Goal: Task Accomplishment & Management: Use online tool/utility

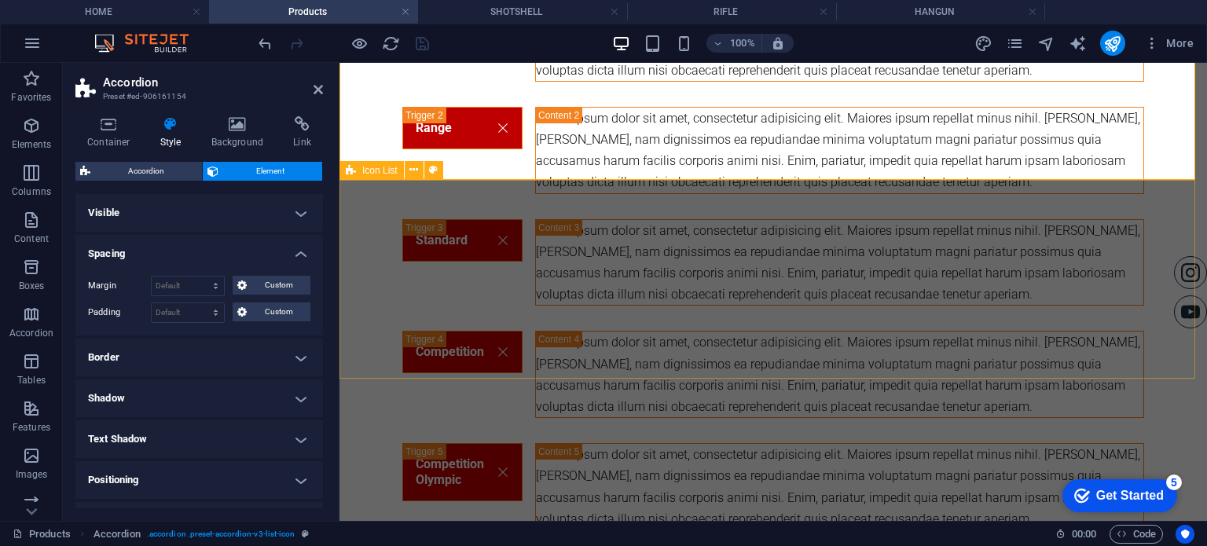
scroll to position [1148, 0]
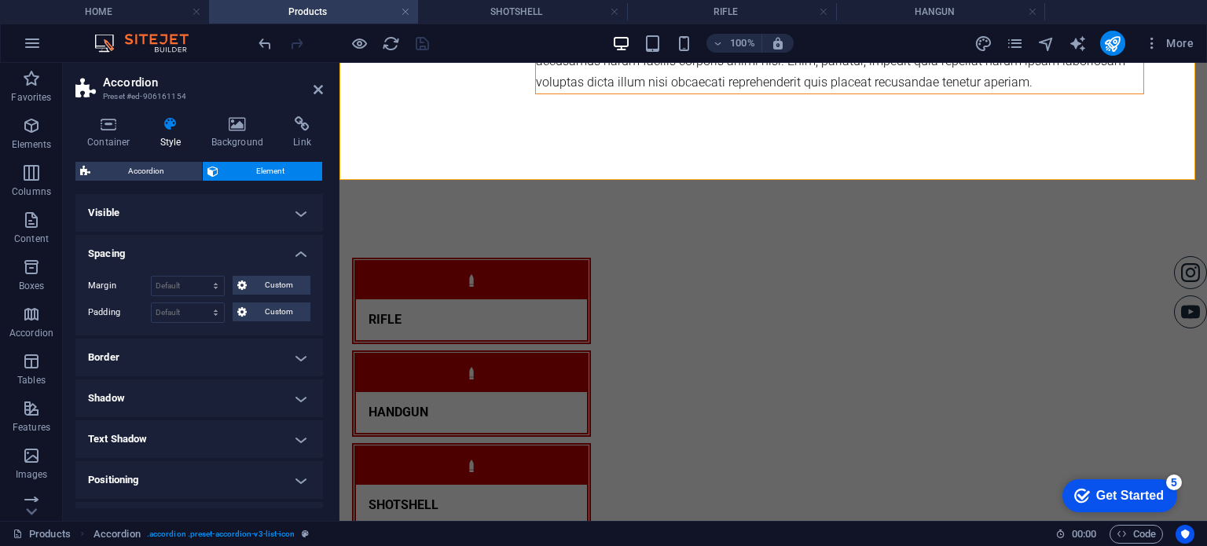
click at [223, 496] on h4 "Positioning" at bounding box center [198, 480] width 247 height 38
click at [0, 0] on div "Default Static Relative Absolute Fixed Sticky Z-Index Sets the order of the ele…" at bounding box center [0, 0] width 0 height 0
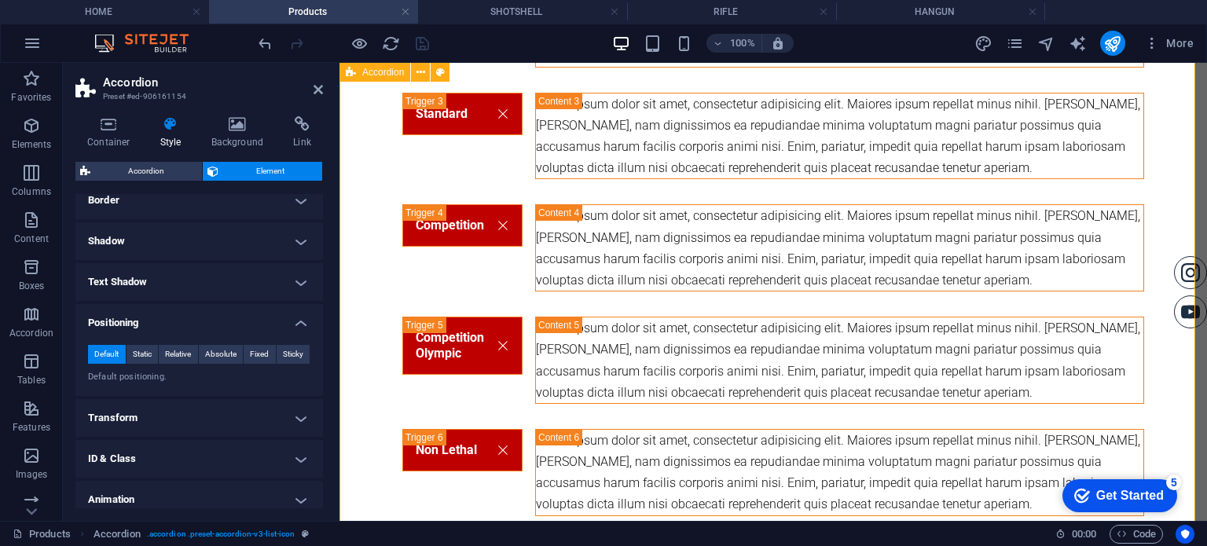
scroll to position [676, 0]
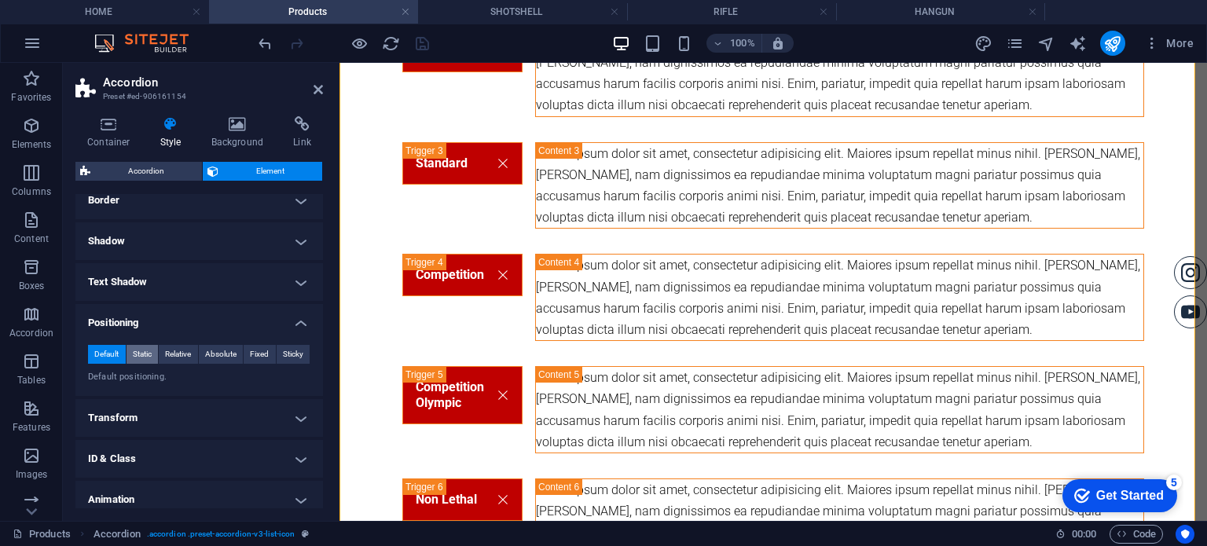
click at [140, 355] on span "Static" at bounding box center [142, 354] width 19 height 19
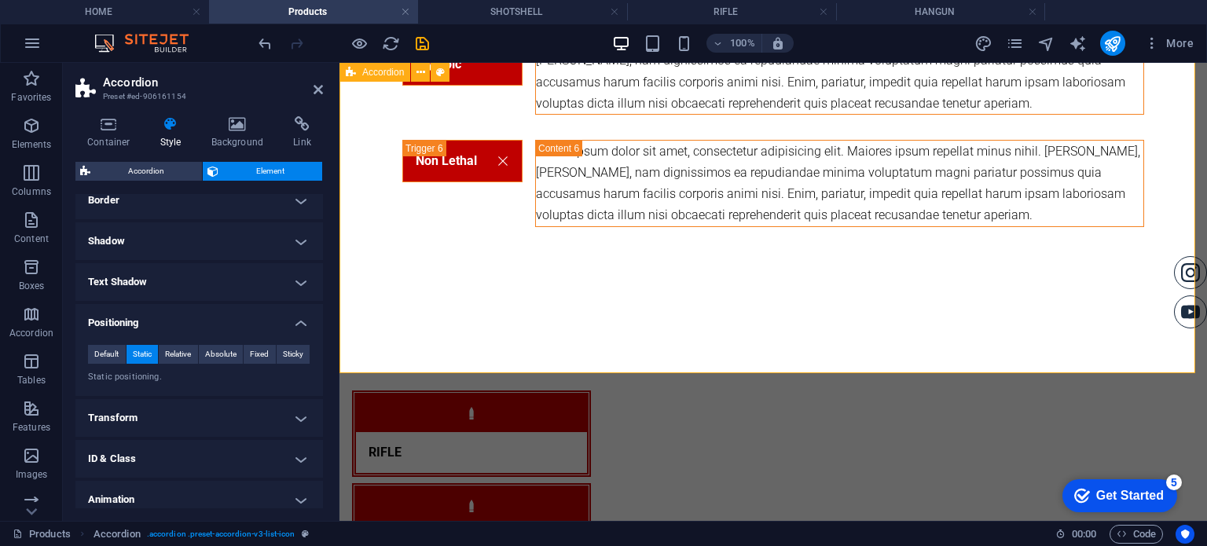
scroll to position [1148, 0]
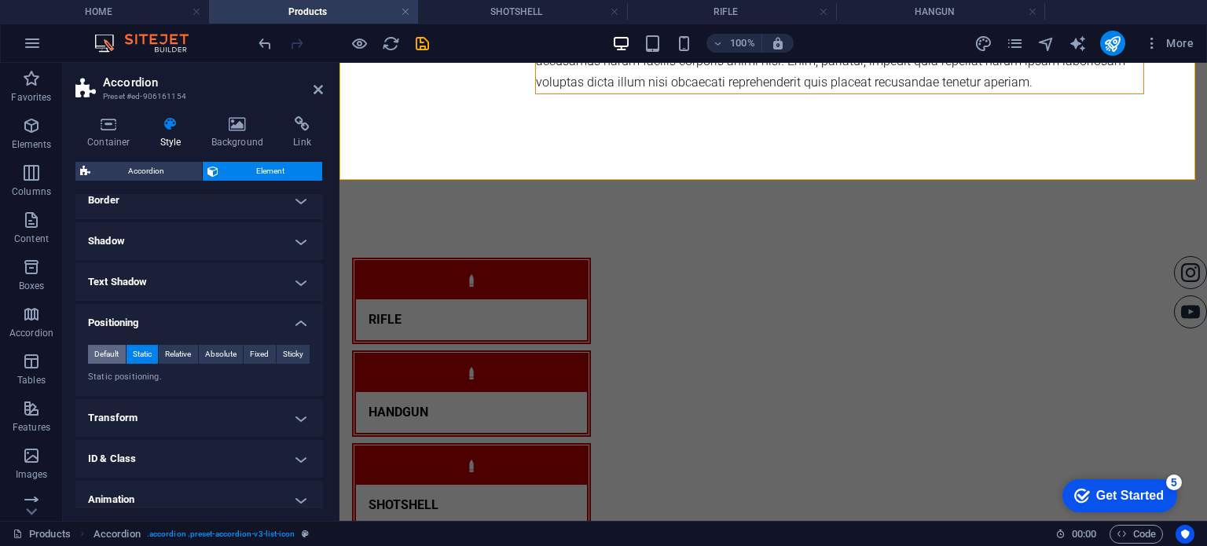
click at [112, 350] on span "Default" at bounding box center [106, 354] width 24 height 19
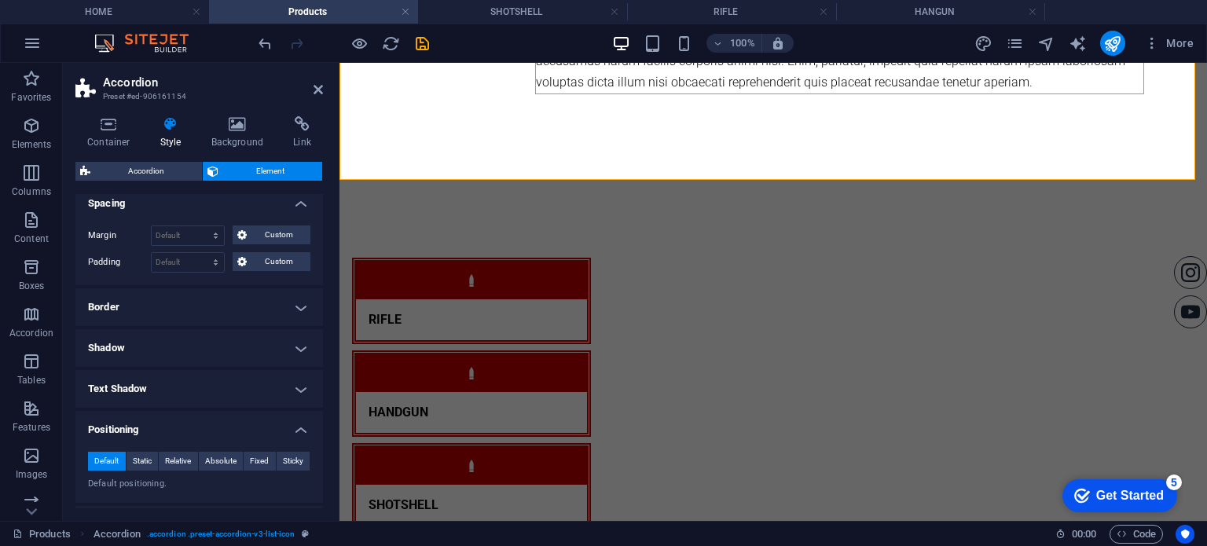
scroll to position [0, 0]
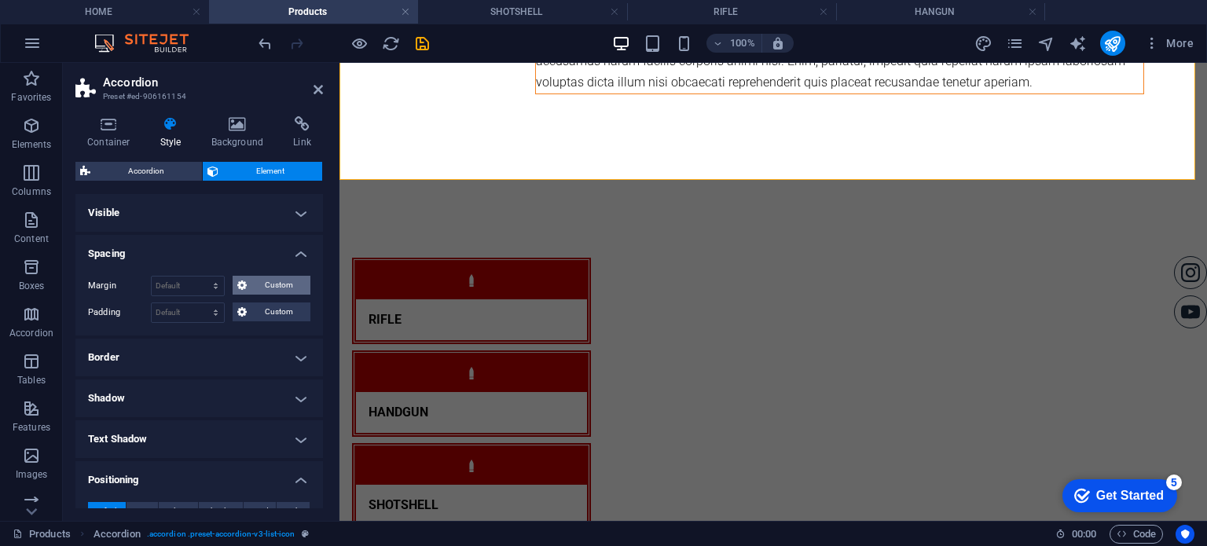
click at [251, 289] on span "Custom" at bounding box center [278, 285] width 54 height 19
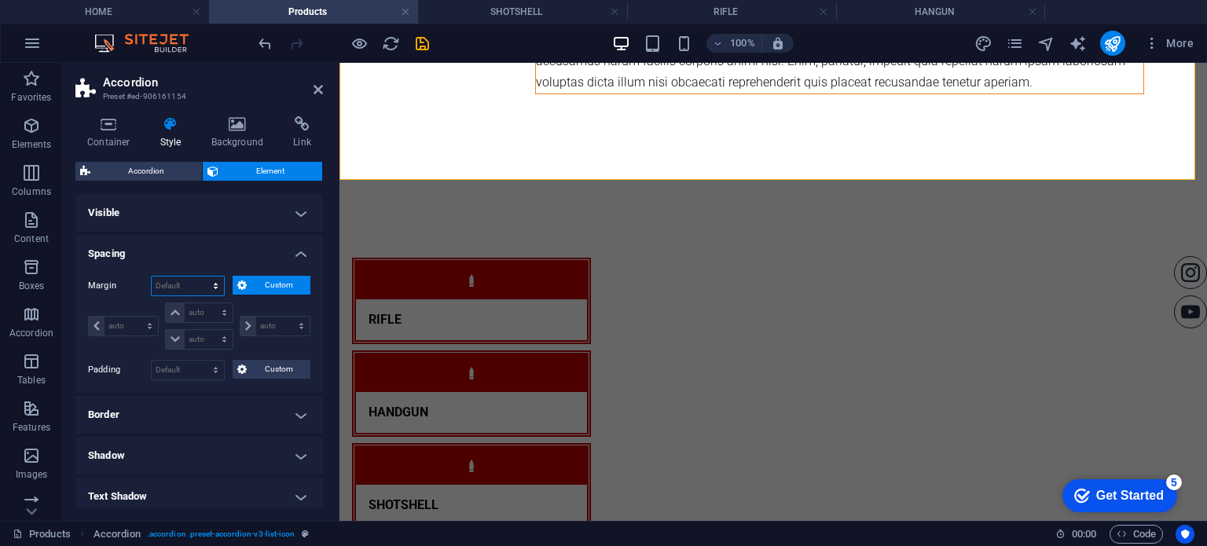
click at [203, 292] on select "Default auto px % rem vw vh Custom" at bounding box center [188, 286] width 72 height 19
select select "%"
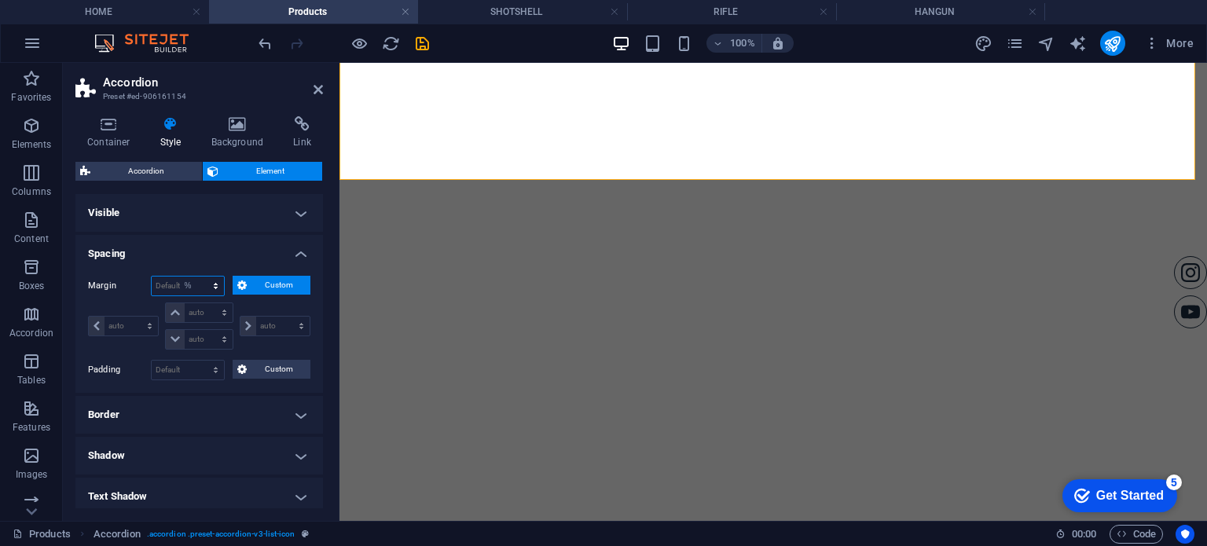
click at [200, 277] on select "Default auto px % rem vw vh Custom" at bounding box center [188, 286] width 72 height 19
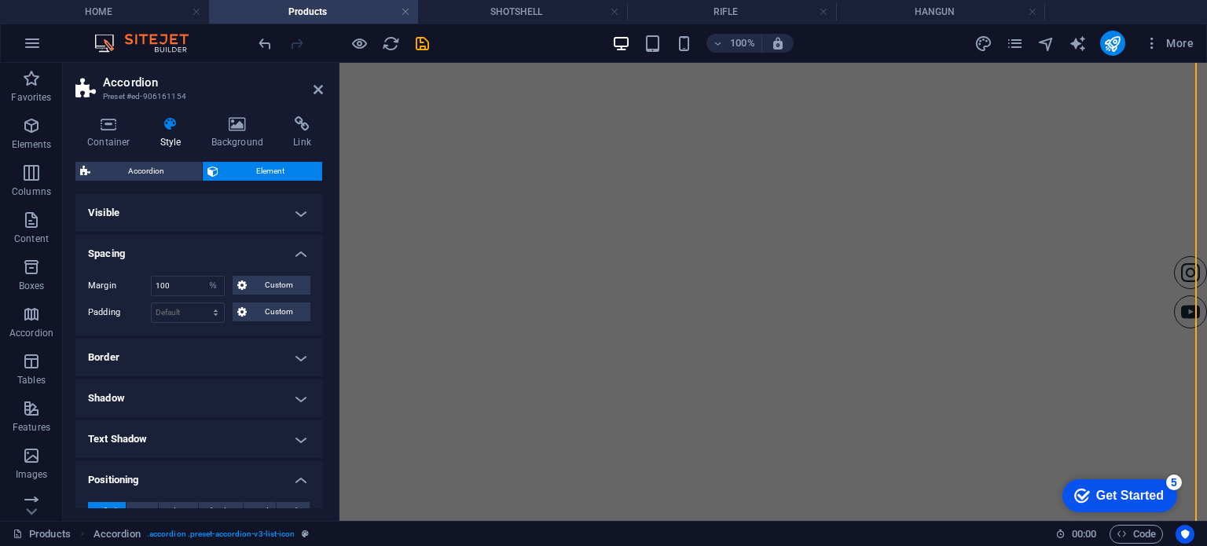
scroll to position [3771, 0]
click at [177, 285] on input "100" at bounding box center [188, 286] width 72 height 19
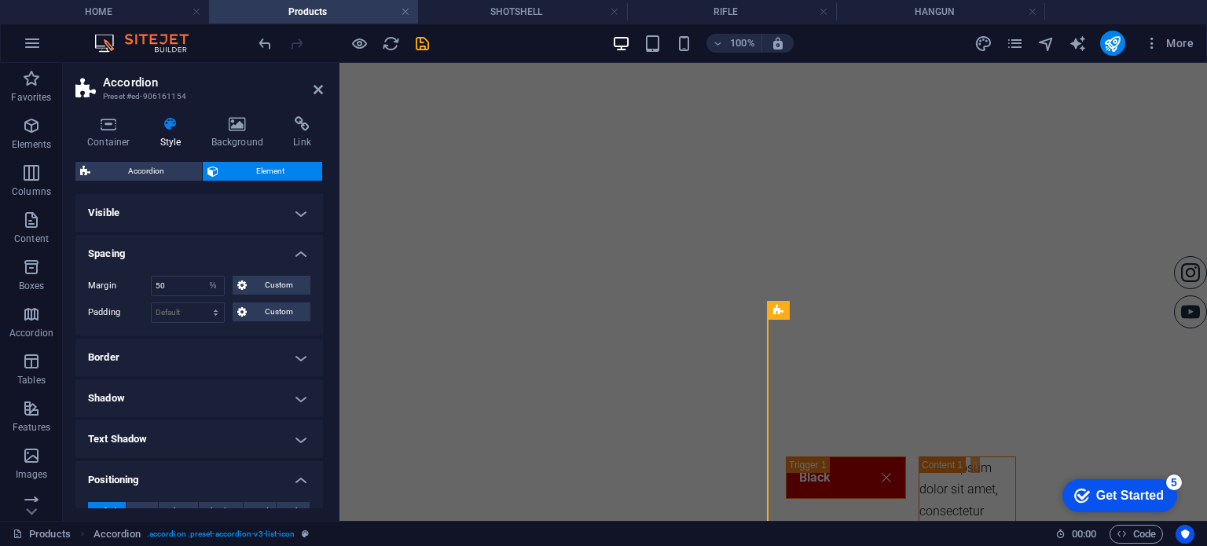
scroll to position [707, 0]
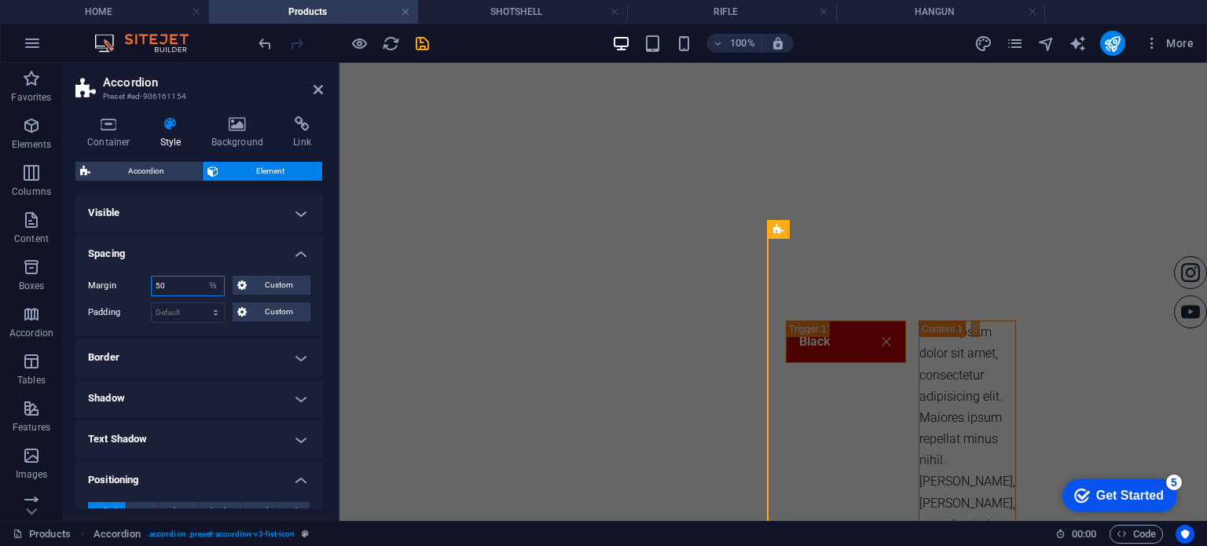
click at [167, 289] on input "50" at bounding box center [188, 286] width 72 height 19
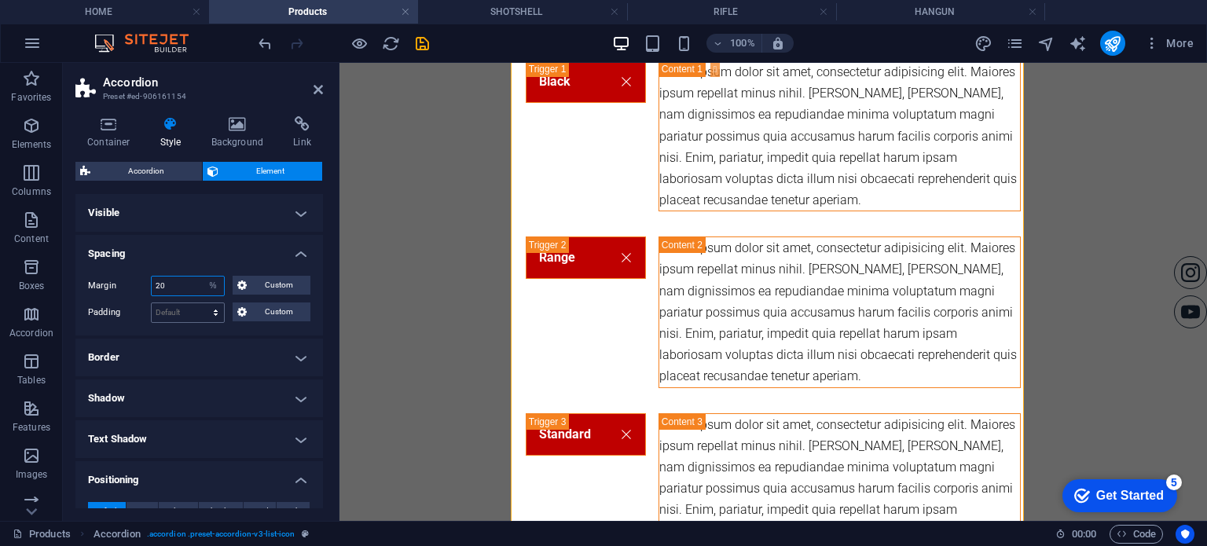
type input "20"
click at [178, 307] on select "Default px rem % vh vw Custom" at bounding box center [188, 312] width 72 height 19
select select "%"
click at [200, 303] on select "Default px rem % vh vw Custom" at bounding box center [188, 312] width 72 height 19
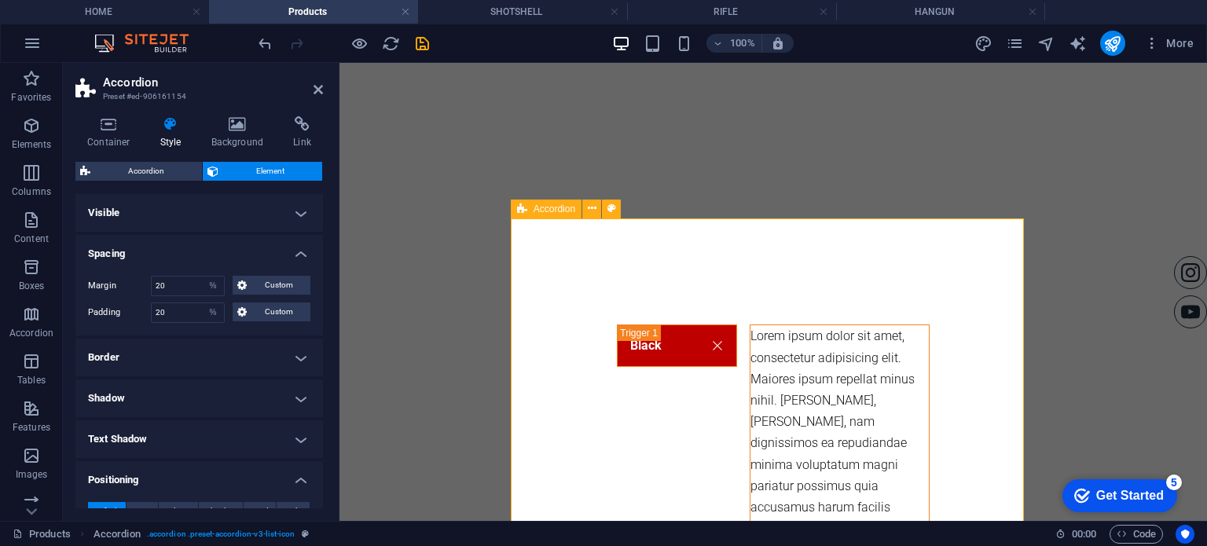
scroll to position [864, 0]
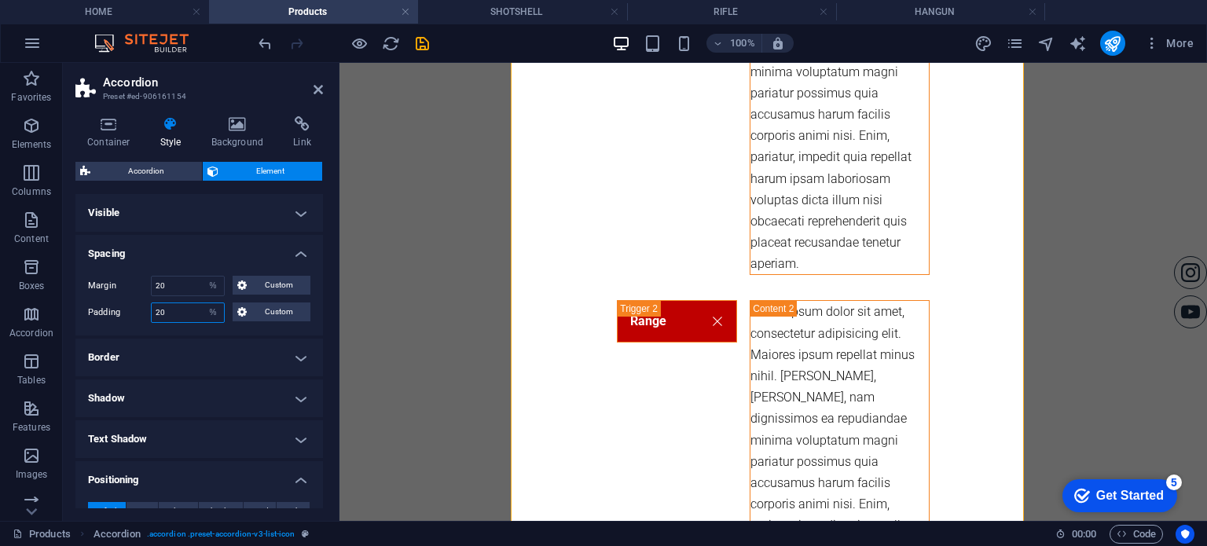
click at [159, 315] on input "20" at bounding box center [188, 312] width 72 height 19
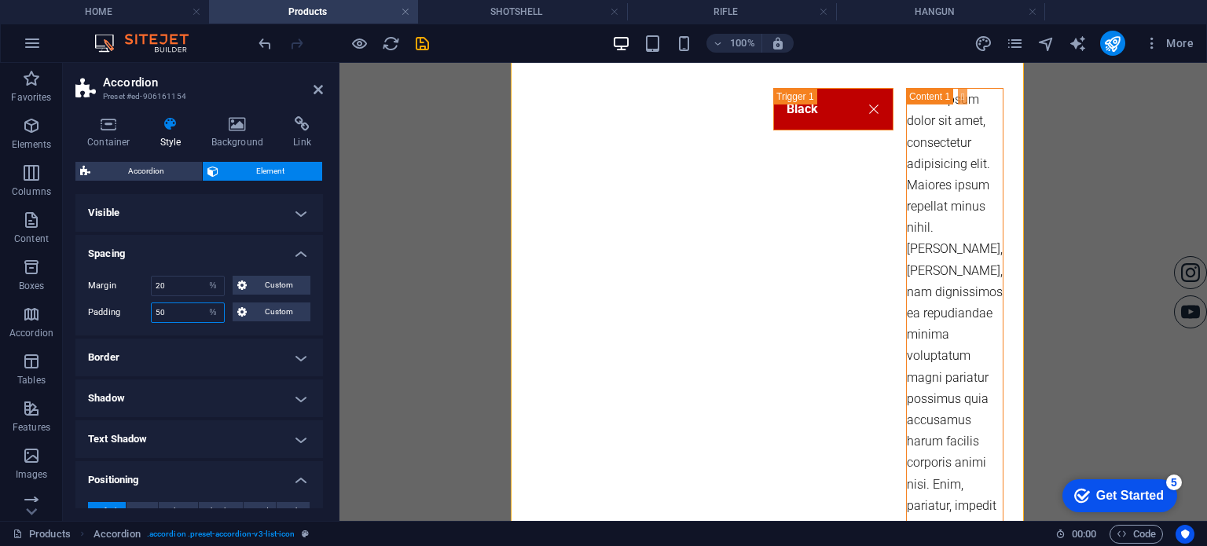
type input "5"
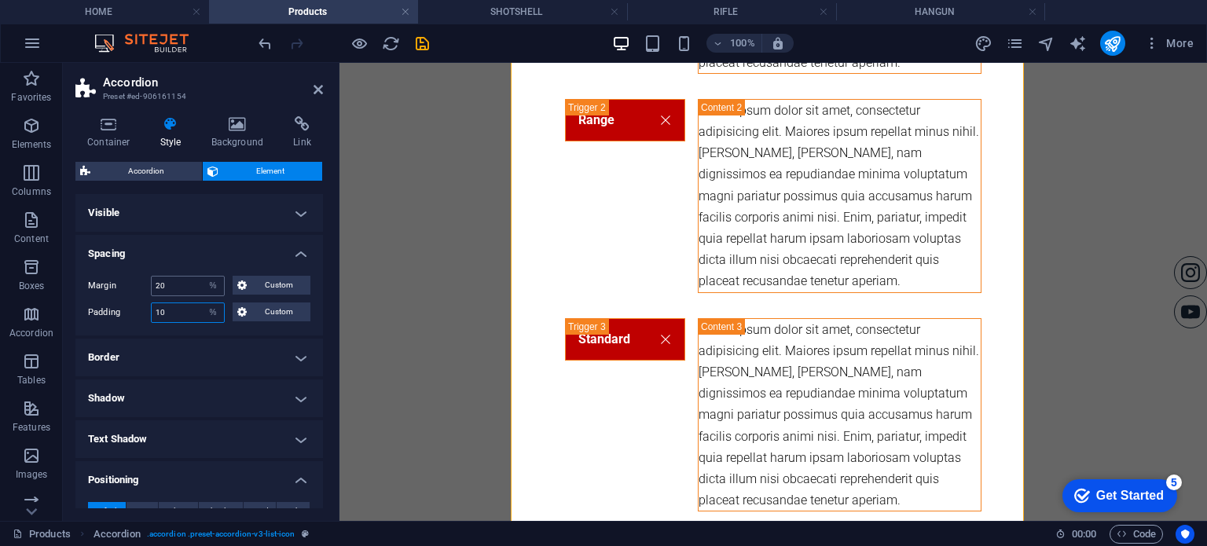
type input "10"
click at [169, 287] on input "20" at bounding box center [188, 286] width 72 height 19
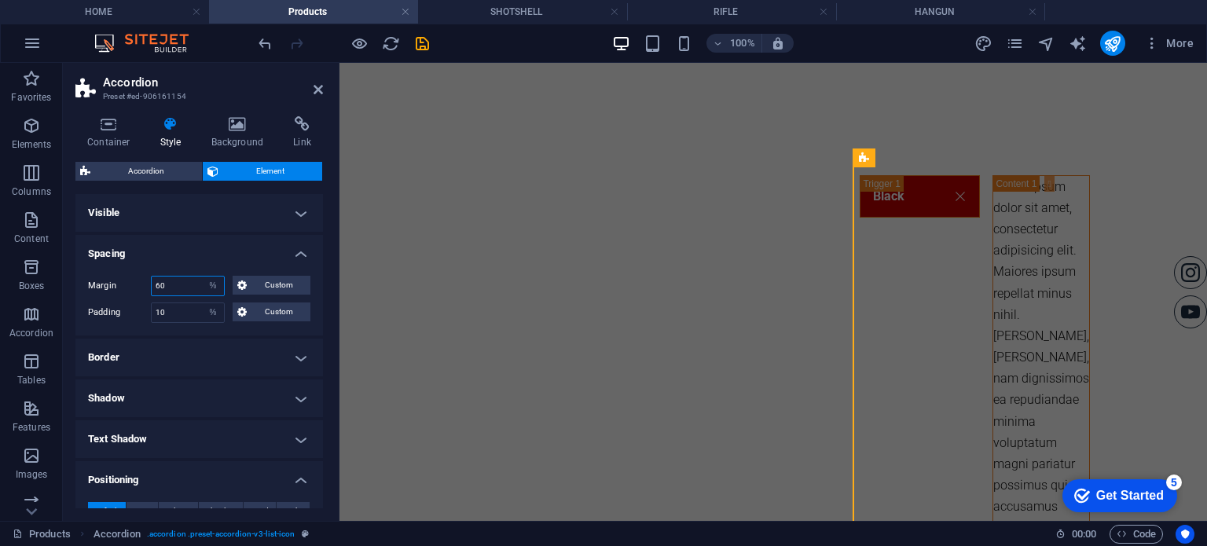
click at [189, 284] on input "60" at bounding box center [188, 286] width 72 height 19
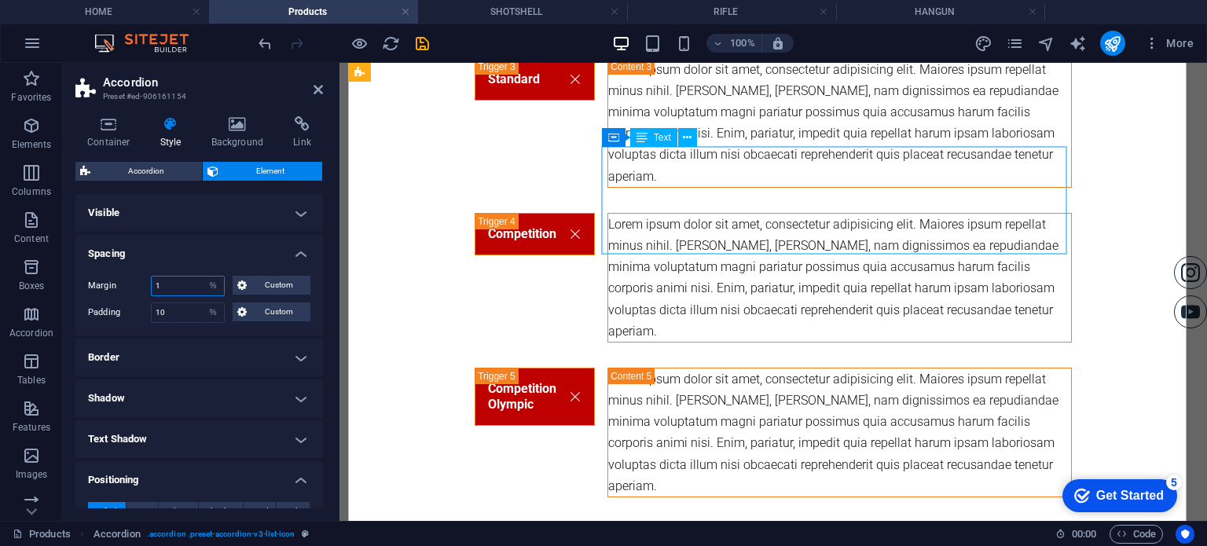
type input "1"
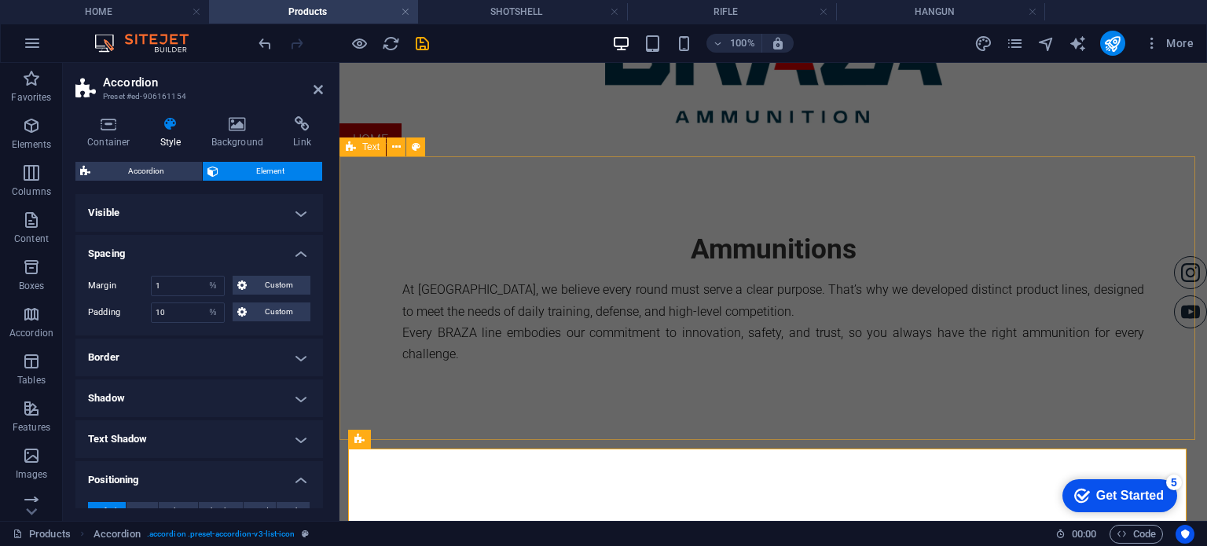
scroll to position [314, 0]
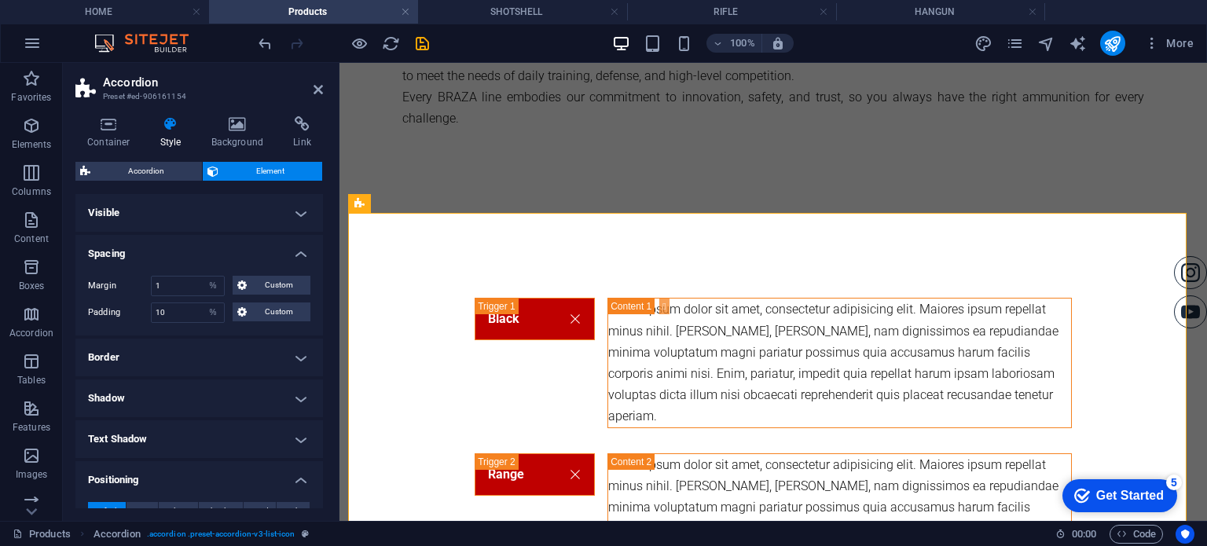
click at [216, 254] on h4 "Spacing" at bounding box center [198, 249] width 247 height 28
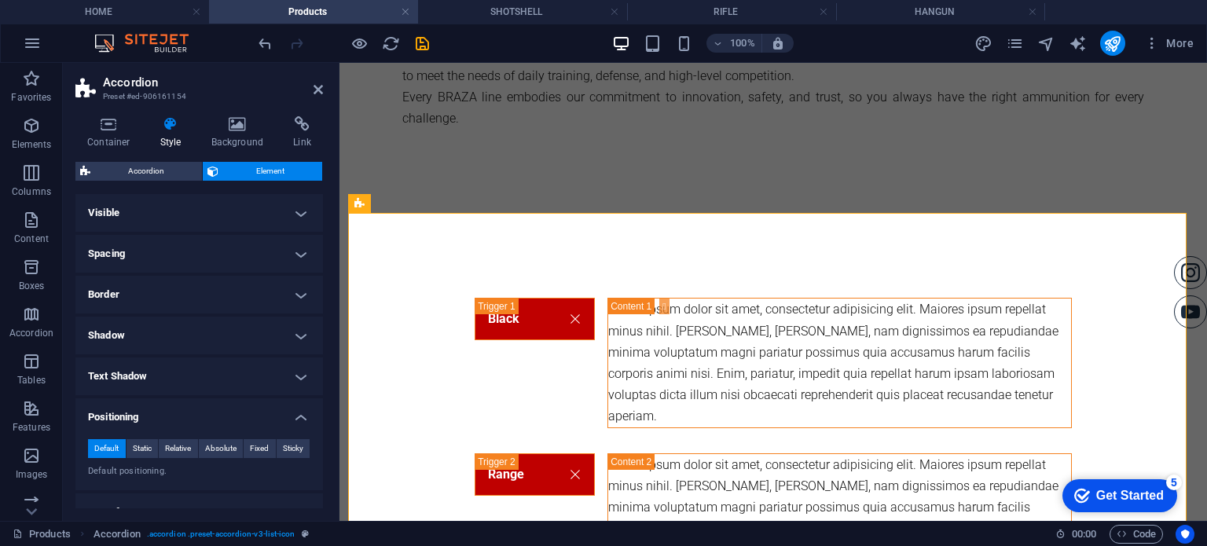
click at [323, 96] on aside "Accordion Preset #ed-906161154 Container Style Background Link Size Height Defa…" at bounding box center [201, 292] width 277 height 458
click at [317, 91] on icon at bounding box center [317, 89] width 9 height 13
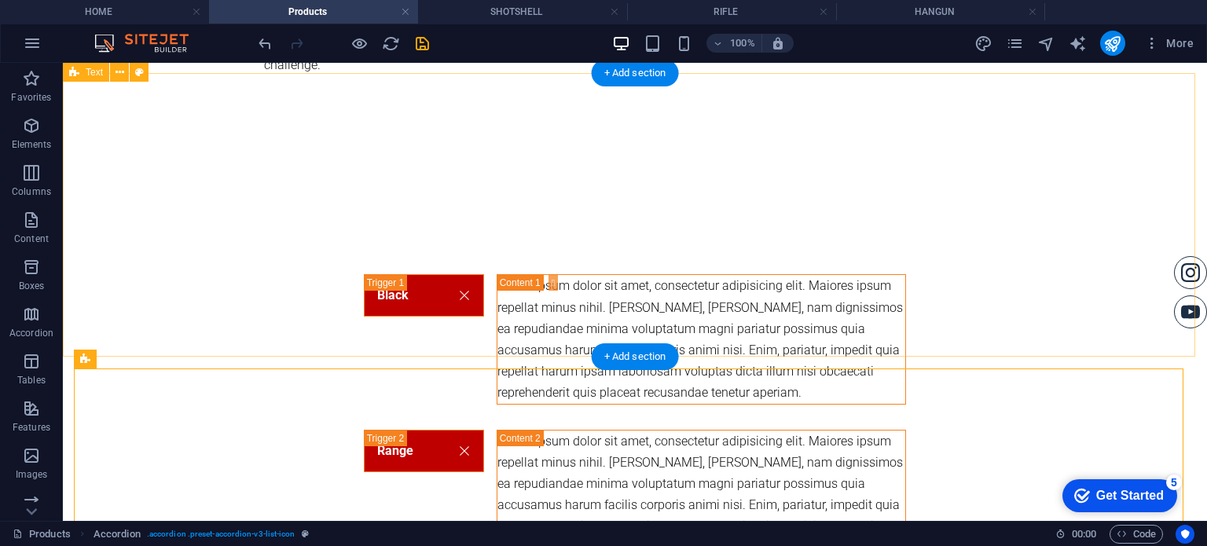
scroll to position [157, 0]
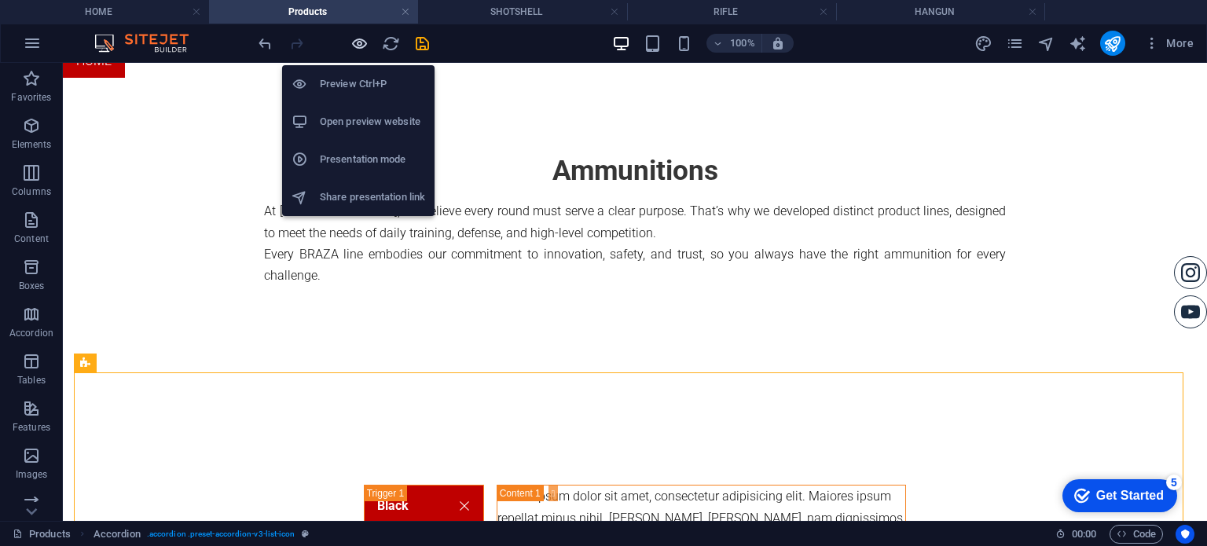
click at [356, 42] on icon "button" at bounding box center [359, 44] width 18 height 18
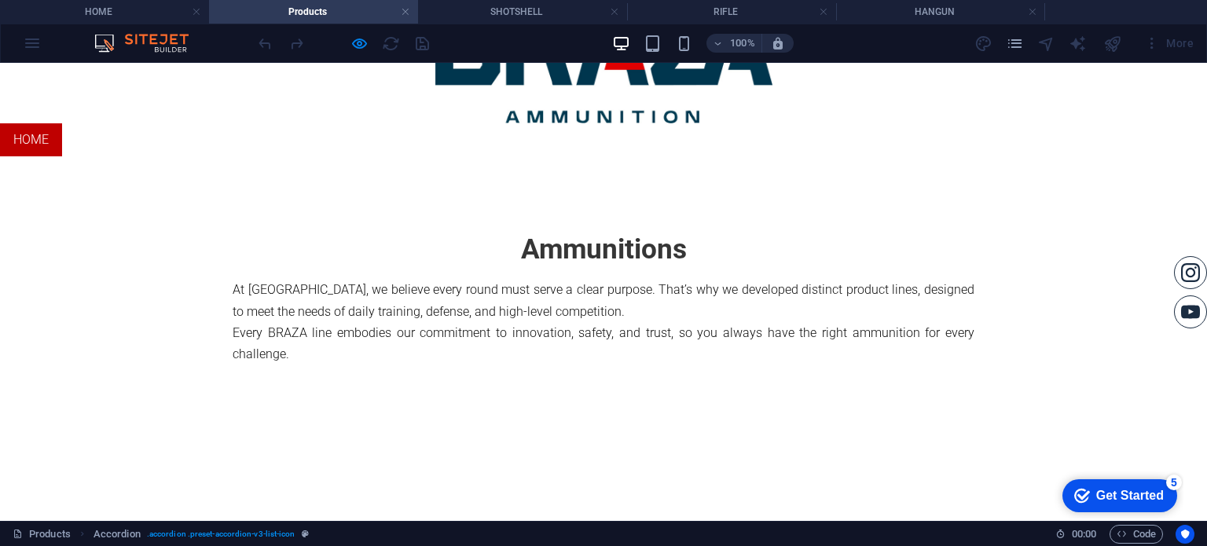
scroll to position [236, 0]
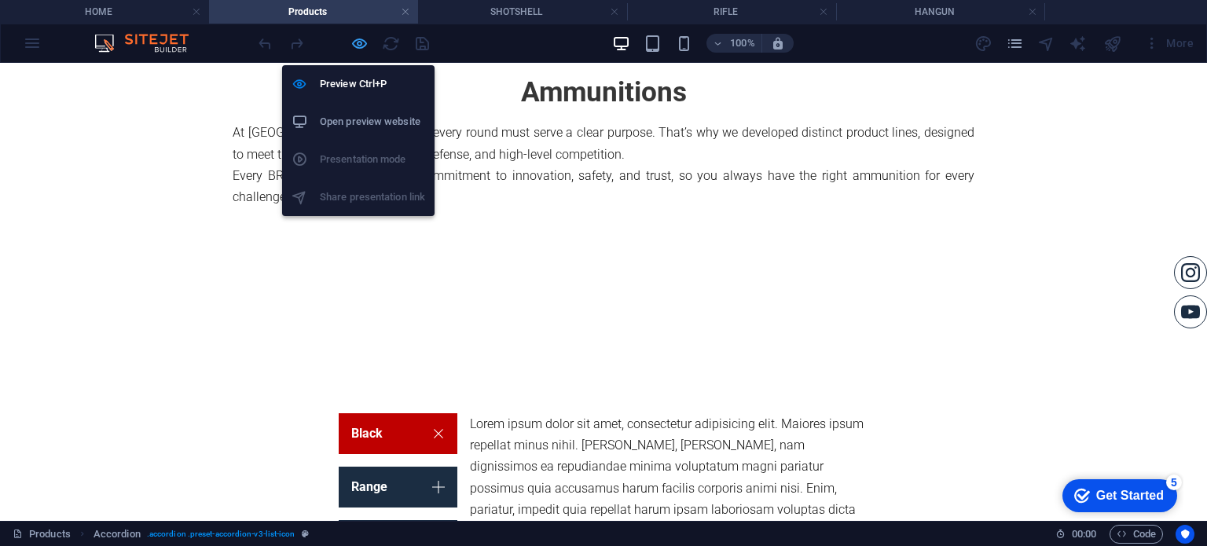
click at [353, 39] on icon "button" at bounding box center [359, 44] width 18 height 18
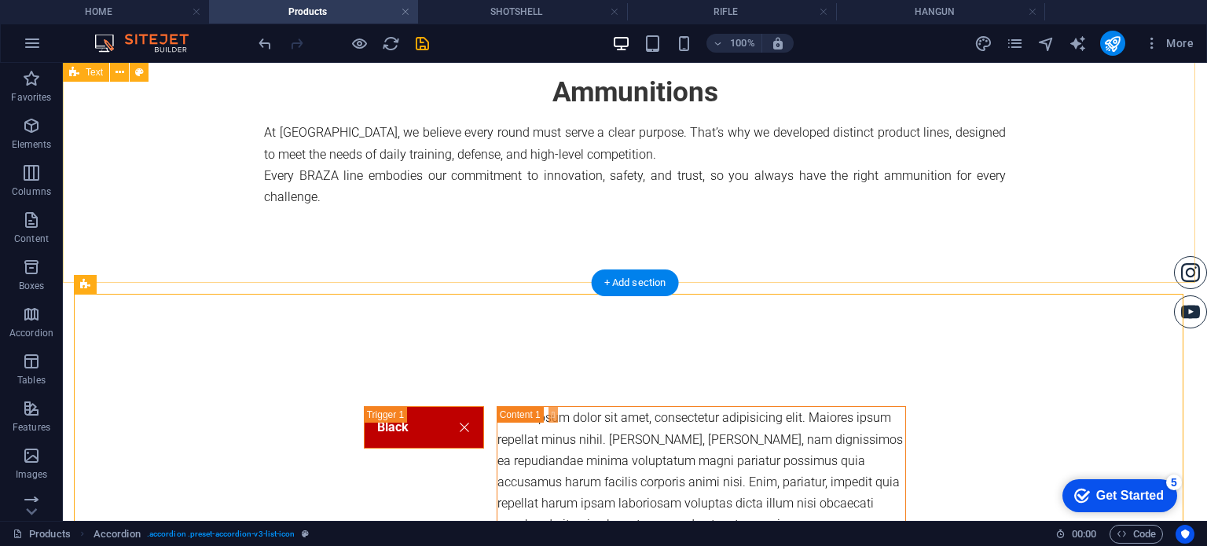
click at [667, 223] on div "Ammunitions At [GEOGRAPHIC_DATA], we believe every round must serve a clear pur…" at bounding box center [635, 141] width 1144 height 284
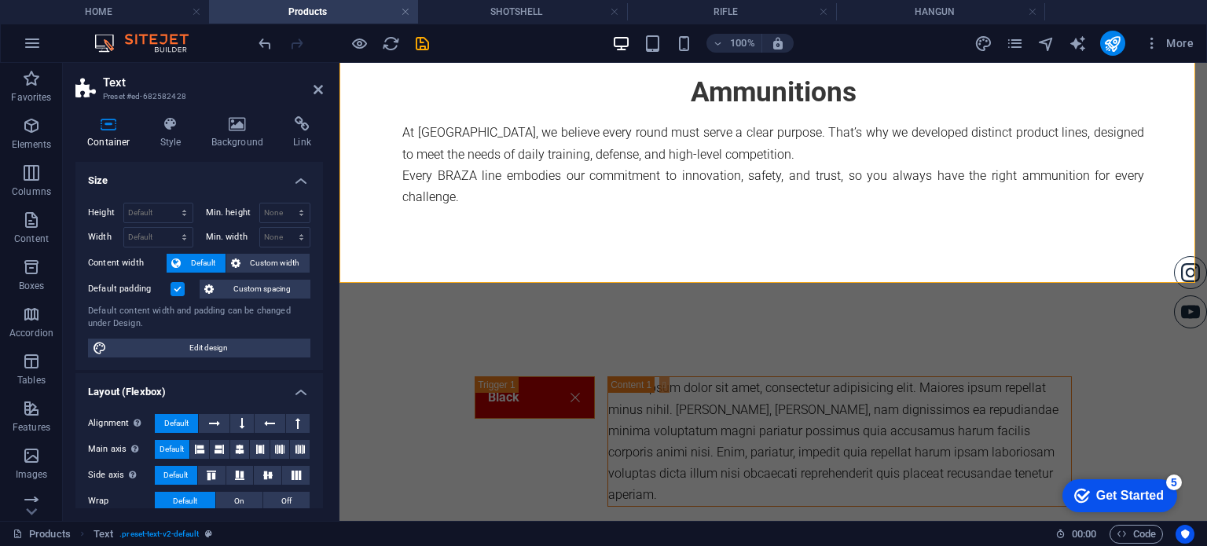
click at [176, 293] on label at bounding box center [177, 289] width 14 height 14
click at [0, 0] on input "Default padding" at bounding box center [0, 0] width 0 height 0
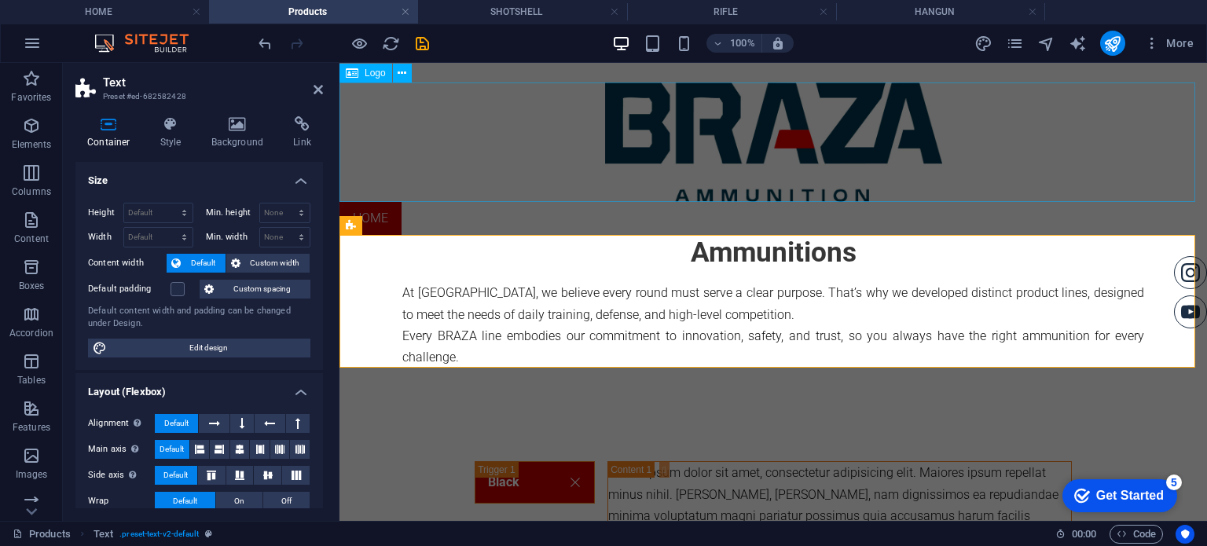
scroll to position [157, 0]
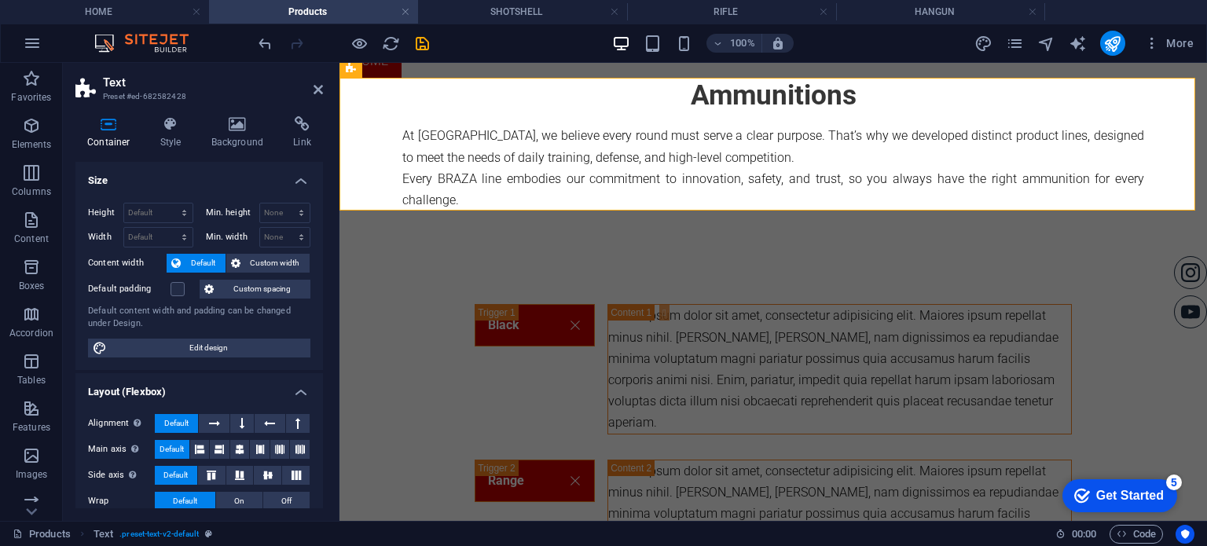
click at [314, 97] on header "Text Preset #ed-682582428" at bounding box center [198, 83] width 247 height 41
click at [314, 92] on icon at bounding box center [317, 89] width 9 height 13
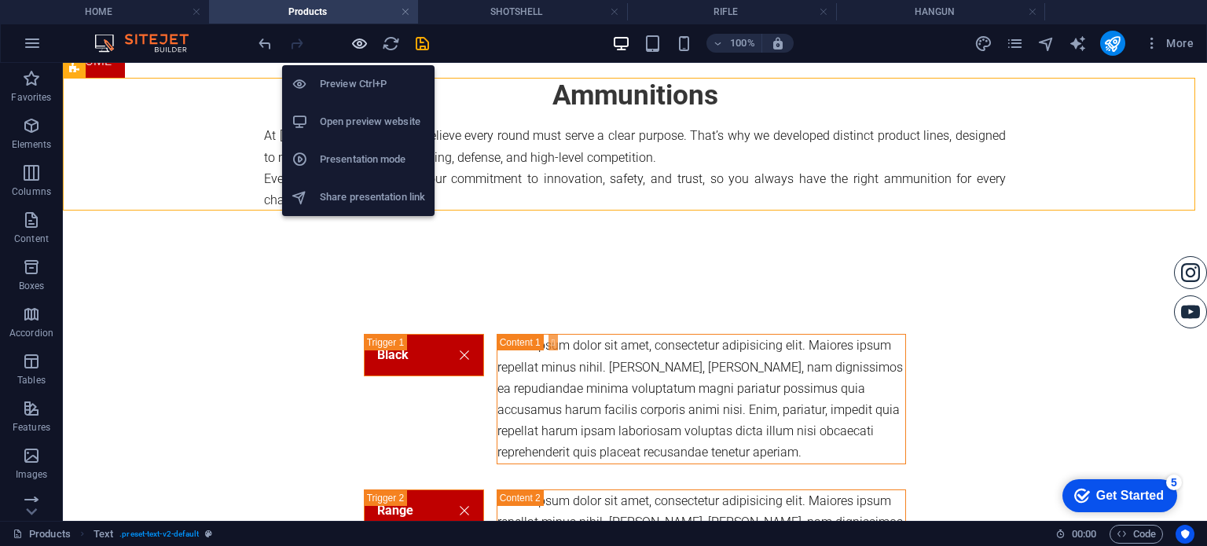
click at [359, 36] on icon "button" at bounding box center [359, 44] width 18 height 18
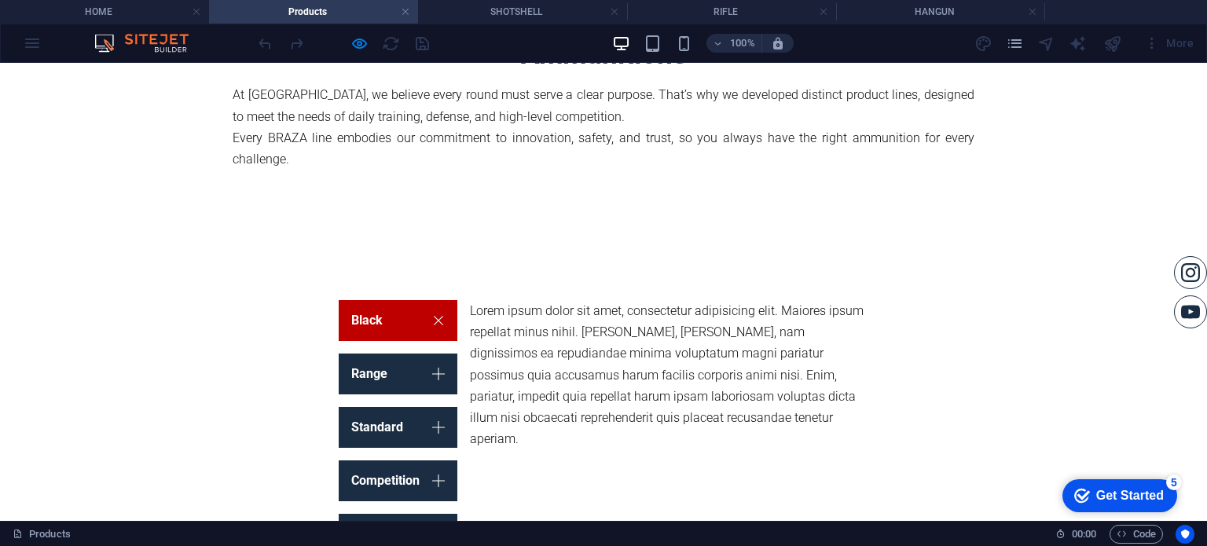
scroll to position [236, 0]
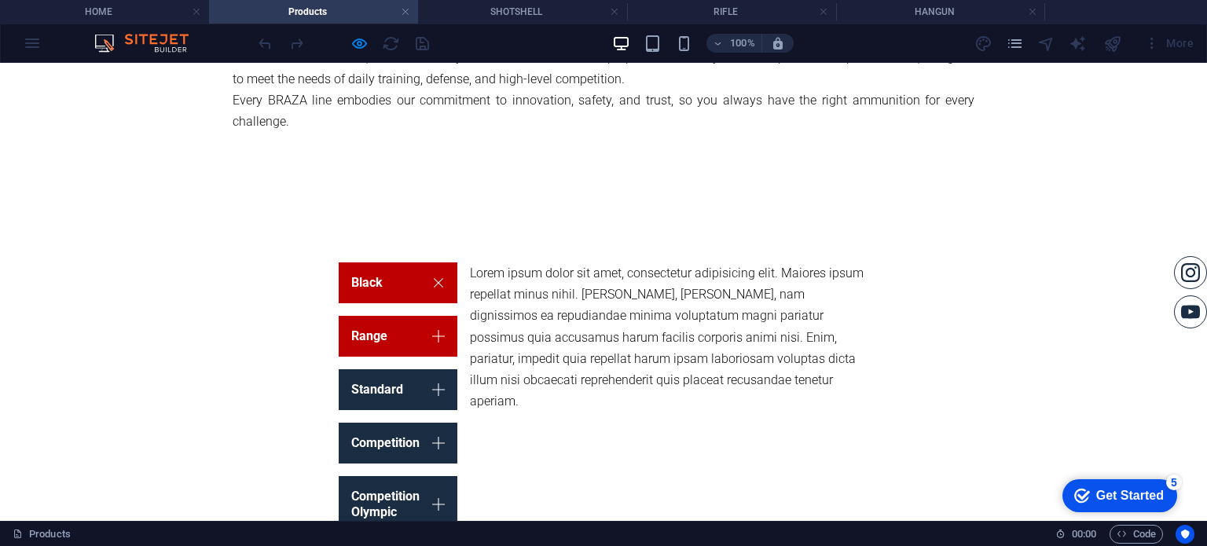
click at [408, 335] on link "Range" at bounding box center [398, 336] width 119 height 41
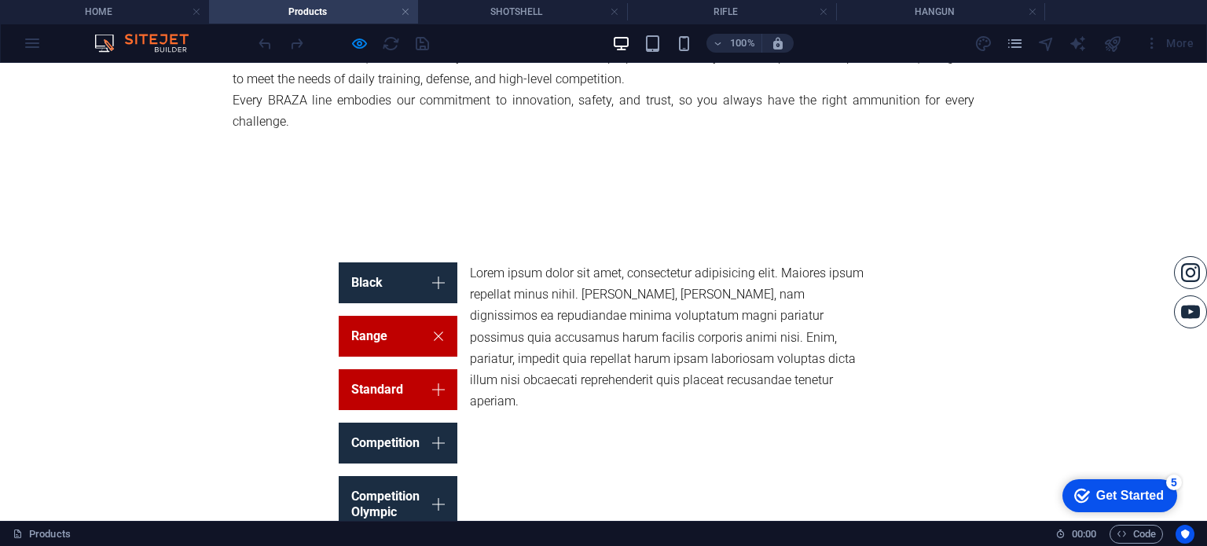
click at [419, 397] on link "Standard" at bounding box center [398, 389] width 119 height 41
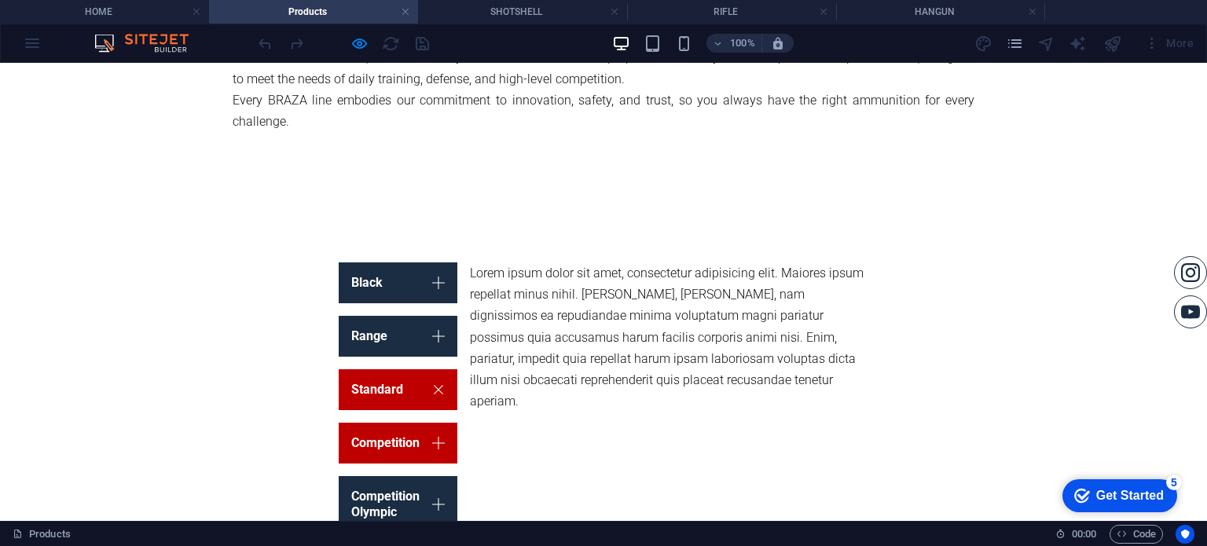
click at [398, 452] on link "Competition" at bounding box center [398, 443] width 119 height 41
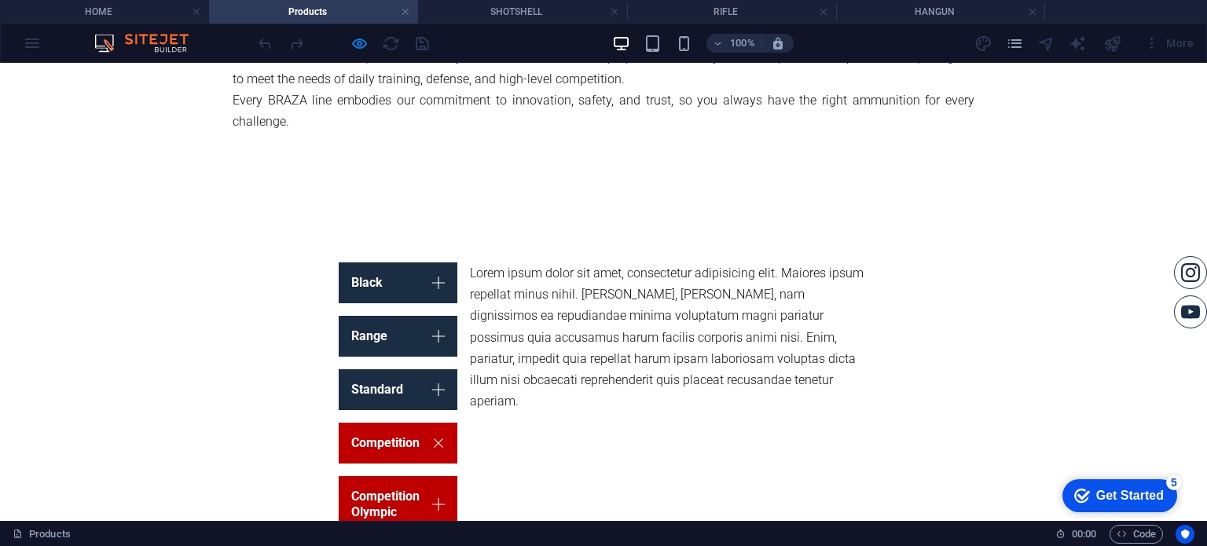
click at [405, 482] on link "Competition Olympic" at bounding box center [398, 504] width 119 height 57
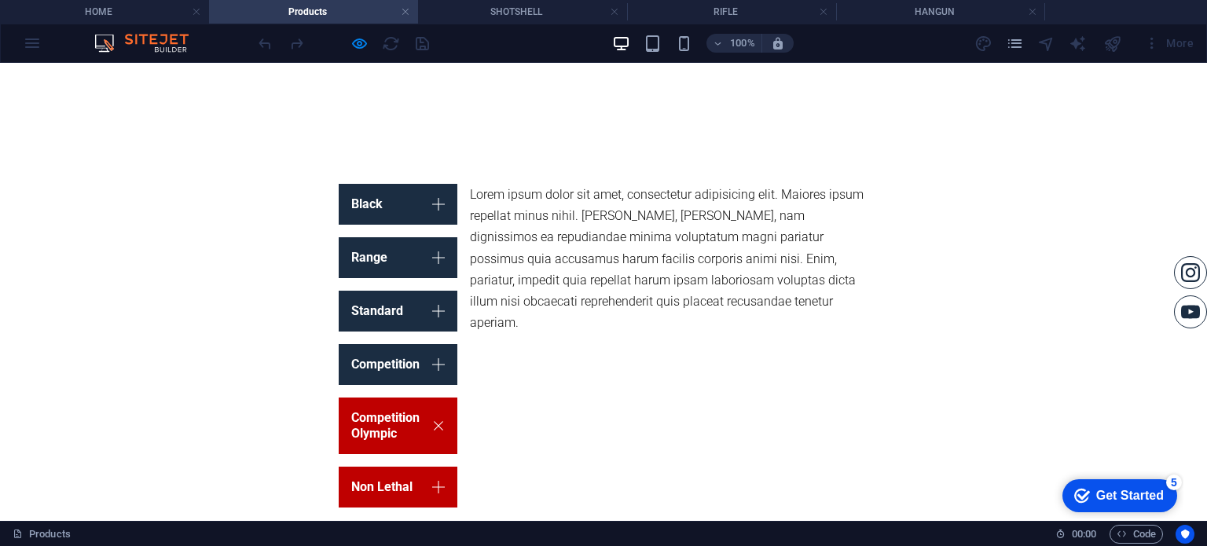
click at [414, 473] on link "Non Lethal" at bounding box center [398, 487] width 119 height 41
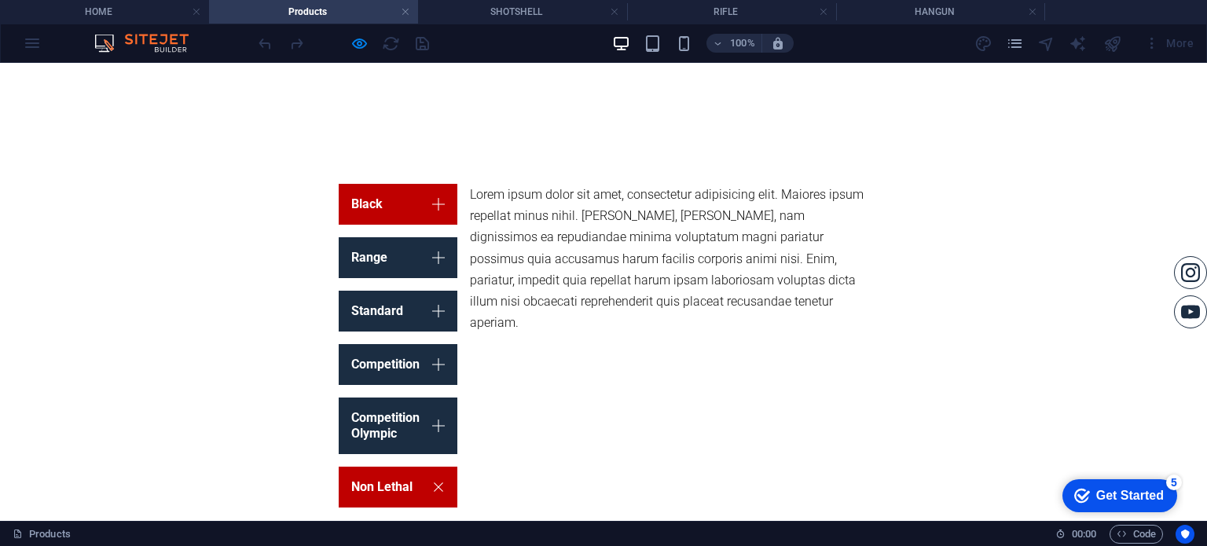
click at [379, 200] on link "Black" at bounding box center [398, 204] width 119 height 41
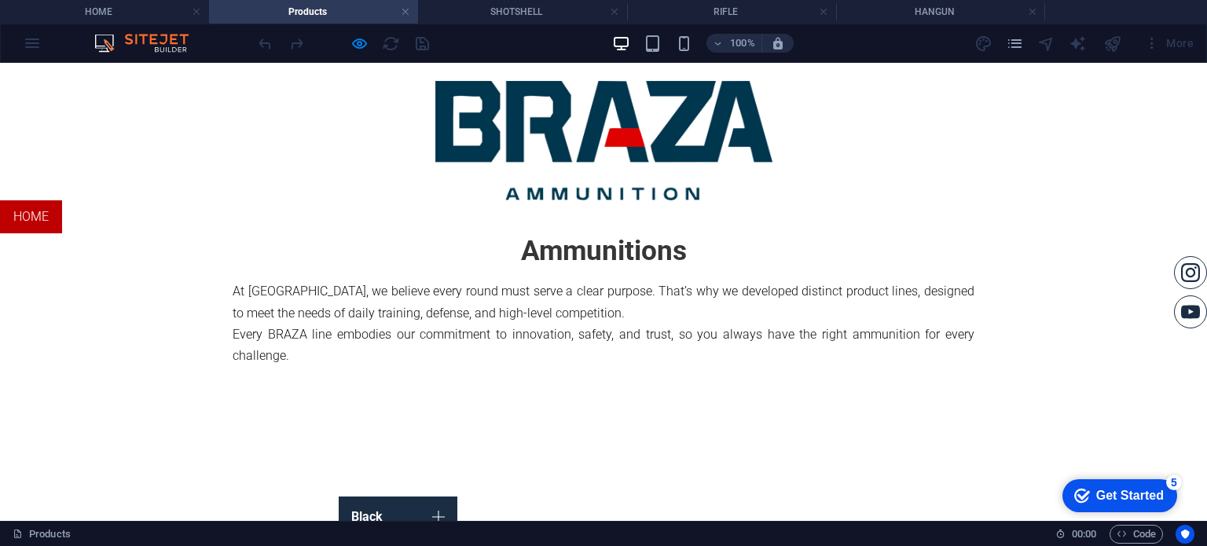
scroll to position [0, 0]
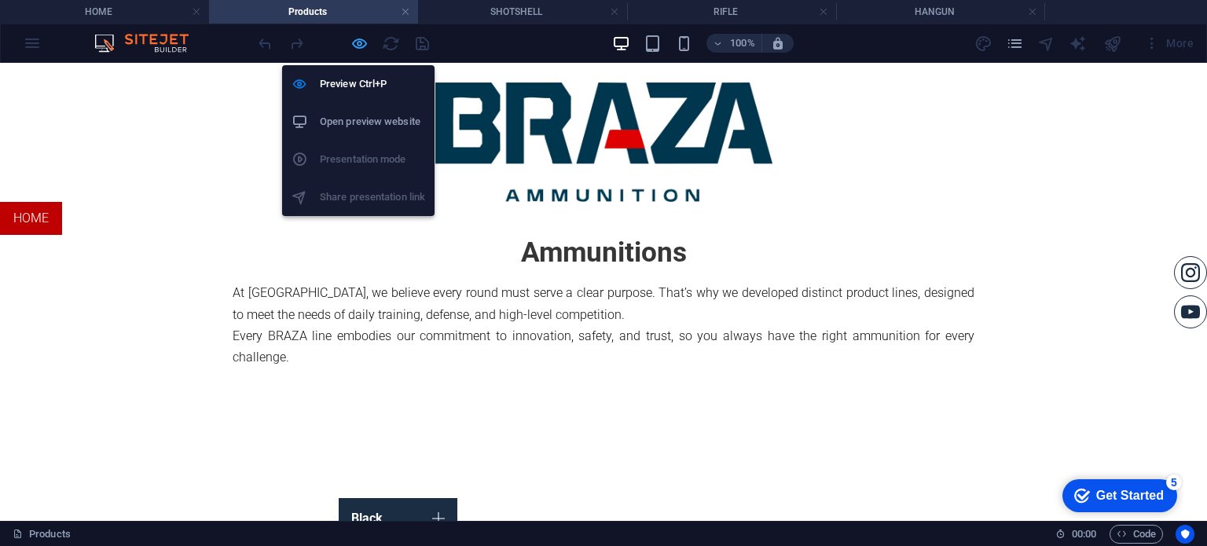
click at [358, 48] on icon "button" at bounding box center [359, 44] width 18 height 18
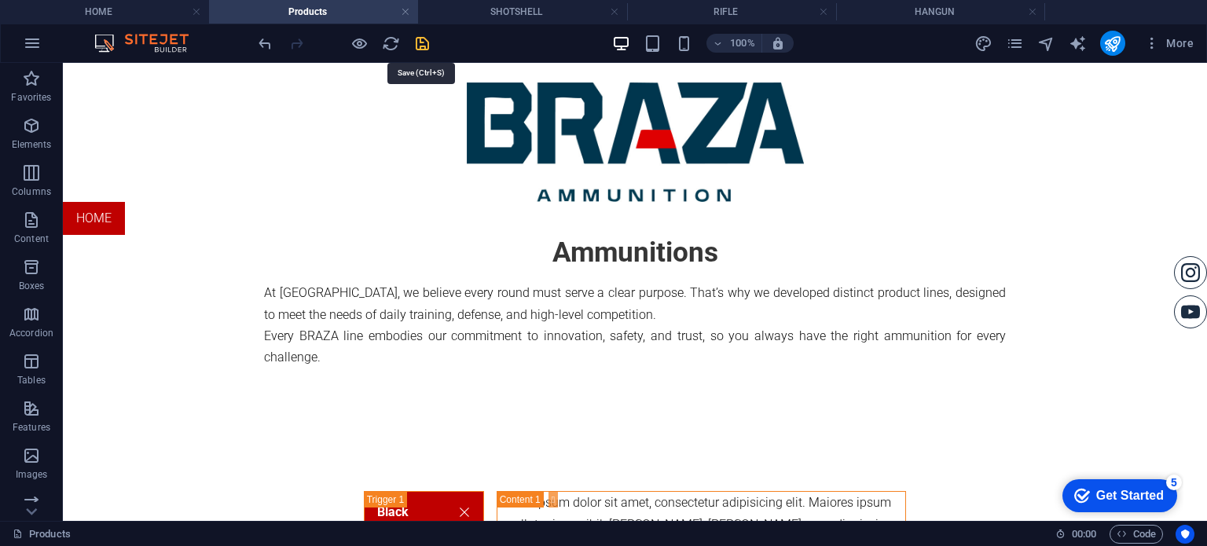
click at [428, 50] on icon "save" at bounding box center [422, 44] width 18 height 18
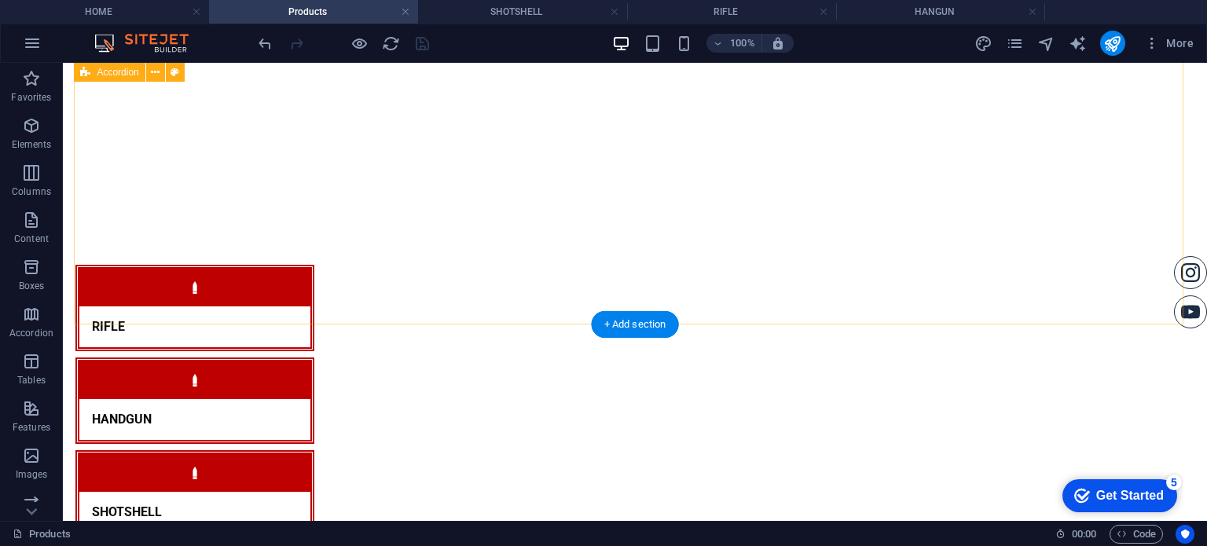
scroll to position [1178, 0]
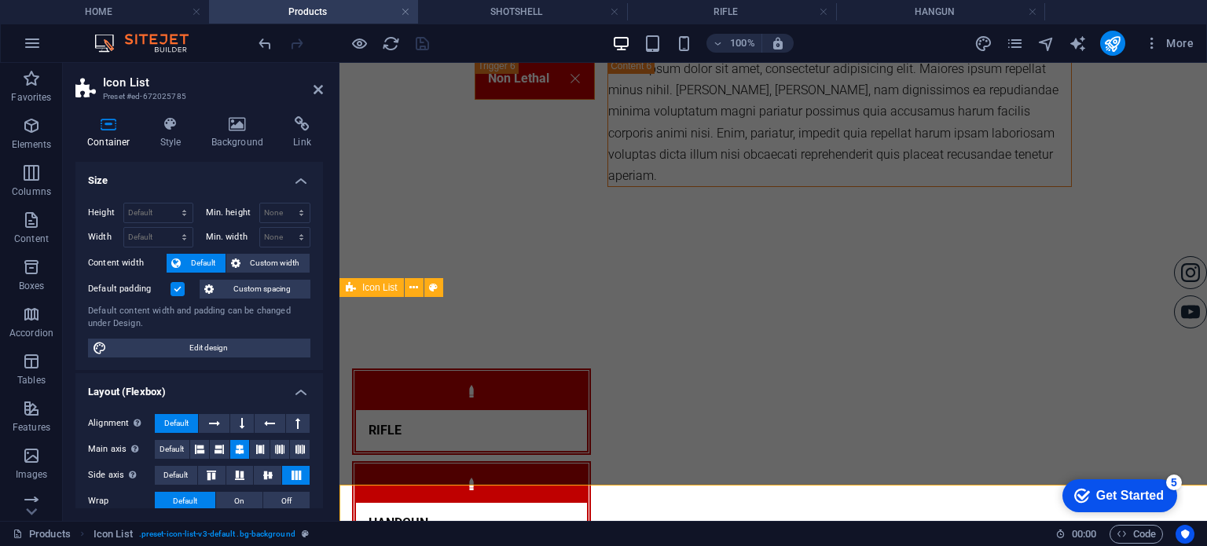
scroll to position [1042, 0]
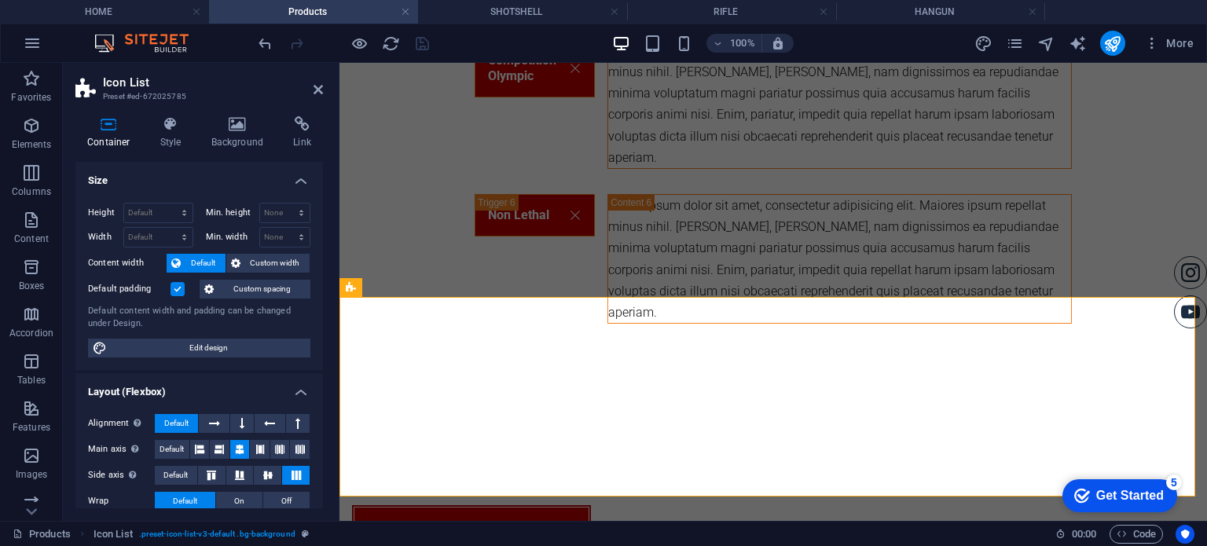
click at [178, 286] on label at bounding box center [177, 289] width 14 height 14
click at [0, 0] on input "Default padding" at bounding box center [0, 0] width 0 height 0
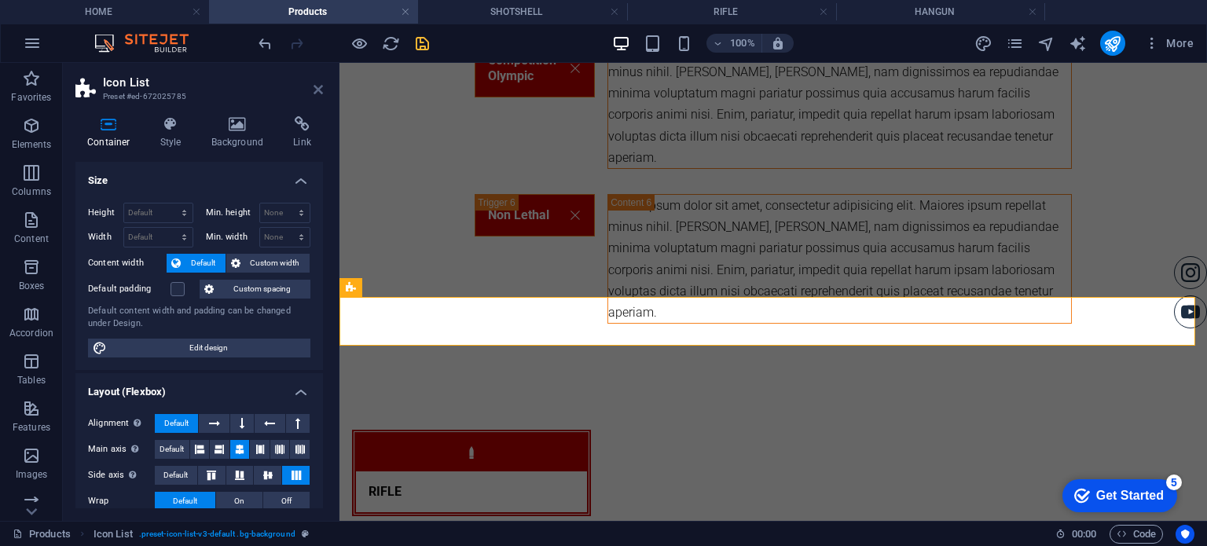
click at [313, 83] on icon at bounding box center [317, 89] width 9 height 13
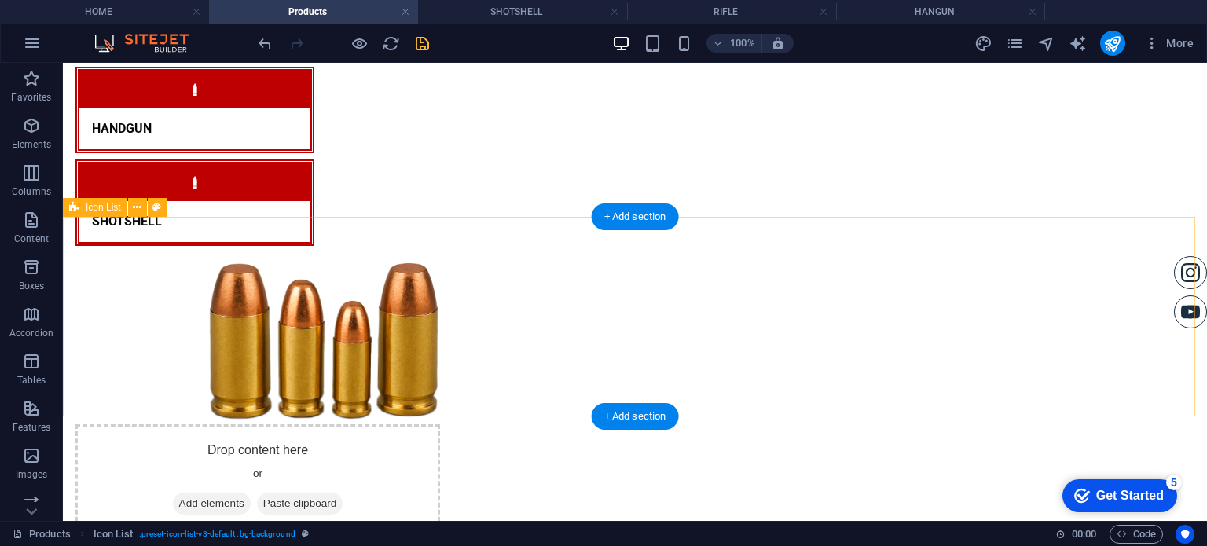
scroll to position [1540, 0]
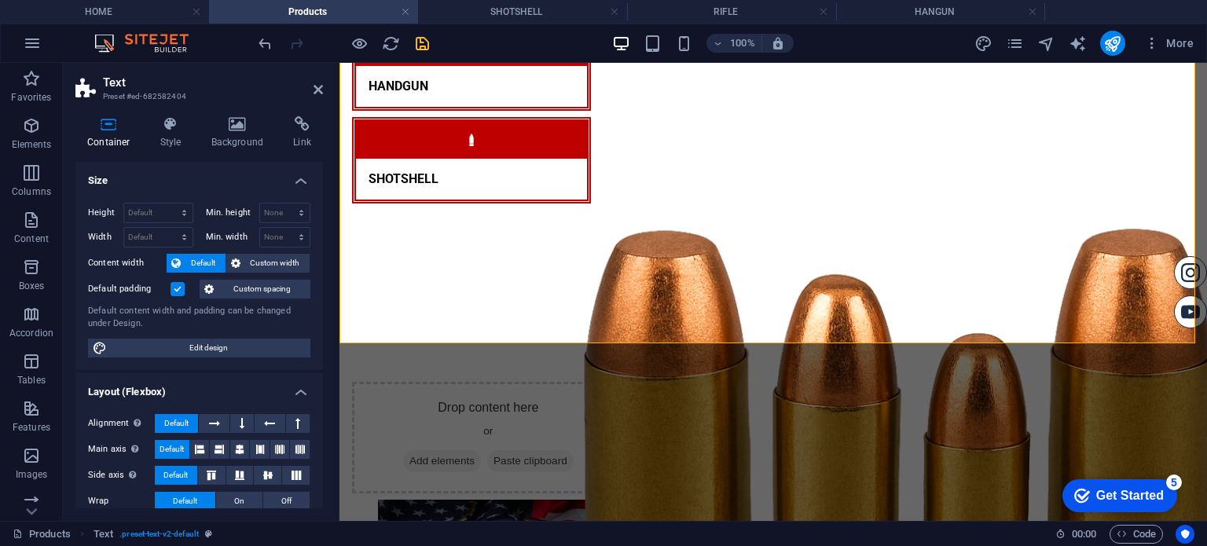
click at [187, 284] on div "Default padding" at bounding box center [142, 289] width 108 height 19
click at [179, 288] on label at bounding box center [177, 289] width 14 height 14
click at [0, 0] on input "Default padding" at bounding box center [0, 0] width 0 height 0
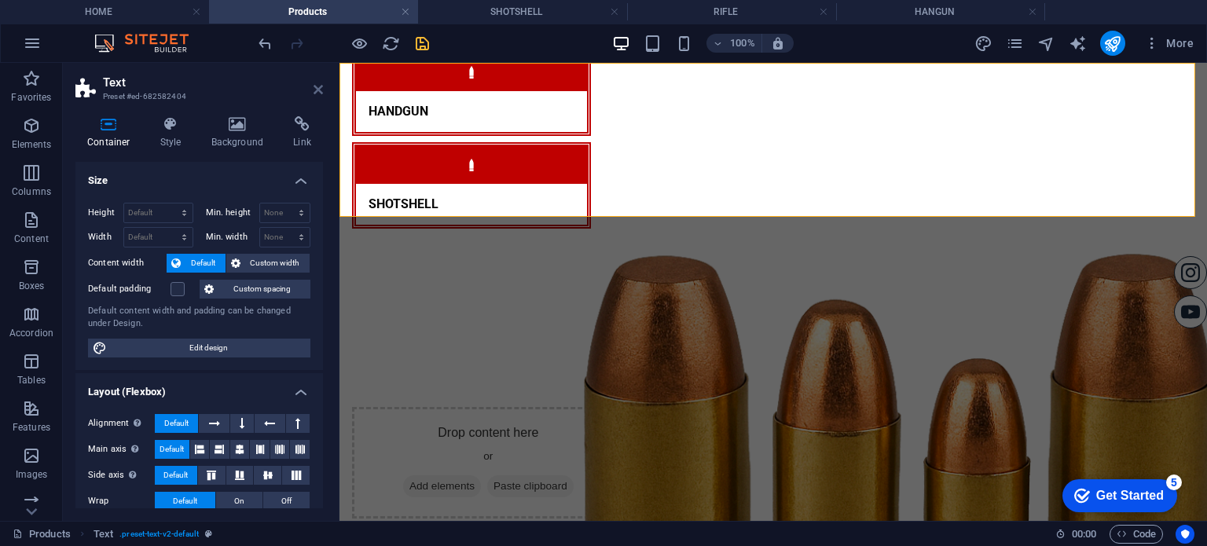
drag, startPoint x: 321, startPoint y: 84, endPoint x: 356, endPoint y: 109, distance: 42.7
click at [321, 84] on icon at bounding box center [317, 89] width 9 height 13
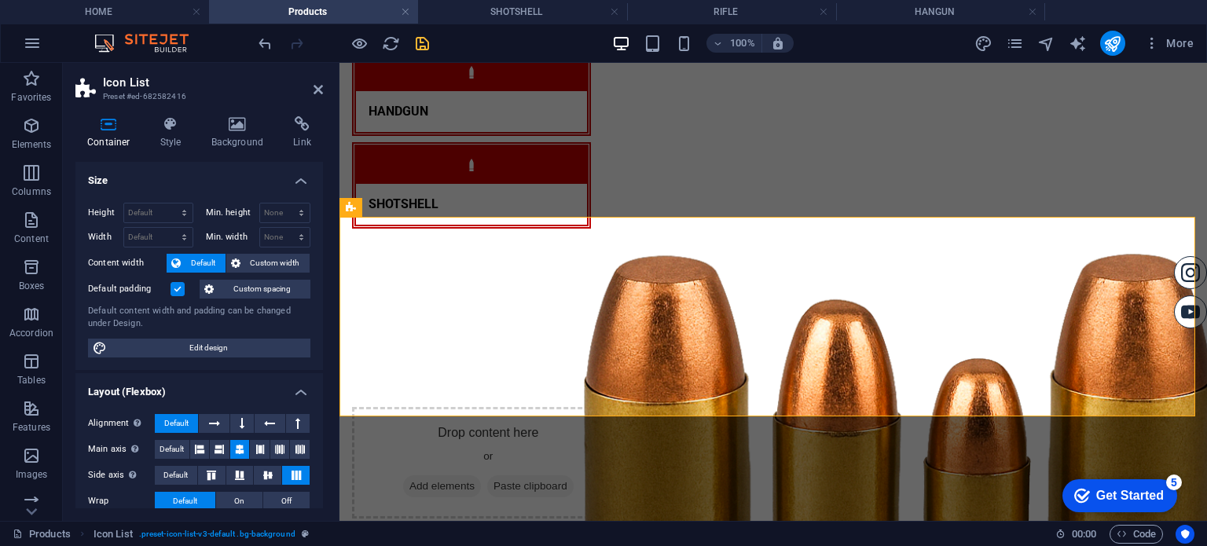
click at [169, 288] on label "Default padding" at bounding box center [129, 289] width 82 height 19
click at [0, 0] on input "Default padding" at bounding box center [0, 0] width 0 height 0
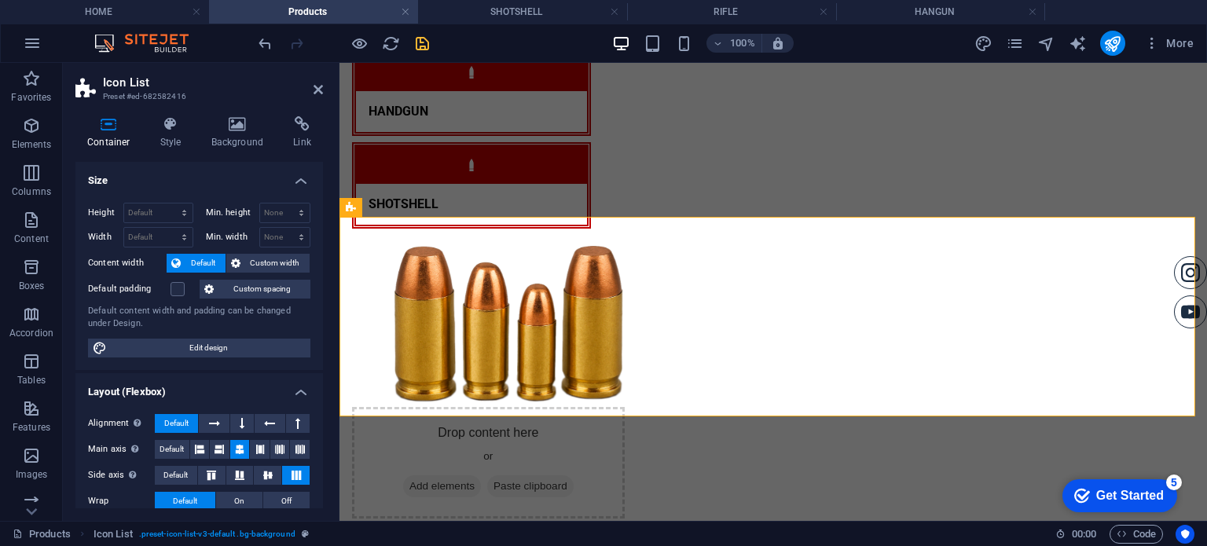
scroll to position [1364, 0]
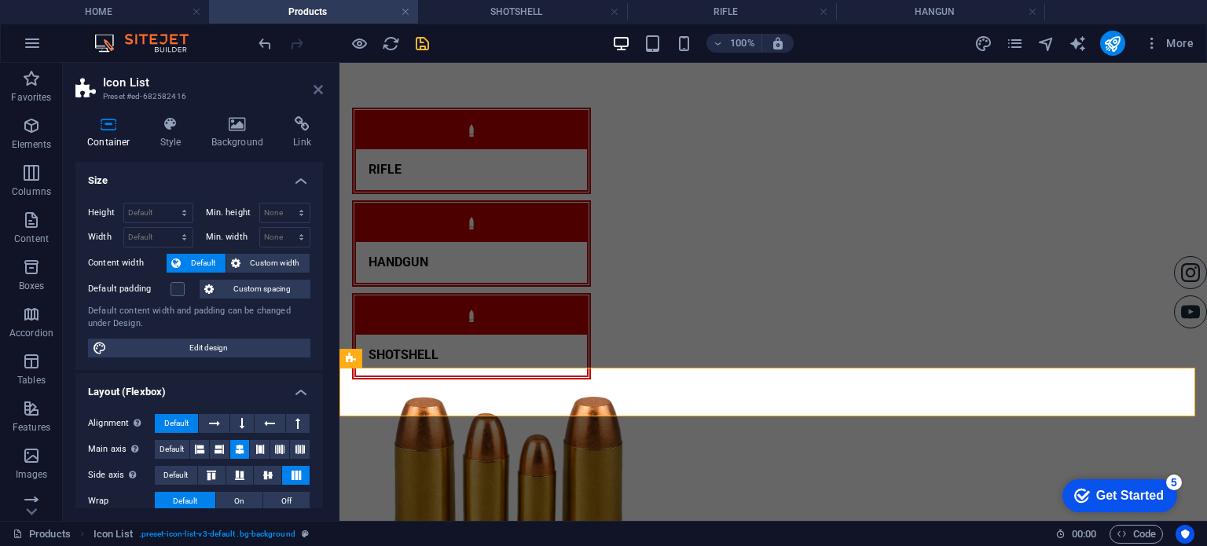
drag, startPoint x: 315, startPoint y: 93, endPoint x: 284, endPoint y: 30, distance: 69.9
click at [315, 93] on icon at bounding box center [317, 89] width 9 height 13
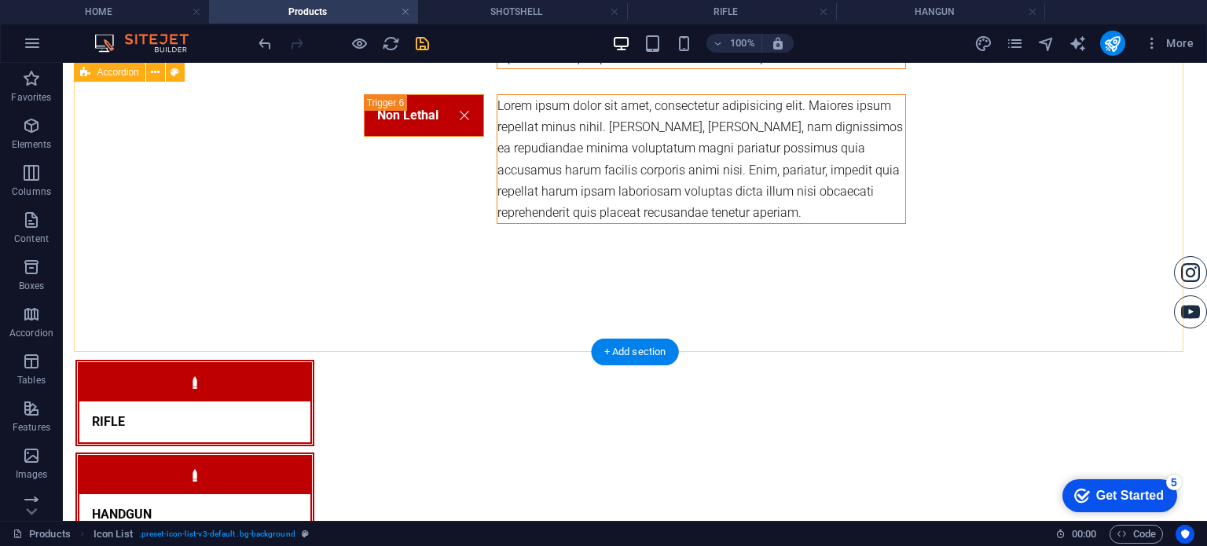
scroll to position [1317, 0]
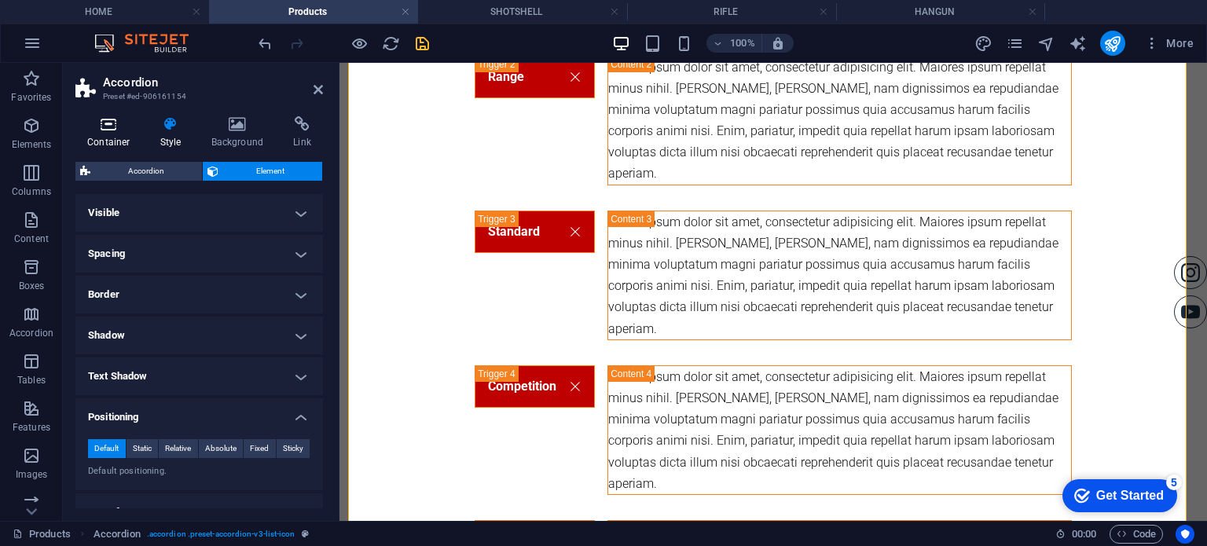
click at [115, 135] on h4 "Container" at bounding box center [111, 132] width 73 height 33
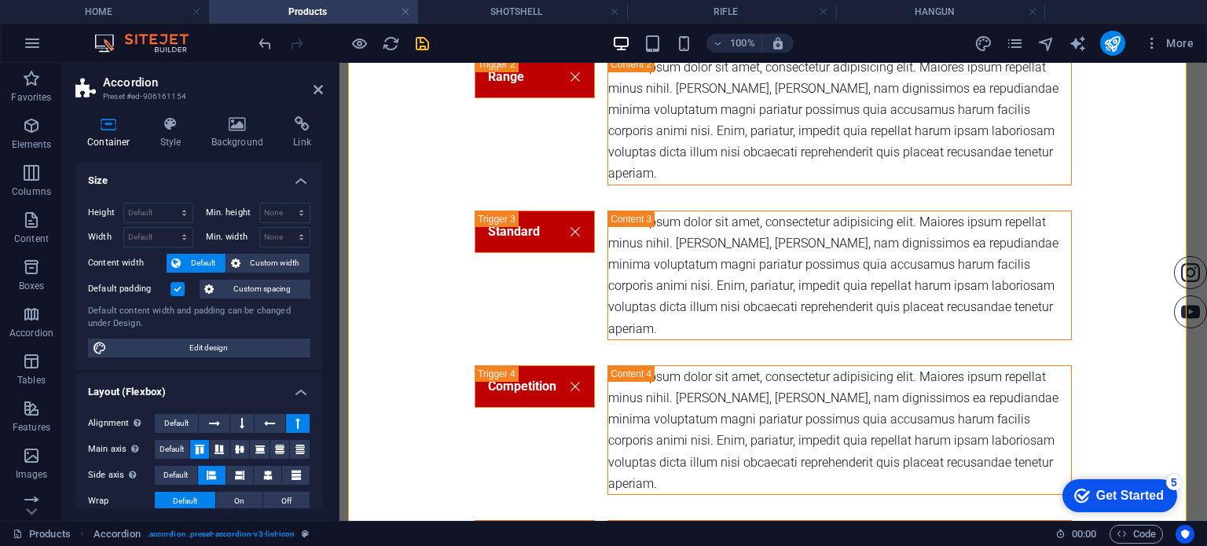
click at [176, 286] on label at bounding box center [177, 289] width 14 height 14
click at [0, 0] on input "Default padding" at bounding box center [0, 0] width 0 height 0
click at [318, 93] on icon at bounding box center [317, 89] width 9 height 13
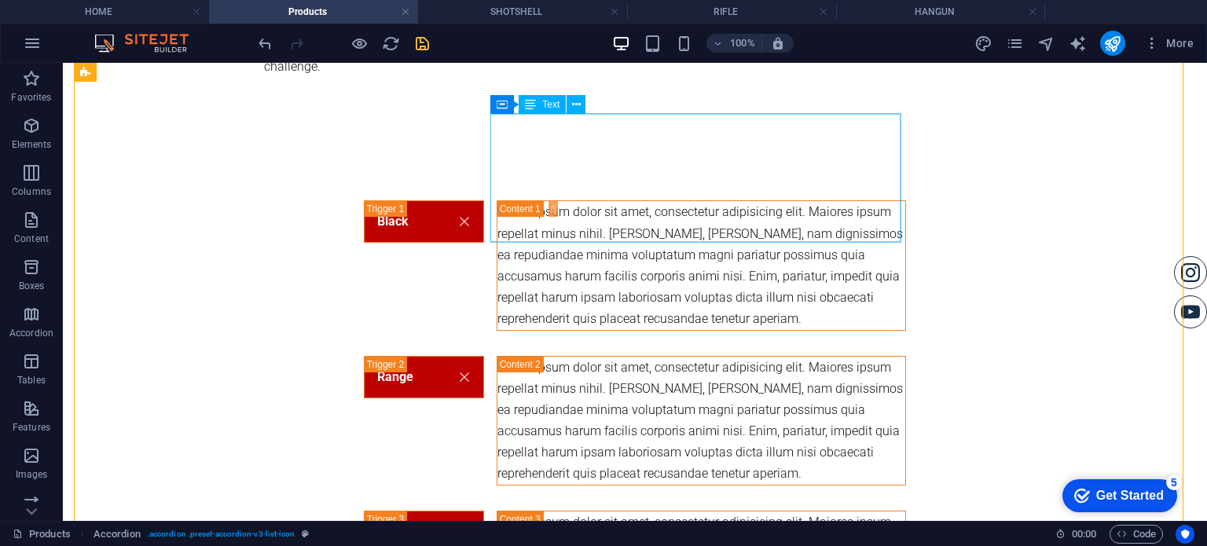
scroll to position [0, 0]
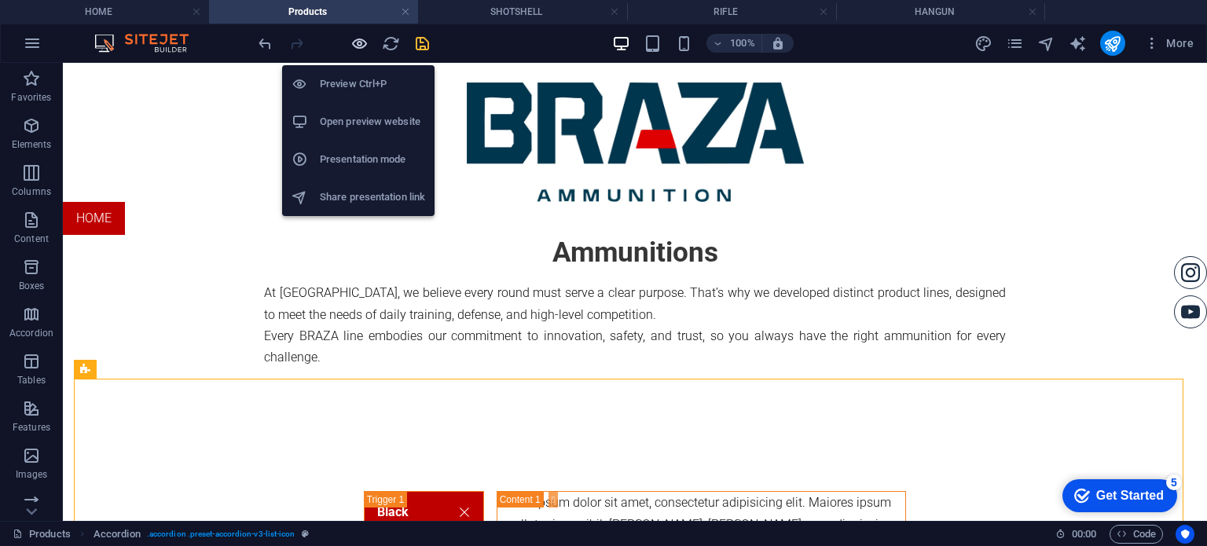
click at [364, 43] on icon "button" at bounding box center [359, 44] width 18 height 18
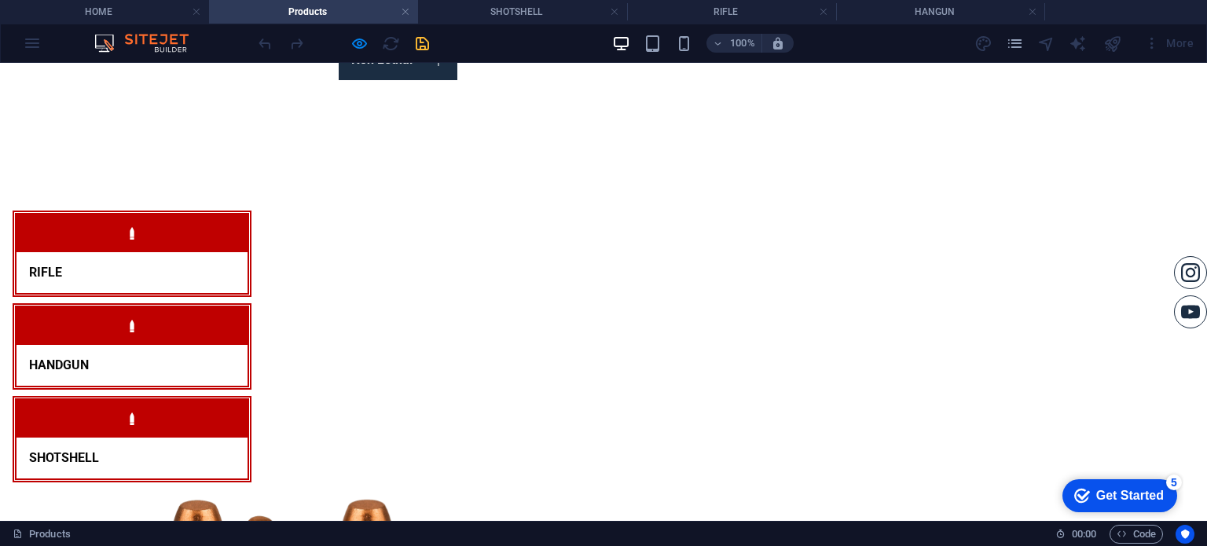
scroll to position [738, 0]
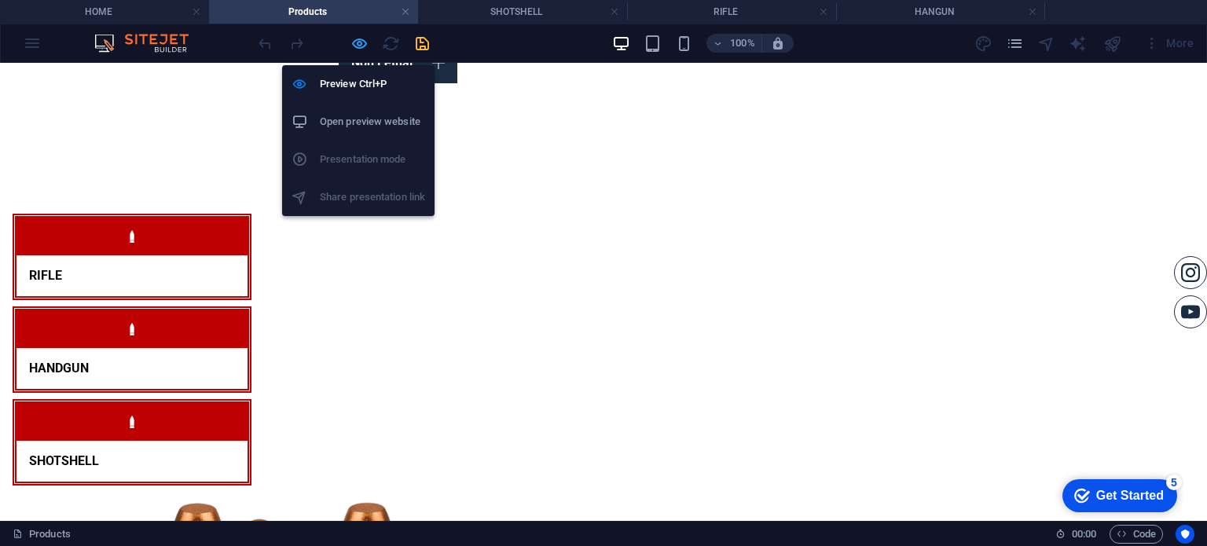
click at [359, 52] on icon "button" at bounding box center [359, 44] width 18 height 18
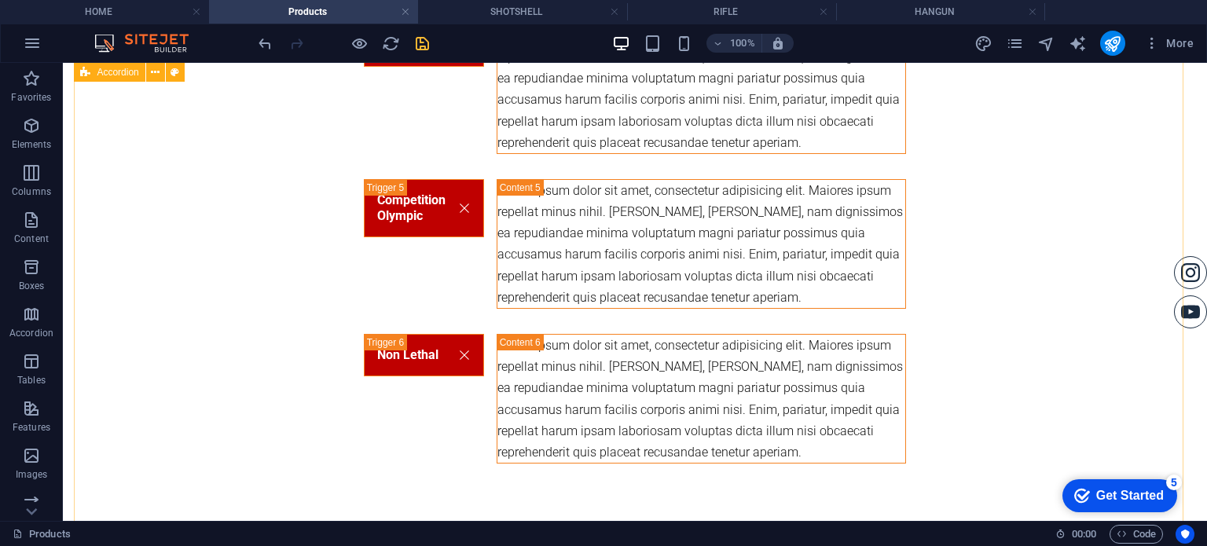
scroll to position [1246, 0]
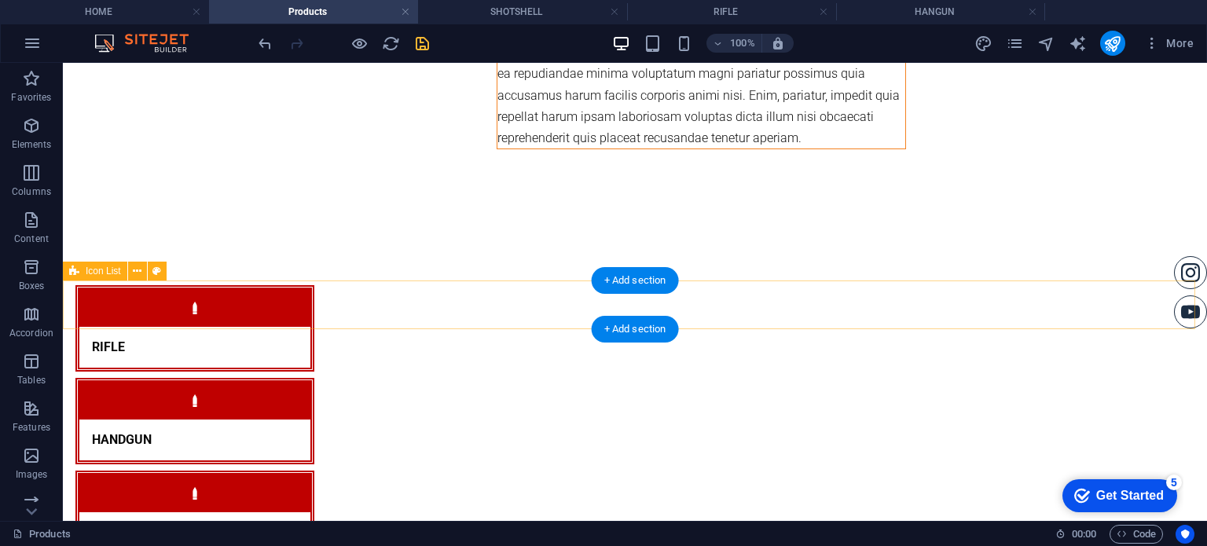
click at [222, 304] on div "RIFLE HANDGUN SHOTSHELL" at bounding box center [635, 421] width 1144 height 272
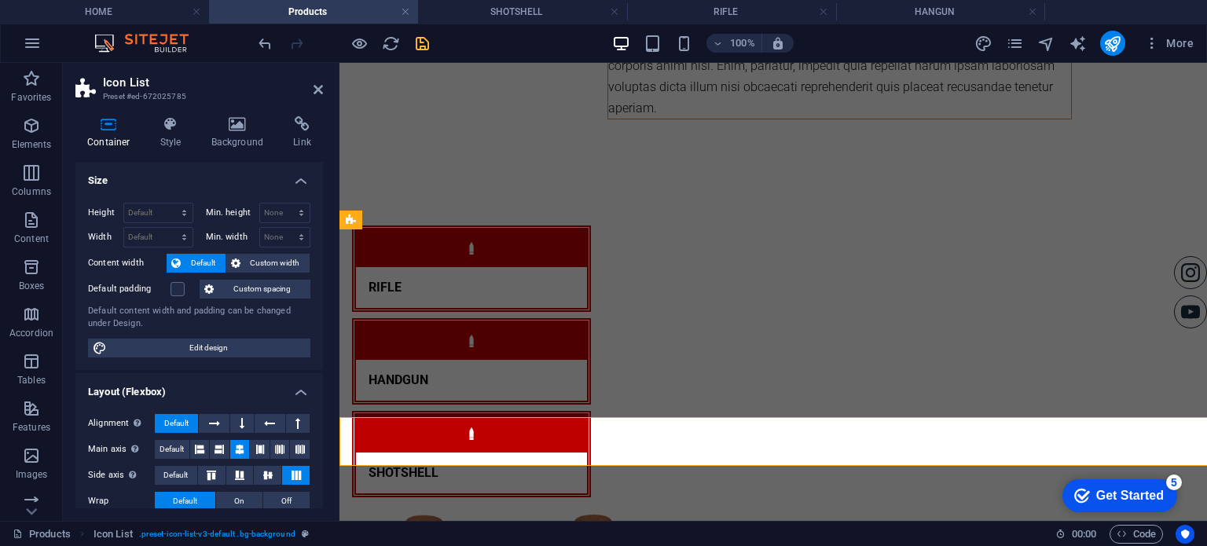
scroll to position [1109, 0]
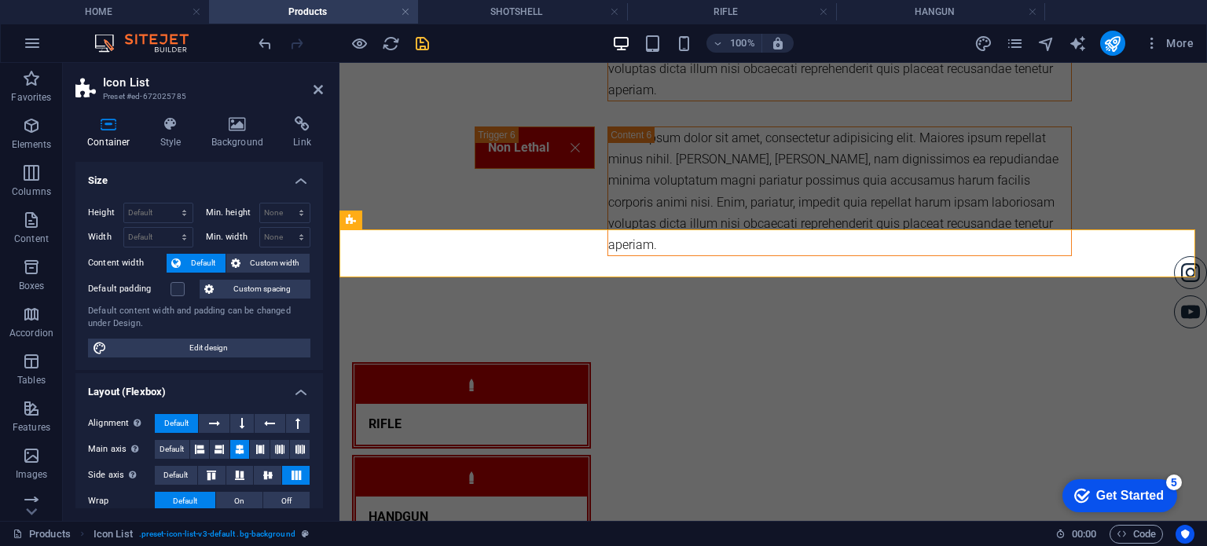
click at [167, 293] on label "Default padding" at bounding box center [129, 289] width 82 height 19
click at [0, 0] on input "Default padding" at bounding box center [0, 0] width 0 height 0
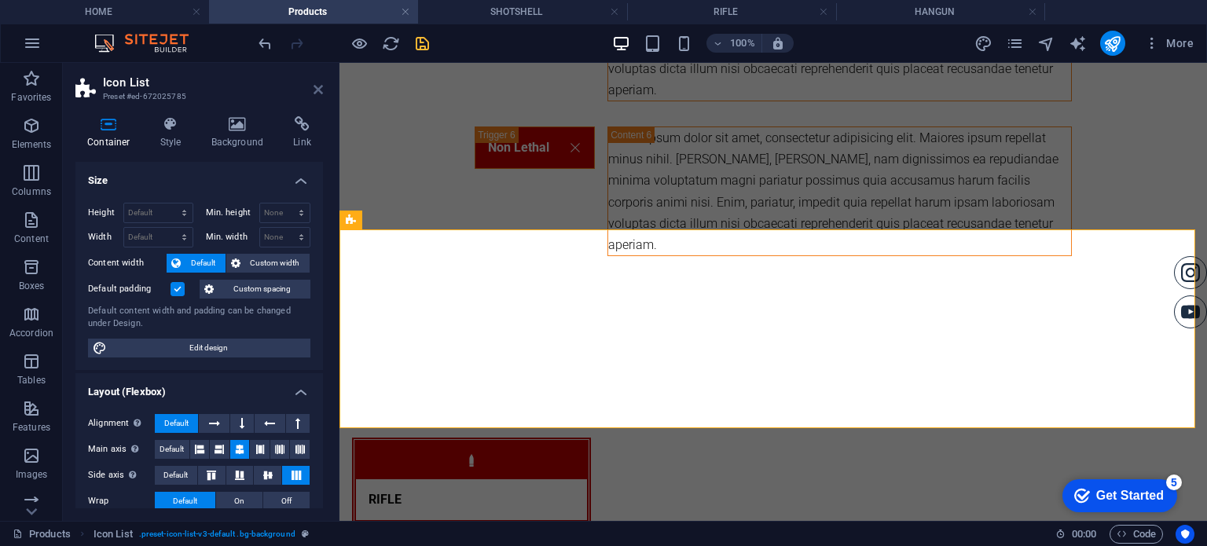
click at [318, 90] on icon at bounding box center [317, 89] width 9 height 13
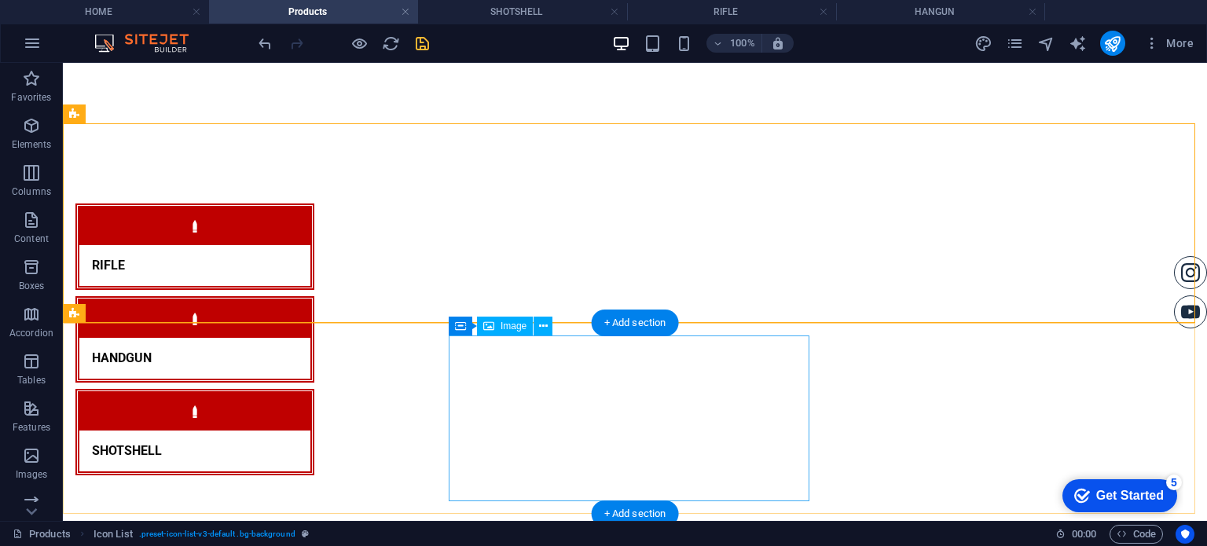
scroll to position [1703, 0]
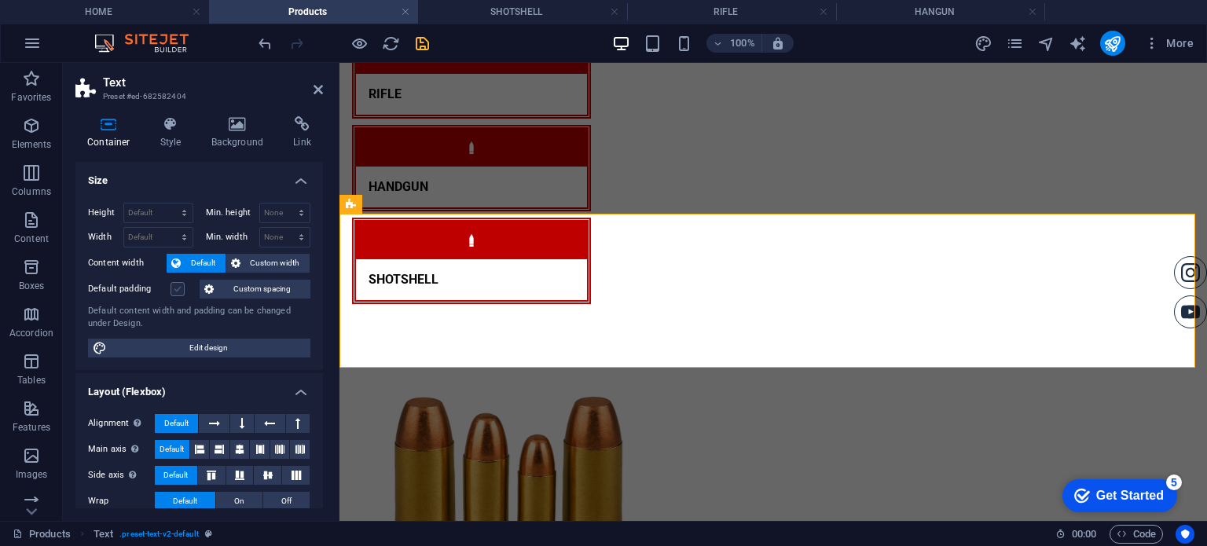
click at [174, 288] on label at bounding box center [177, 289] width 14 height 14
click at [0, 0] on input "Default padding" at bounding box center [0, 0] width 0 height 0
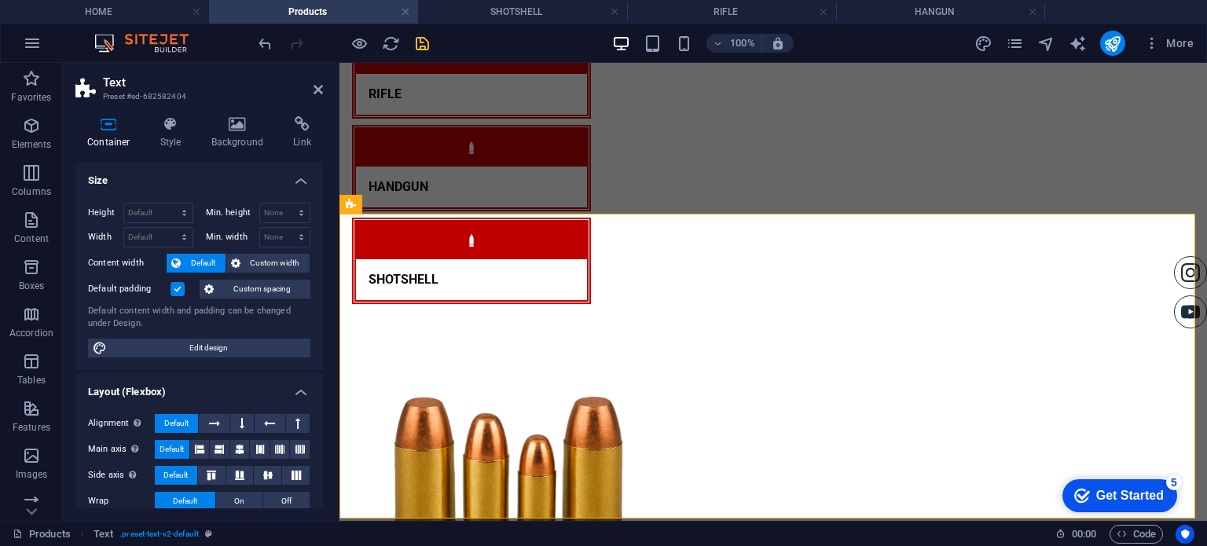
click at [318, 78] on h2 "Text" at bounding box center [213, 82] width 220 height 14
click at [321, 89] on icon at bounding box center [317, 89] width 9 height 13
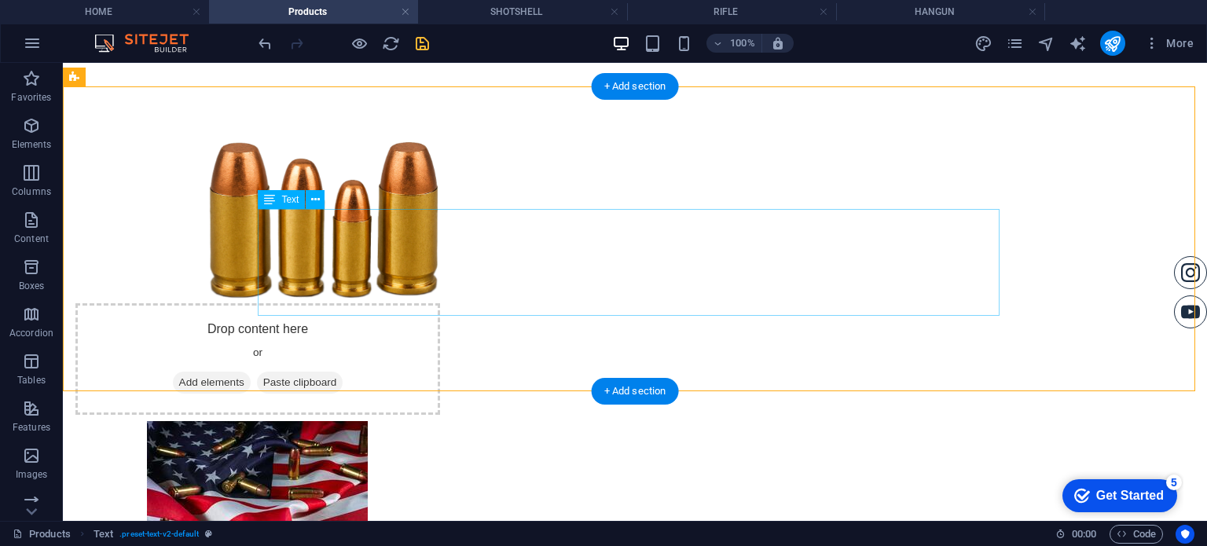
scroll to position [1854, 0]
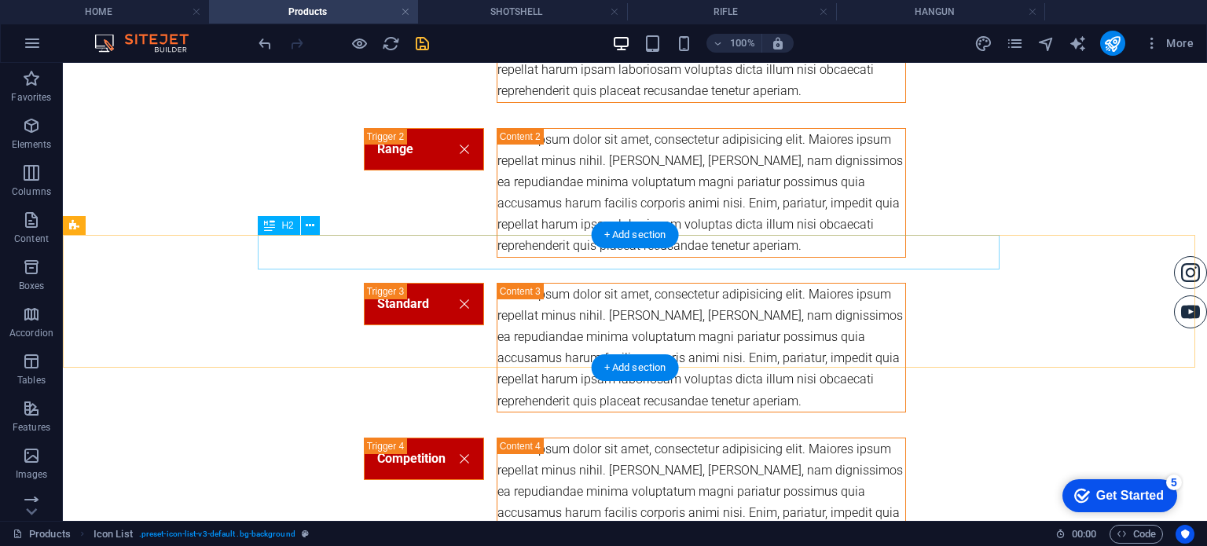
scroll to position [0, 0]
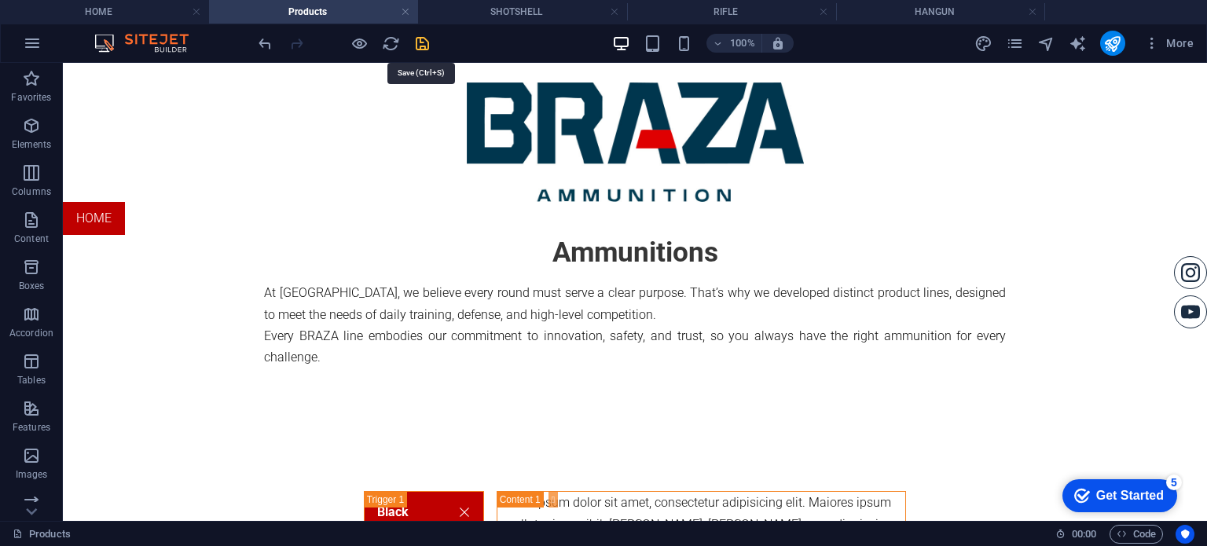
click at [430, 38] on icon "save" at bounding box center [422, 44] width 18 height 18
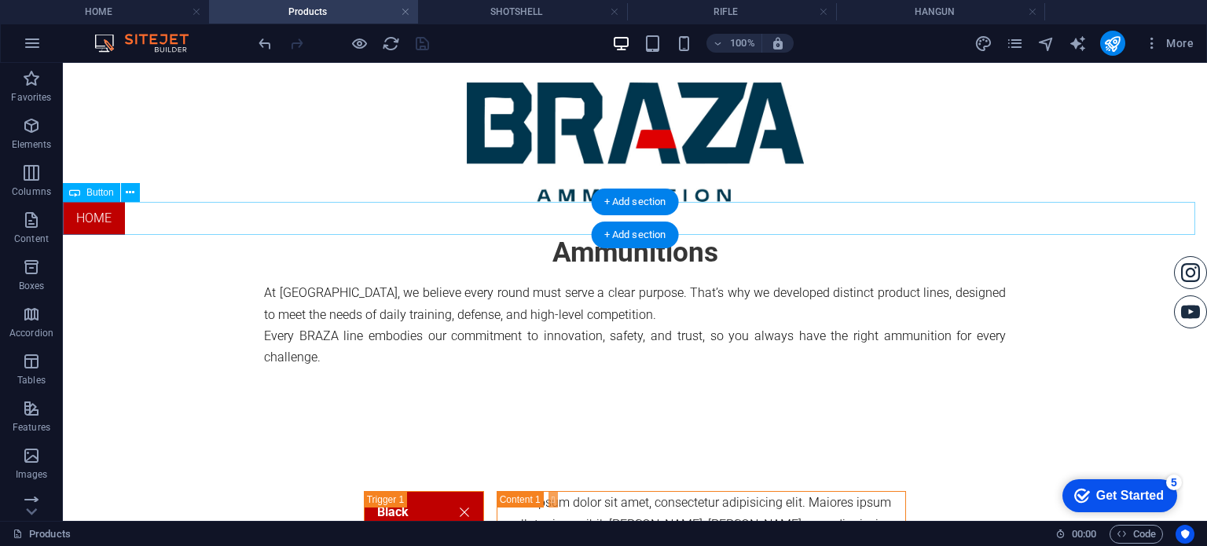
click at [562, 229] on div "home" at bounding box center [635, 218] width 1144 height 33
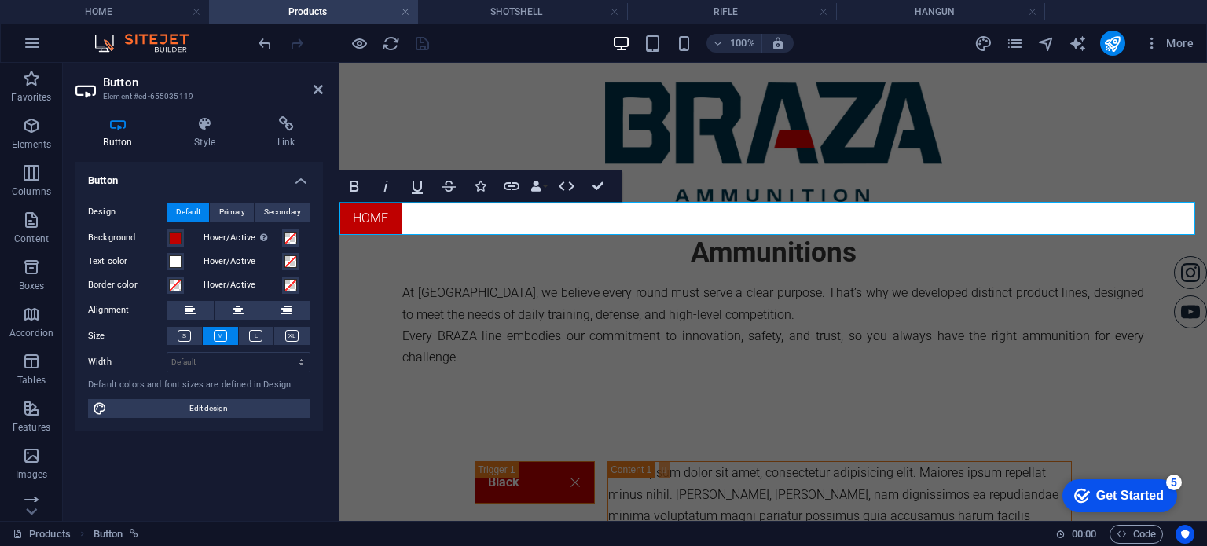
click at [325, 94] on aside "Button Element #ed-655035119 Button Style Link Button Design Default Primary Se…" at bounding box center [201, 292] width 277 height 458
click at [313, 87] on icon at bounding box center [317, 89] width 9 height 13
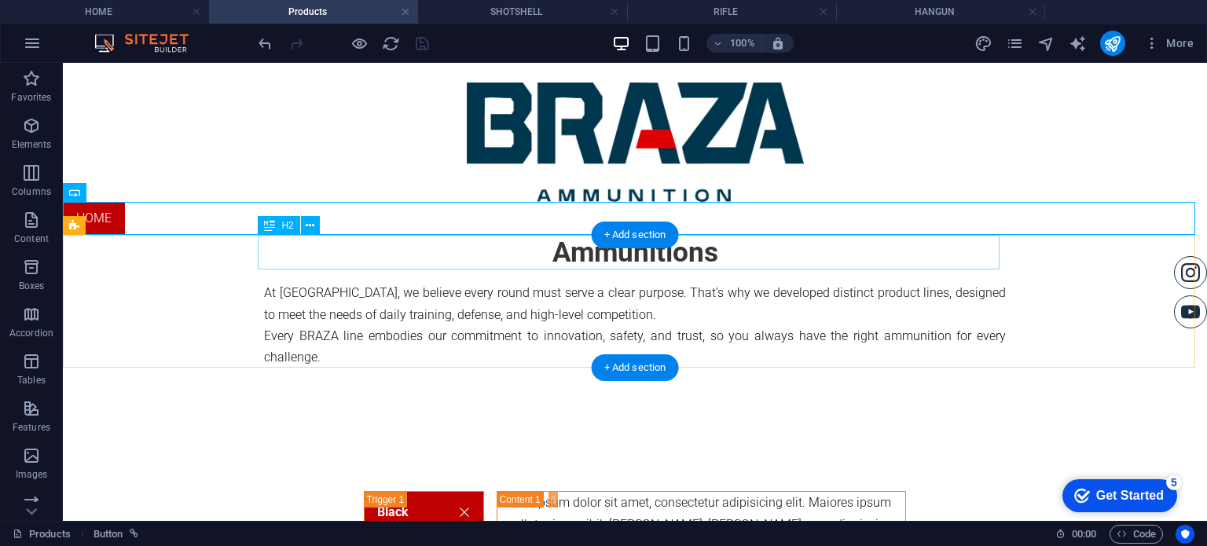
scroll to position [314, 0]
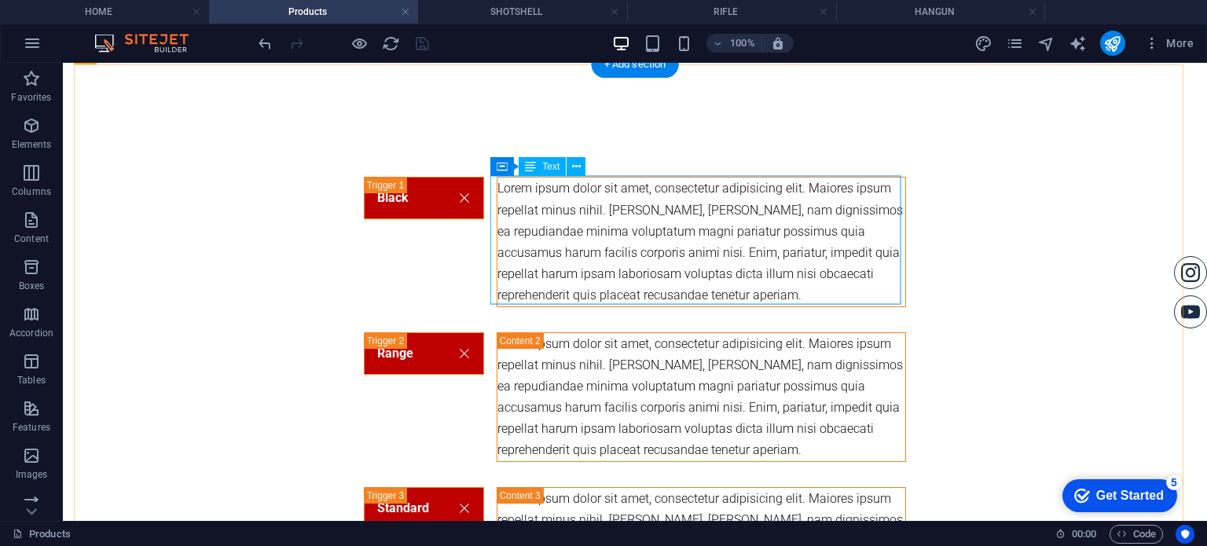
click at [682, 235] on div "Lorem ipsum dolor sit amet, consectetur adipisicing elit. Maiores ipsum repella…" at bounding box center [701, 242] width 408 height 128
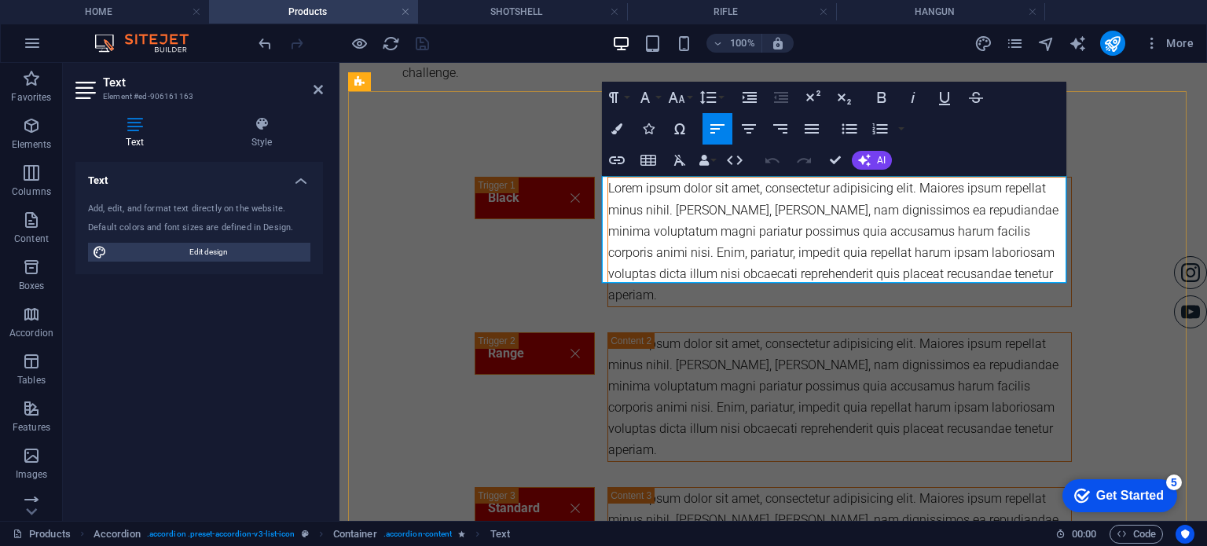
click at [701, 225] on p "Lorem ipsum dolor sit amet, consectetur adipisicing elit. Maiores ipsum repella…" at bounding box center [839, 242] width 463 height 128
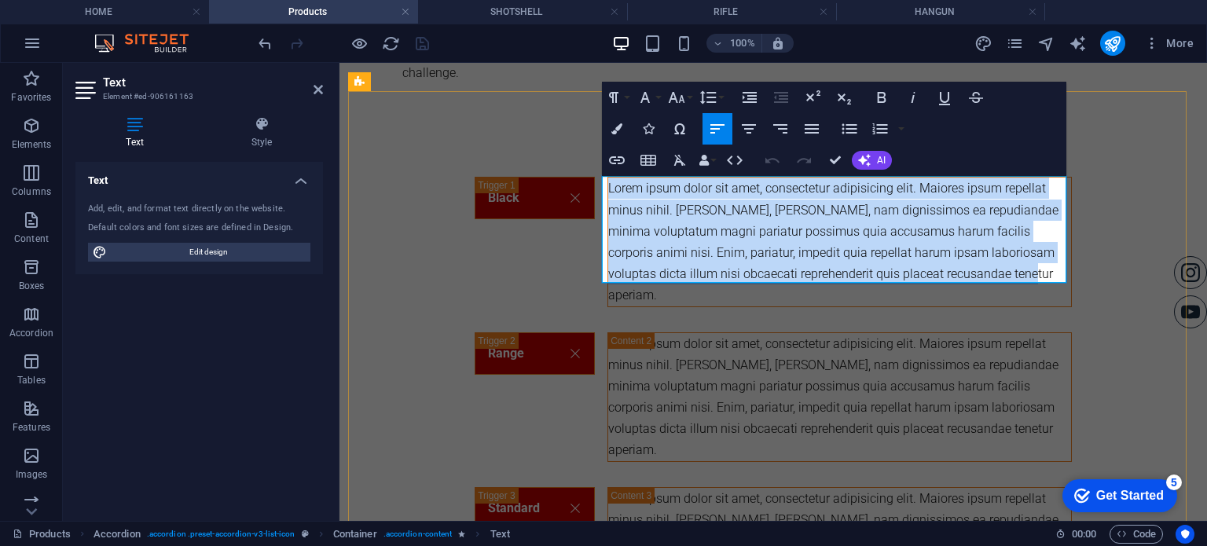
click at [701, 225] on p "Lorem ipsum dolor sit amet, consectetur adipisicing elit. Maiores ipsum repella…" at bounding box center [839, 242] width 463 height 128
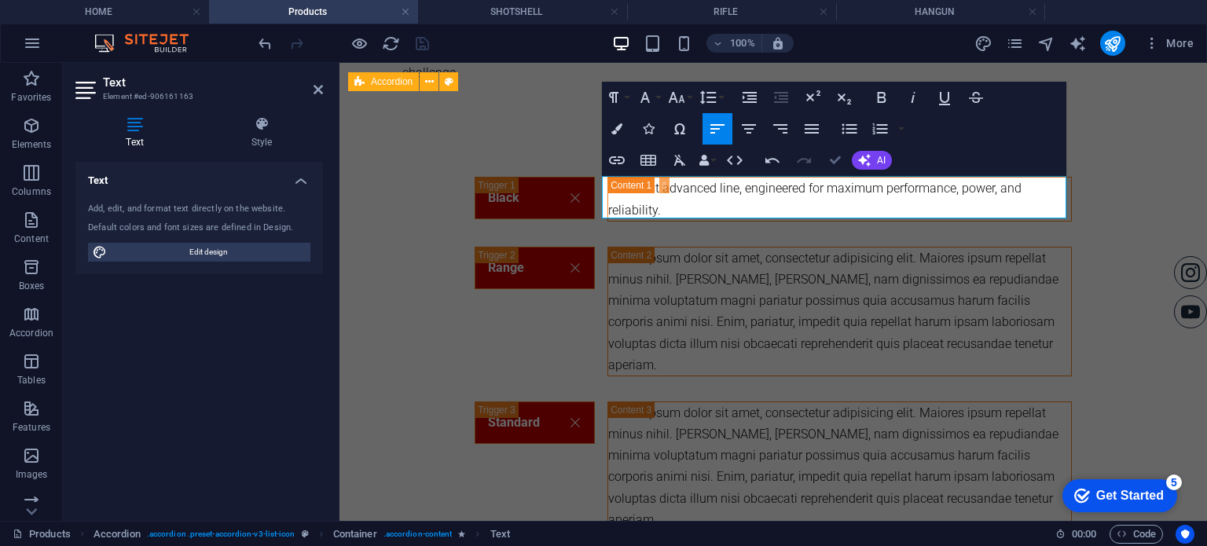
scroll to position [314, 0]
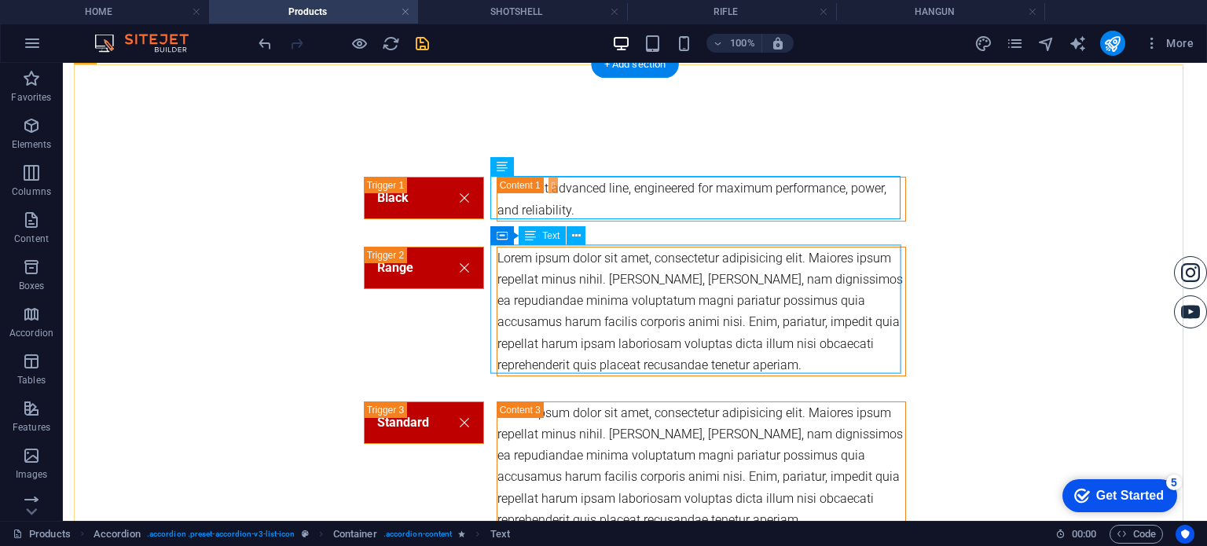
click at [818, 305] on div "Lorem ipsum dolor sit amet, consectetur adipisicing elit. Maiores ipsum repella…" at bounding box center [701, 311] width 408 height 128
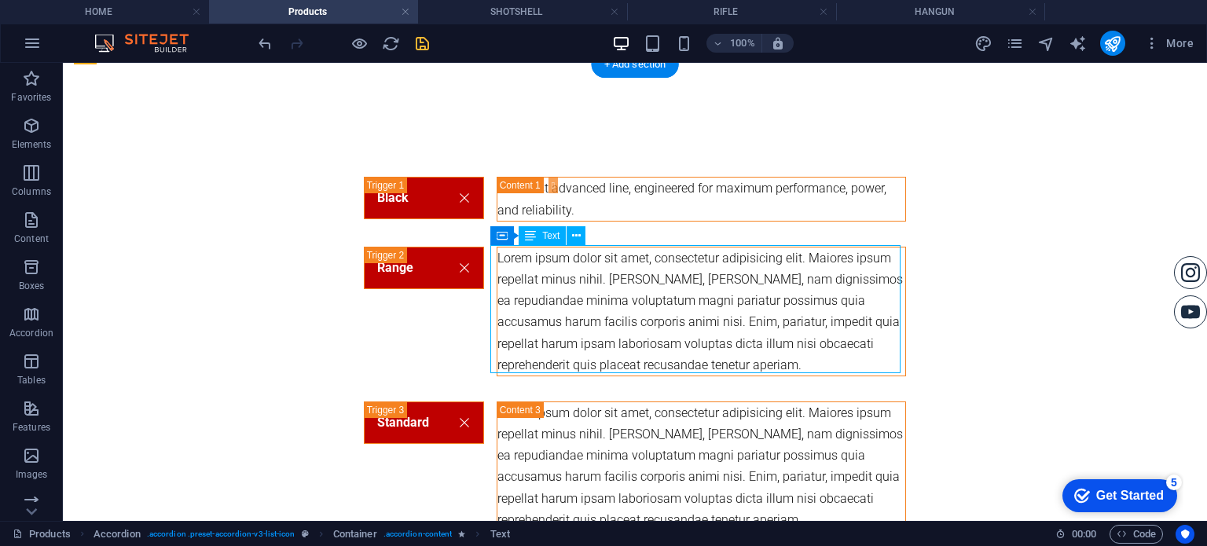
click at [818, 305] on div "Lorem ipsum dolor sit amet, consectetur adipisicing elit. Maiores ipsum repella…" at bounding box center [701, 311] width 408 height 128
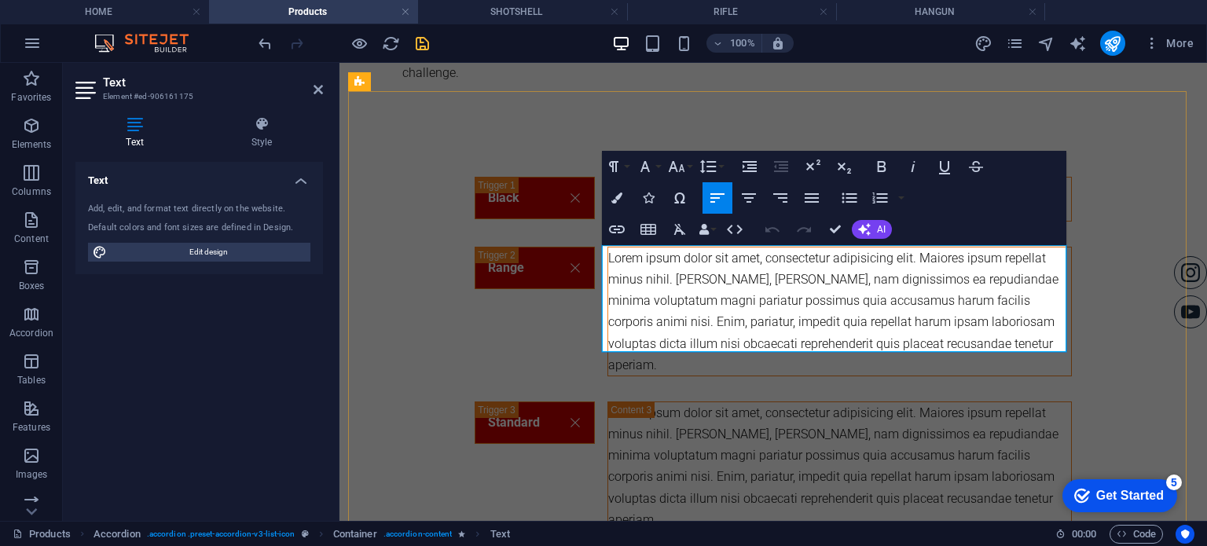
click at [818, 305] on p "Lorem ipsum dolor sit amet, consectetur adipisicing elit. Maiores ipsum repella…" at bounding box center [839, 311] width 463 height 128
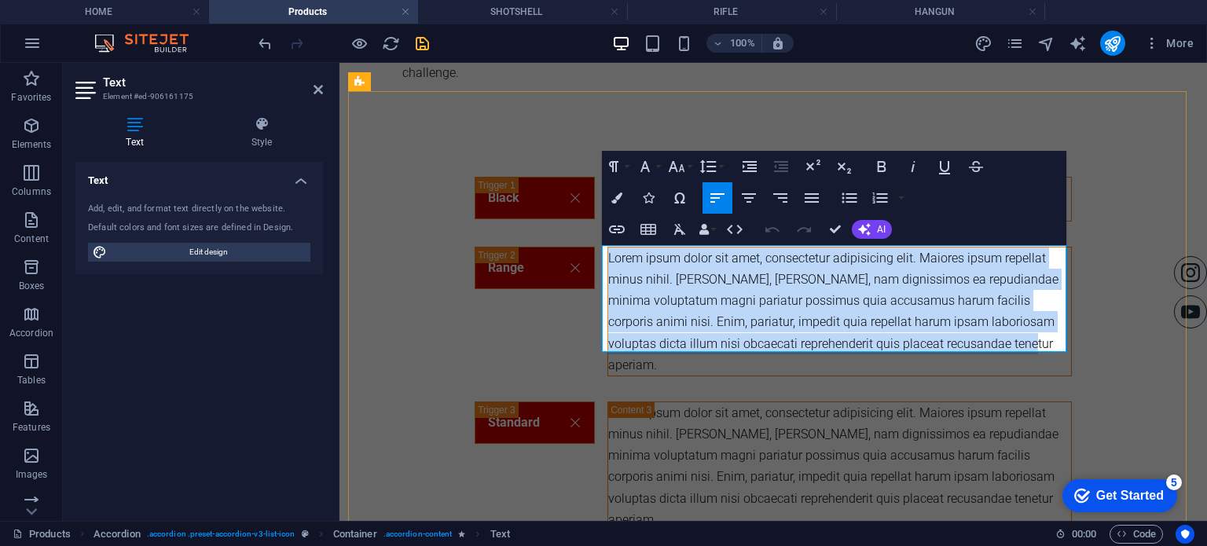
click at [818, 305] on p "Lorem ipsum dolor sit amet, consectetur adipisicing elit. Maiores ipsum repella…" at bounding box center [839, 311] width 463 height 128
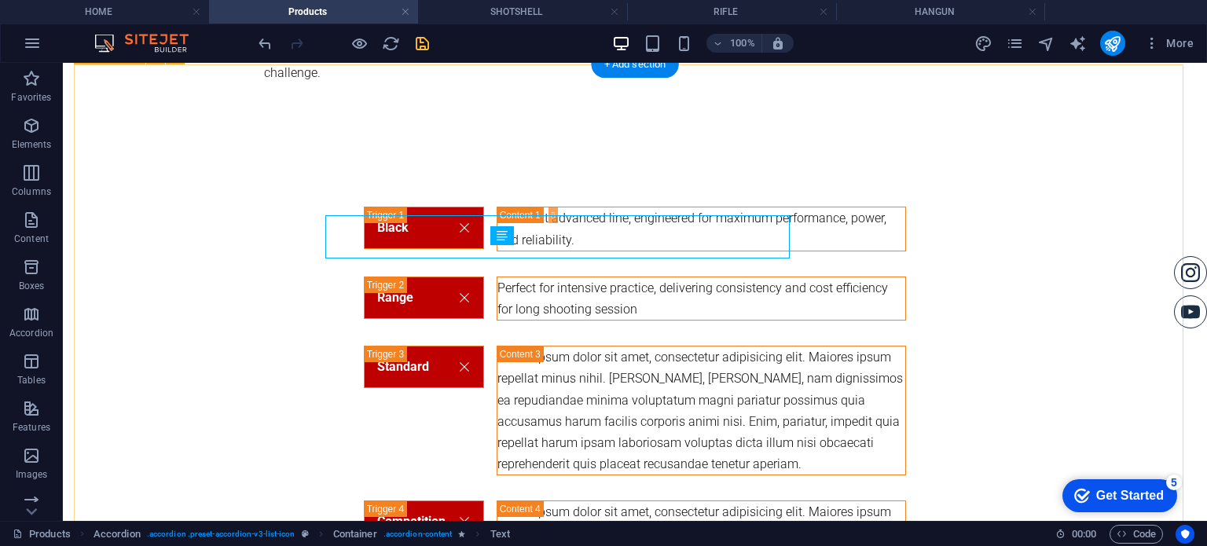
scroll to position [314, 0]
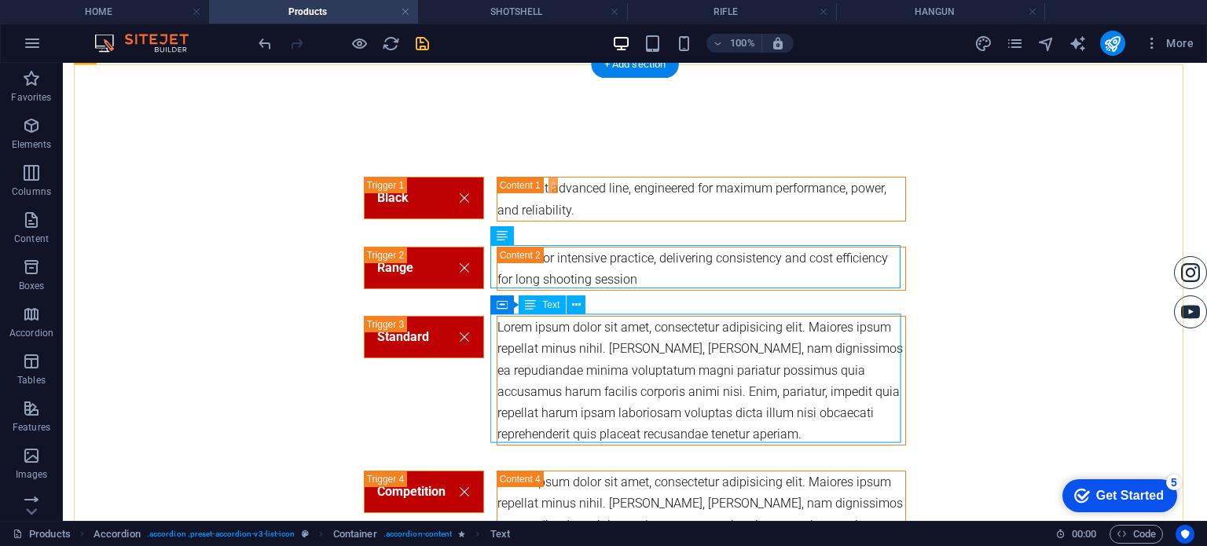
click at [767, 392] on div "Lorem ipsum dolor sit amet, consectetur adipisicing elit. Maiores ipsum repella…" at bounding box center [701, 381] width 408 height 128
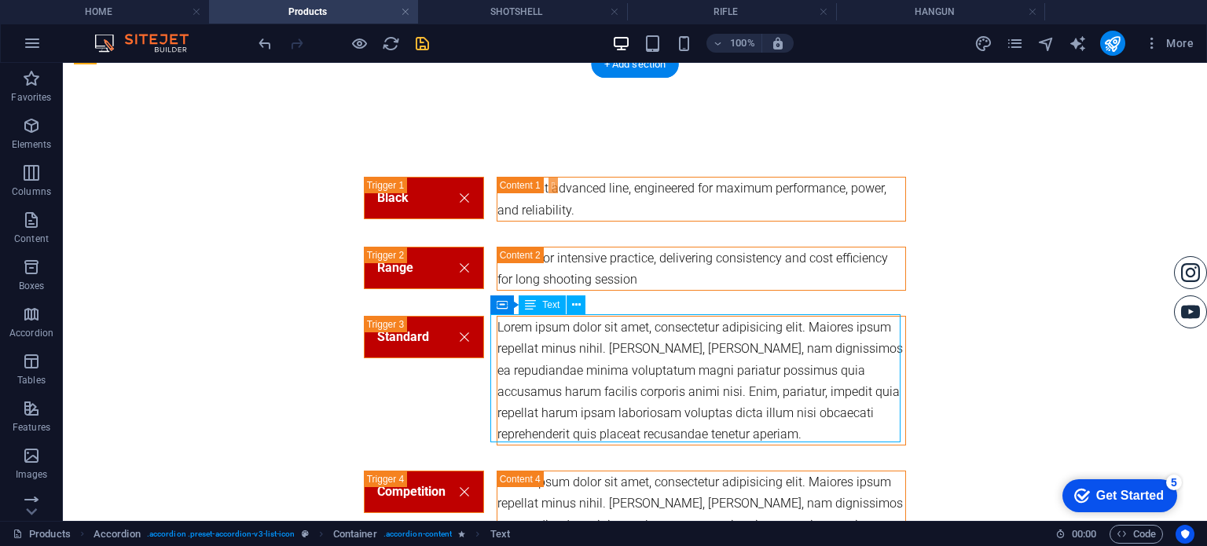
click at [767, 392] on div "Lorem ipsum dolor sit amet, consectetur adipisicing elit. Maiores ipsum repella…" at bounding box center [701, 381] width 408 height 128
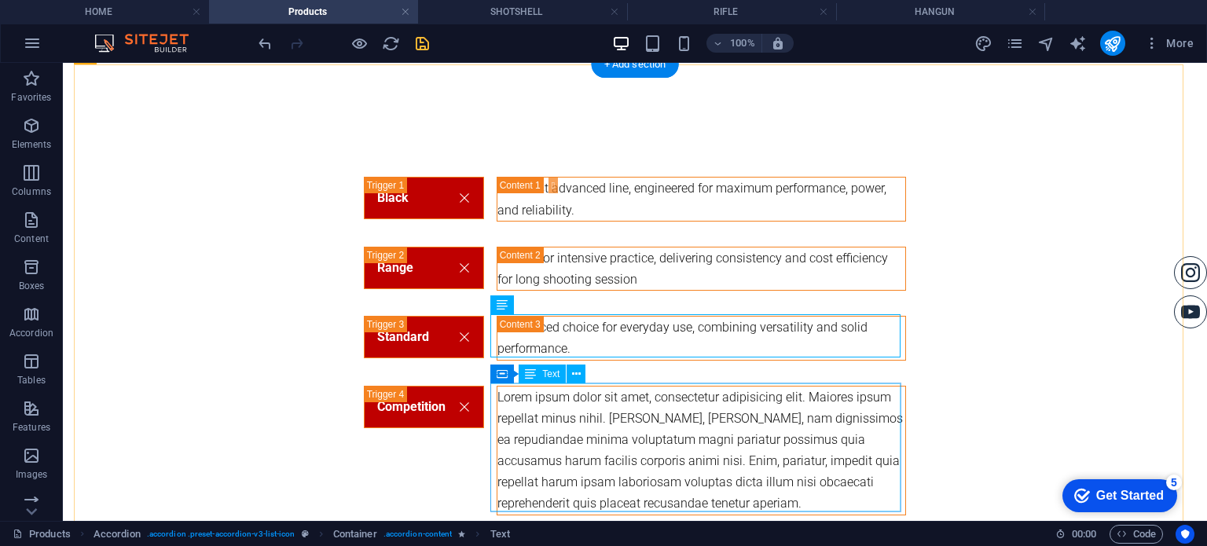
scroll to position [471, 0]
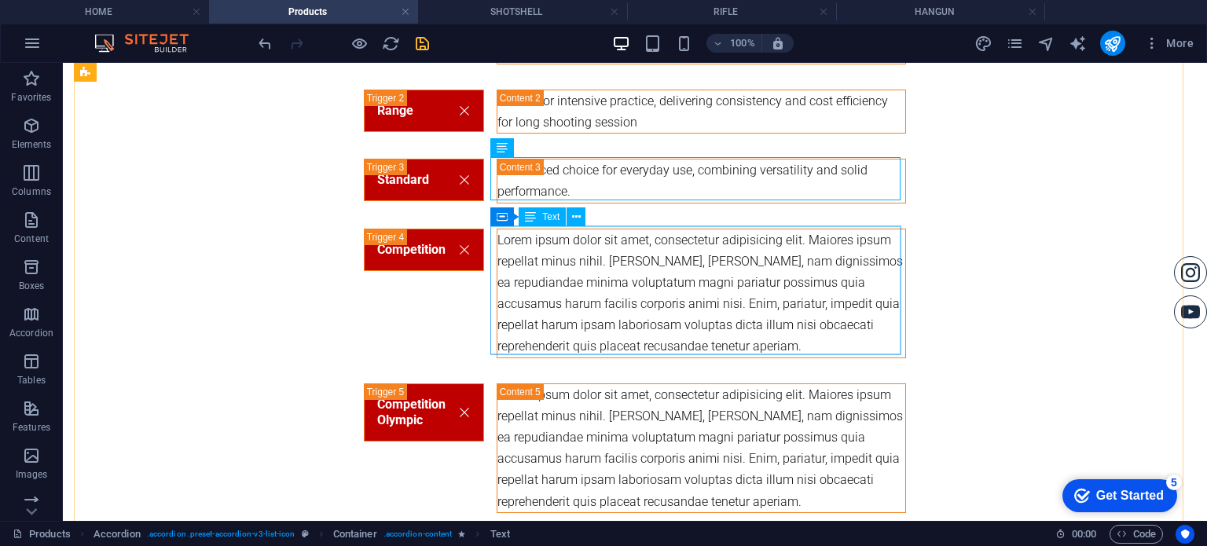
click at [720, 268] on div "Lorem ipsum dolor sit amet, consectetur adipisicing elit. Maiores ipsum repella…" at bounding box center [701, 293] width 408 height 128
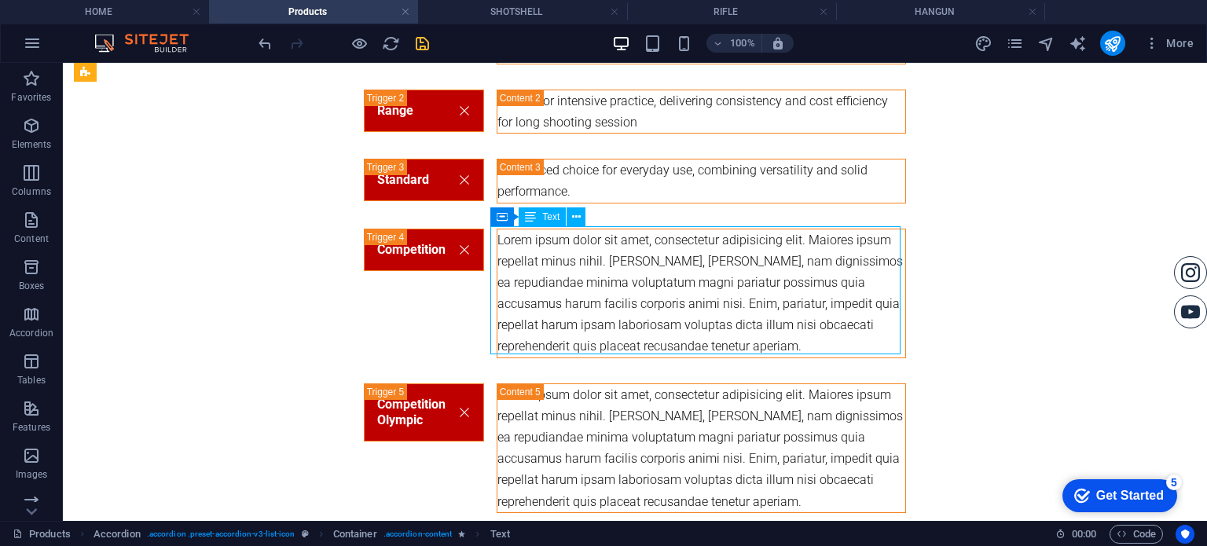
click at [720, 268] on div "Lorem ipsum dolor sit amet, consectetur adipisicing elit. Maiores ipsum repella…" at bounding box center [701, 293] width 408 height 128
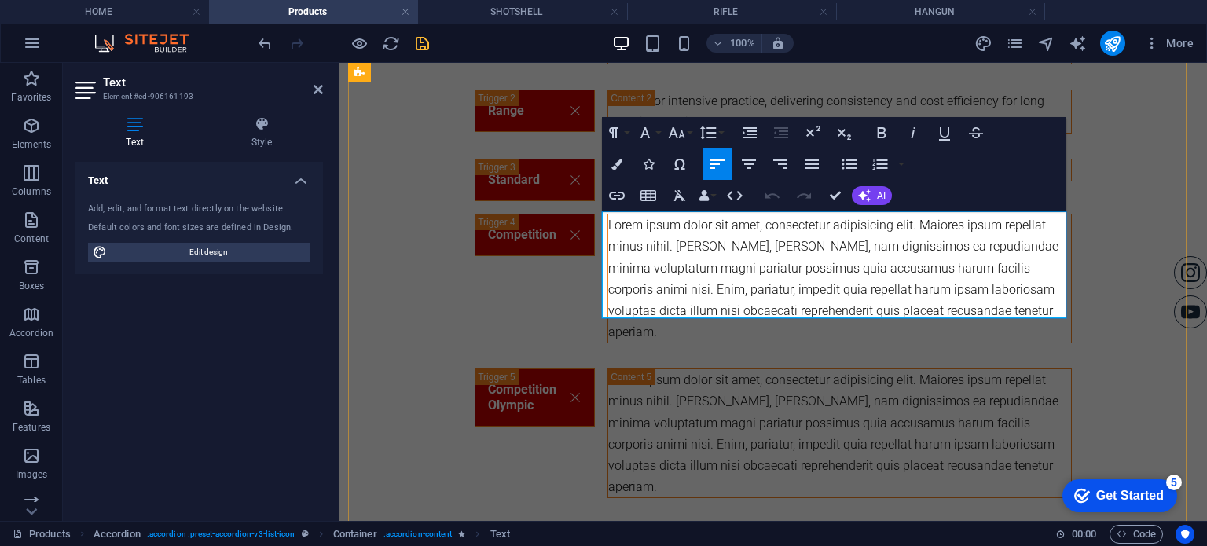
click at [705, 254] on p "Lorem ipsum dolor sit amet, consectetur adipisicing elit. Maiores ipsum repella…" at bounding box center [839, 278] width 463 height 128
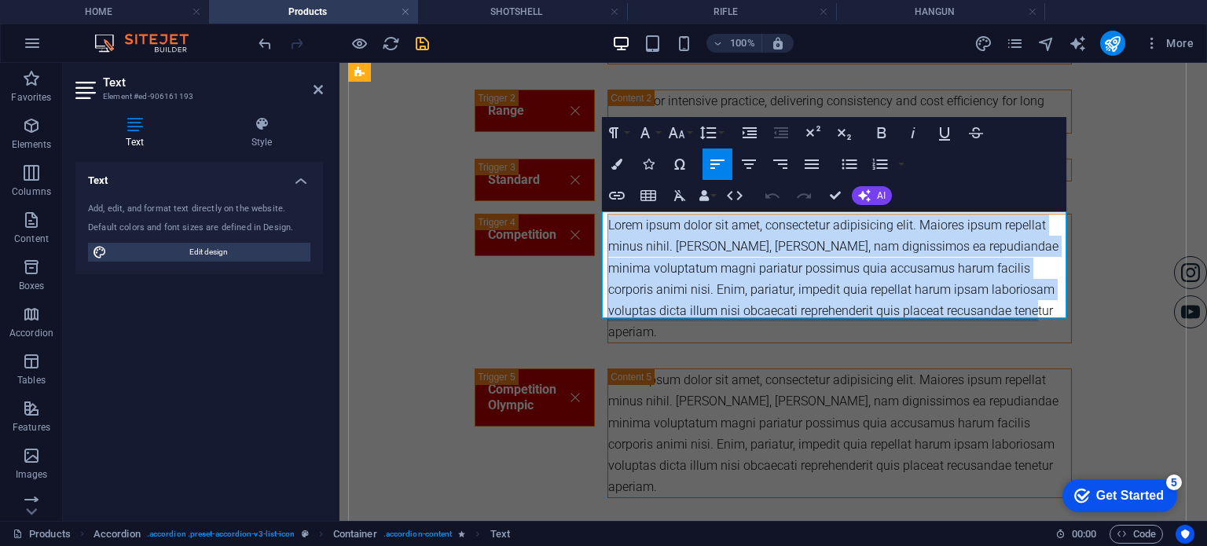
click at [705, 254] on p "Lorem ipsum dolor sit amet, consectetur adipisicing elit. Maiores ipsum repella…" at bounding box center [839, 278] width 463 height 128
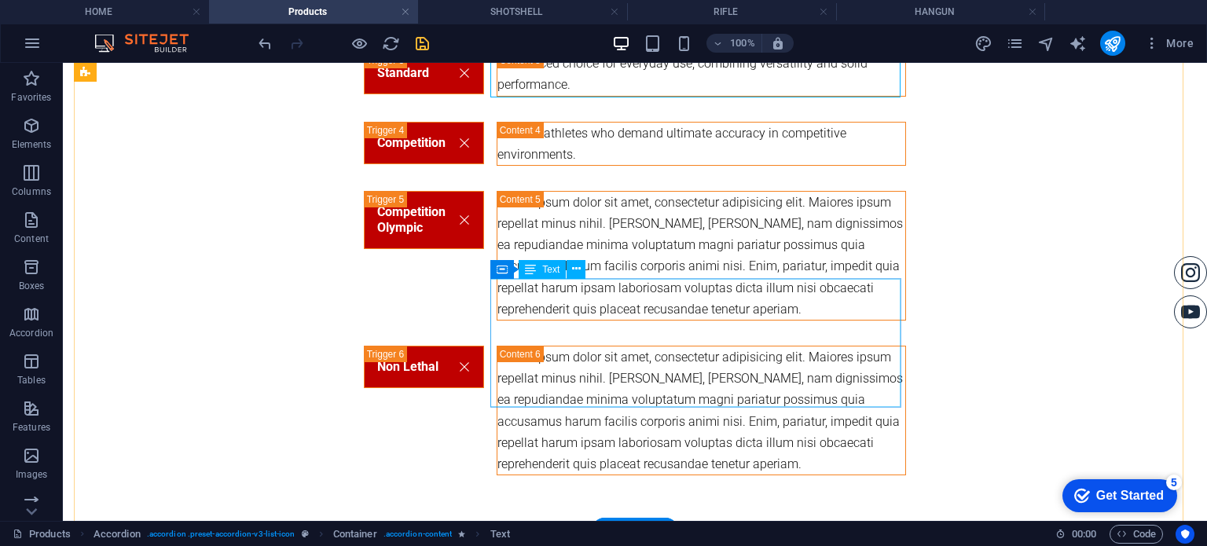
scroll to position [643, 0]
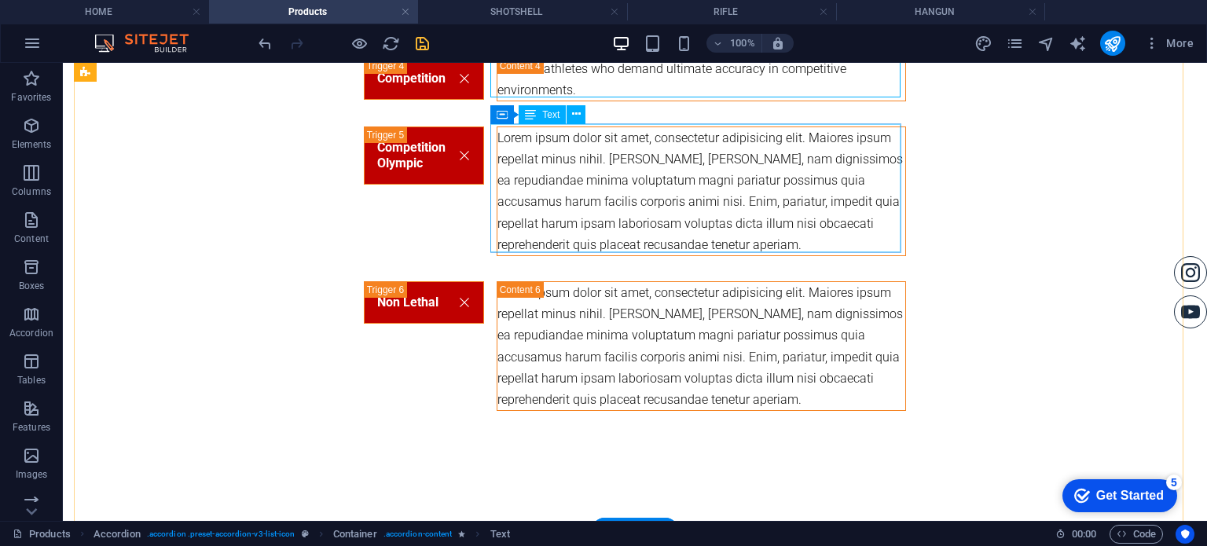
click at [643, 216] on div "Lorem ipsum dolor sit amet, consectetur adipisicing elit. Maiores ipsum repella…" at bounding box center [701, 191] width 408 height 128
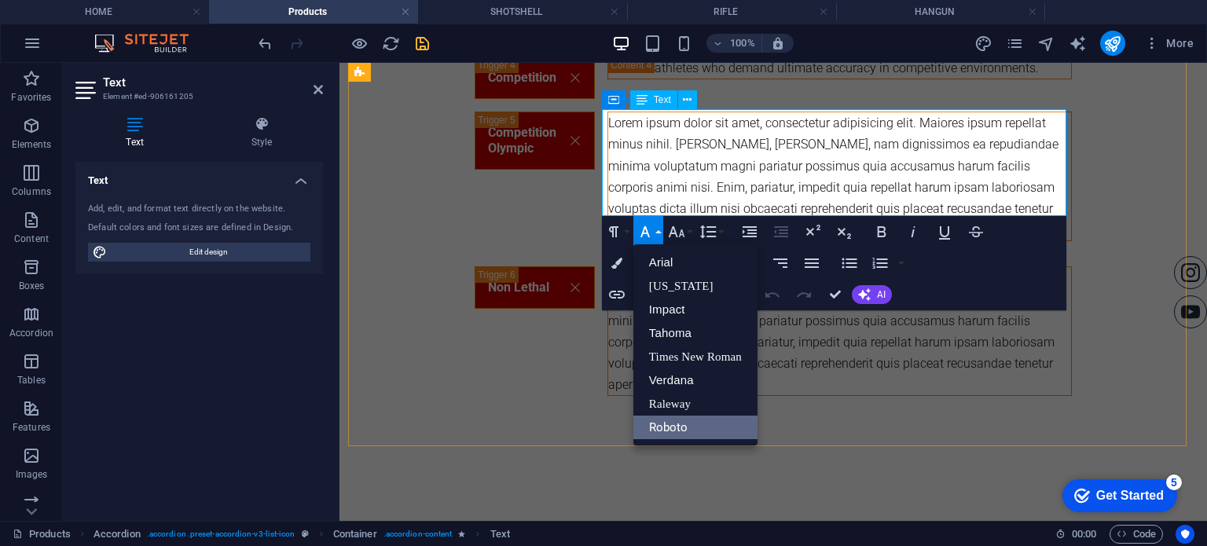
click at [665, 153] on p "Lorem ipsum dolor sit amet, consectetur adipisicing elit. Maiores ipsum repella…" at bounding box center [839, 176] width 463 height 128
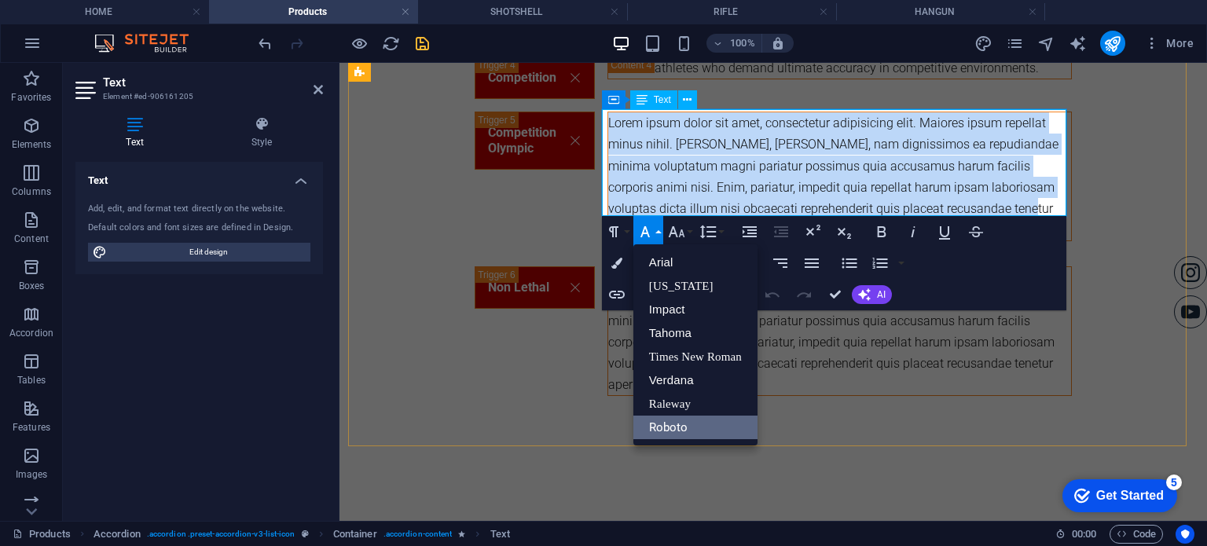
click at [665, 153] on p "Lorem ipsum dolor sit amet, consectetur adipisicing elit. Maiores ipsum repella…" at bounding box center [839, 176] width 463 height 128
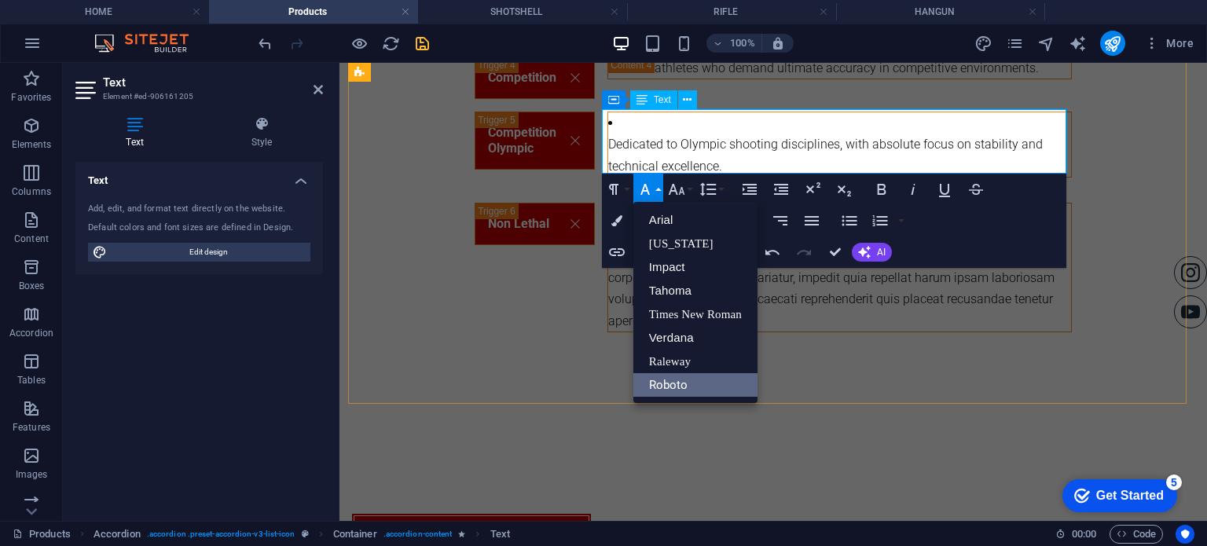
click at [653, 123] on li "Dedicated to Olympic shooting disciplines, with absolute focus on stability and…" at bounding box center [839, 144] width 463 height 64
drag, startPoint x: 604, startPoint y: 133, endPoint x: 596, endPoint y: 115, distance: 19.7
click at [597, 115] on div "Black Our most advanced line, engineered for maximum performance, power, and re…" at bounding box center [773, 104] width 850 height 652
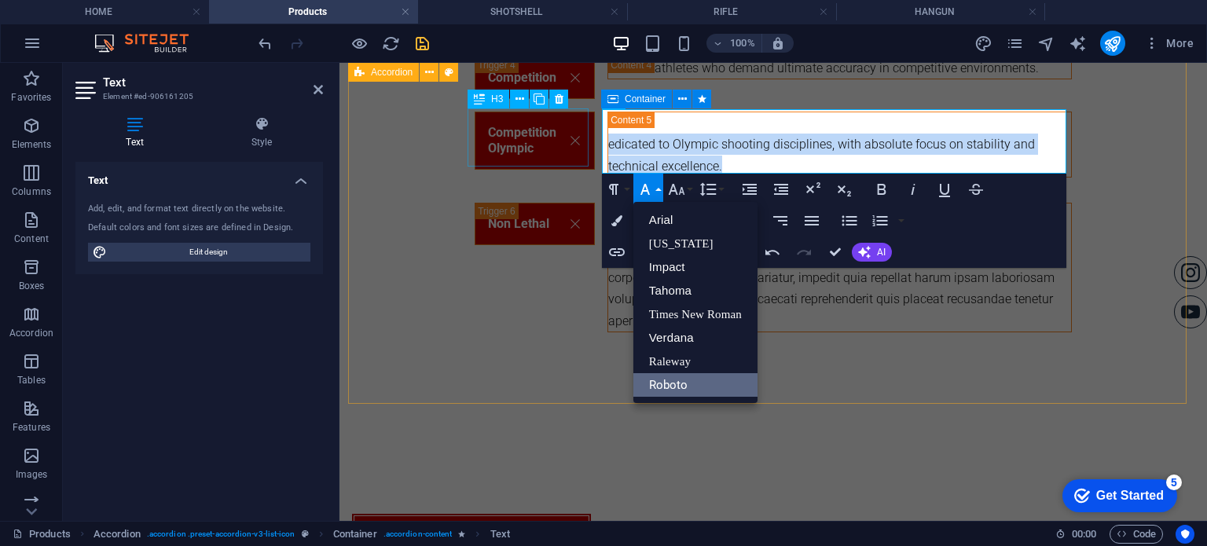
drag, startPoint x: 713, startPoint y: 157, endPoint x: 528, endPoint y: 118, distance: 189.5
click at [528, 120] on div "Black Our most advanced line, engineered for maximum performance, power, and re…" at bounding box center [773, 104] width 767 height 652
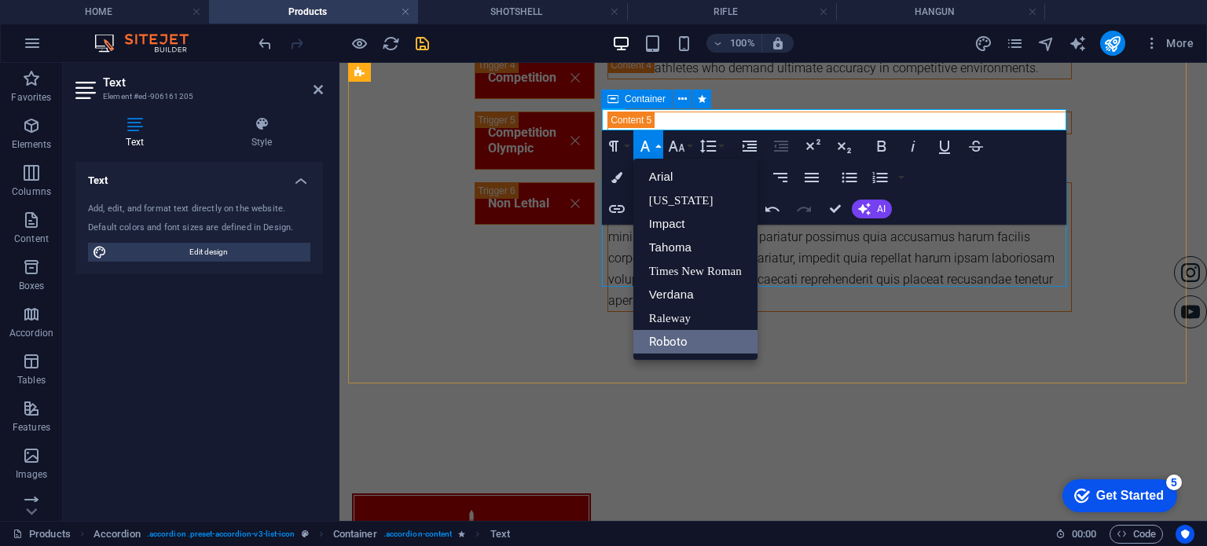
scroll to position [520, 0]
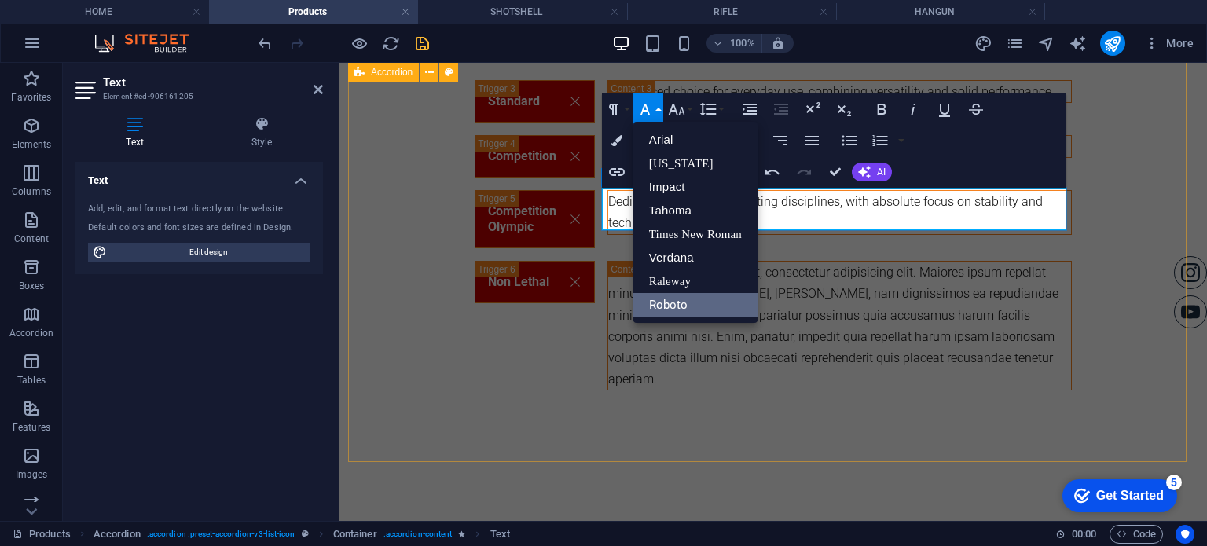
click at [806, 207] on p "Dedicated to Olympic shooting disciplines, with absolute focus on stability and…" at bounding box center [839, 212] width 463 height 42
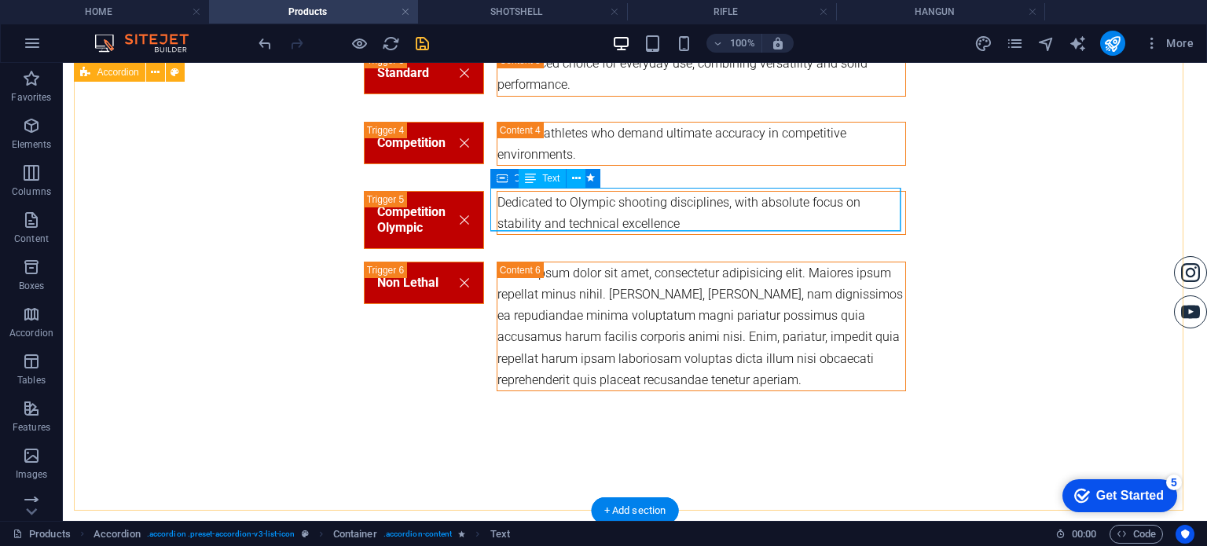
click at [745, 209] on div "Dedicated to Olympic shooting disciplines, with absolute focus on stability and…" at bounding box center [701, 213] width 408 height 42
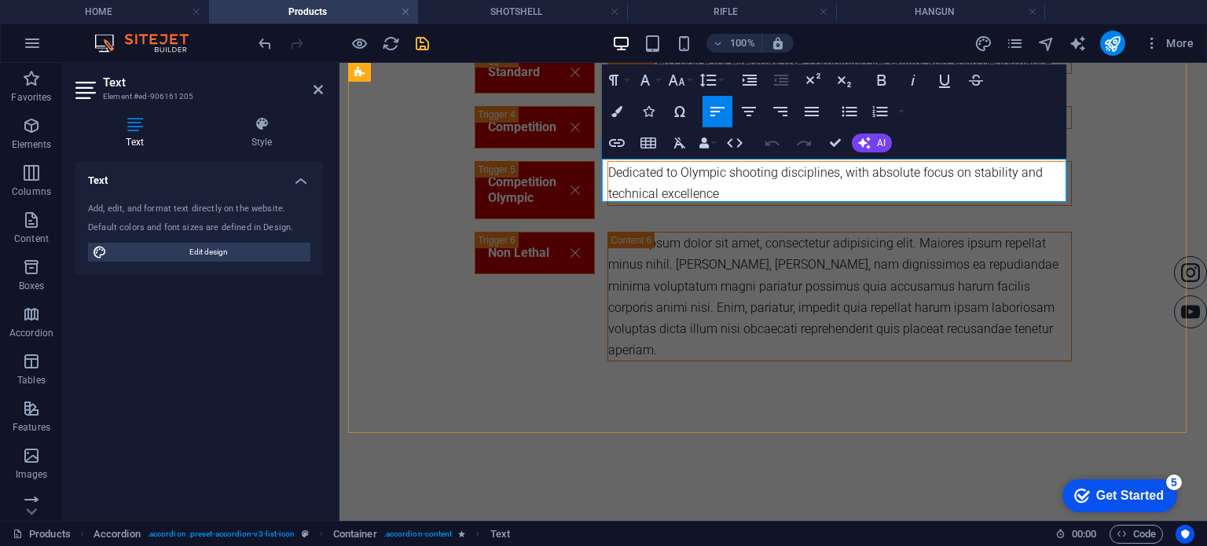
click at [738, 191] on p "Dedicated to Olympic shooting disciplines, with absolute focus on stability and…" at bounding box center [839, 183] width 463 height 42
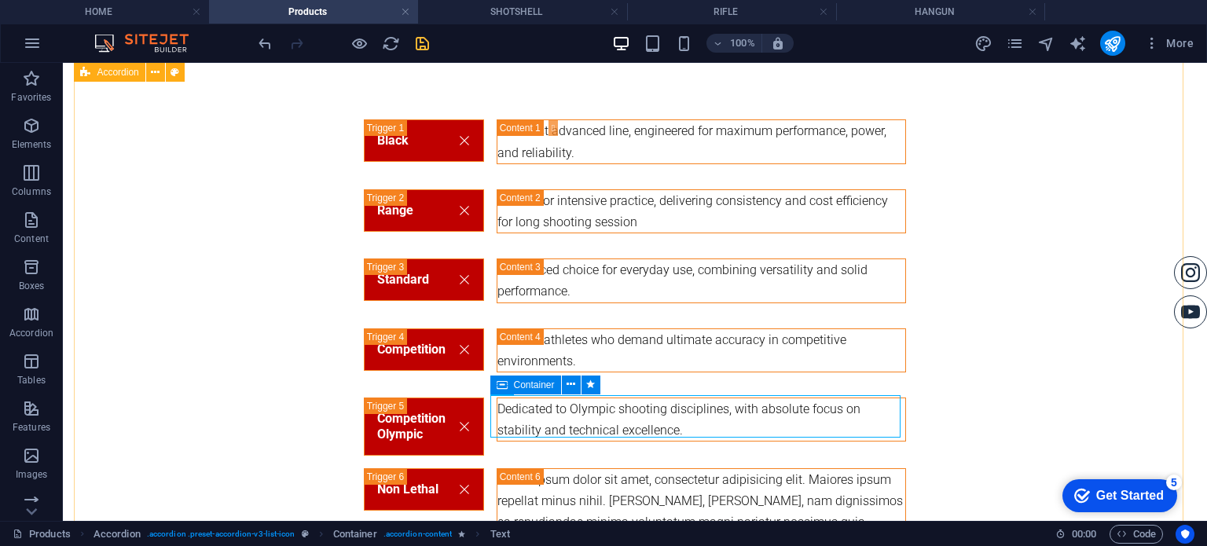
scroll to position [607, 0]
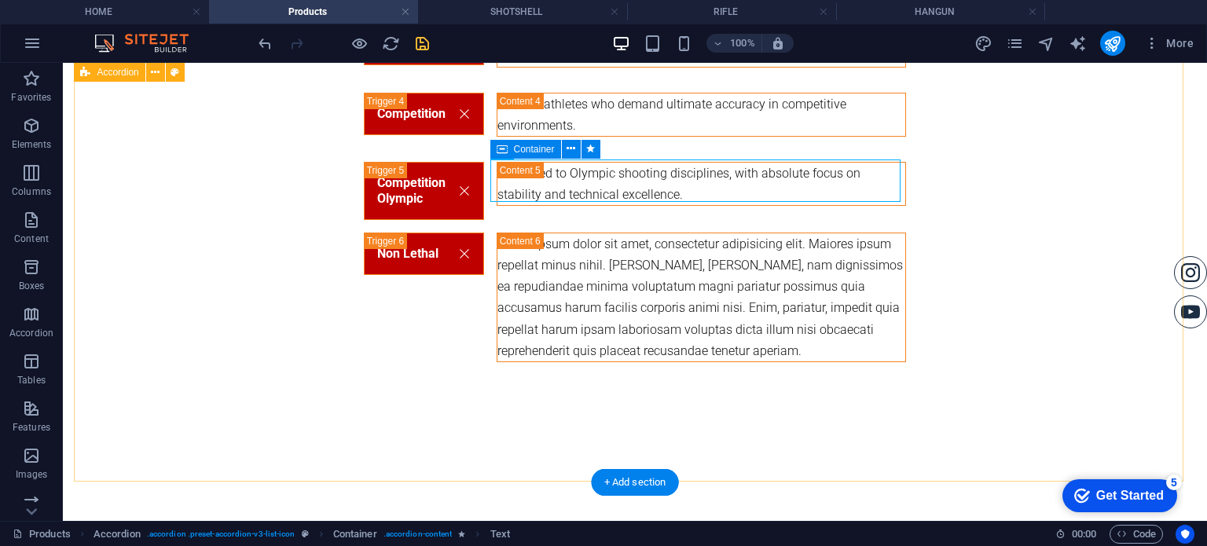
click at [745, 371] on div "Black Our most advanced line, engineered for maximum performance, power, and re…" at bounding box center [635, 129] width 1121 height 715
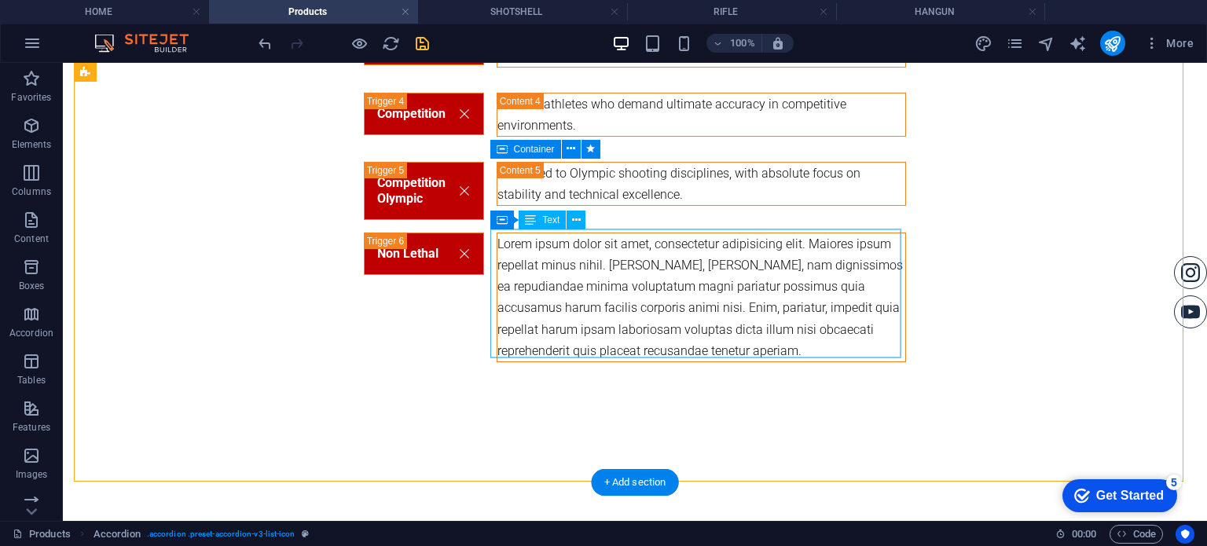
click at [734, 328] on div "Lorem ipsum dolor sit amet, consectetur adipisicing elit. Maiores ipsum repella…" at bounding box center [701, 297] width 408 height 128
click at [458, 328] on div "Black Our most advanced line, engineered for maximum performance, power, and re…" at bounding box center [635, 129] width 1121 height 715
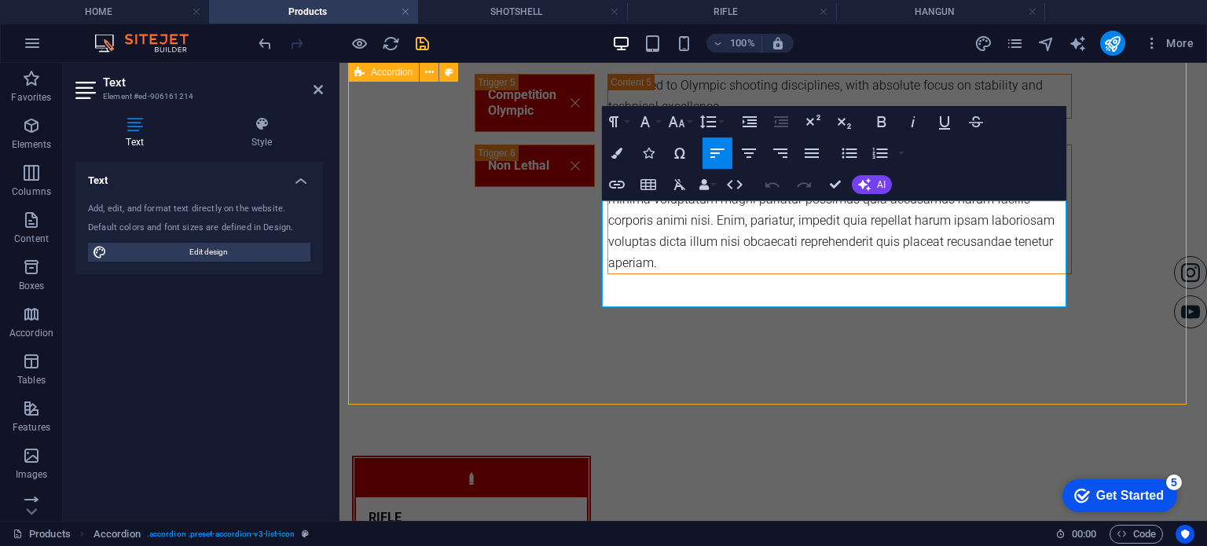
click at [1019, 269] on div "Lorem ipsum dolor sit amet, consectetur adipisicing elit. Maiores ipsum repella…" at bounding box center [839, 209] width 463 height 128
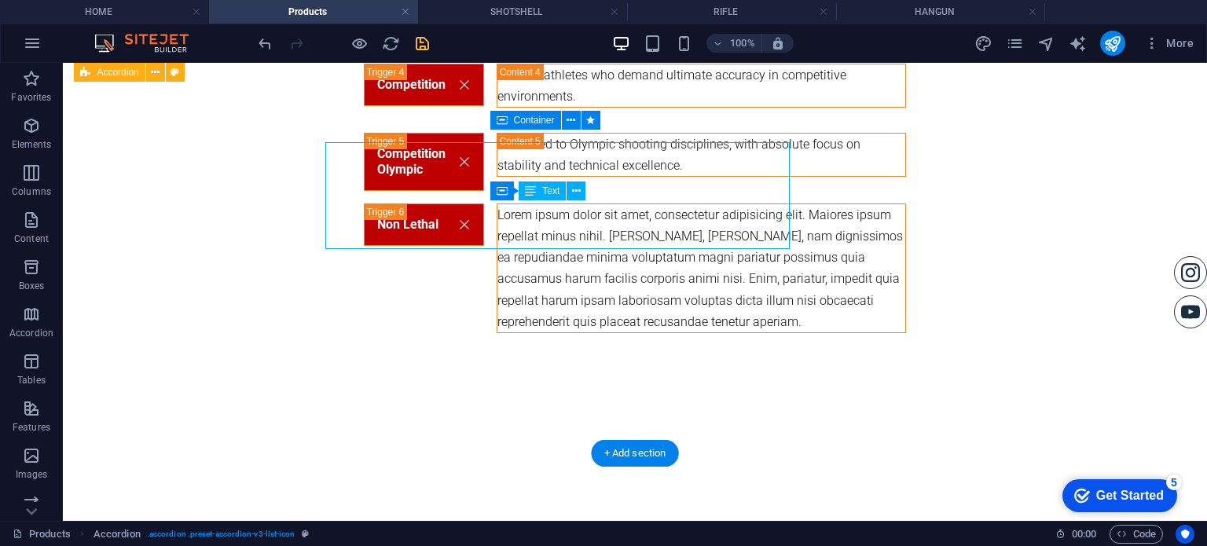
click at [742, 269] on div "Lorem ipsum dolor sit amet, consectetur adipisicing elit. Maiores ipsum repella…" at bounding box center [701, 268] width 408 height 128
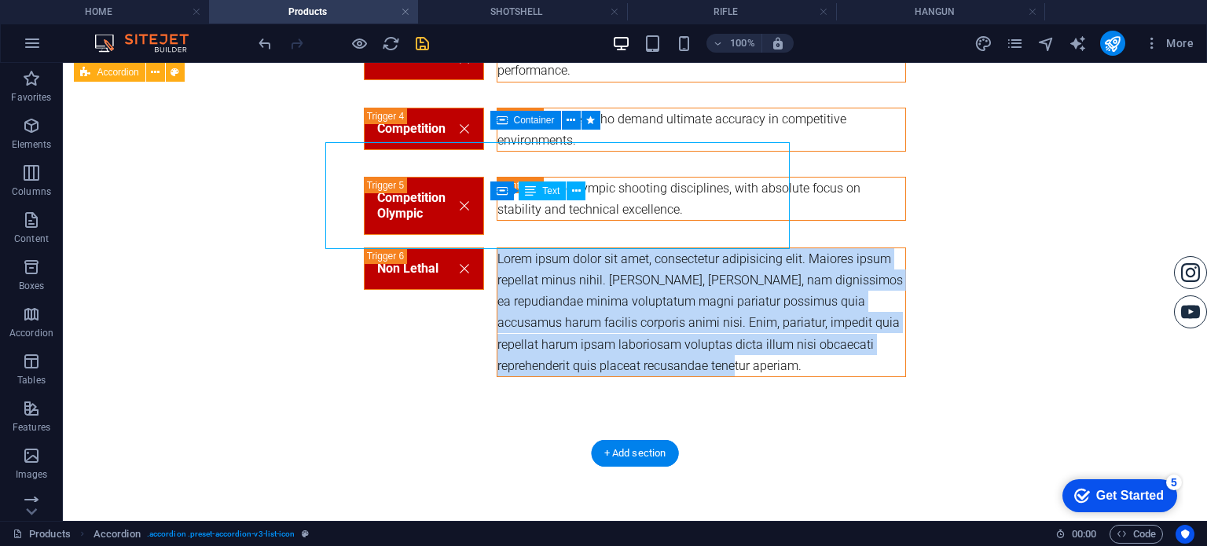
click at [497, 269] on p "Lorem ipsum dolor sit amet, consectetur adipisicing elit. Maiores ipsum repella…" at bounding box center [701, 312] width 408 height 128
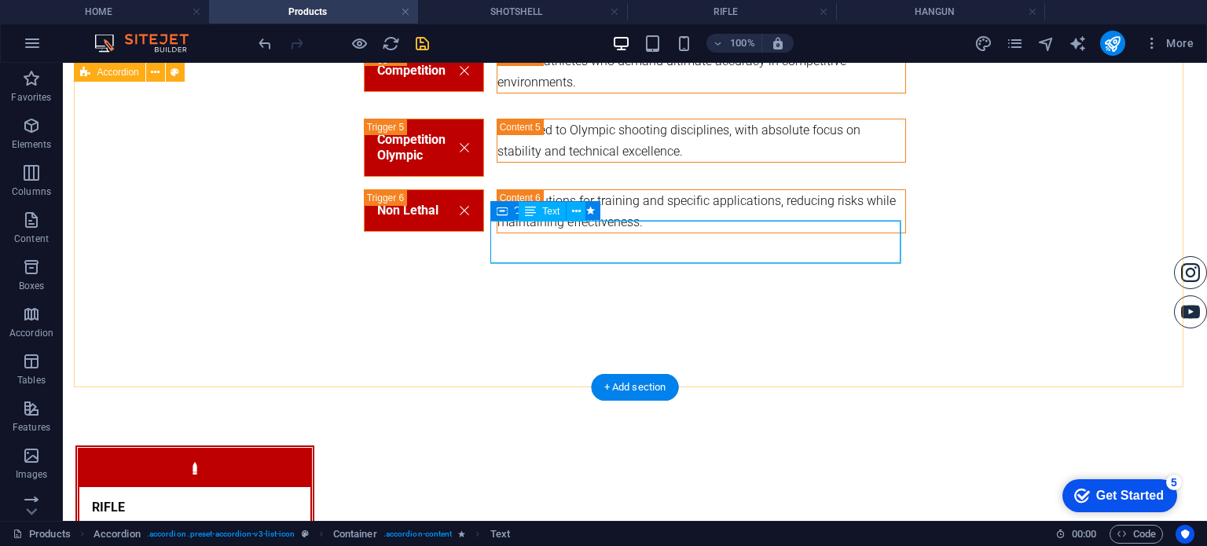
scroll to position [415, 0]
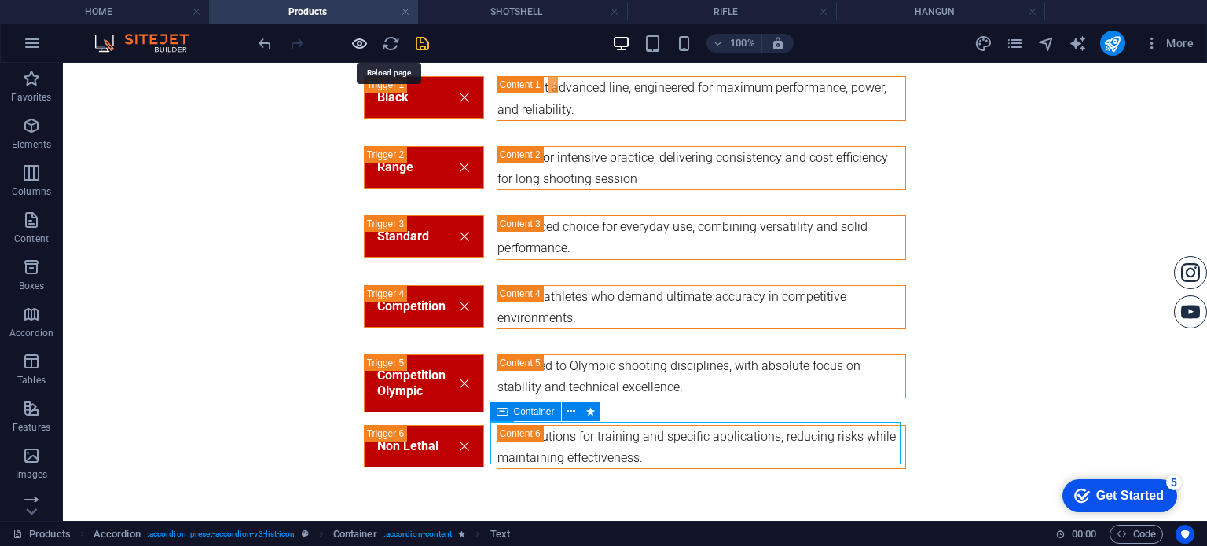
click at [364, 39] on icon "button" at bounding box center [359, 44] width 18 height 18
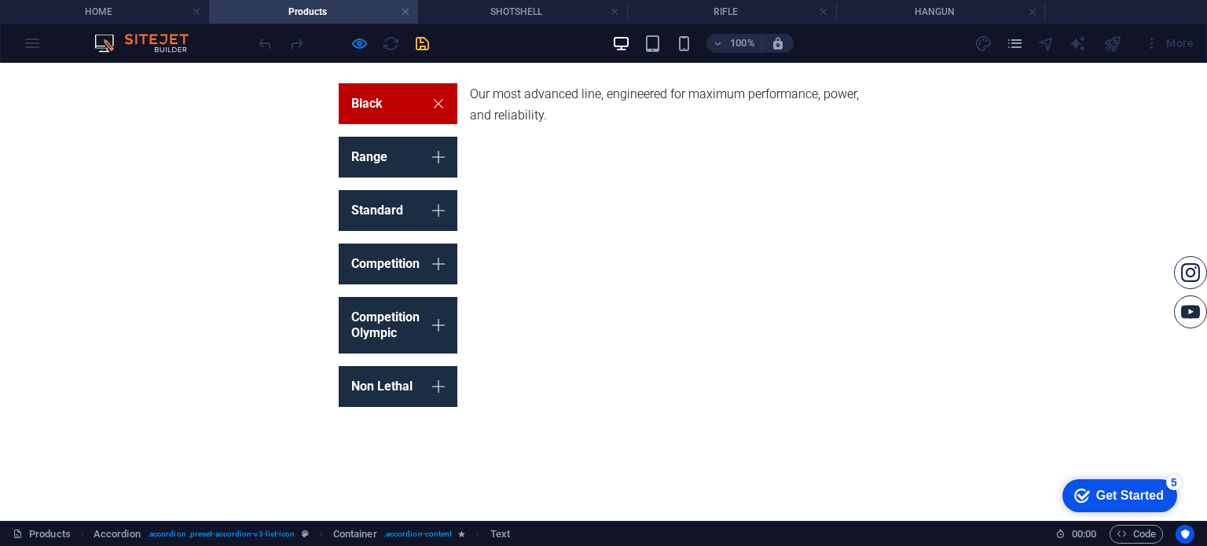
drag, startPoint x: 395, startPoint y: 148, endPoint x: 402, endPoint y: 177, distance: 29.9
click at [395, 148] on link "Range" at bounding box center [398, 157] width 119 height 41
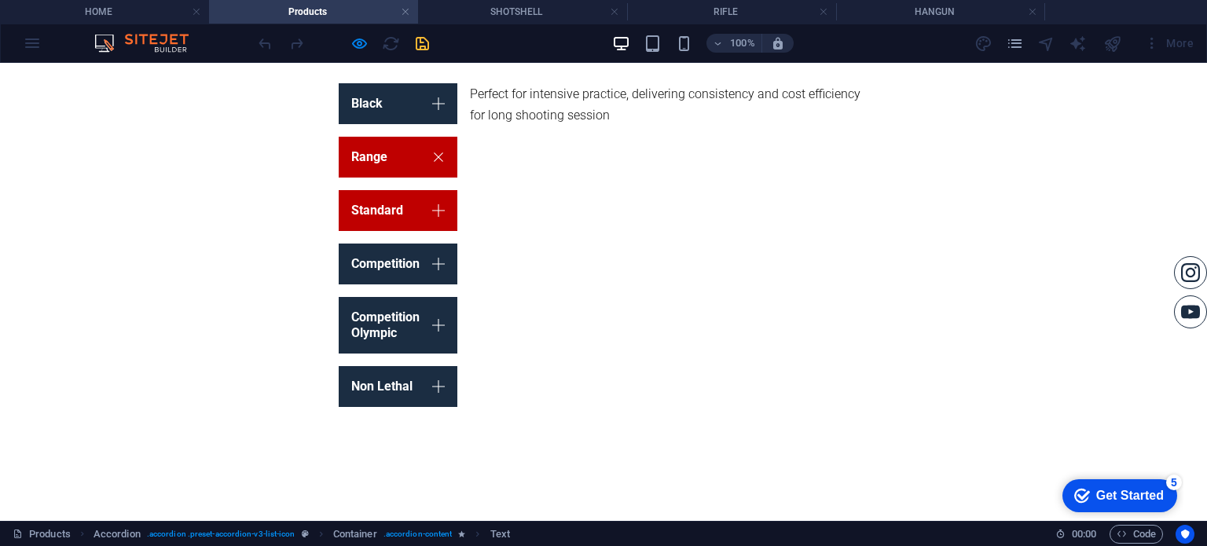
click at [391, 194] on link "Standard" at bounding box center [398, 210] width 119 height 41
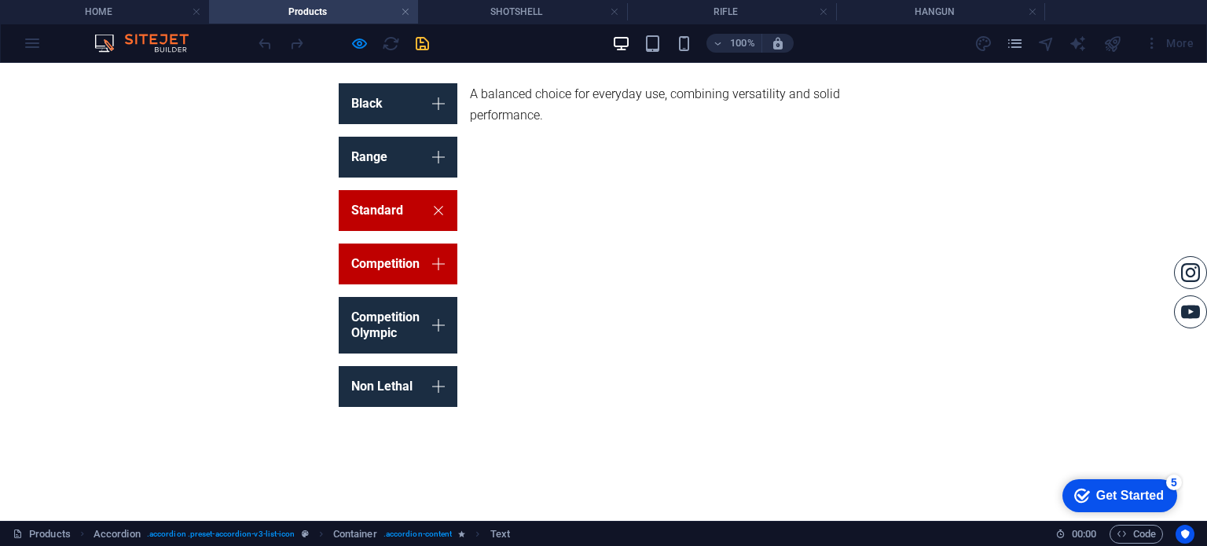
click at [417, 251] on link "Competition" at bounding box center [398, 264] width 119 height 41
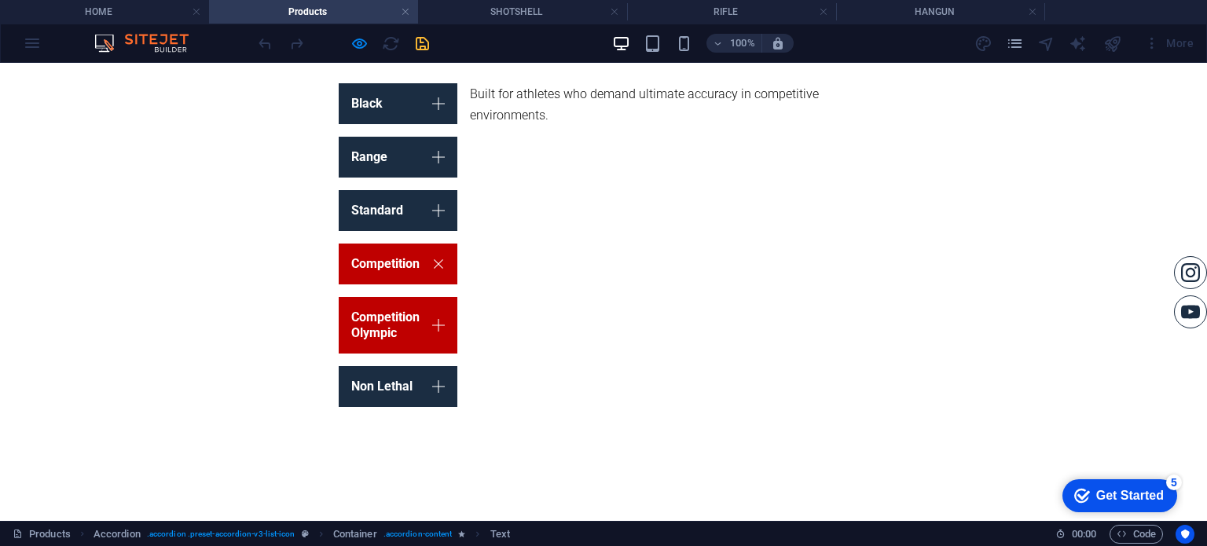
click at [396, 335] on link "Competition Olympic" at bounding box center [398, 325] width 119 height 57
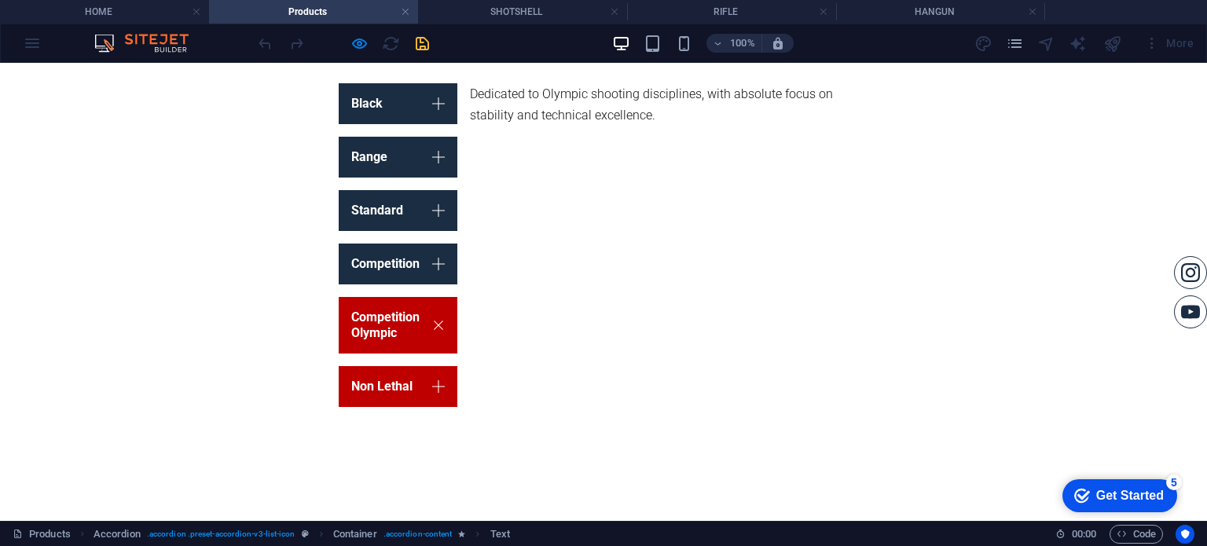
click at [405, 372] on link "Non Lethal" at bounding box center [398, 386] width 119 height 41
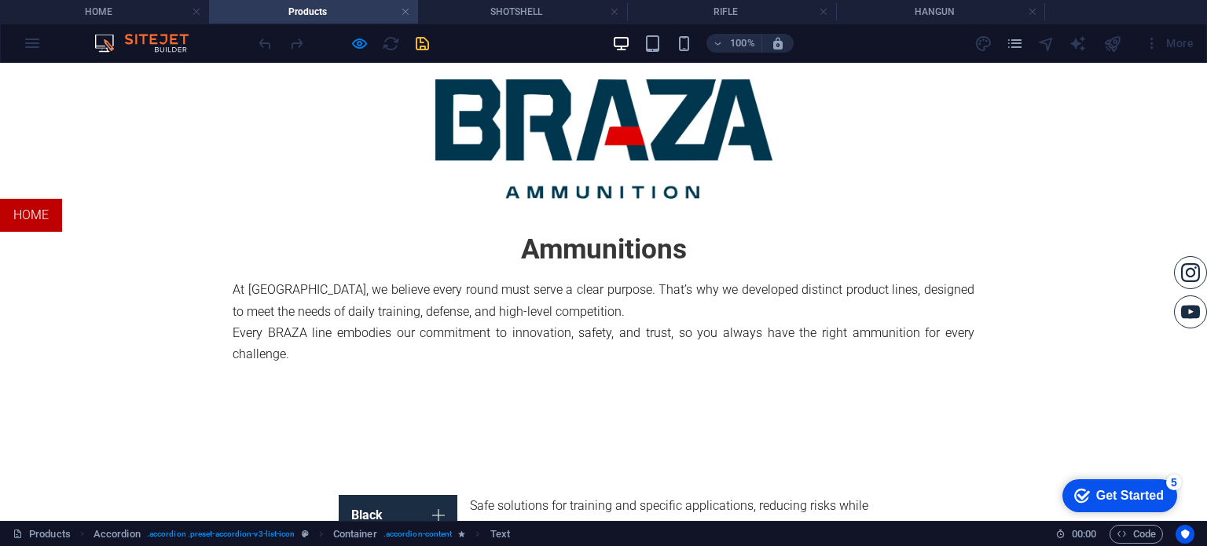
scroll to position [236, 0]
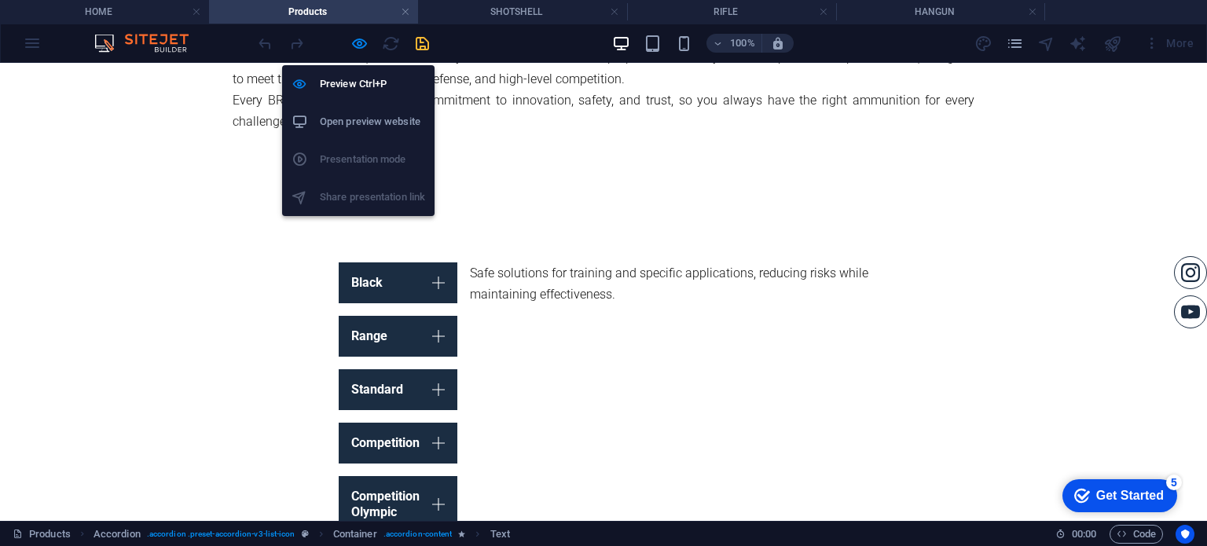
click at [397, 128] on h6 "Open preview website" at bounding box center [372, 121] width 105 height 19
click at [366, 42] on icon "button" at bounding box center [359, 44] width 18 height 18
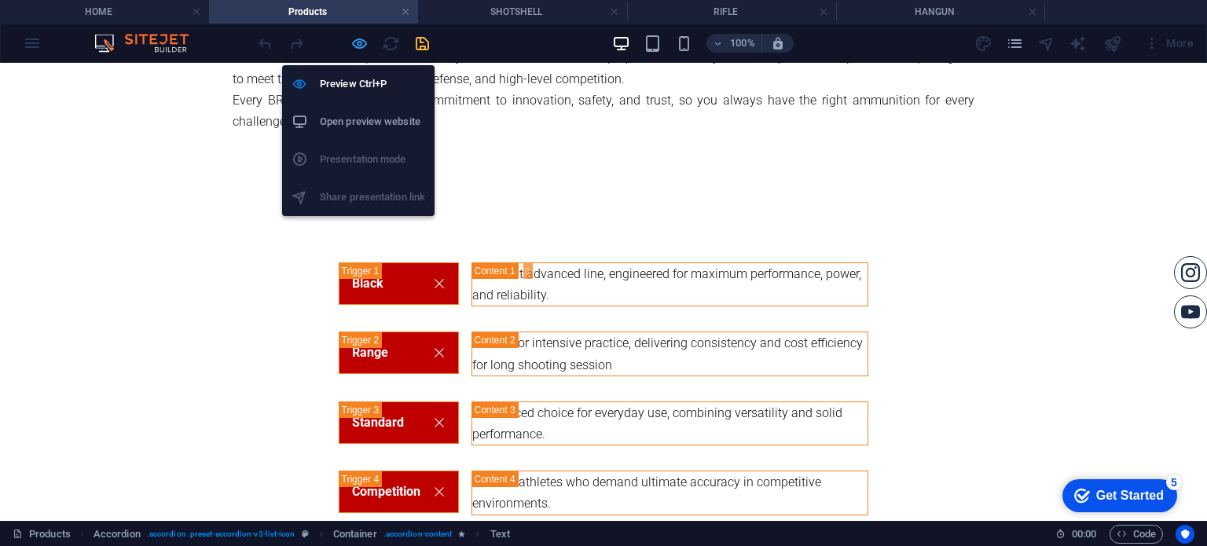
scroll to position [566, 0]
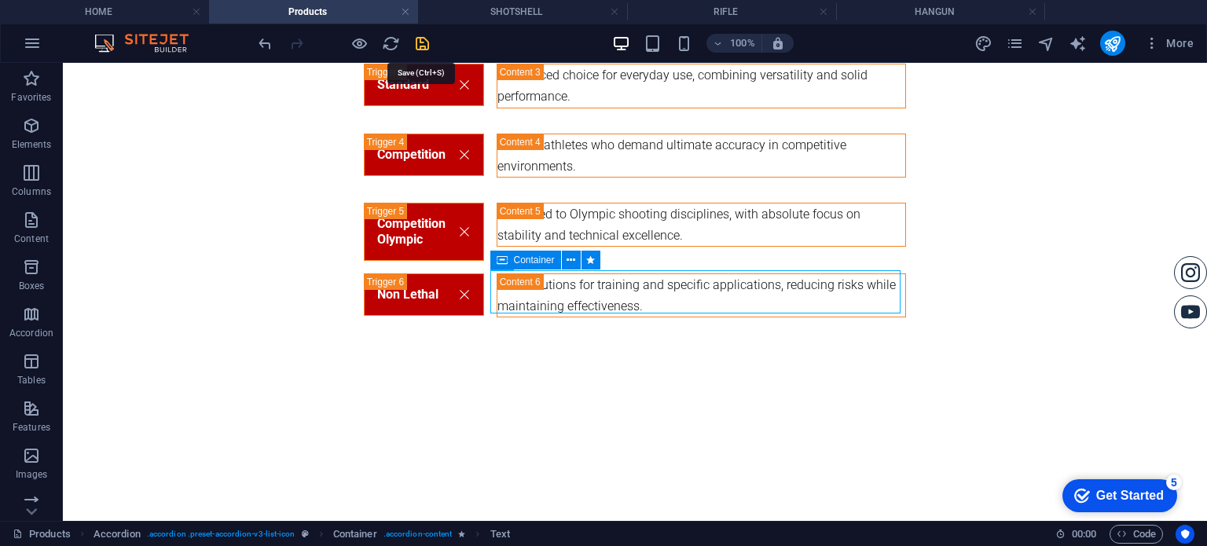
click at [422, 46] on icon "save" at bounding box center [422, 44] width 18 height 18
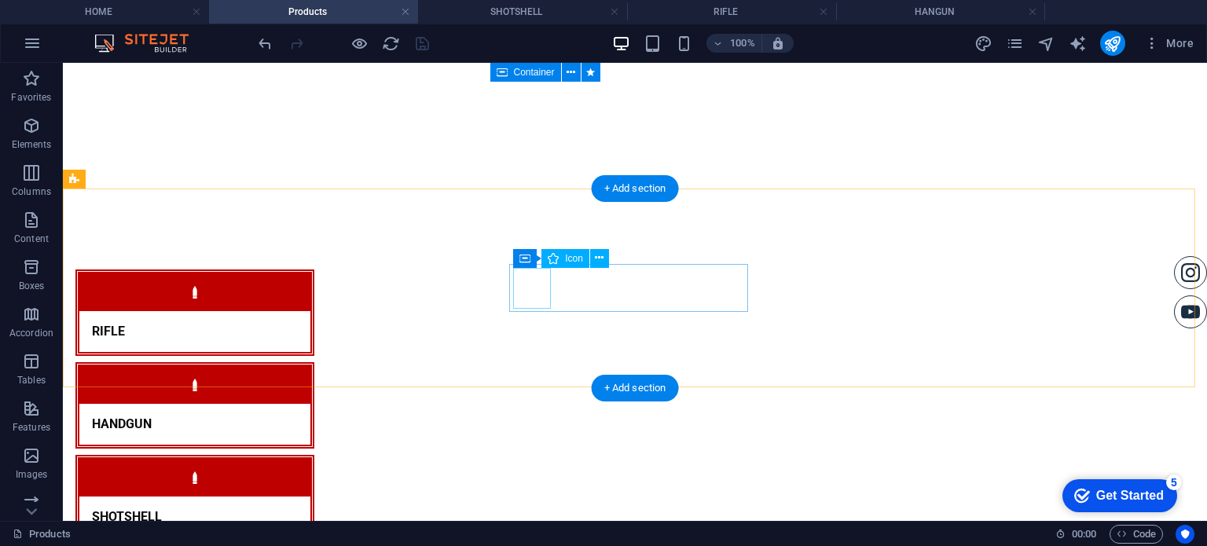
scroll to position [1116, 0]
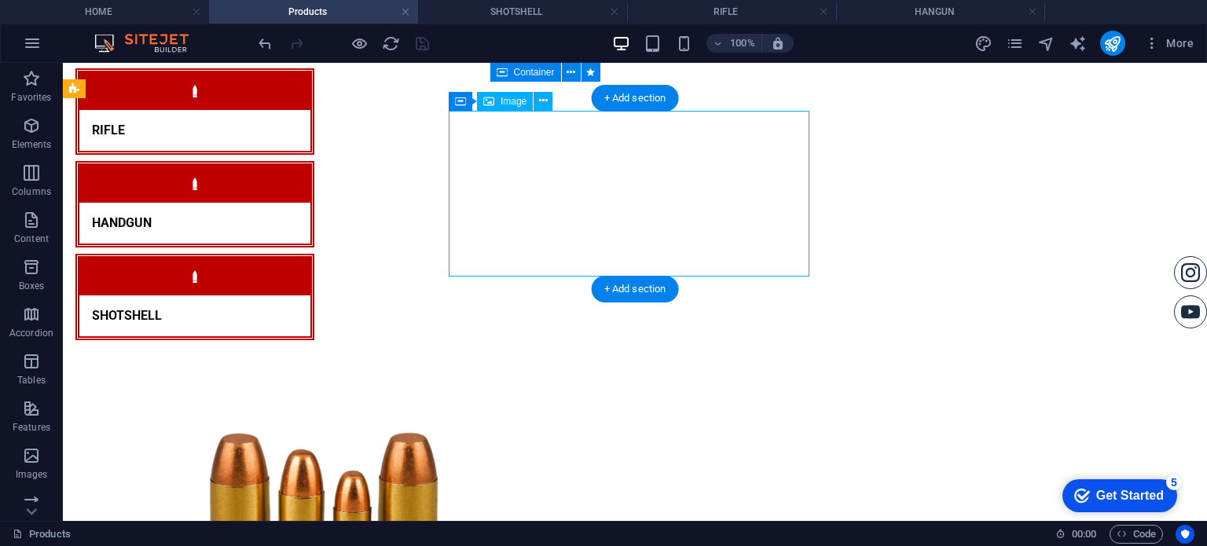
select select "px"
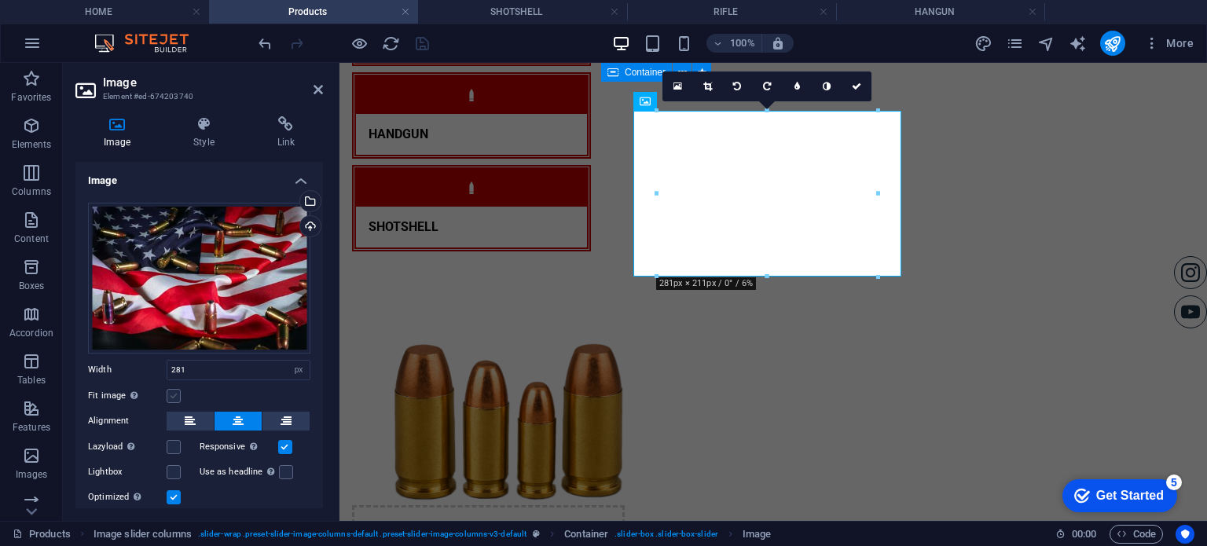
click at [175, 393] on label at bounding box center [174, 396] width 14 height 14
click at [0, 0] on input "Fit image Automatically fit image to a fixed width and height" at bounding box center [0, 0] width 0 height 0
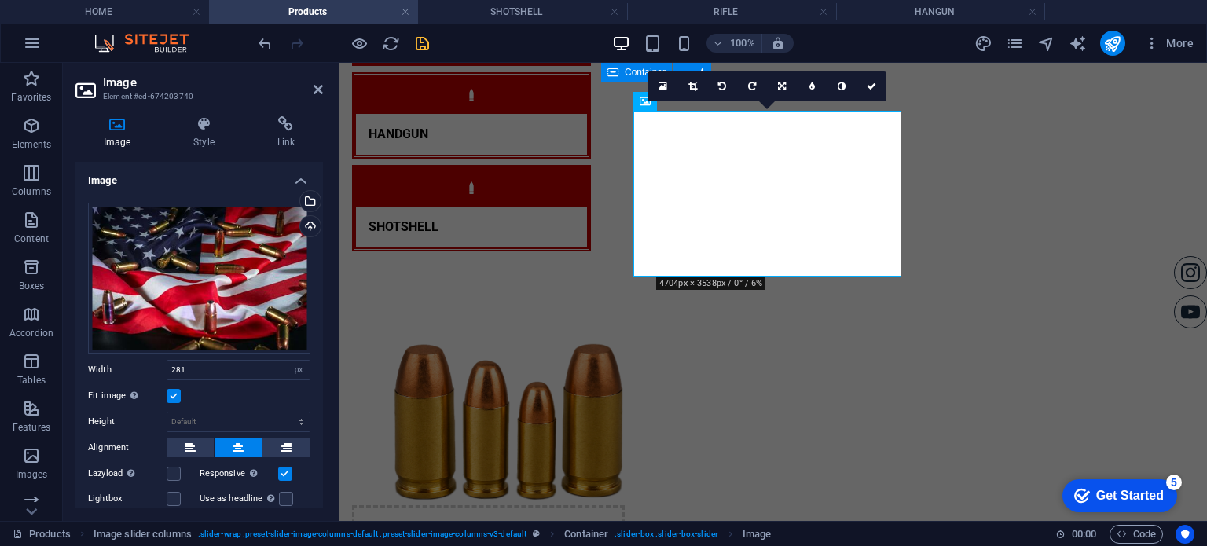
click at [175, 393] on label at bounding box center [174, 396] width 14 height 14
click at [0, 0] on input "Fit image Automatically fit image to a fixed width and height" at bounding box center [0, 0] width 0 height 0
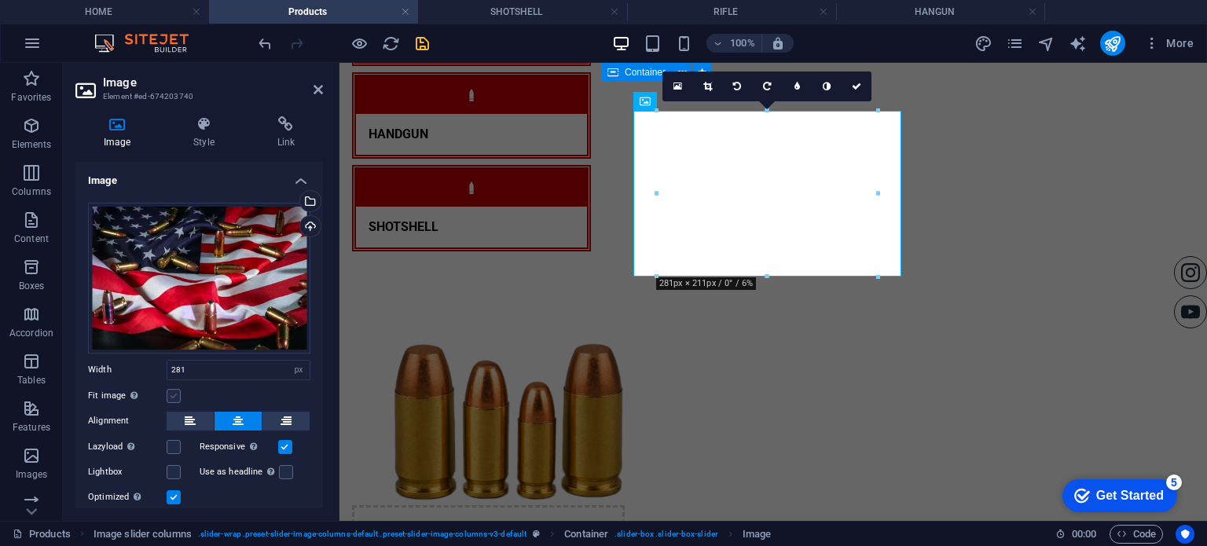
click at [175, 393] on label at bounding box center [174, 396] width 14 height 14
click at [0, 0] on input "Fit image Automatically fit image to a fixed width and height" at bounding box center [0, 0] width 0 height 0
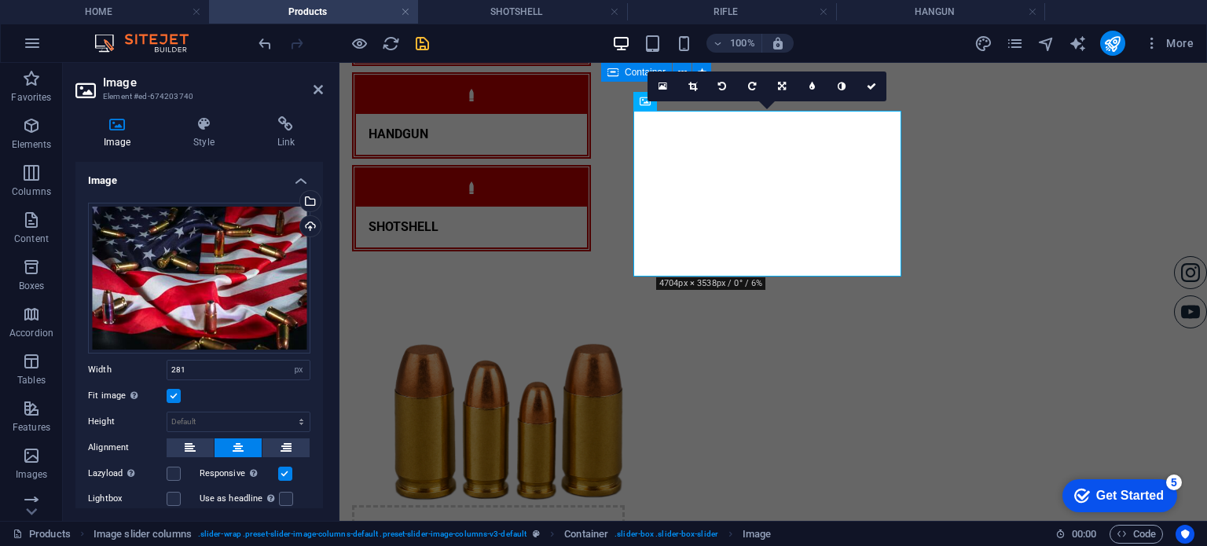
click at [175, 393] on label at bounding box center [174, 396] width 14 height 14
click at [0, 0] on input "Fit image Automatically fit image to a fixed width and height" at bounding box center [0, 0] width 0 height 0
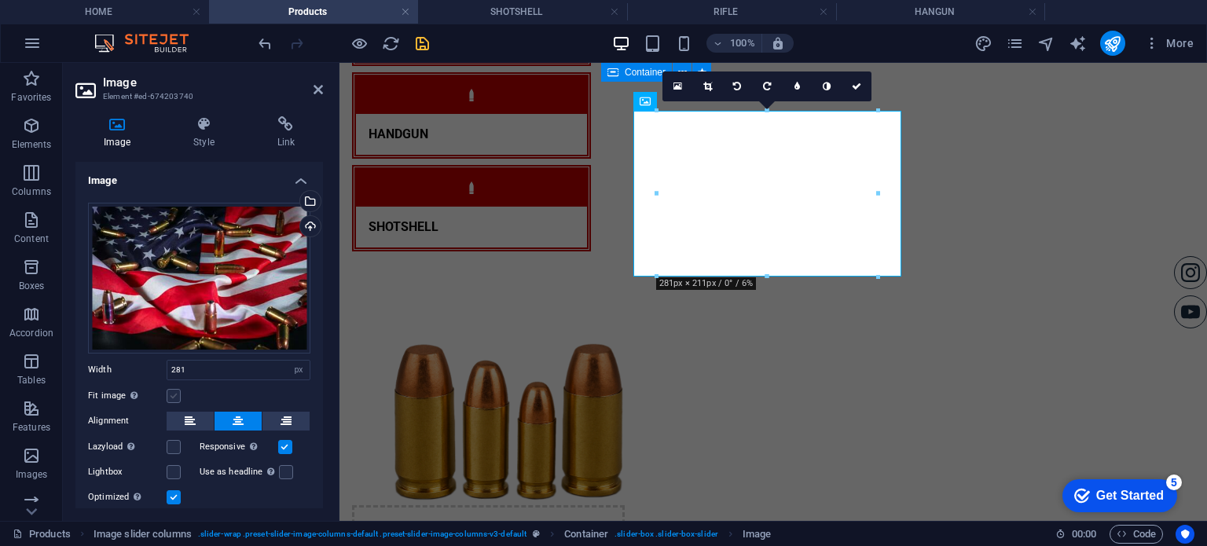
click at [175, 393] on label at bounding box center [174, 396] width 14 height 14
click at [0, 0] on input "Fit image Automatically fit image to a fixed width and height" at bounding box center [0, 0] width 0 height 0
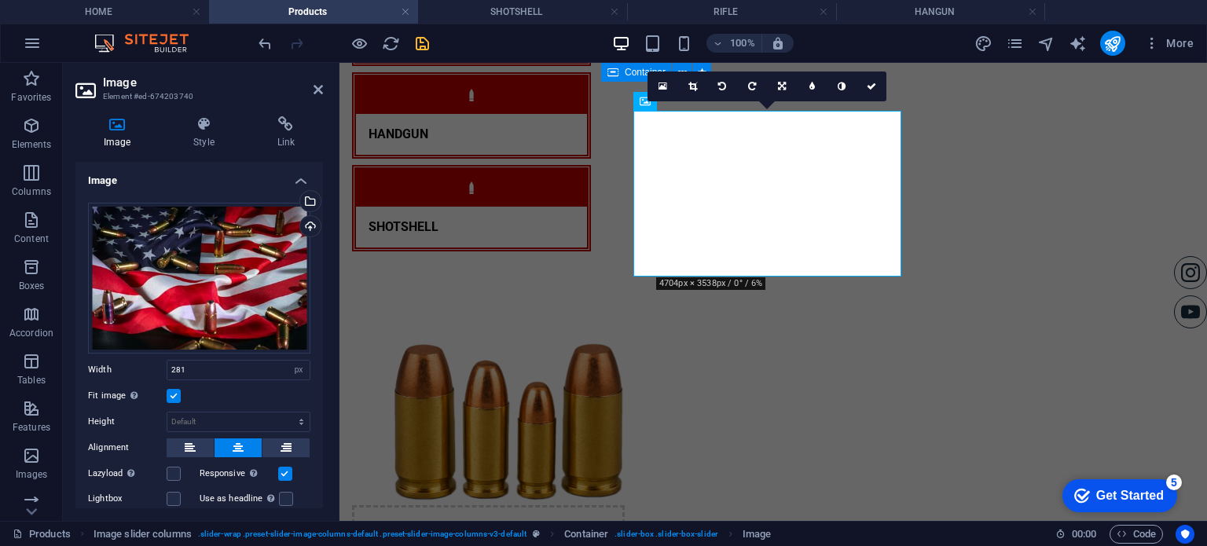
click at [175, 393] on label at bounding box center [174, 396] width 14 height 14
click at [0, 0] on input "Fit image Automatically fit image to a fixed width and height" at bounding box center [0, 0] width 0 height 0
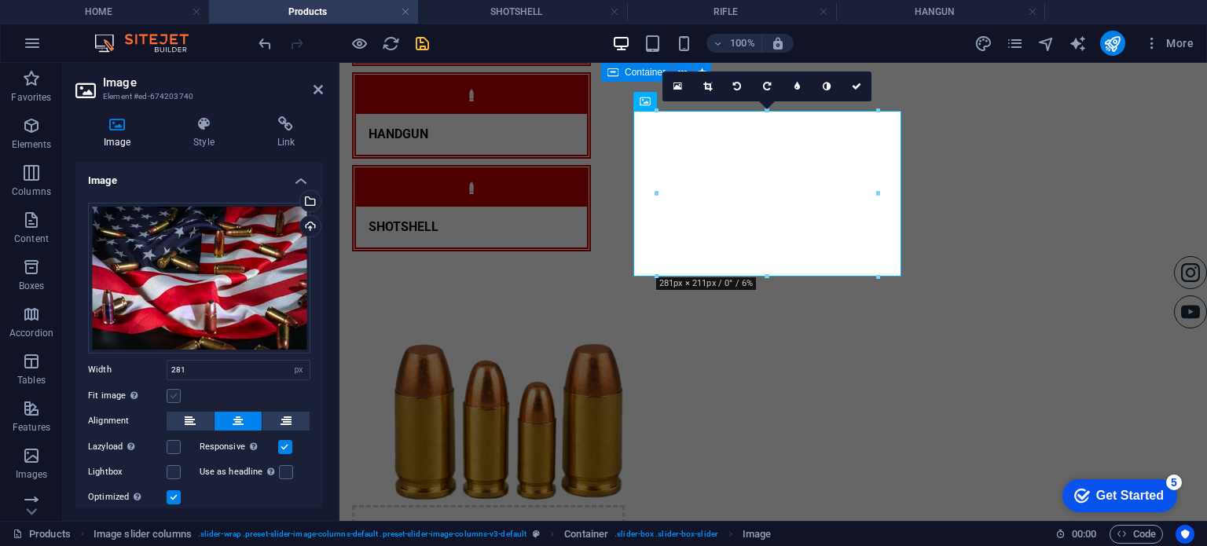
click at [175, 393] on label at bounding box center [174, 396] width 14 height 14
click at [0, 0] on input "Fit image Automatically fit image to a fixed width and height" at bounding box center [0, 0] width 0 height 0
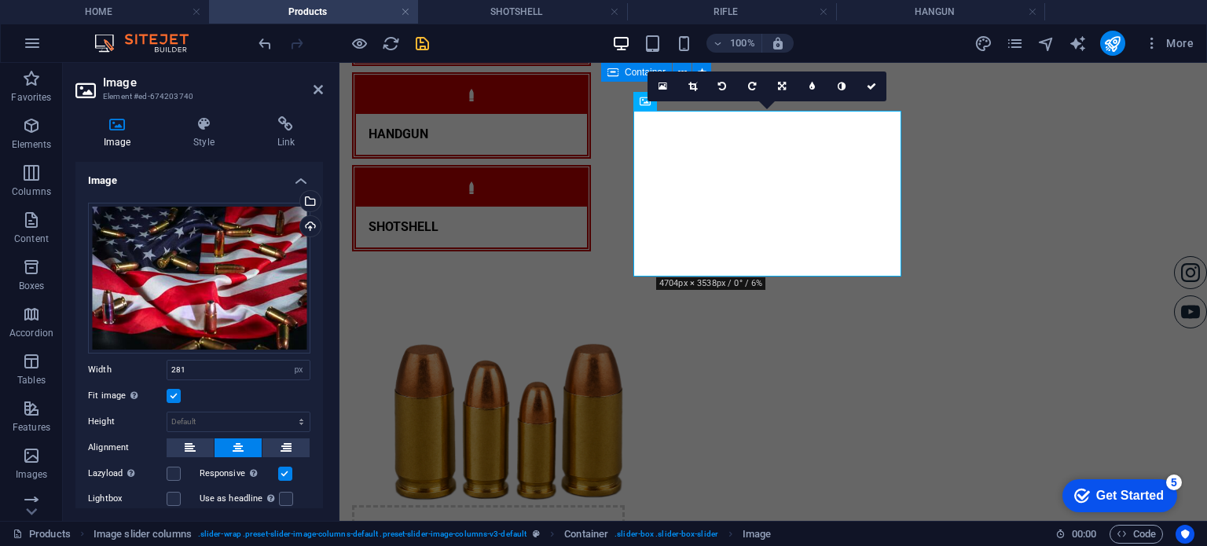
click at [175, 393] on label at bounding box center [174, 396] width 14 height 14
click at [0, 0] on input "Fit image Automatically fit image to a fixed width and height" at bounding box center [0, 0] width 0 height 0
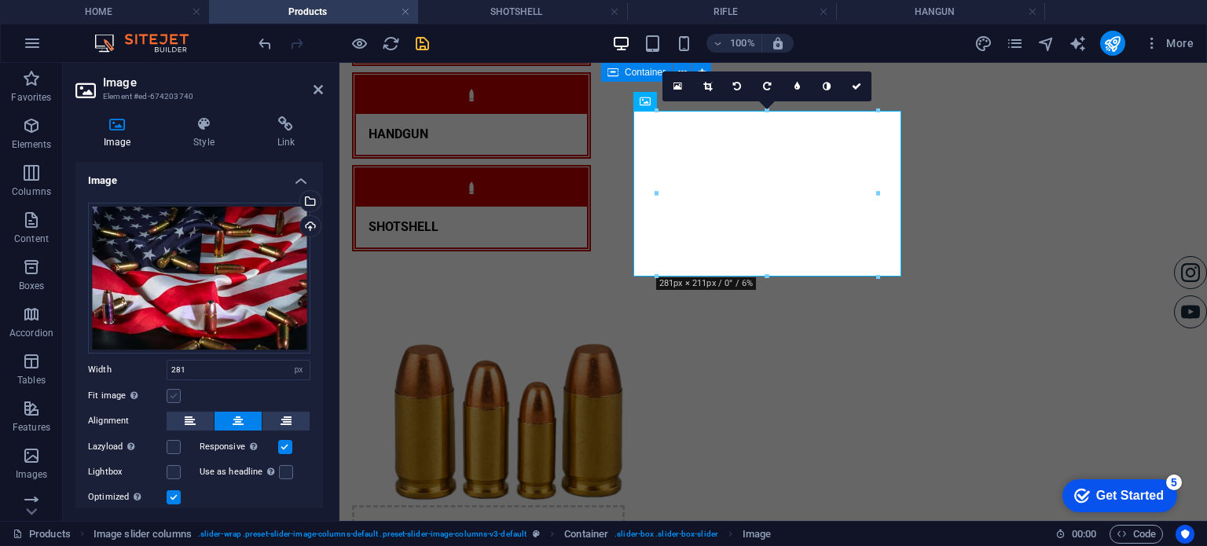
click at [175, 393] on label at bounding box center [174, 396] width 14 height 14
click at [0, 0] on input "Fit image Automatically fit image to a fixed width and height" at bounding box center [0, 0] width 0 height 0
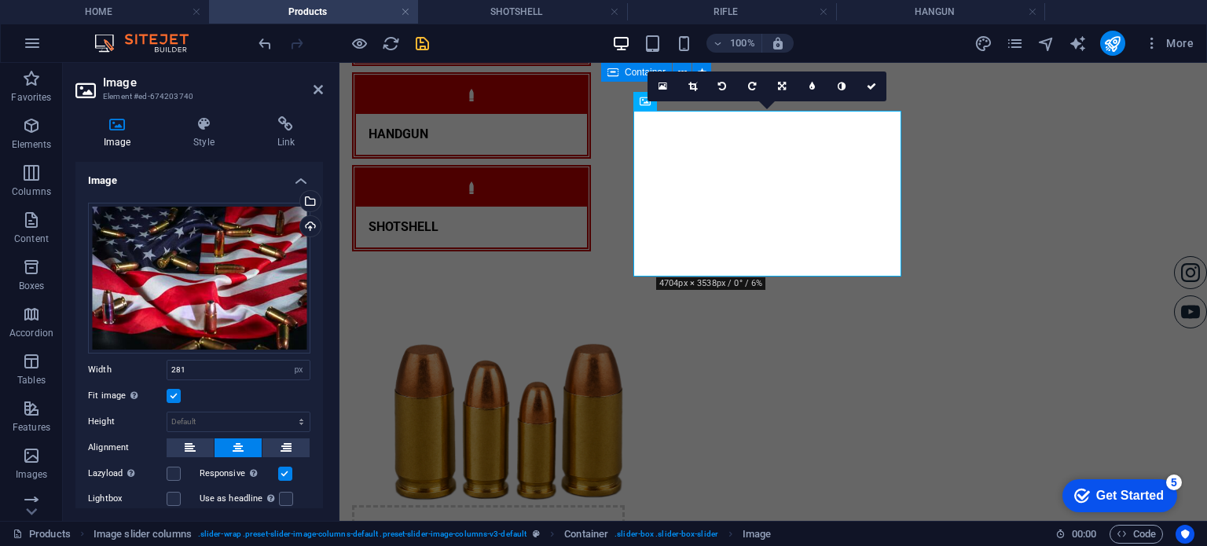
click at [175, 393] on label at bounding box center [174, 396] width 14 height 14
click at [0, 0] on input "Fit image Automatically fit image to a fixed width and height" at bounding box center [0, 0] width 0 height 0
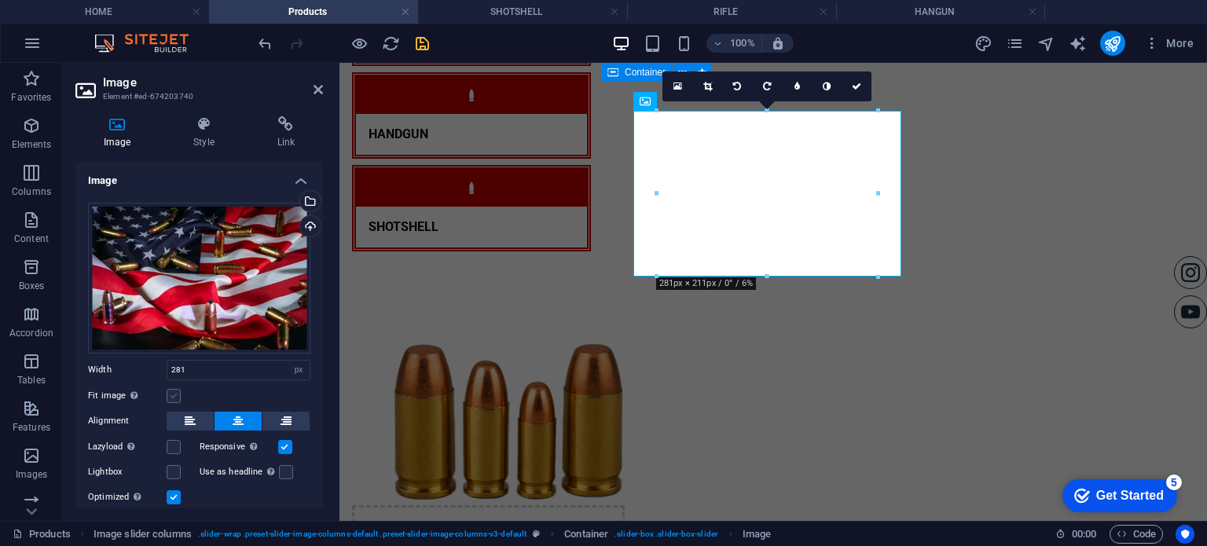
click at [175, 393] on label at bounding box center [174, 396] width 14 height 14
click at [0, 0] on input "Fit image Automatically fit image to a fixed width and height" at bounding box center [0, 0] width 0 height 0
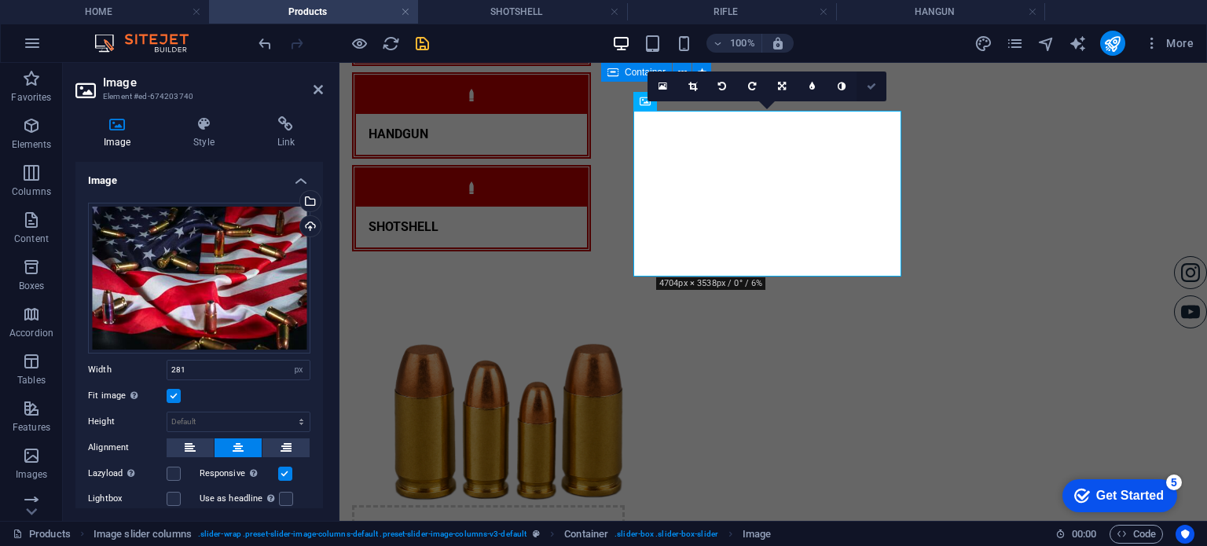
click at [877, 94] on link at bounding box center [871, 86] width 30 height 30
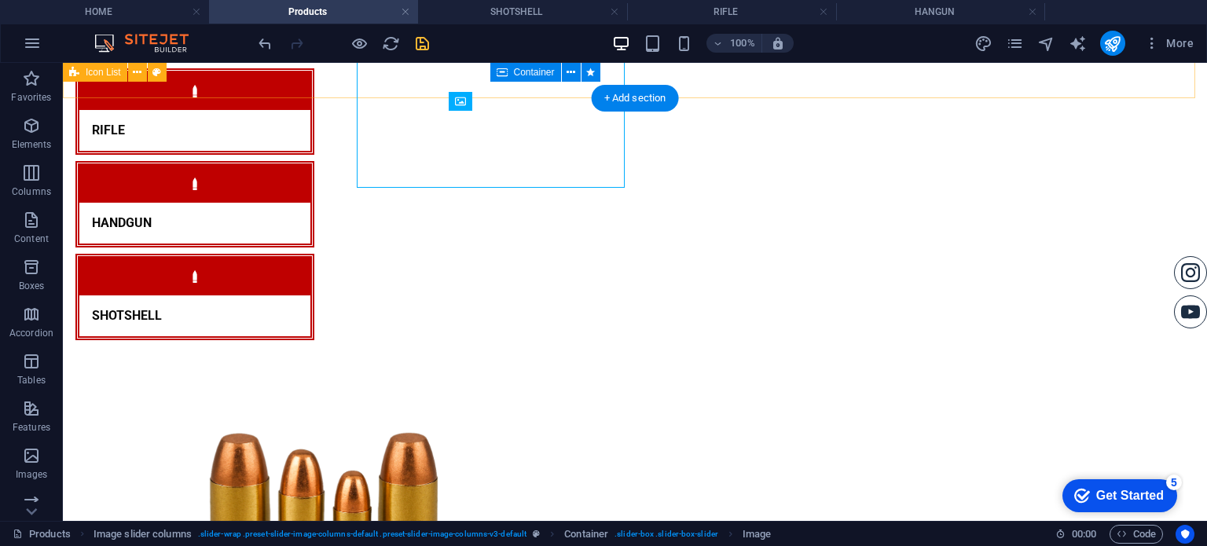
scroll to position [1116, 0]
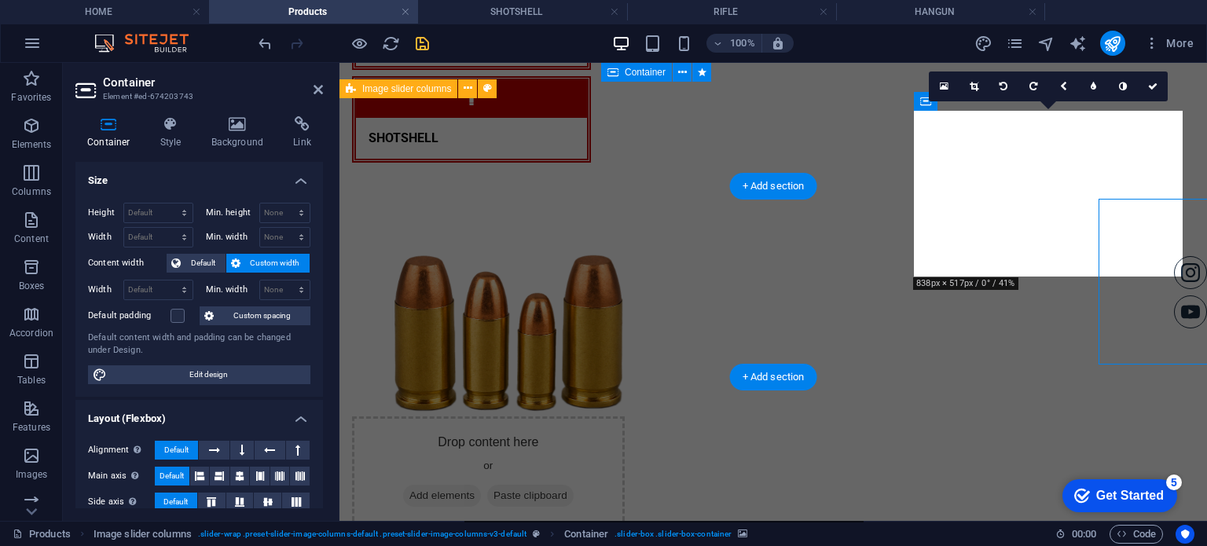
scroll to position [1027, 0]
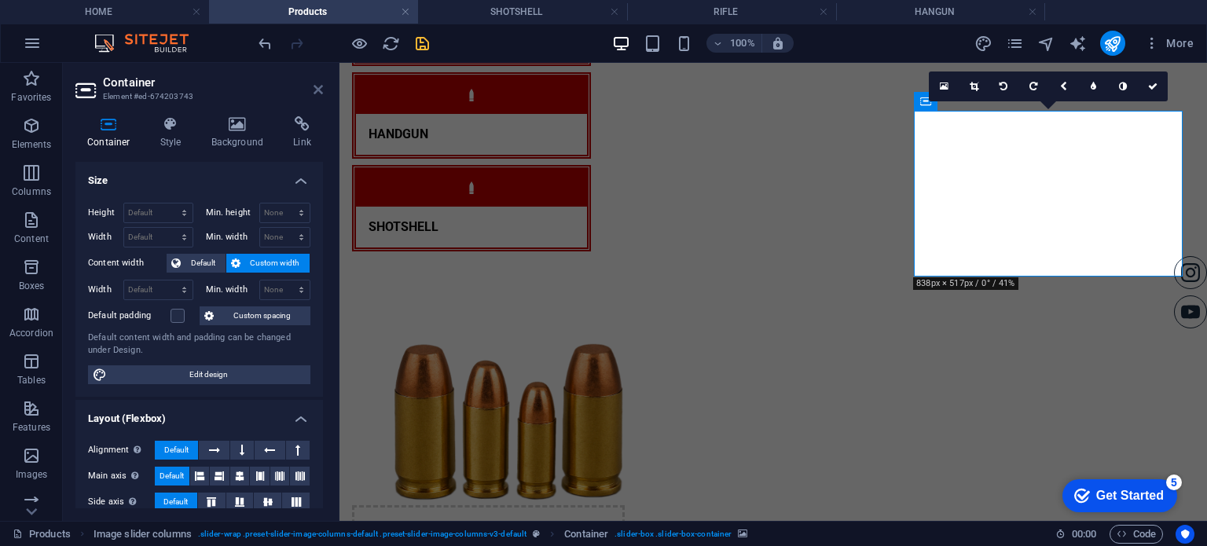
click at [317, 86] on icon at bounding box center [317, 89] width 9 height 13
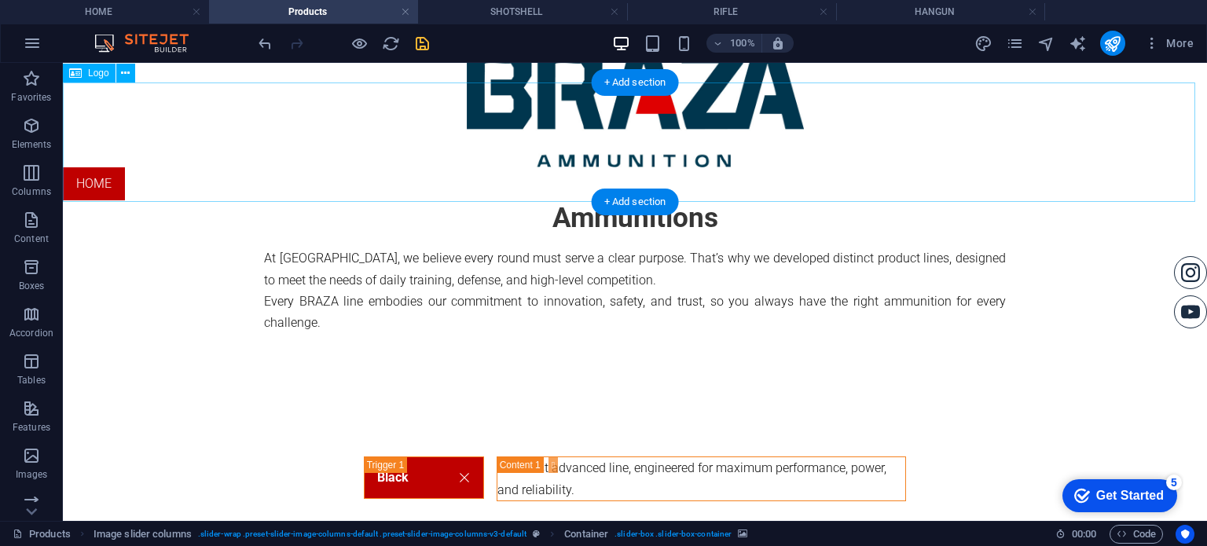
scroll to position [0, 0]
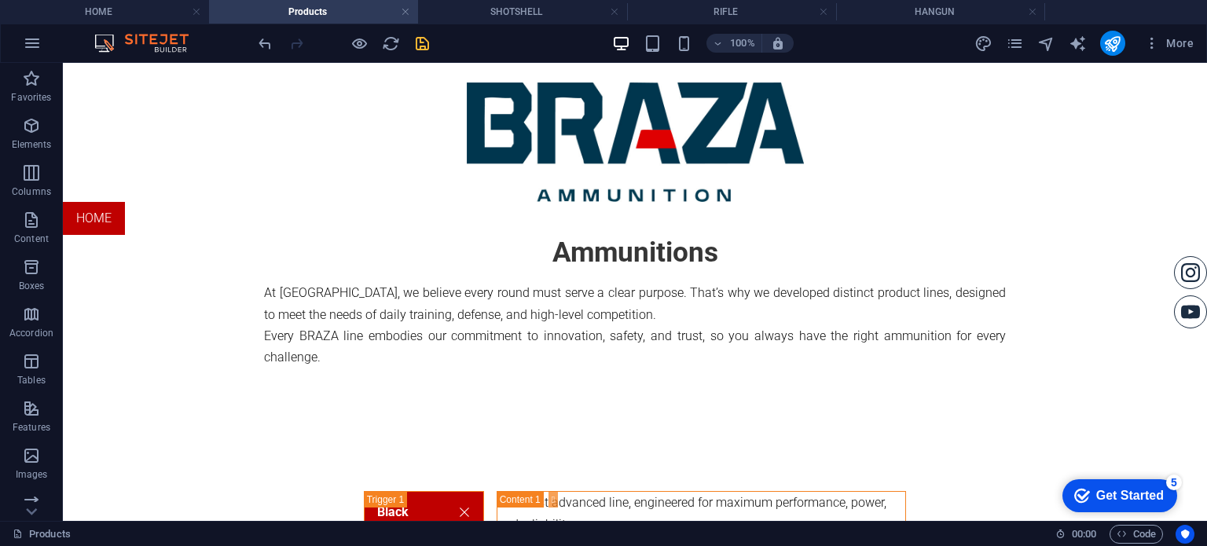
click at [430, 42] on icon "save" at bounding box center [422, 44] width 18 height 18
click at [540, 5] on h4 "SHOTSHELL" at bounding box center [522, 11] width 209 height 17
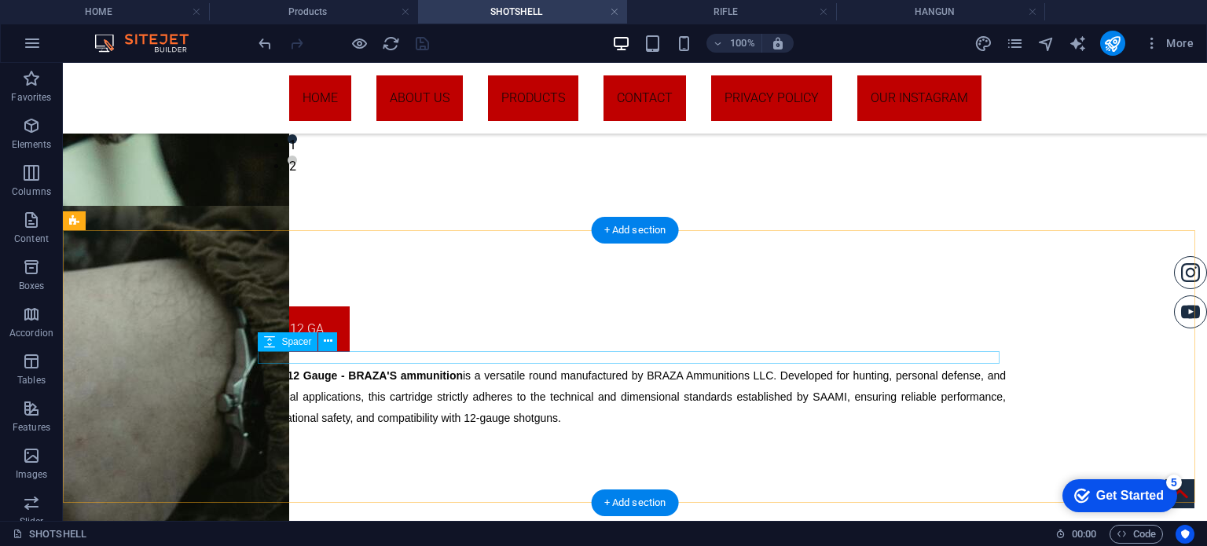
scroll to position [255, 0]
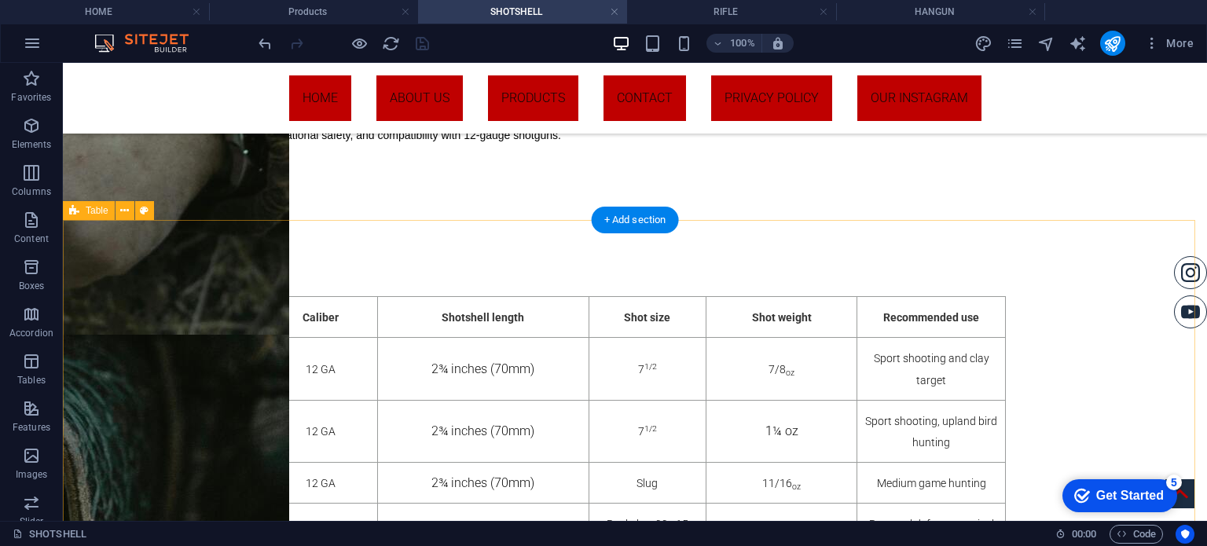
scroll to position [617, 0]
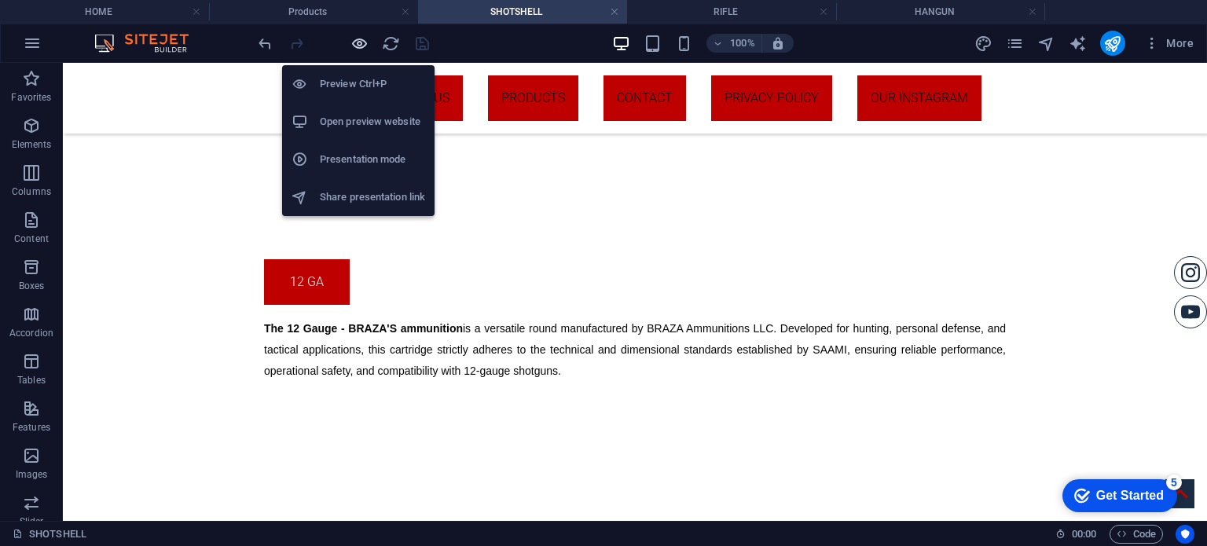
drag, startPoint x: 360, startPoint y: 49, endPoint x: 269, endPoint y: 383, distance: 345.9
click at [360, 49] on icon "button" at bounding box center [359, 44] width 18 height 18
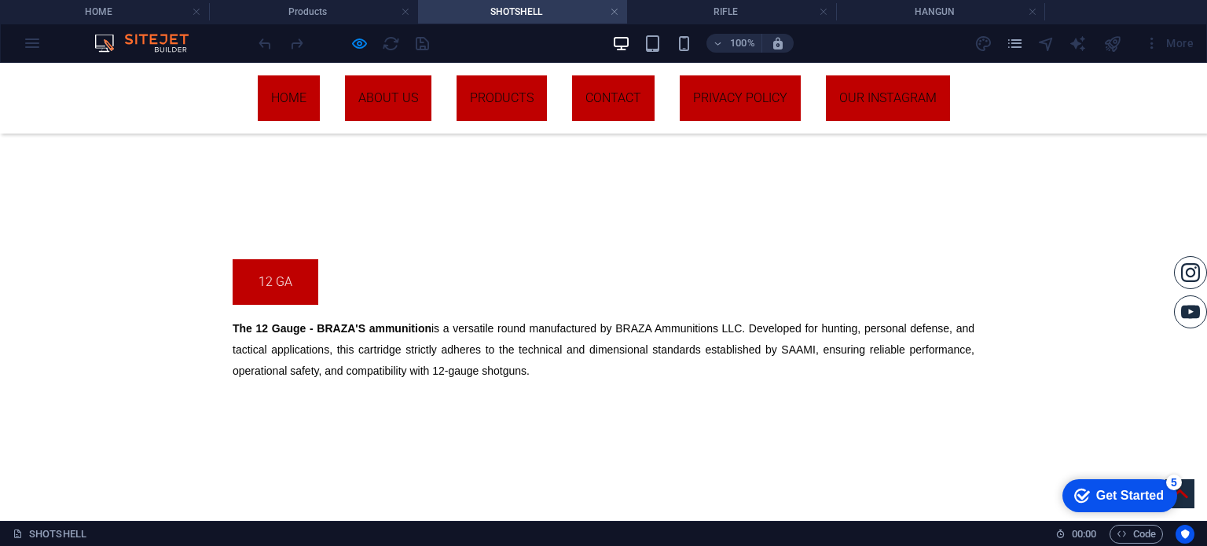
drag, startPoint x: 226, startPoint y: 326, endPoint x: 639, endPoint y: 372, distance: 415.0
click at [639, 372] on p "The 12 Gauge - BRAZA'S ammunition is a versatile round manufactured by BRAZA Am…" at bounding box center [604, 349] width 742 height 64
copy span "The 12 Gauge - BRAZA'S ammunition is a versatile round manufactured by BRAZA Am…"
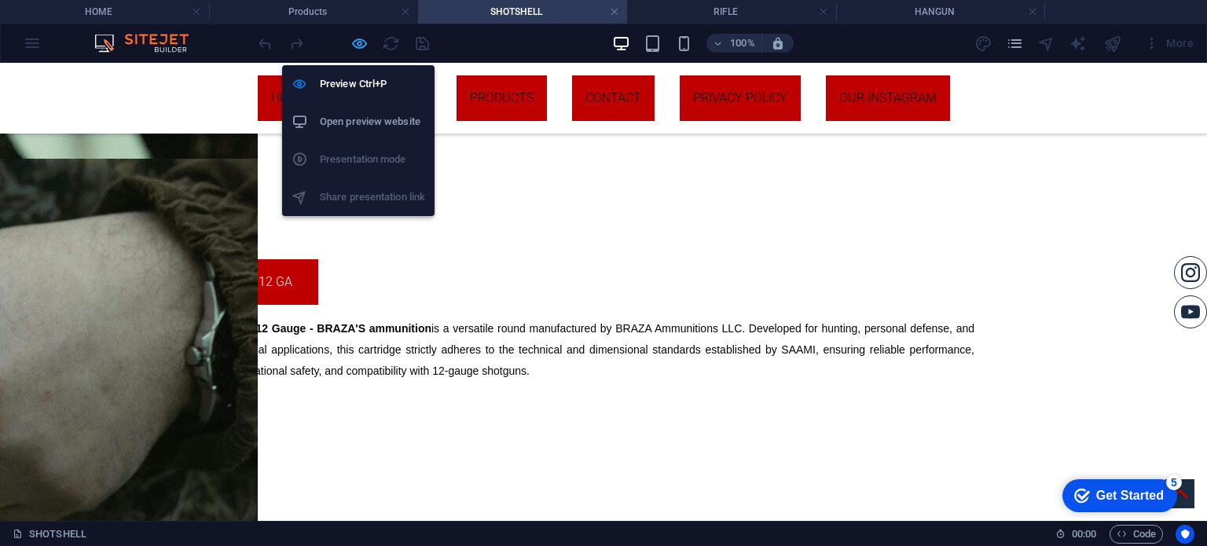
click at [353, 35] on icon "button" at bounding box center [359, 44] width 18 height 18
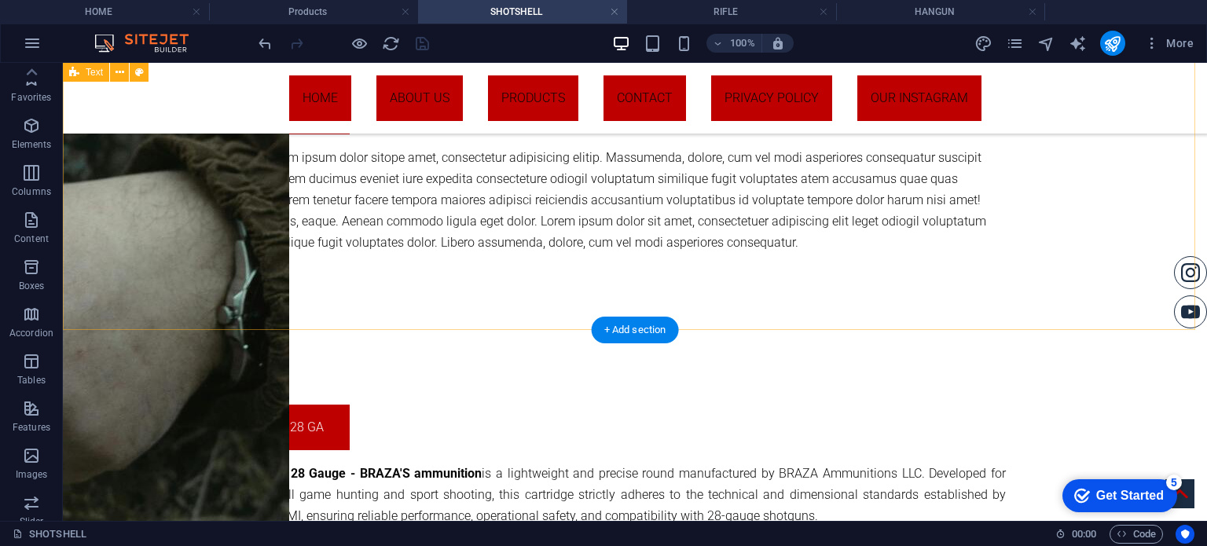
scroll to position [1324, 0]
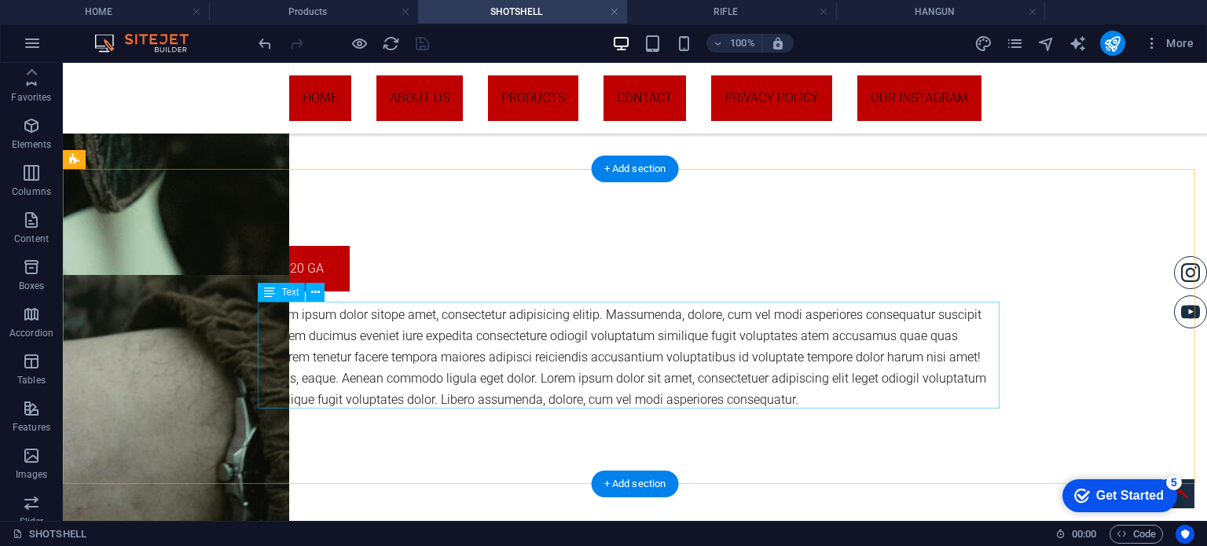
click at [714, 357] on div "Lorem ipsum dolor sitope amet, consectetur adipisicing elitip. Massumenda, dolo…" at bounding box center [635, 357] width 742 height 107
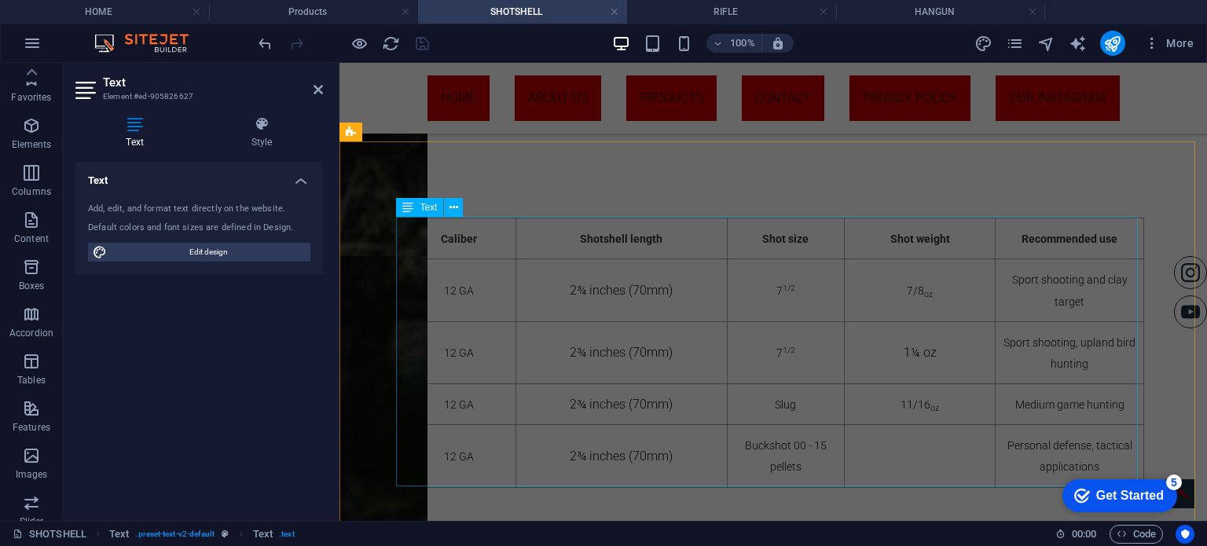
scroll to position [1402, 0]
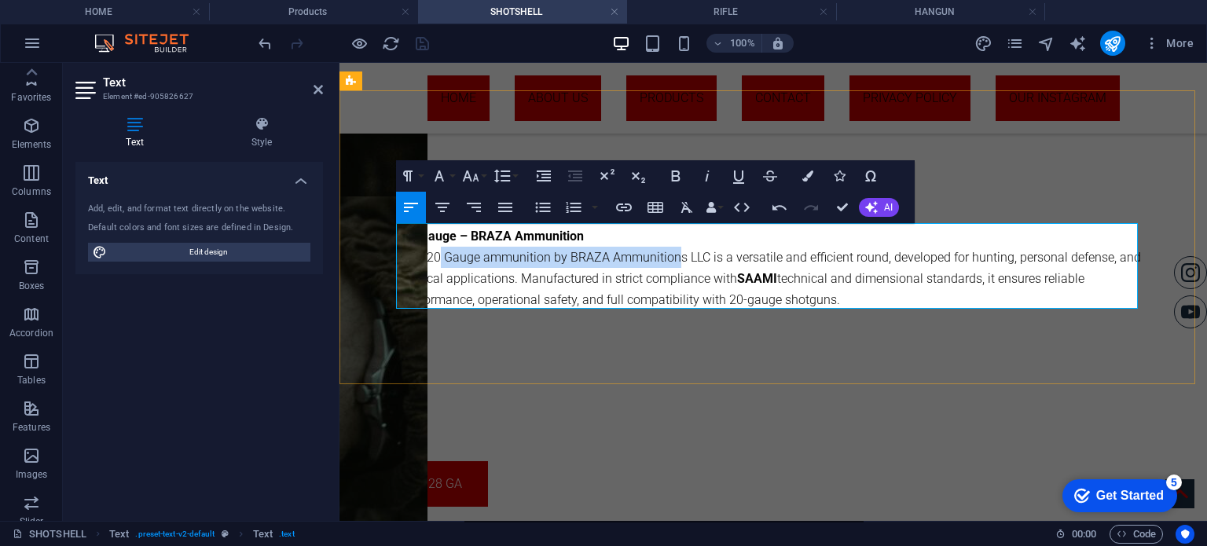
drag, startPoint x: 673, startPoint y: 256, endPoint x: 426, endPoint y: 258, distance: 247.5
click at [431, 258] on p "20 Gauge – BRAZA Ammunition The 20 Gauge ammunition by BRAZA Ammunitions LLC is…" at bounding box center [773, 268] width 742 height 86
click at [424, 258] on p "20 Gauge – BRAZA Ammunition The 20 Gauge ammunition by BRAZA Ammunitions LLC is…" at bounding box center [773, 268] width 742 height 86
click at [417, 258] on p "20 Gauge – BRAZA Ammunition The 20 Gauge ammunition by BRAZA Ammunitions LLC is…" at bounding box center [773, 268] width 742 height 86
click at [413, 254] on p "20 Gauge – BRAZA Ammunition The 20 Gauge ammunition by BRAZA Ammunitions LLC is…" at bounding box center [773, 268] width 742 height 86
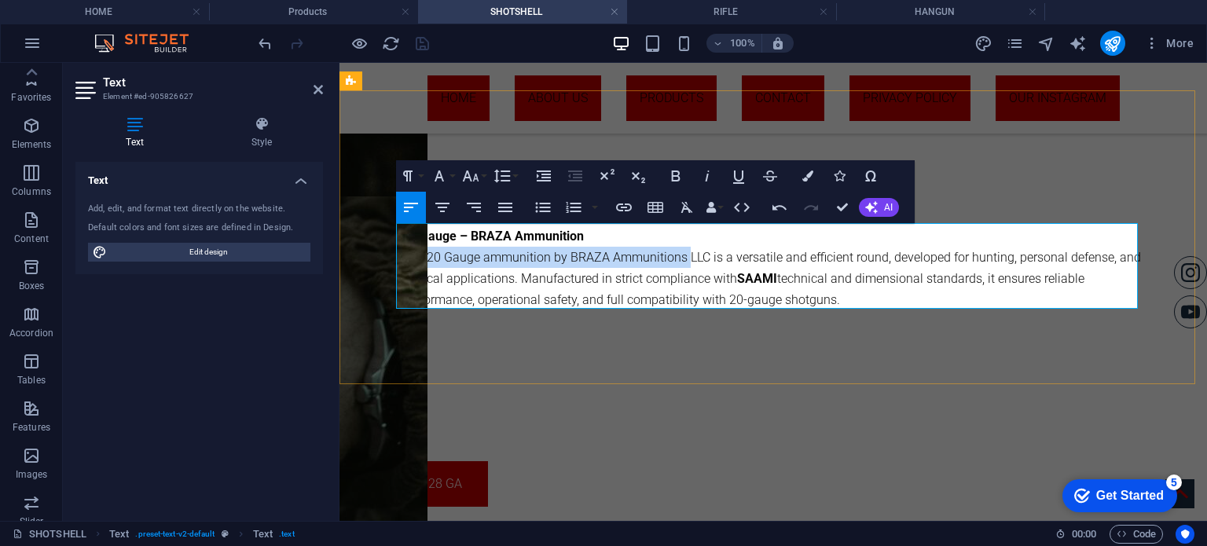
drag, startPoint x: 679, startPoint y: 257, endPoint x: 401, endPoint y: 254, distance: 278.1
click at [402, 254] on p "20 Gauge – BRAZA Ammunition The 20 Gauge ammunition by BRAZA Ammunitions LLC is…" at bounding box center [773, 268] width 742 height 86
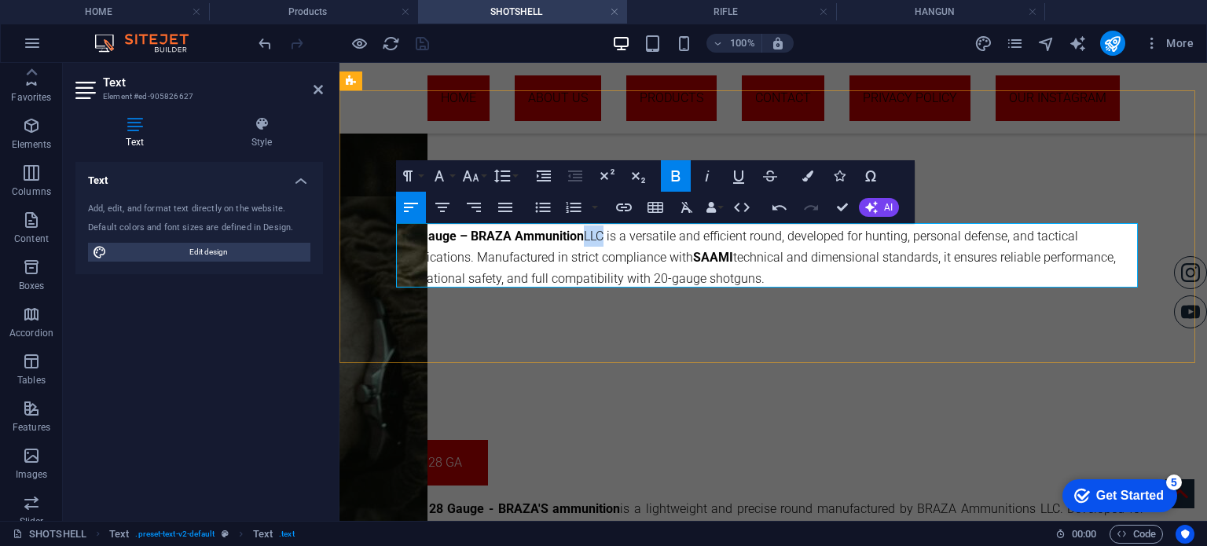
drag, startPoint x: 603, startPoint y: 233, endPoint x: 581, endPoint y: 229, distance: 21.6
click at [581, 229] on p "20 Gauge – BRAZA Ammunition LLC is a versatile and efficient round, developed f…" at bounding box center [773, 257] width 742 height 64
click at [666, 176] on icon "button" at bounding box center [675, 176] width 19 height 19
click at [657, 253] on p "20 Gauge – BRAZA Ammunition LLC is a versatile and efficient round, developed f…" at bounding box center [773, 257] width 742 height 64
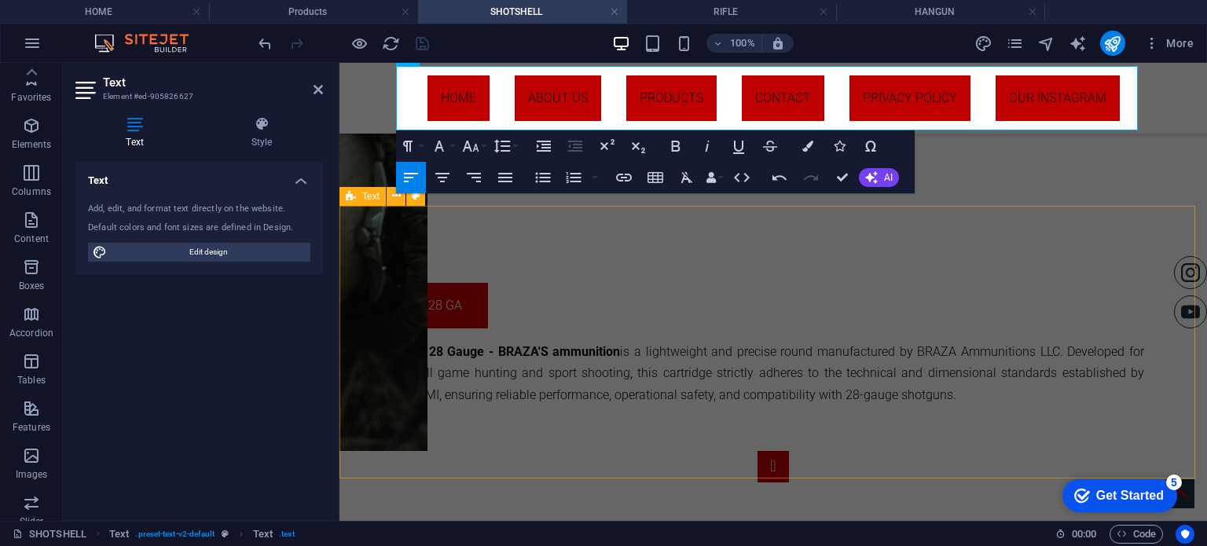
scroll to position [1324, 0]
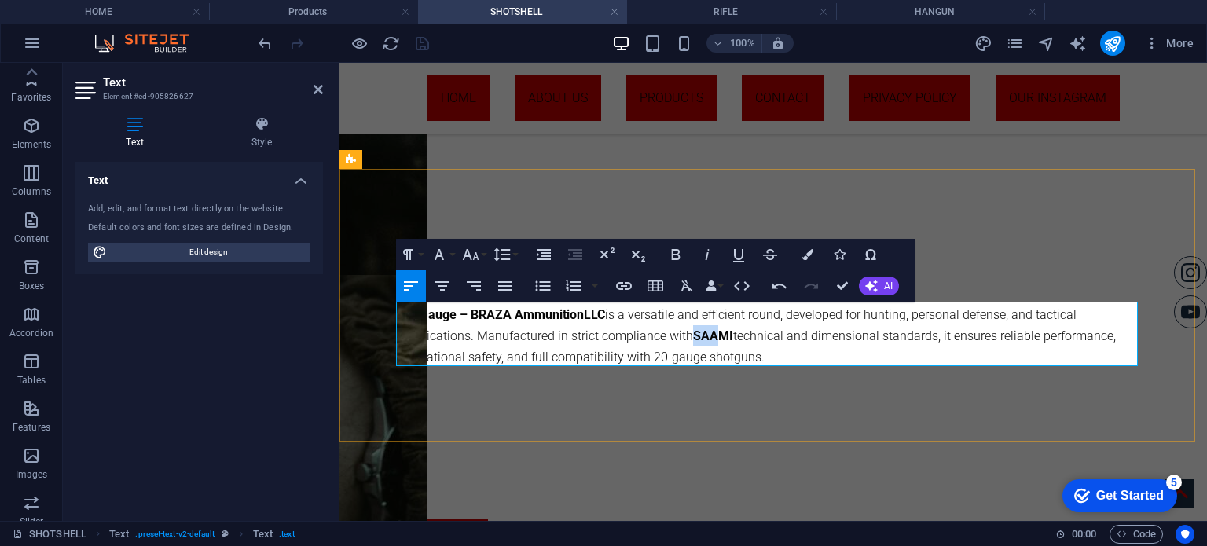
drag, startPoint x: 687, startPoint y: 334, endPoint x: 730, endPoint y: 336, distance: 43.3
click at [713, 336] on strong "SAAMI" at bounding box center [713, 335] width 40 height 15
click at [734, 336] on p "20 Gauge – BRAZA Ammunition LLC is a versatile and efficient round, developed f…" at bounding box center [773, 336] width 742 height 64
drag, startPoint x: 724, startPoint y: 331, endPoint x: 682, endPoint y: 329, distance: 42.4
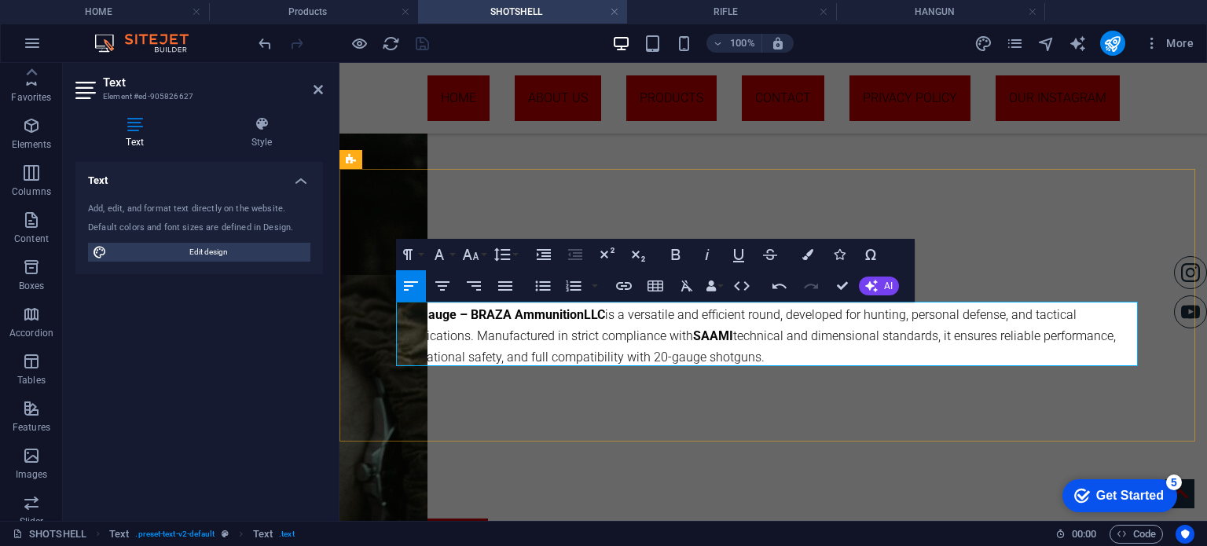
click at [682, 329] on p "20 Gauge – BRAZA Ammunition LLC is a versatile and efficient round, developed f…" at bounding box center [773, 336] width 742 height 64
click at [673, 255] on icon "button" at bounding box center [675, 254] width 19 height 19
click at [697, 342] on p "20 Gauge – BRAZA Ammunition LLC is a versatile and efficient round, developed f…" at bounding box center [773, 336] width 742 height 64
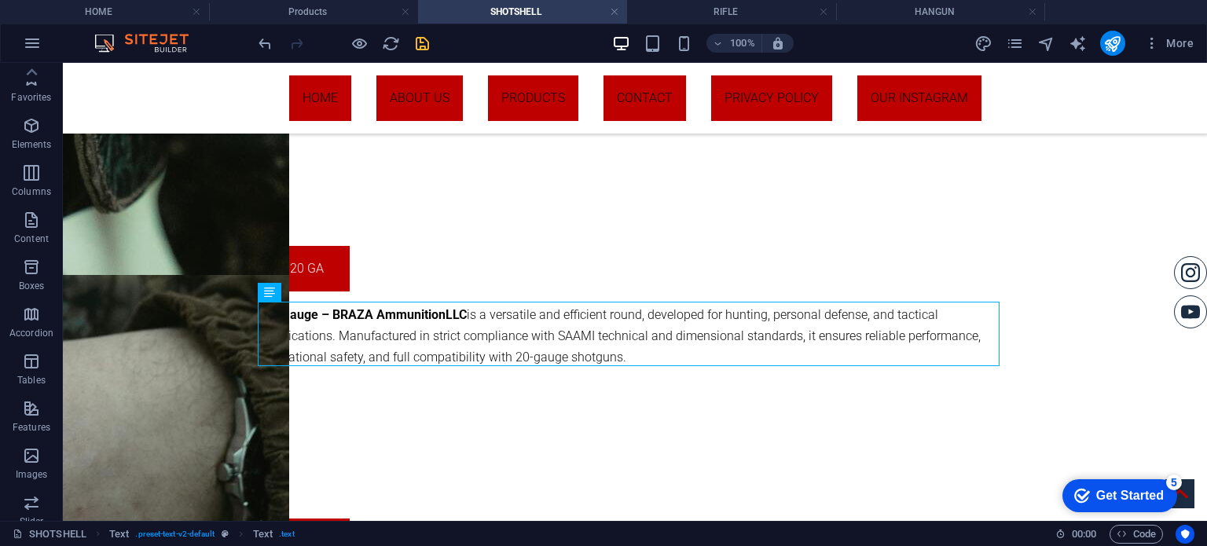
click at [429, 44] on icon "save" at bounding box center [422, 44] width 18 height 18
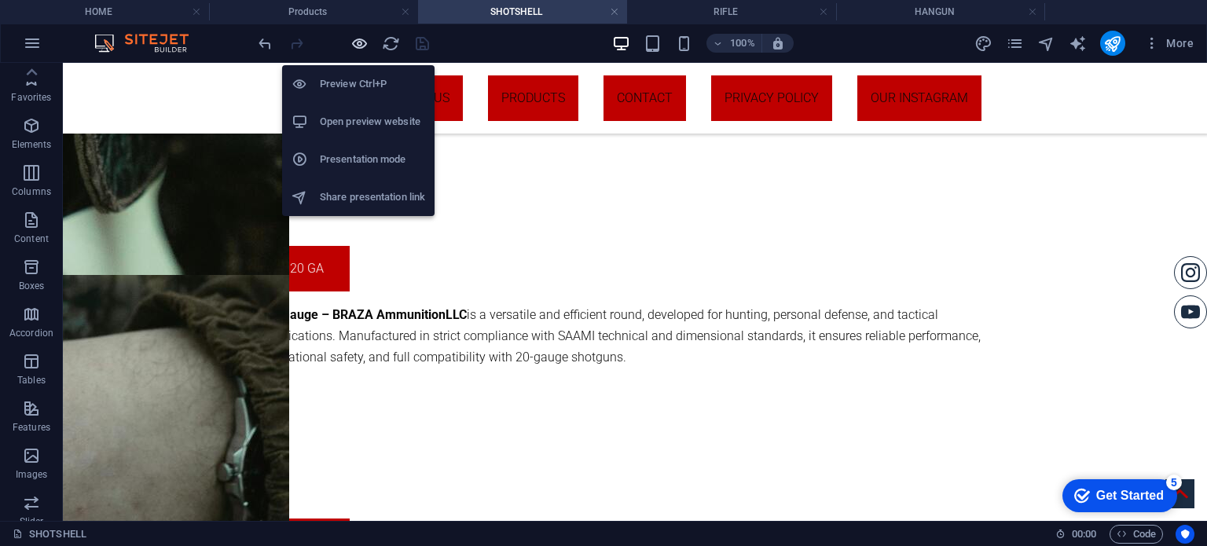
click at [364, 44] on icon "button" at bounding box center [359, 44] width 18 height 18
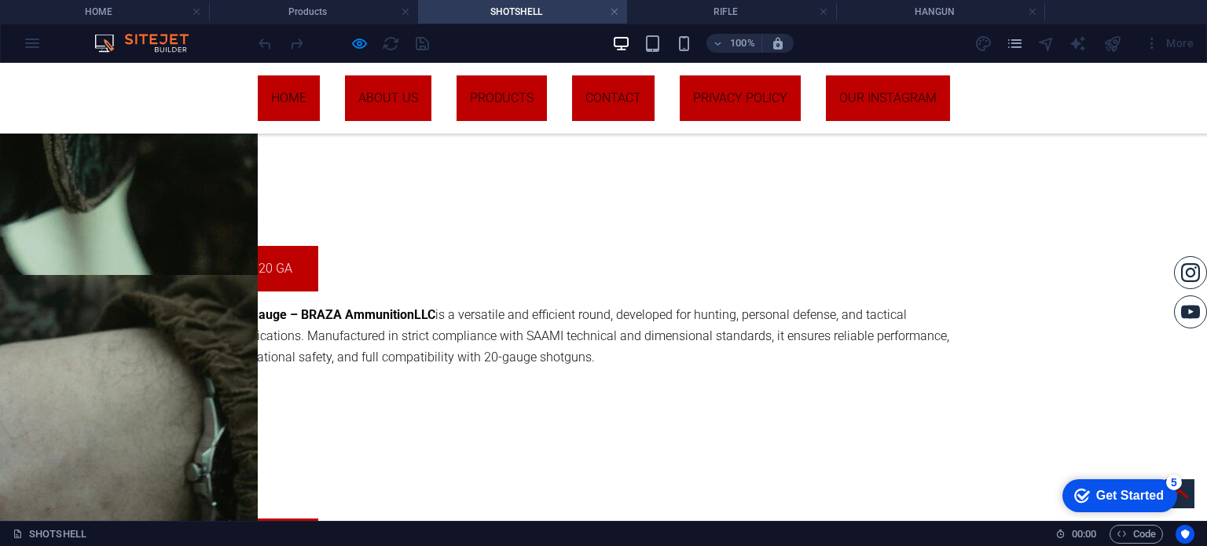
drag, startPoint x: 590, startPoint y: 354, endPoint x: 115, endPoint y: 301, distance: 477.5
click at [115, 301] on div "20 GA 20 Gauge – BRAZA Ammunition LLC is a versatile and efficient round, devel…" at bounding box center [603, 306] width 1207 height 273
copy div "20 Gauge – BRAZA Ammunition LLC is a versatile and efficient round, developed f…"
click at [271, 258] on link "20 GA" at bounding box center [276, 269] width 86 height 46
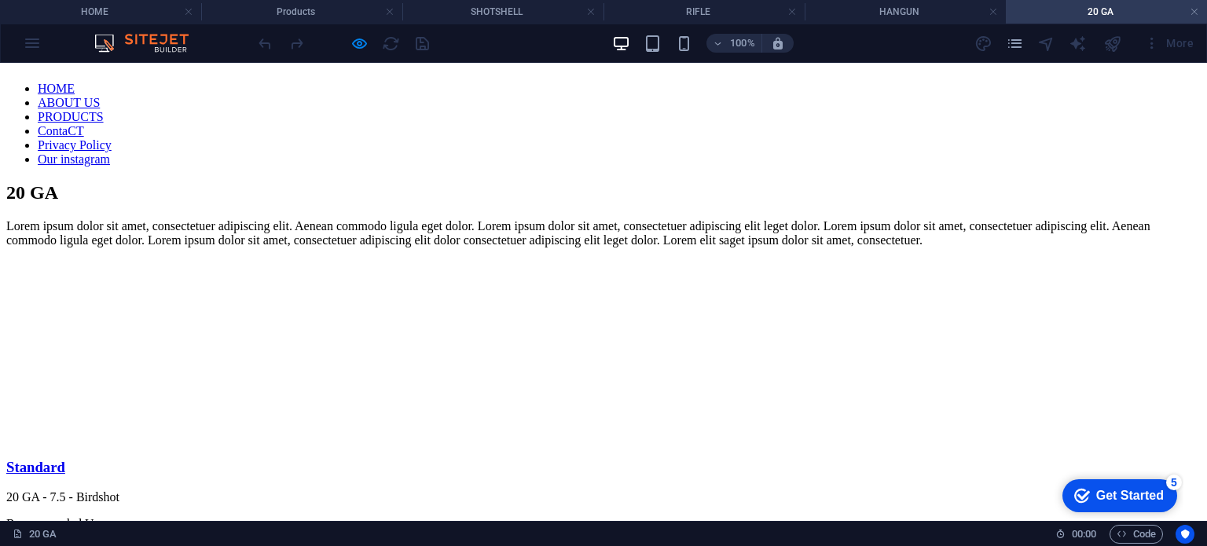
scroll to position [0, 0]
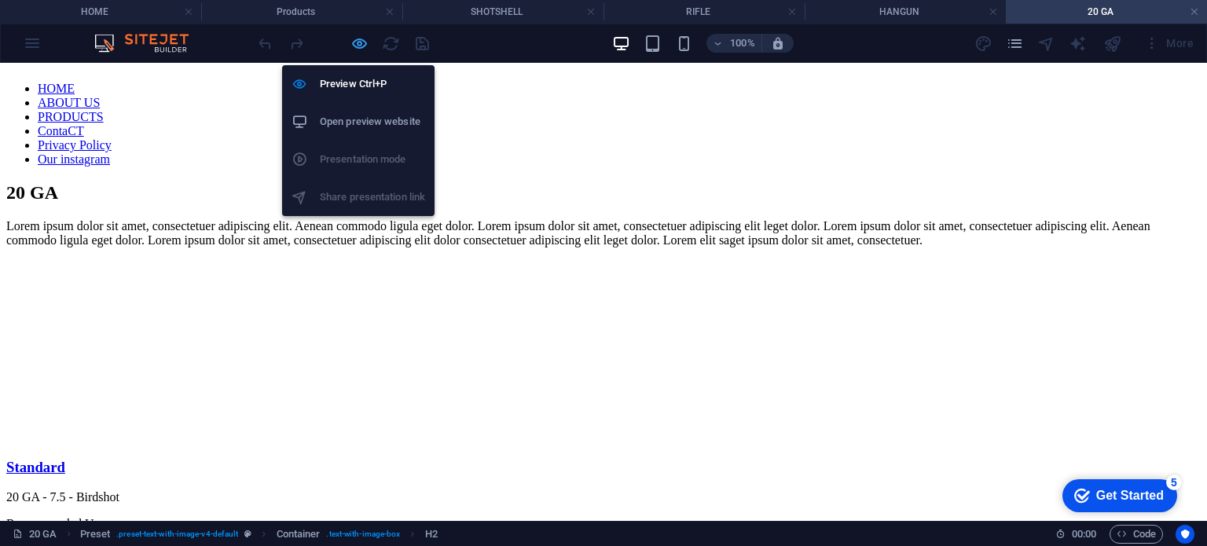
click at [358, 39] on icon "button" at bounding box center [359, 44] width 18 height 18
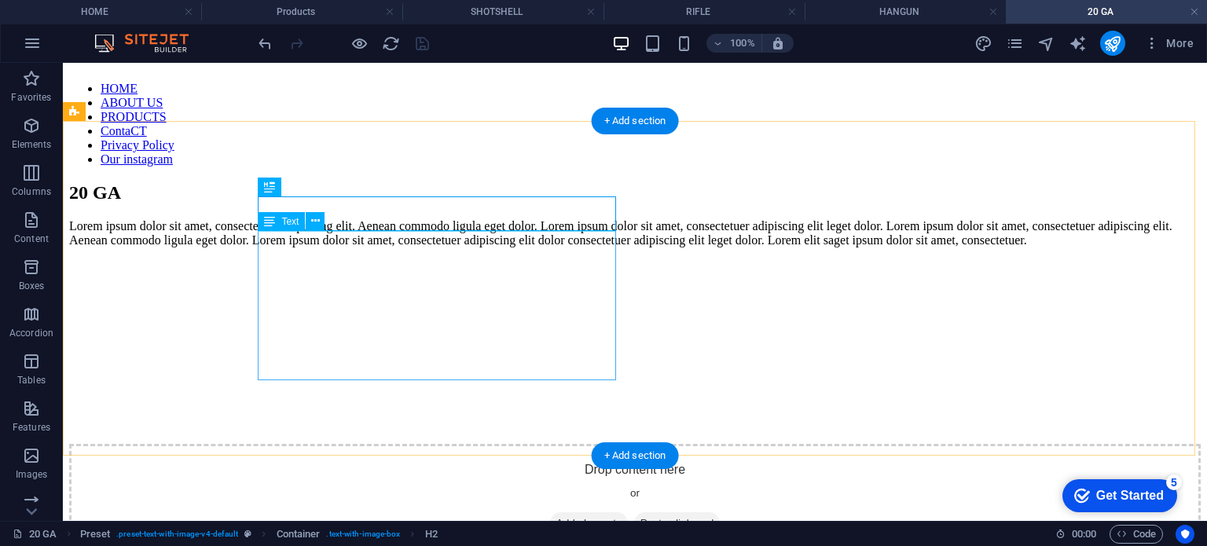
click at [463, 247] on div "Lorem ipsum dolor sit amet, consectetuer adipiscing elit. Aenean commodo ligula…" at bounding box center [634, 233] width 1131 height 28
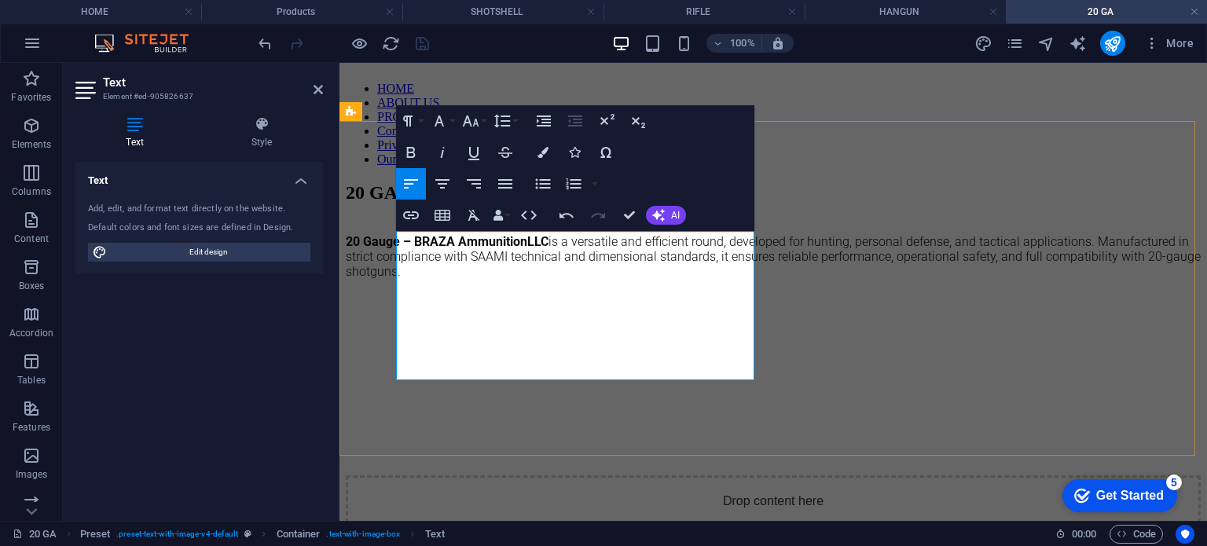
click at [401, 249] on strong "20 Gauge – BRAZA Ammunition" at bounding box center [436, 241] width 181 height 15
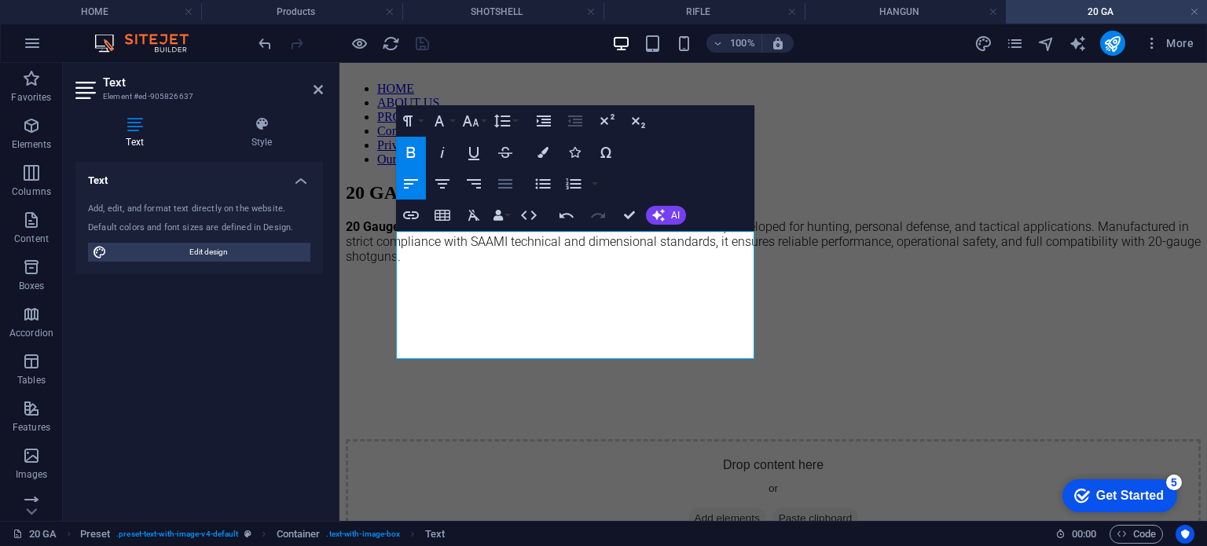
click at [497, 183] on icon "button" at bounding box center [505, 183] width 19 height 19
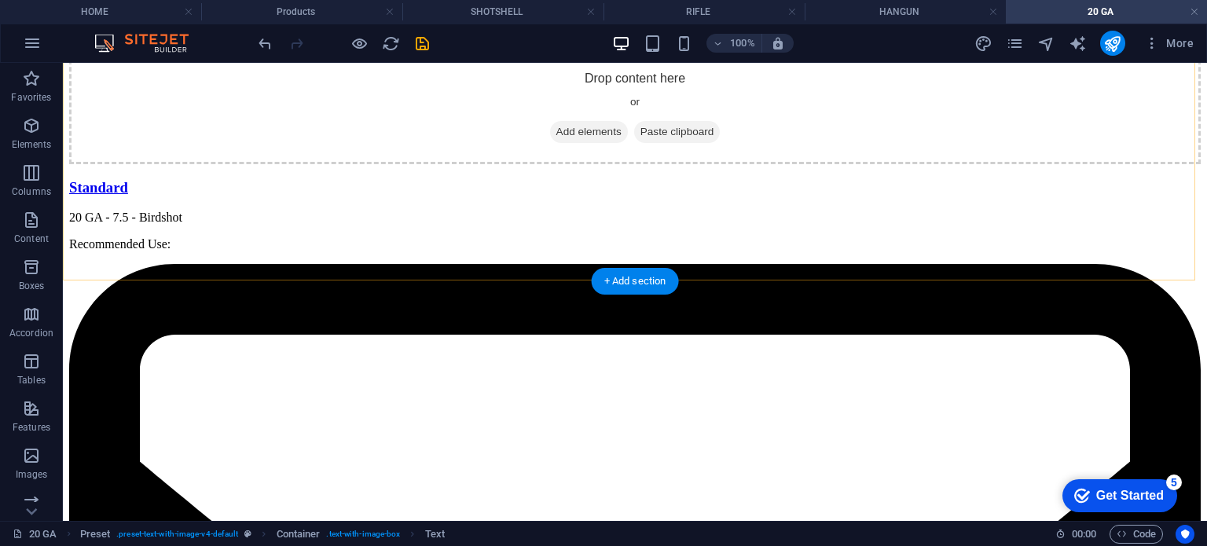
scroll to position [169, 0]
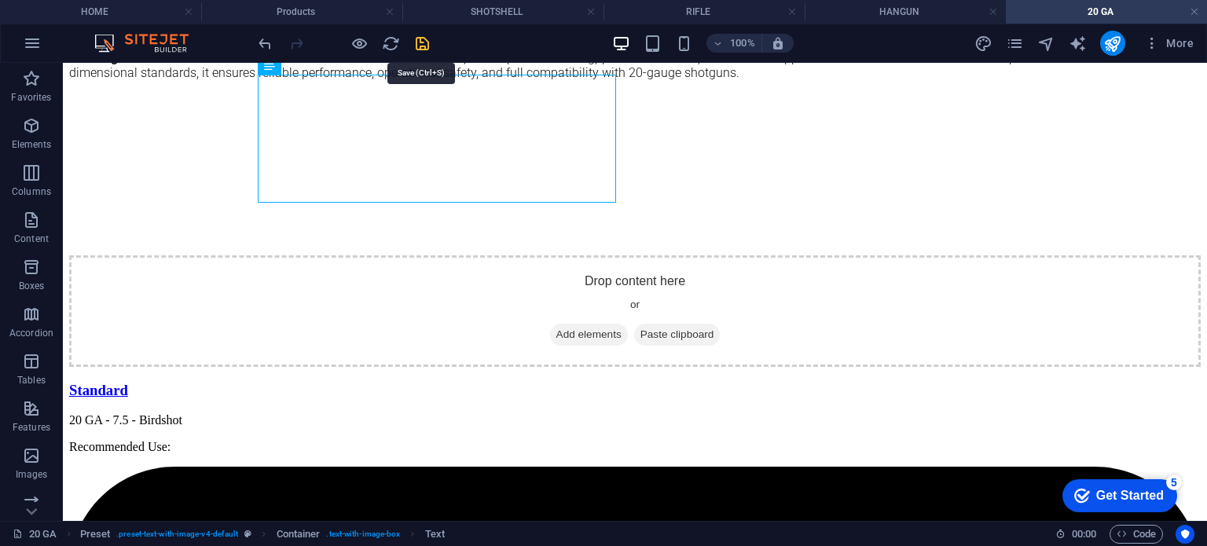
click at [417, 43] on icon "save" at bounding box center [422, 44] width 18 height 18
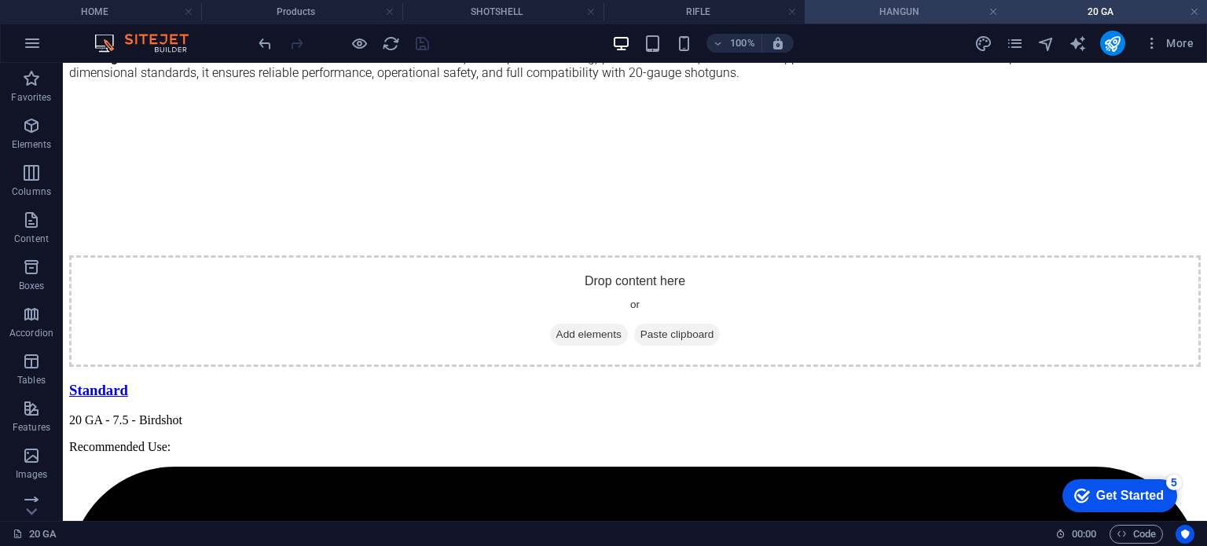
click at [902, 2] on li "HANGUN" at bounding box center [904, 12] width 201 height 24
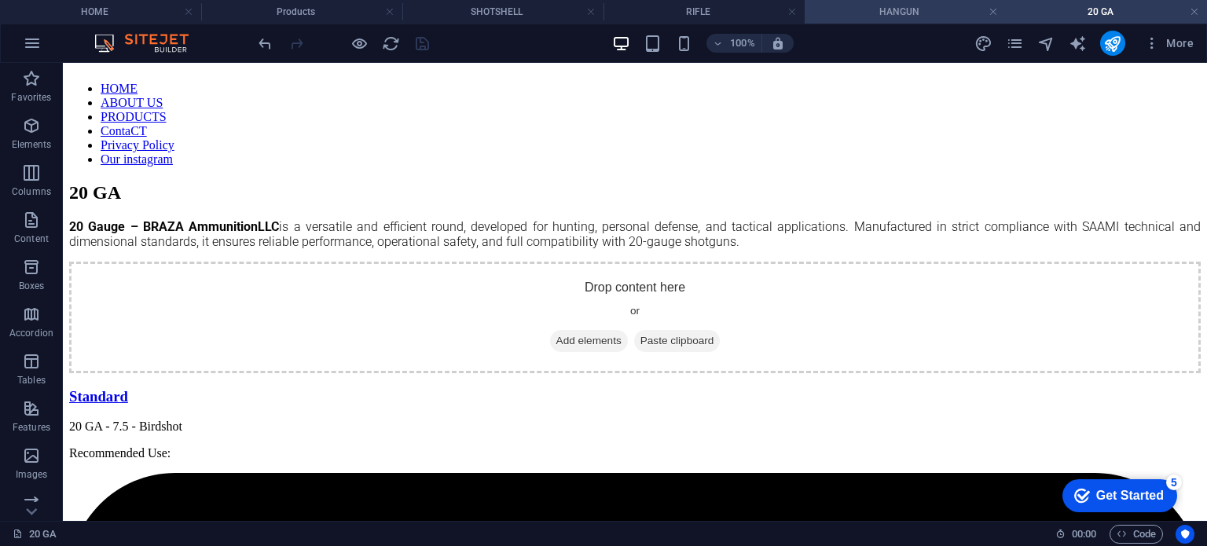
scroll to position [3826, 0]
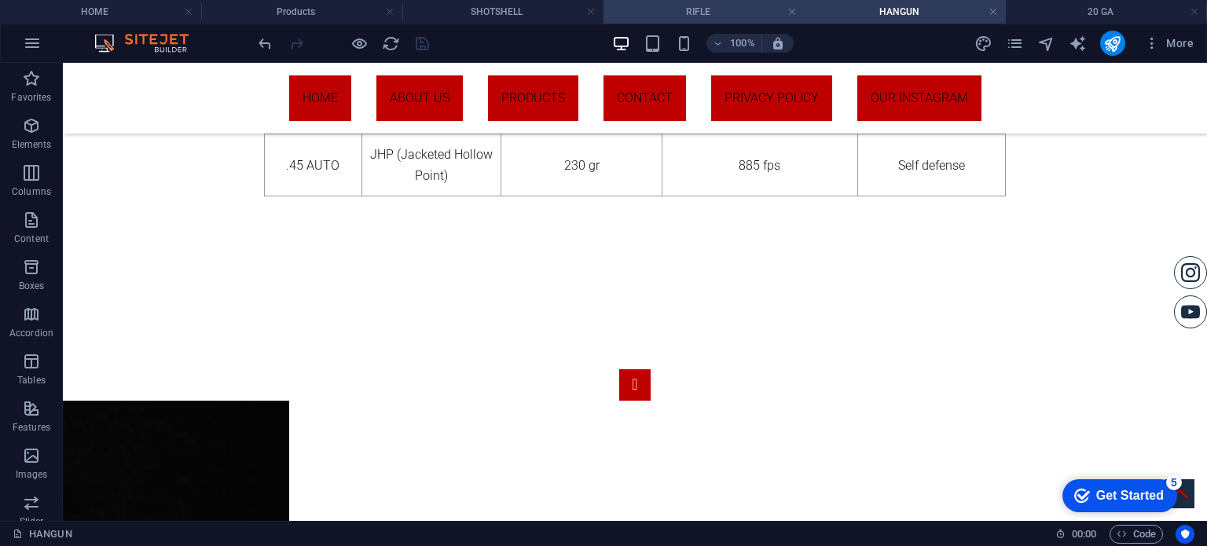
click at [744, 16] on h4 "RIFLE" at bounding box center [703, 11] width 201 height 17
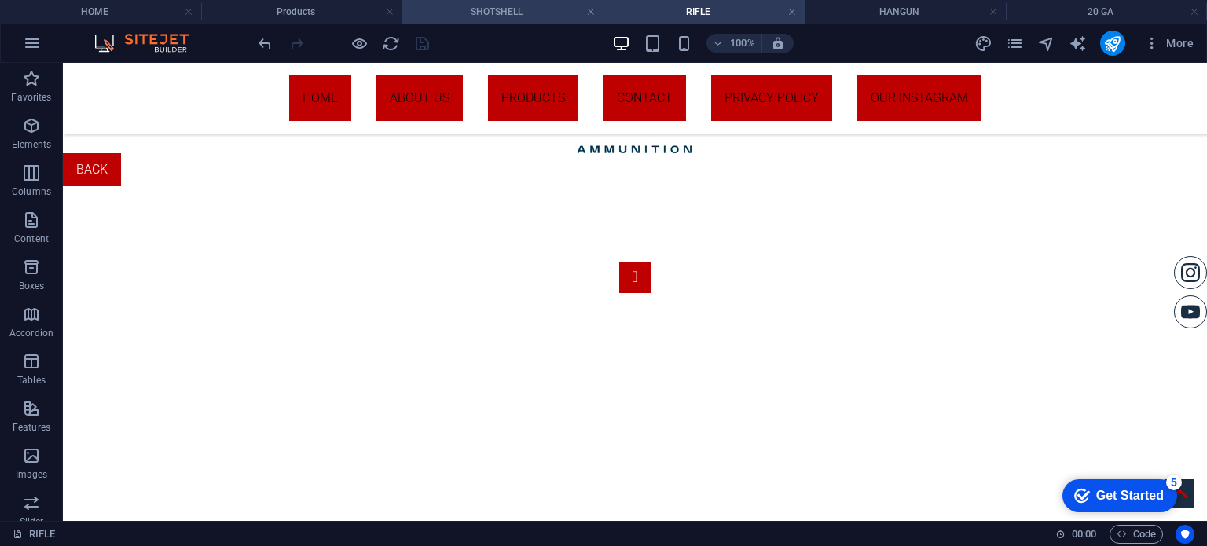
scroll to position [399, 0]
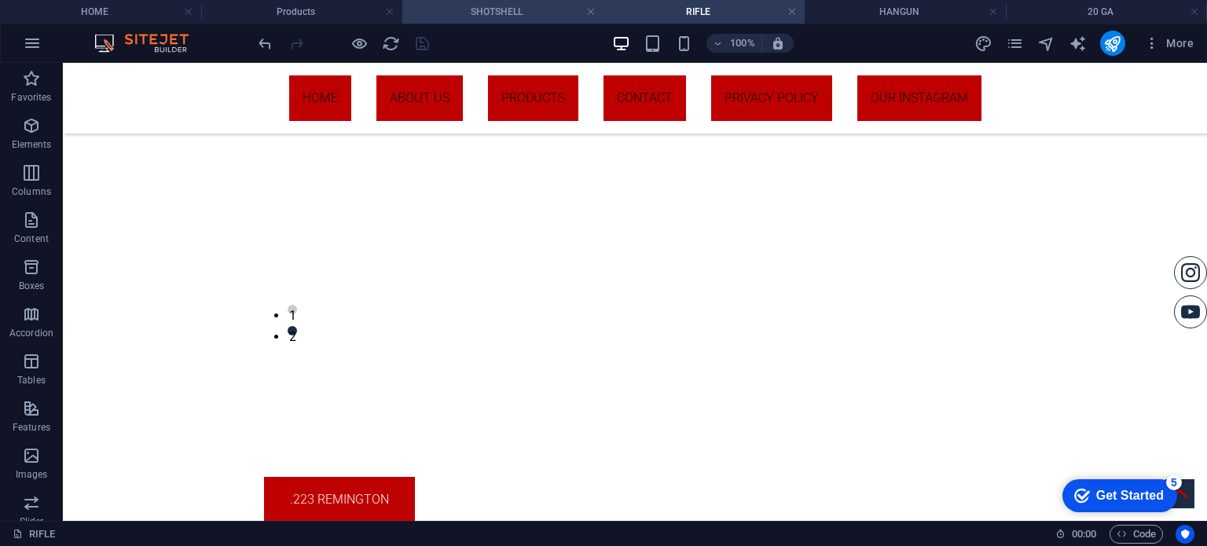
click at [556, 16] on h4 "SHOTSHELL" at bounding box center [502, 11] width 201 height 17
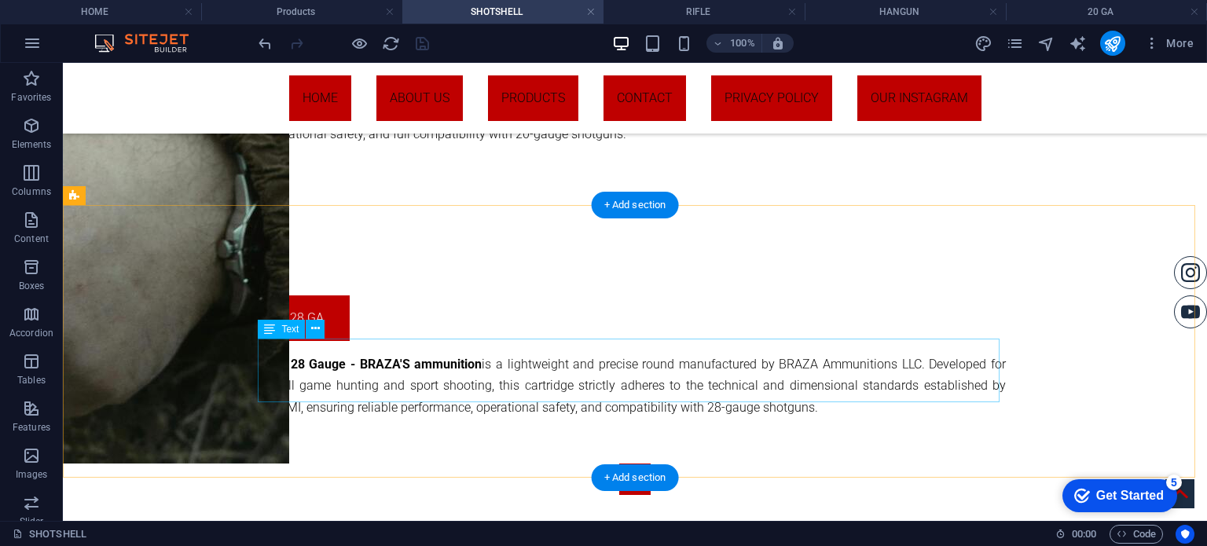
scroll to position [1336, 0]
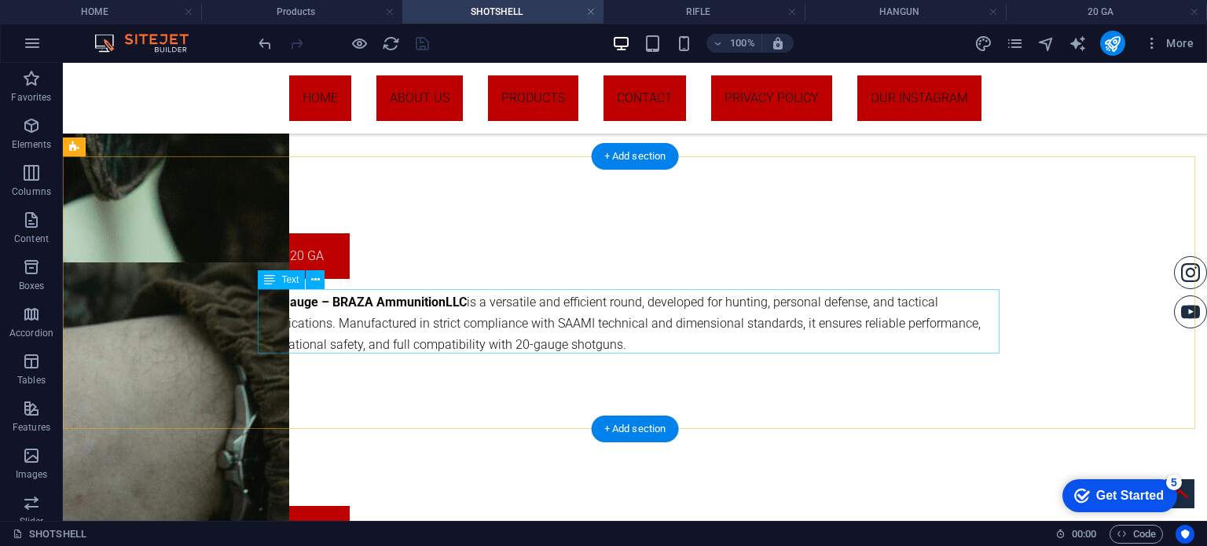
click at [596, 311] on div "20 Gauge – BRAZA Ammunition LLC is a versatile and efficient round, developed f…" at bounding box center [635, 323] width 742 height 64
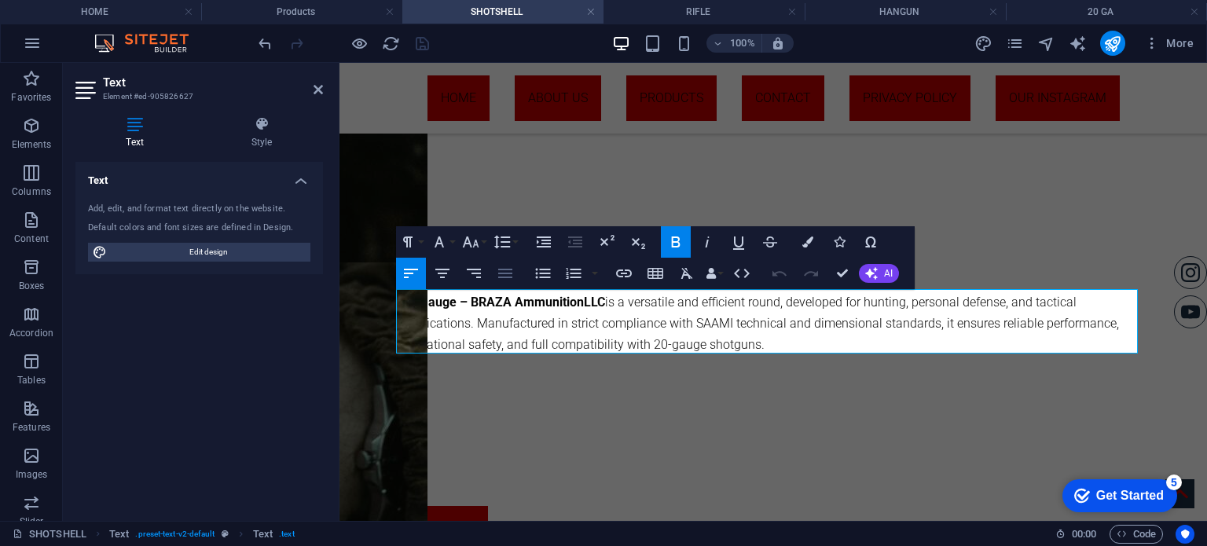
click at [504, 269] on icon "button" at bounding box center [505, 273] width 19 height 19
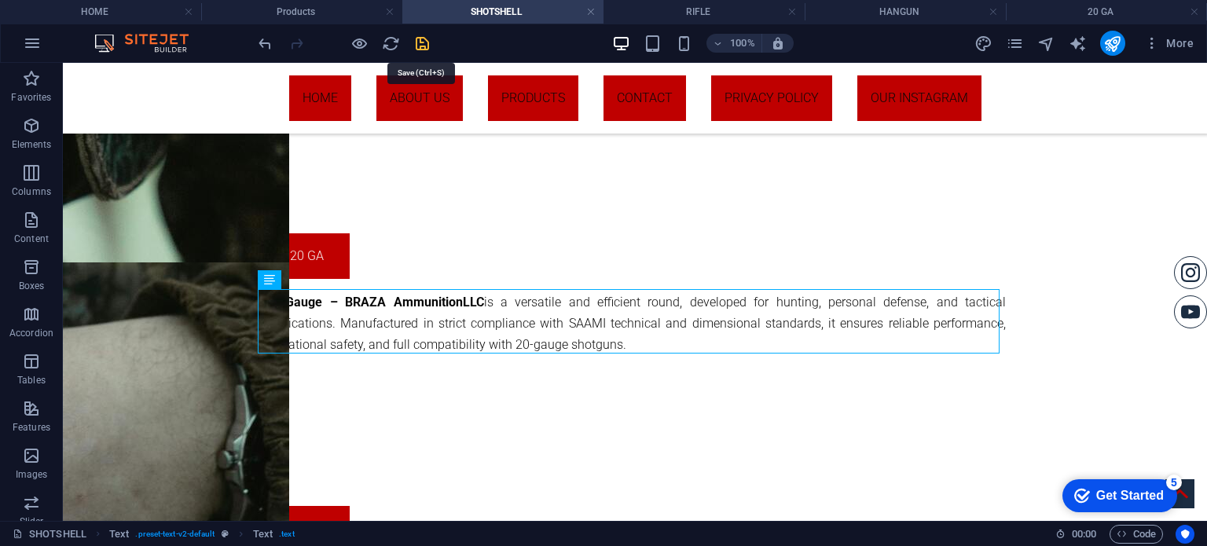
click at [421, 39] on icon "save" at bounding box center [422, 44] width 18 height 18
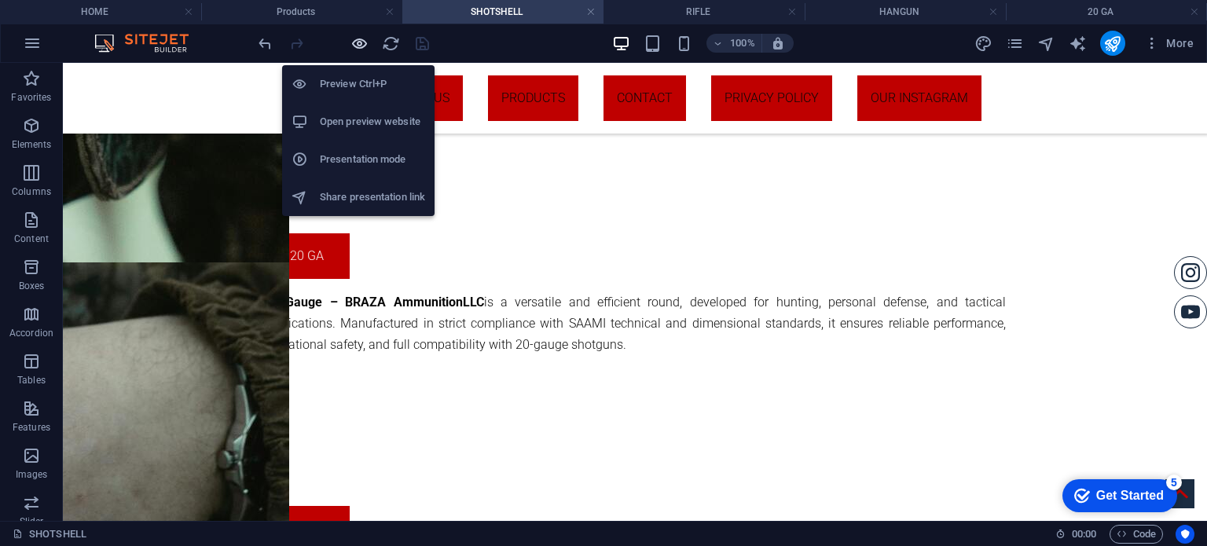
click at [352, 41] on icon "button" at bounding box center [359, 44] width 18 height 18
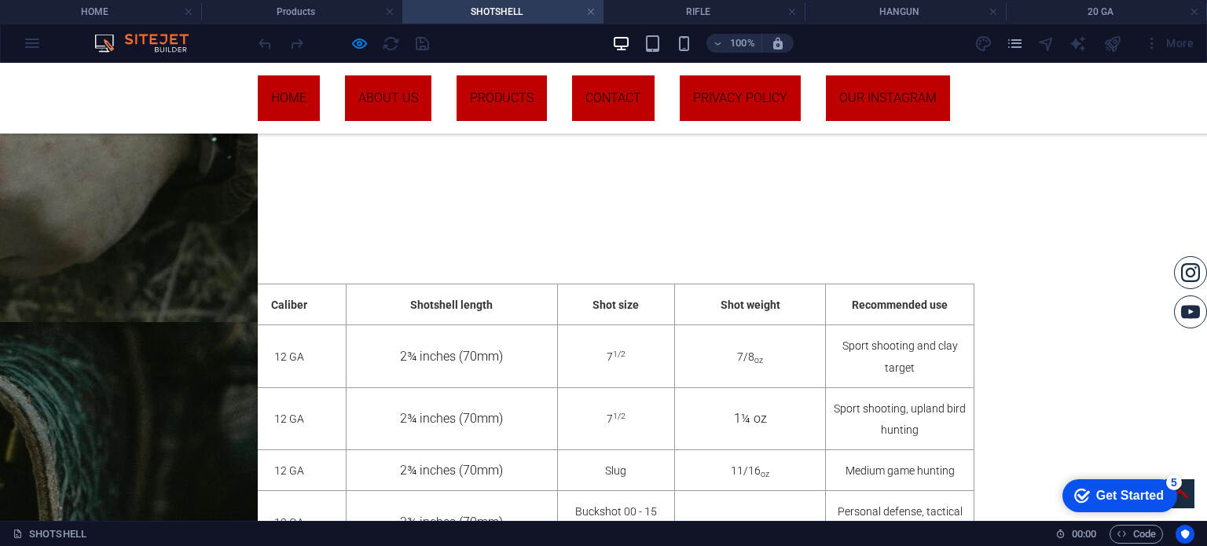
scroll to position [1022, 0]
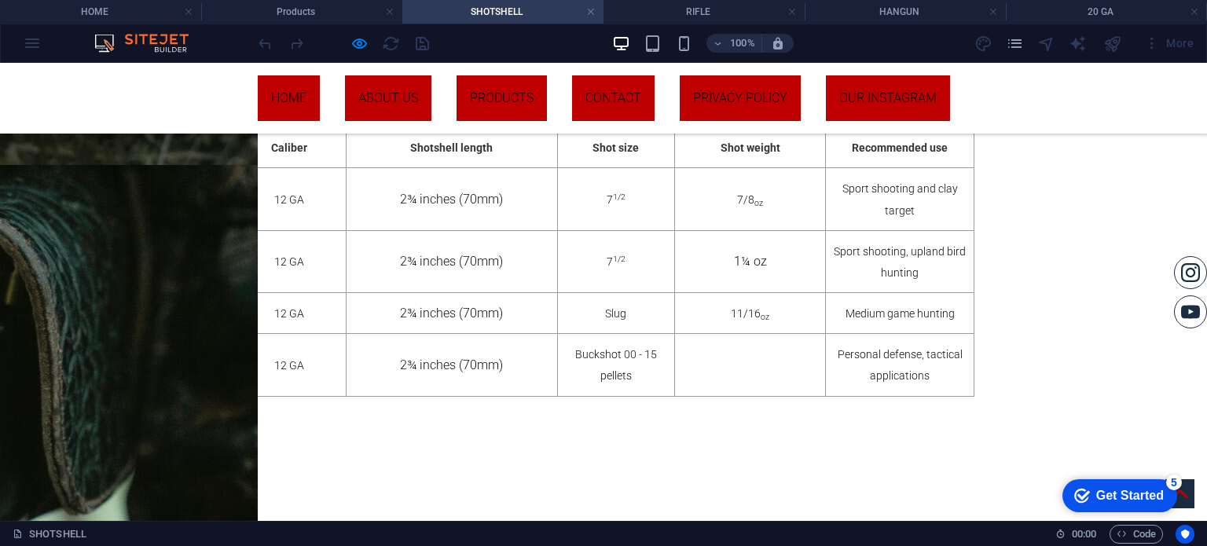
click at [1081, 493] on icon "checkmark" at bounding box center [1082, 496] width 16 height 16
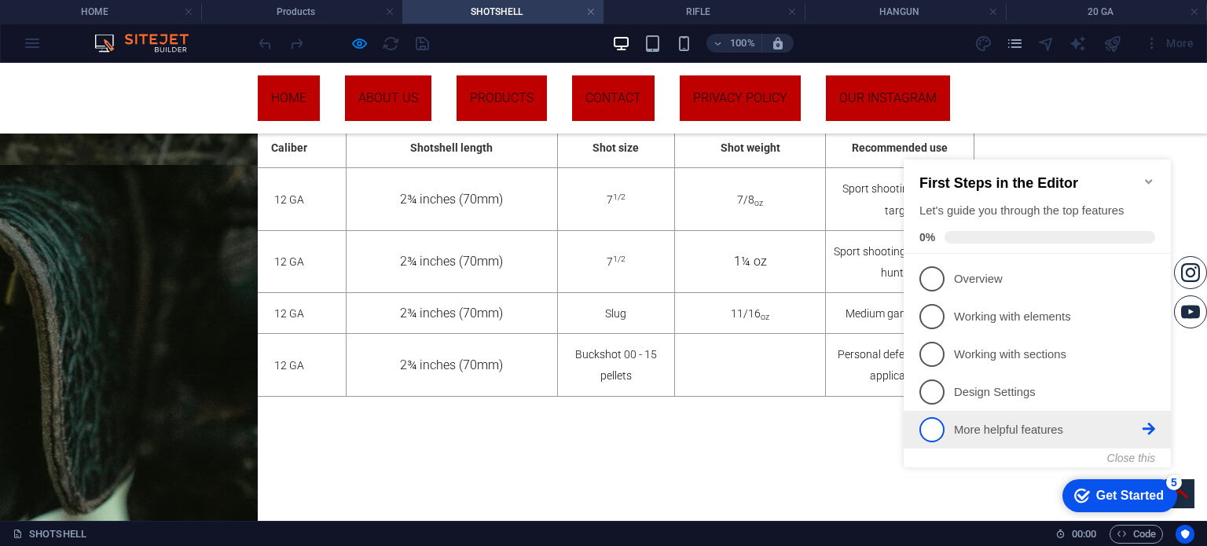
click at [933, 422] on span "5" at bounding box center [931, 429] width 25 height 25
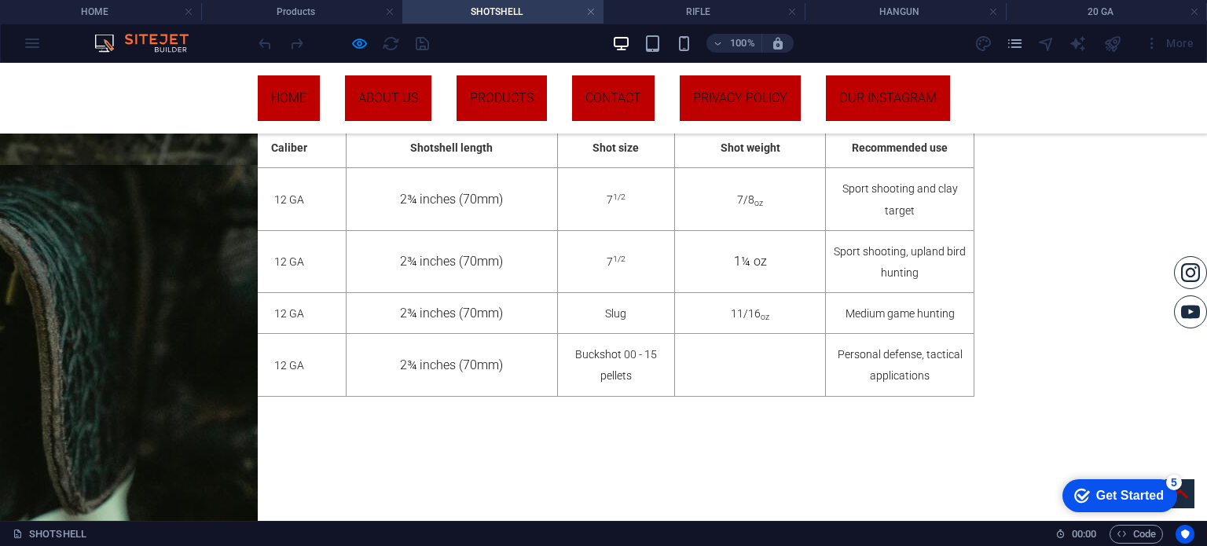
click at [1144, 500] on div "Get Started" at bounding box center [1130, 496] width 68 height 14
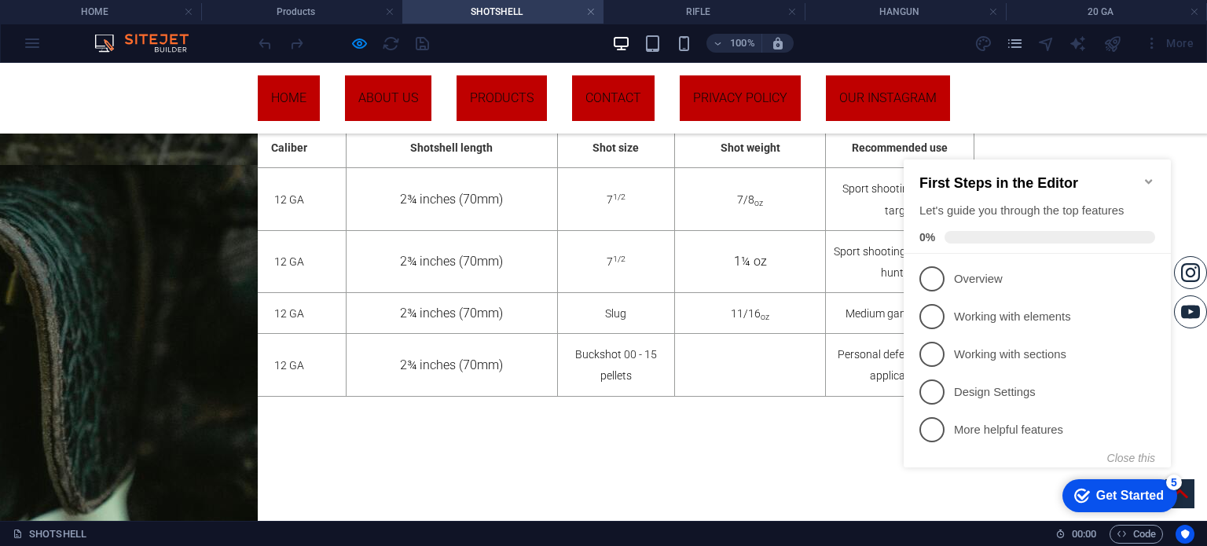
click at [924, 430] on span "5" at bounding box center [931, 429] width 25 height 25
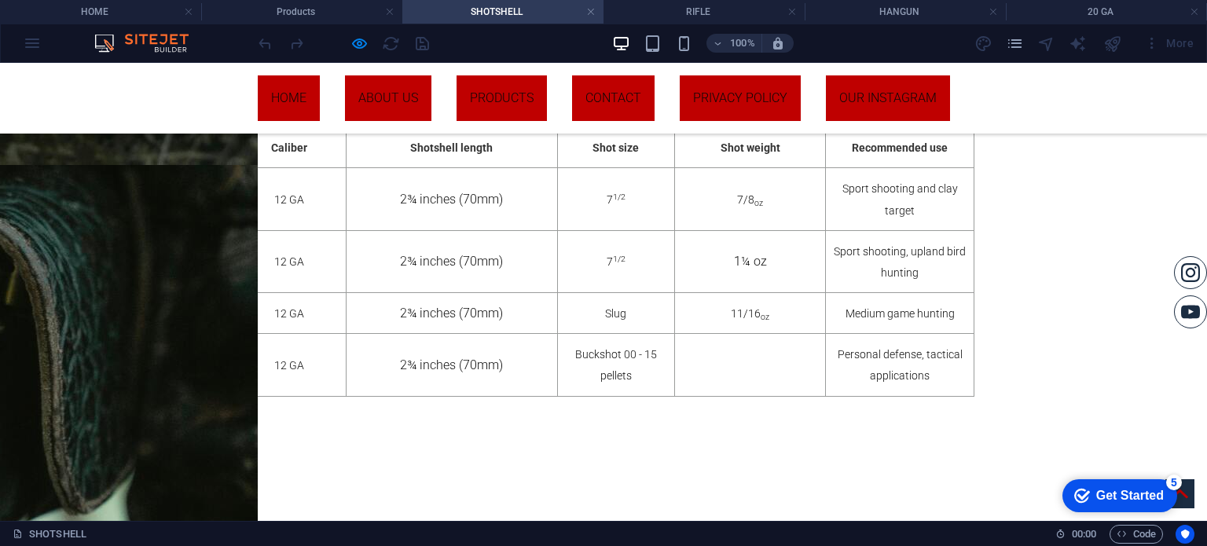
click at [1163, 504] on div "checkmark Get Started 5" at bounding box center [1119, 496] width 90 height 16
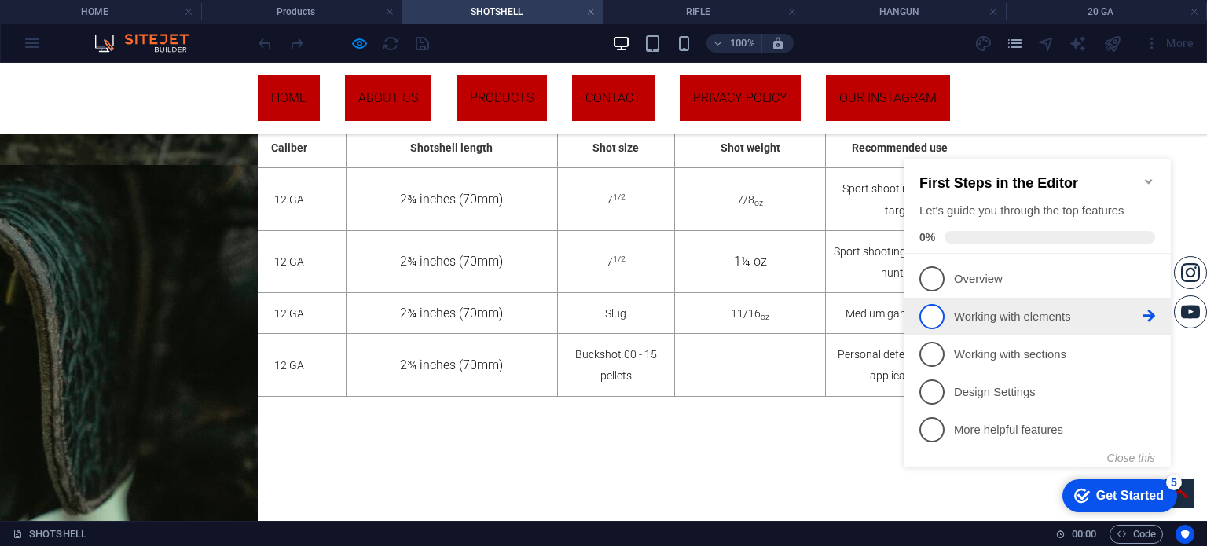
click at [933, 311] on span "2" at bounding box center [931, 316] width 25 height 25
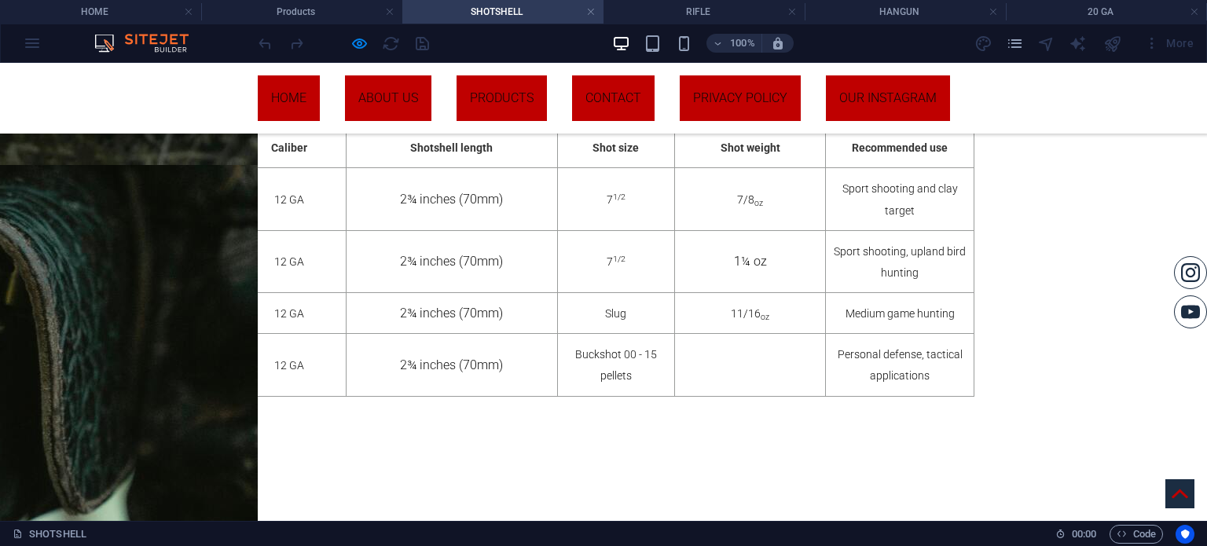
scroll to position [0, 0]
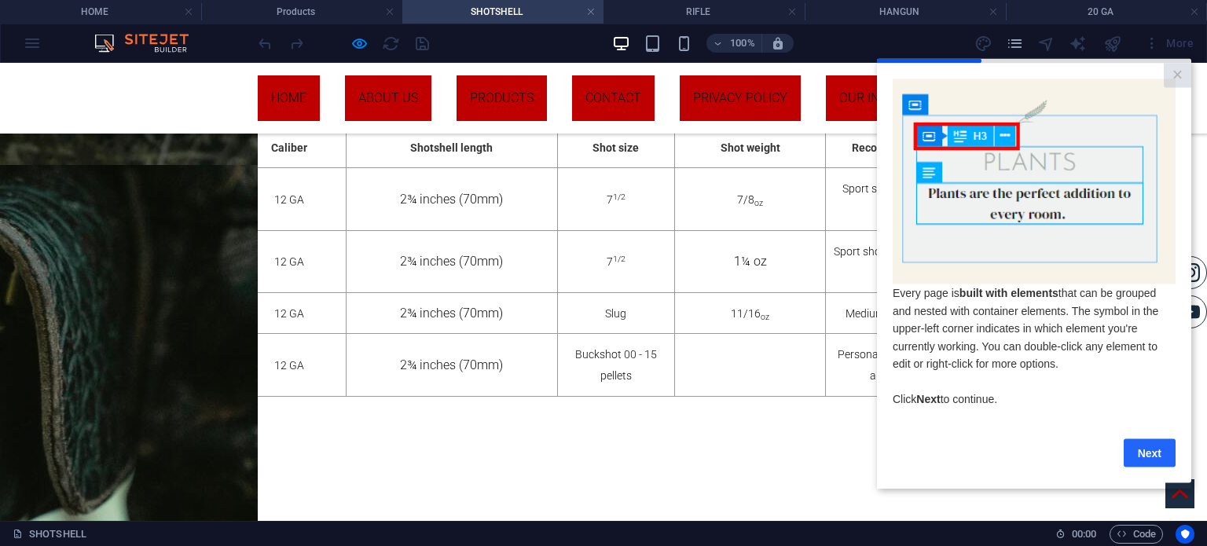
click at [1156, 455] on link "Next" at bounding box center [1149, 452] width 52 height 28
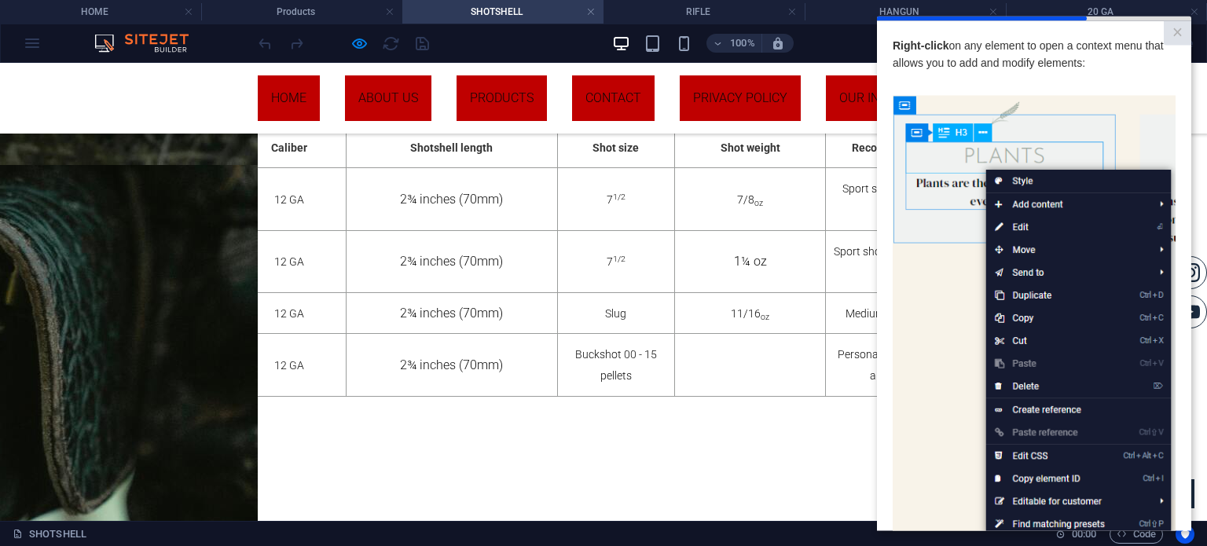
scroll to position [167, 0]
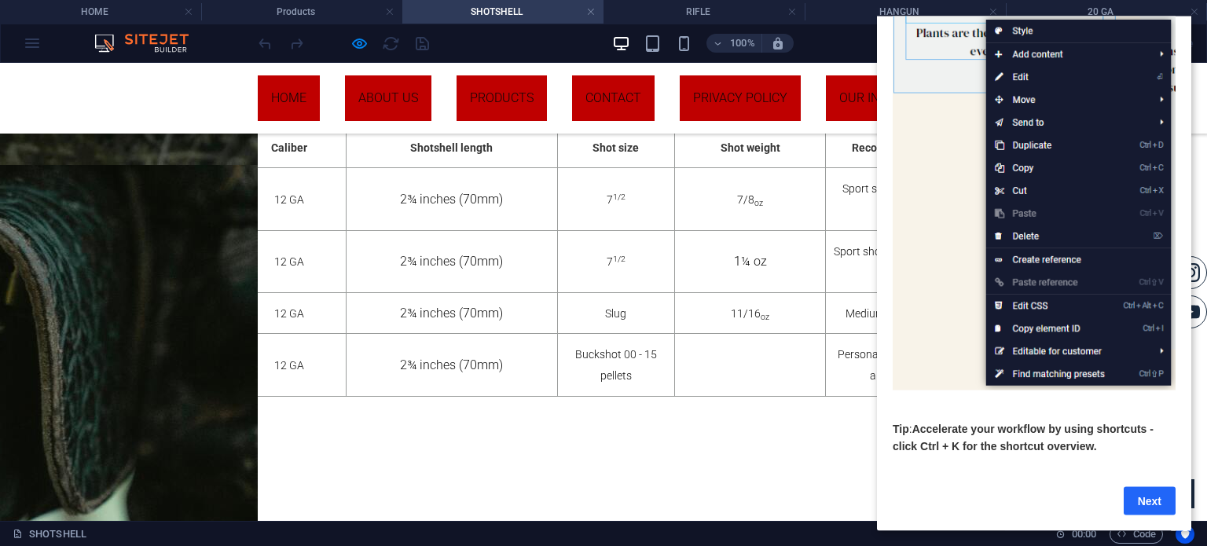
click at [1142, 486] on link "Next" at bounding box center [1149, 500] width 52 height 28
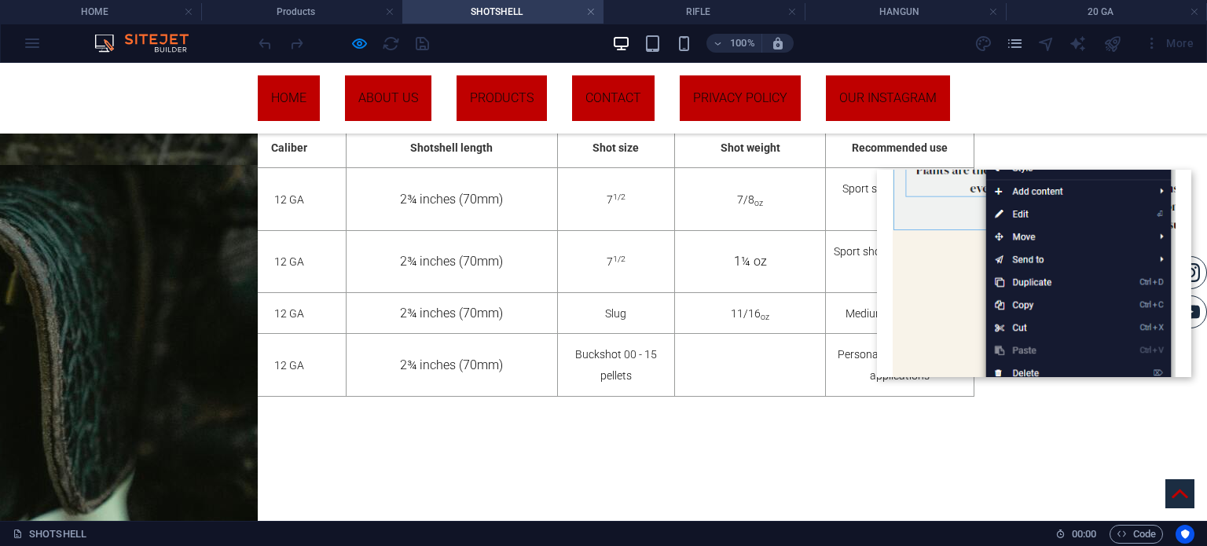
scroll to position [0, 0]
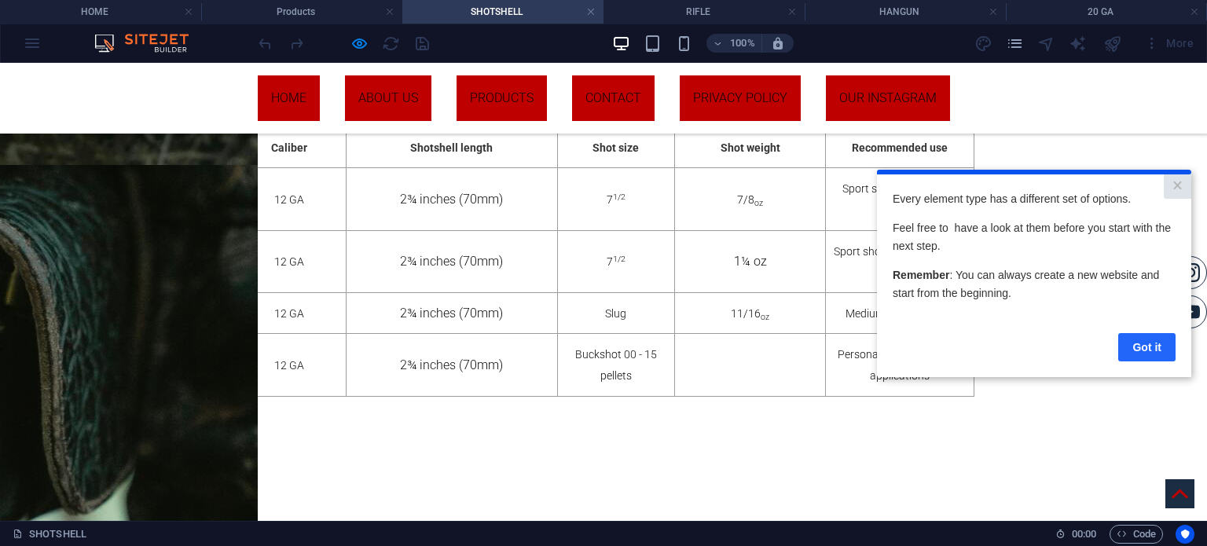
click at [1157, 349] on link "Got it" at bounding box center [1146, 346] width 57 height 28
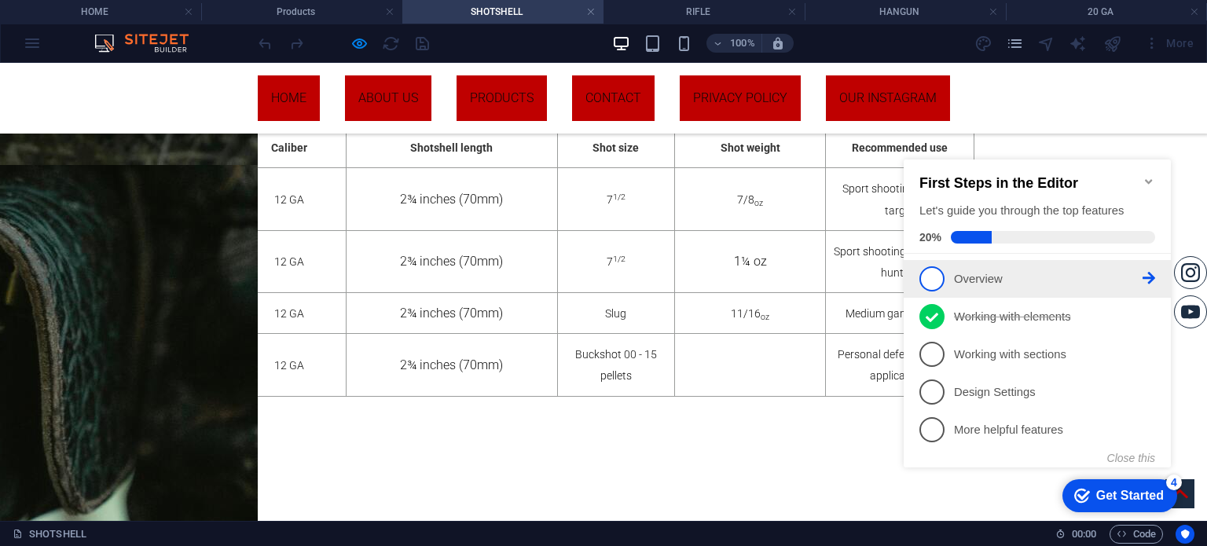
click at [983, 274] on p "Overview - incomplete" at bounding box center [1048, 279] width 189 height 16
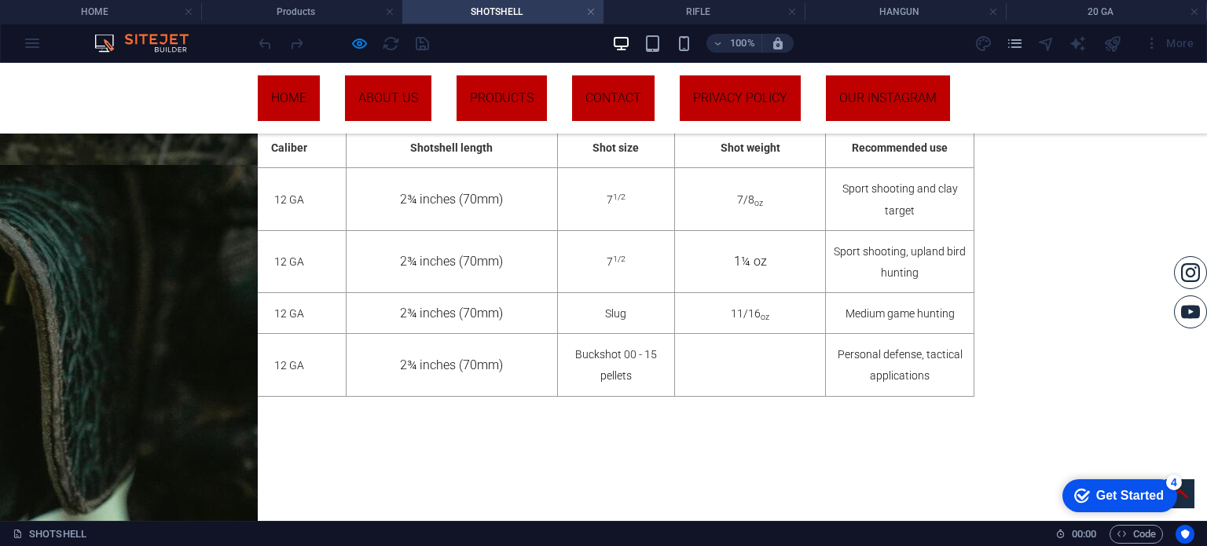
click at [1134, 500] on div "Get Started" at bounding box center [1130, 496] width 68 height 14
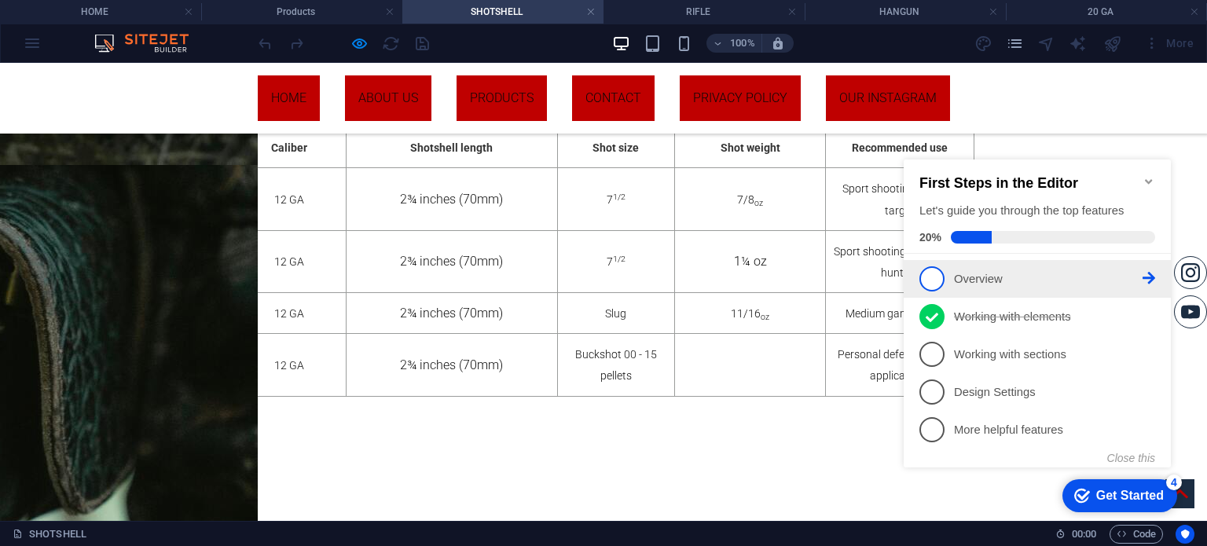
click at [931, 275] on span "1" at bounding box center [931, 278] width 25 height 25
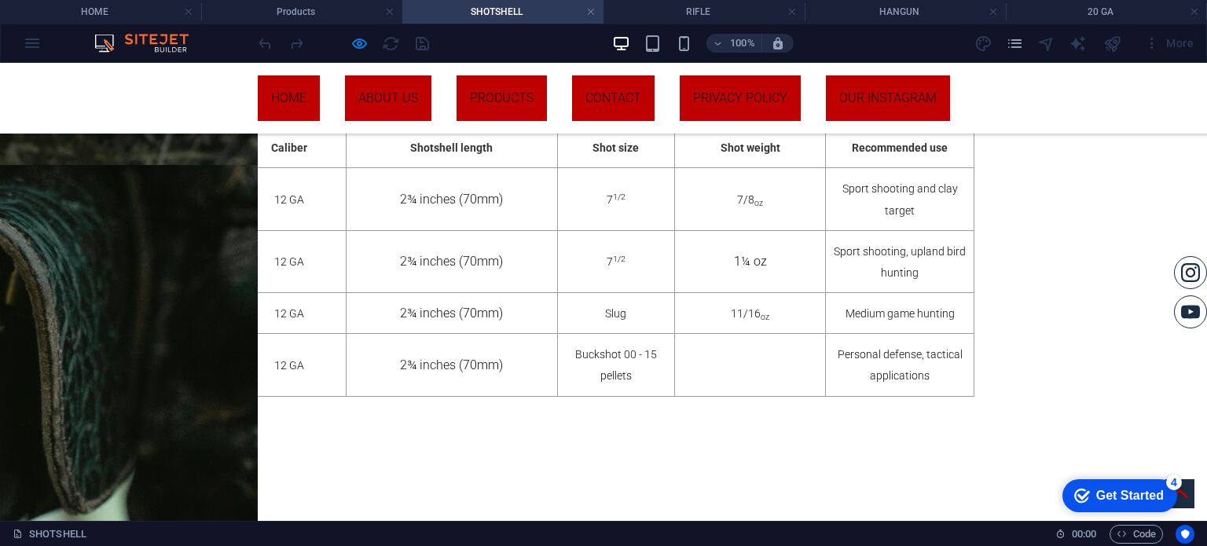
click at [1137, 489] on div "Get Started" at bounding box center [1130, 496] width 68 height 14
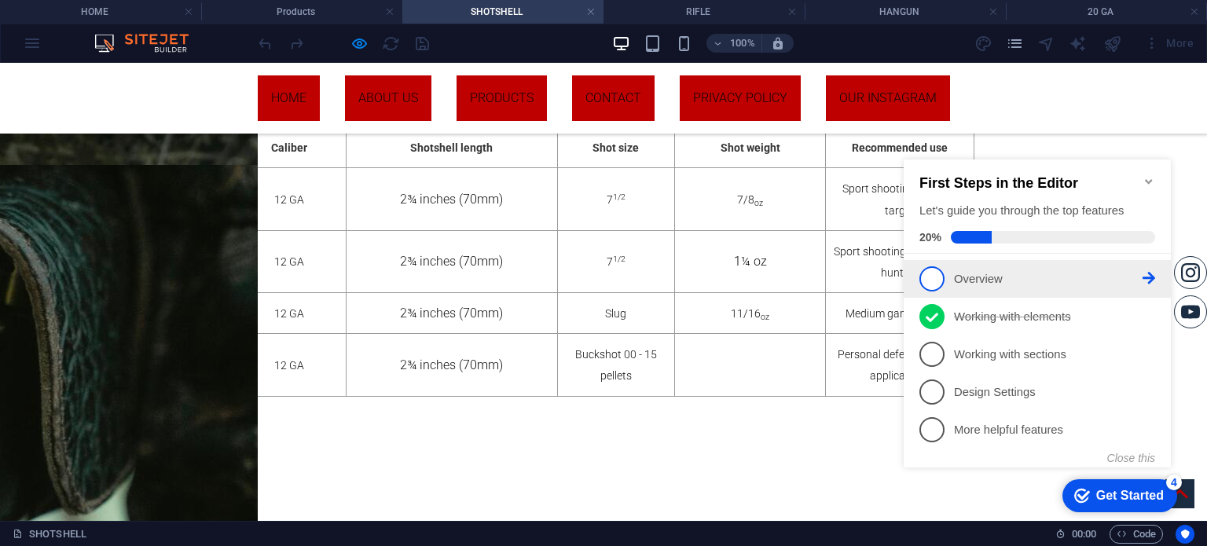
click at [1148, 283] on link "1 Overview - incomplete" at bounding box center [1037, 278] width 236 height 25
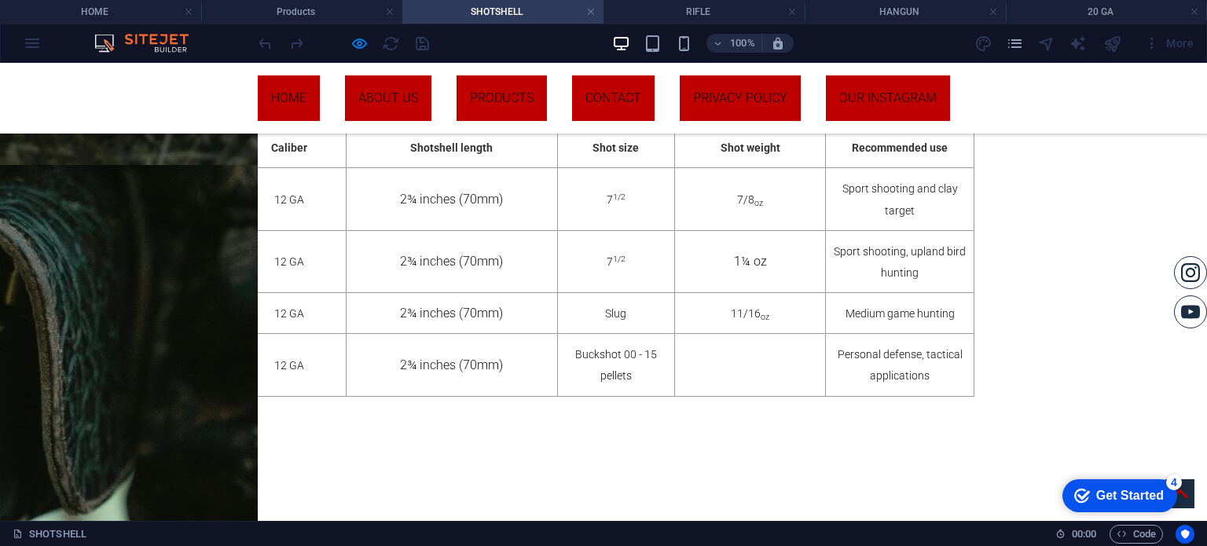
click at [1142, 492] on div "Get Started" at bounding box center [1130, 496] width 68 height 14
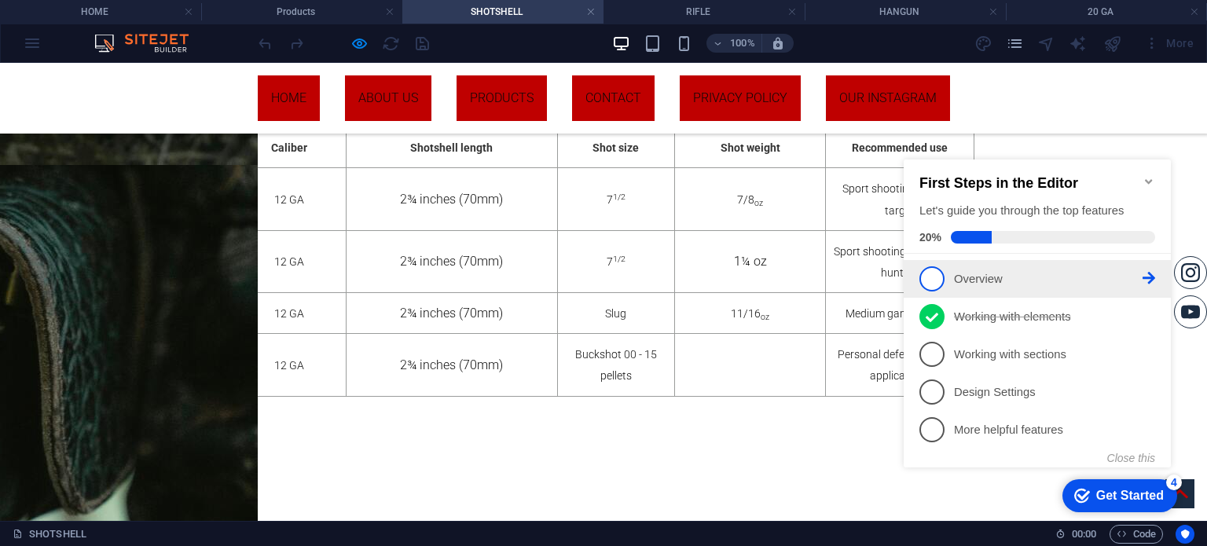
click at [1152, 277] on icon at bounding box center [1148, 278] width 13 height 13
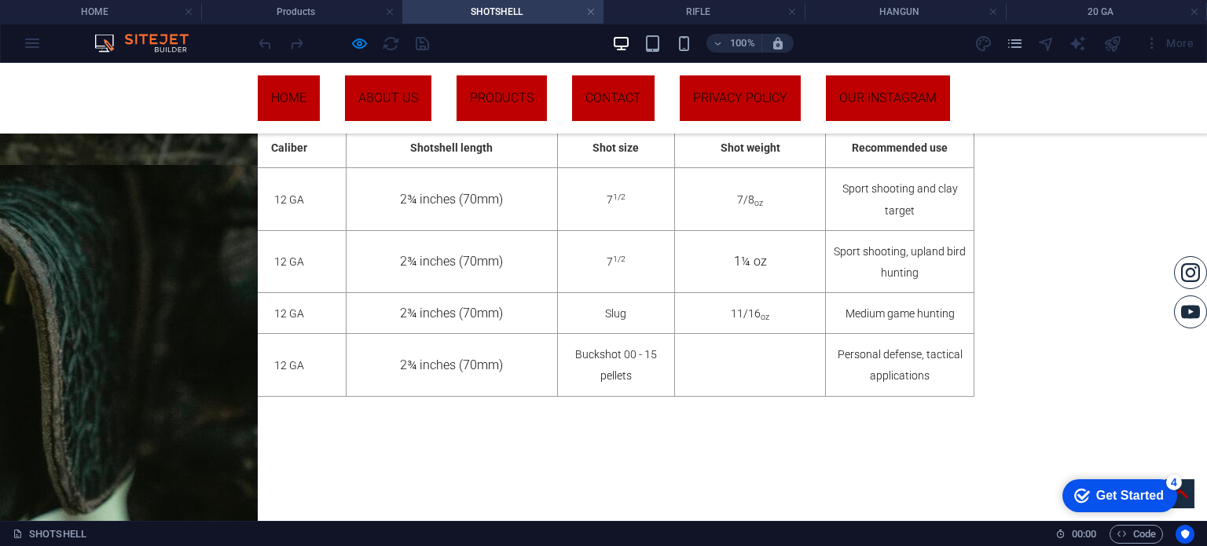
click at [1122, 500] on div "Get Started" at bounding box center [1130, 496] width 68 height 14
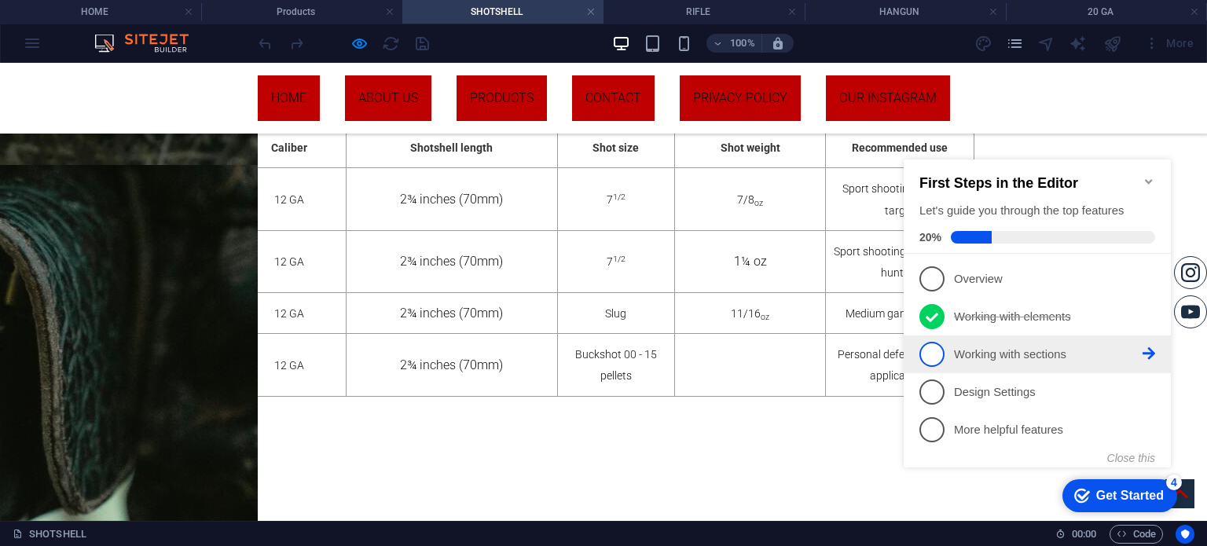
click at [1010, 355] on p "Working with sections - incomplete" at bounding box center [1048, 354] width 189 height 16
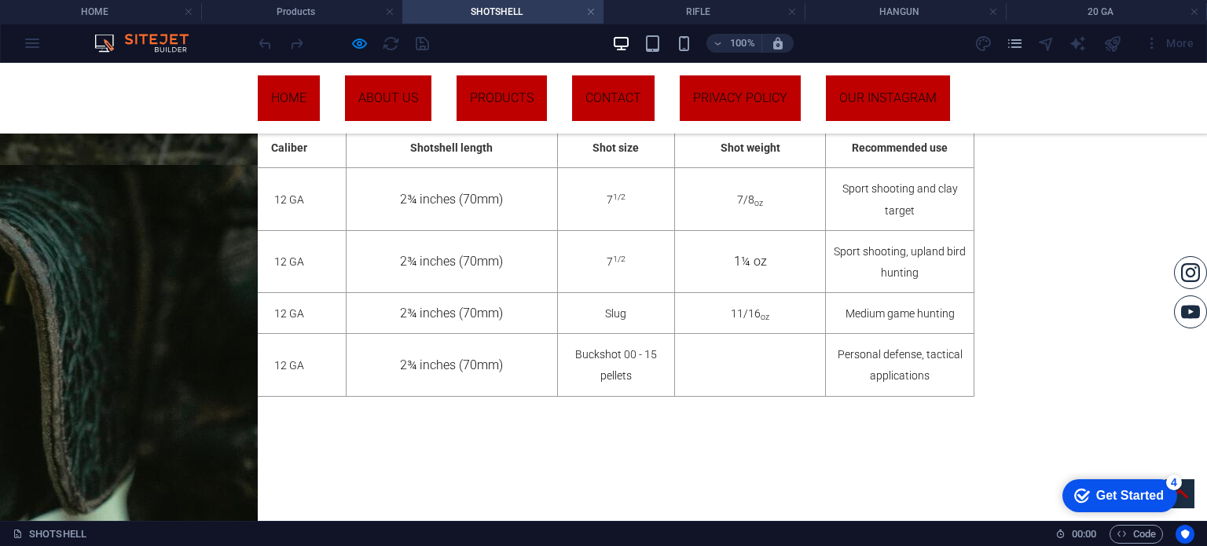
click at [1113, 500] on div "Get Started" at bounding box center [1130, 496] width 68 height 14
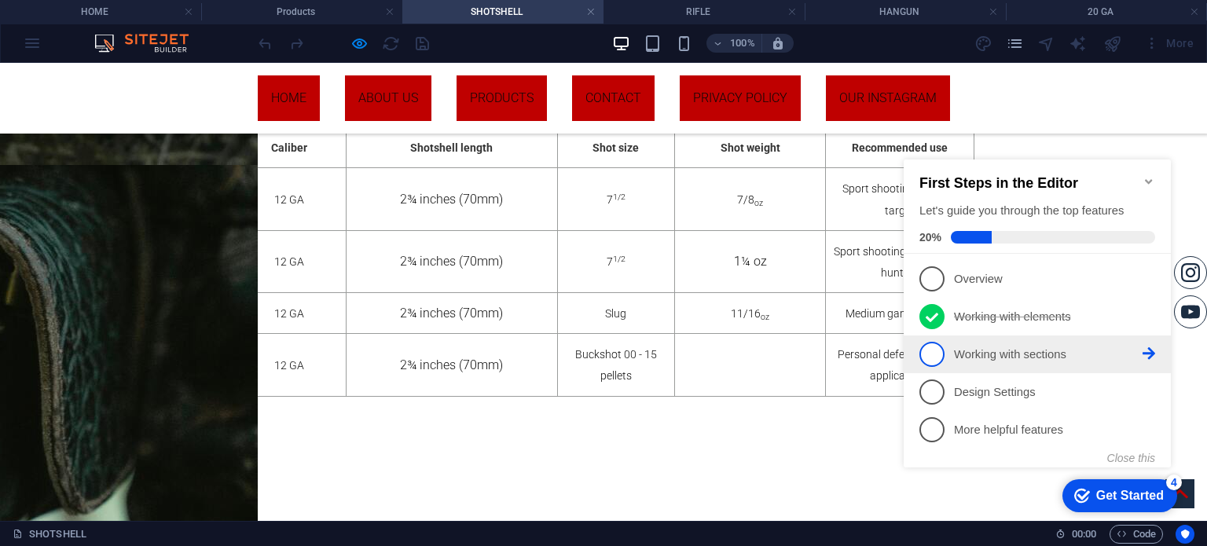
click at [930, 357] on span "3" at bounding box center [931, 354] width 25 height 25
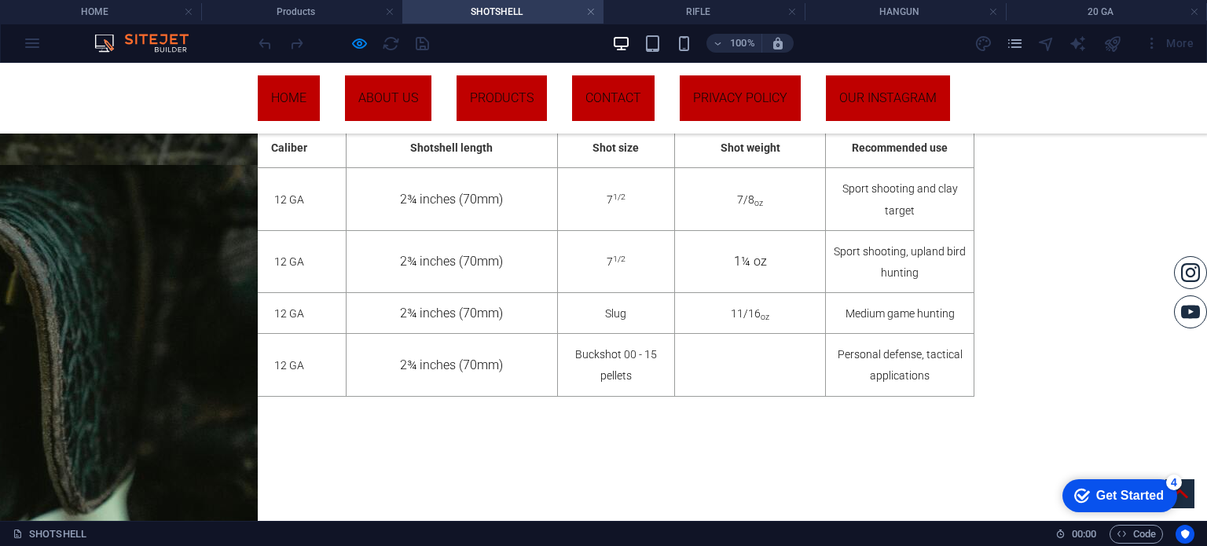
click at [1101, 496] on div "Get Started" at bounding box center [1130, 496] width 68 height 14
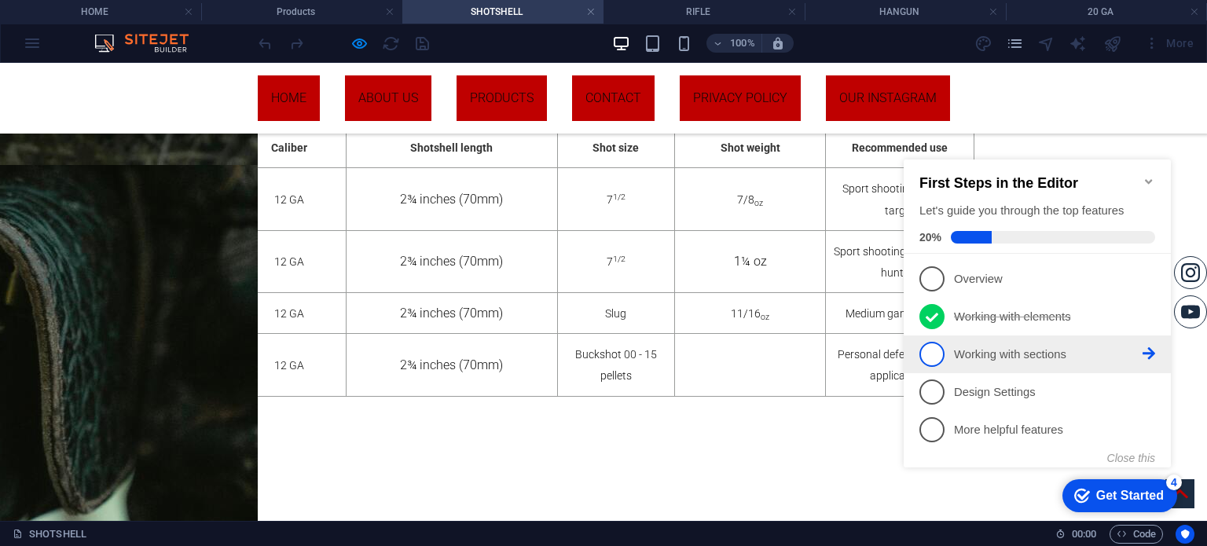
click at [1146, 347] on icon at bounding box center [1148, 353] width 13 height 13
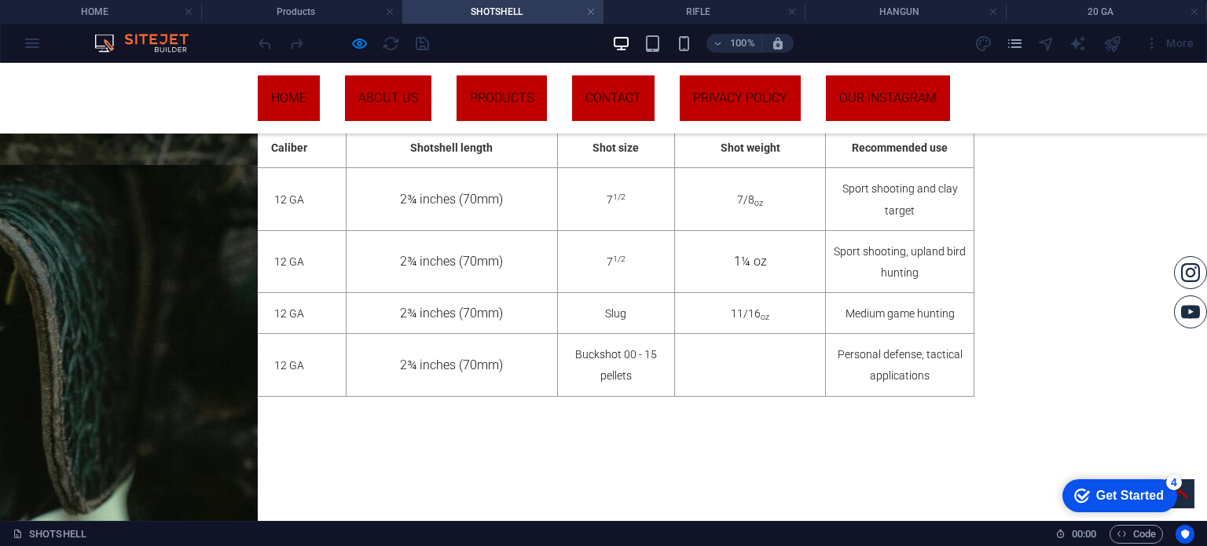
click at [1122, 496] on div "Get Started" at bounding box center [1130, 496] width 68 height 14
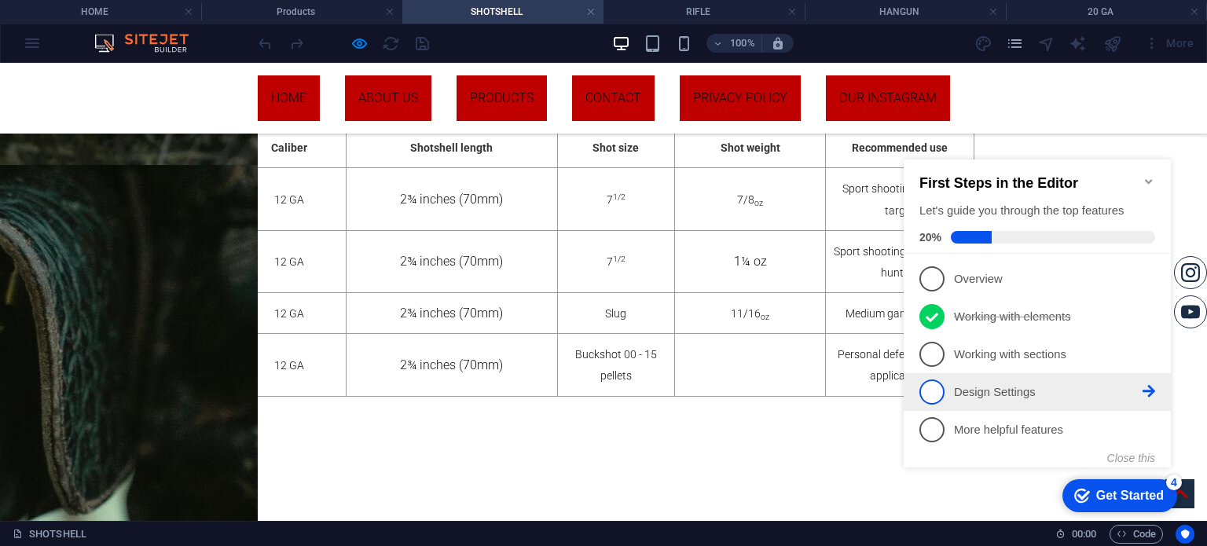
click at [980, 384] on p "Design Settings - incomplete" at bounding box center [1048, 392] width 189 height 16
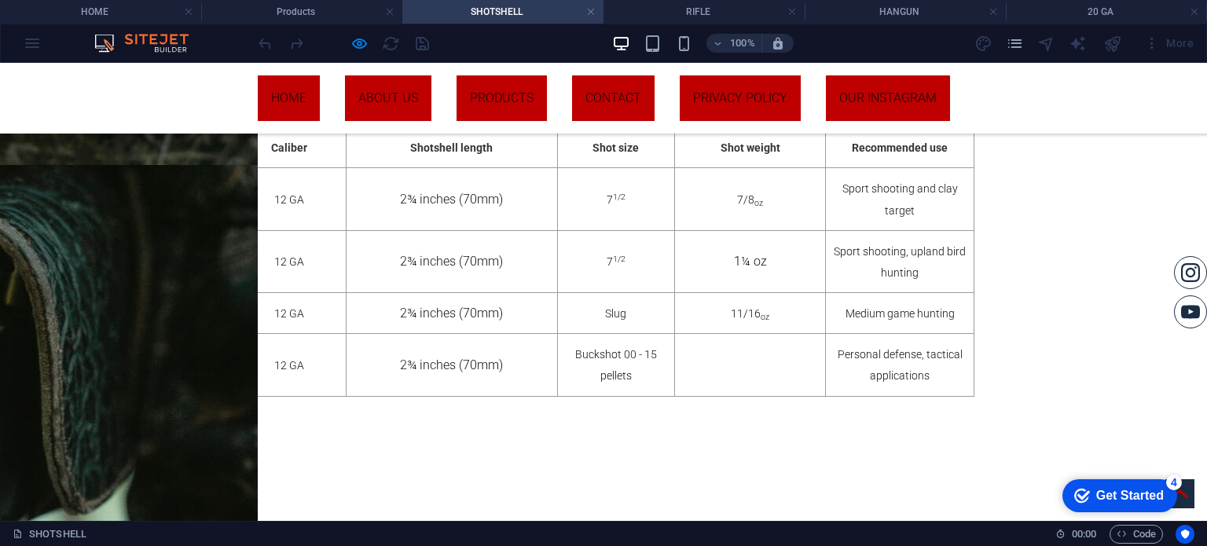
click at [1163, 504] on div "checkmark Get Started 4" at bounding box center [1119, 496] width 90 height 16
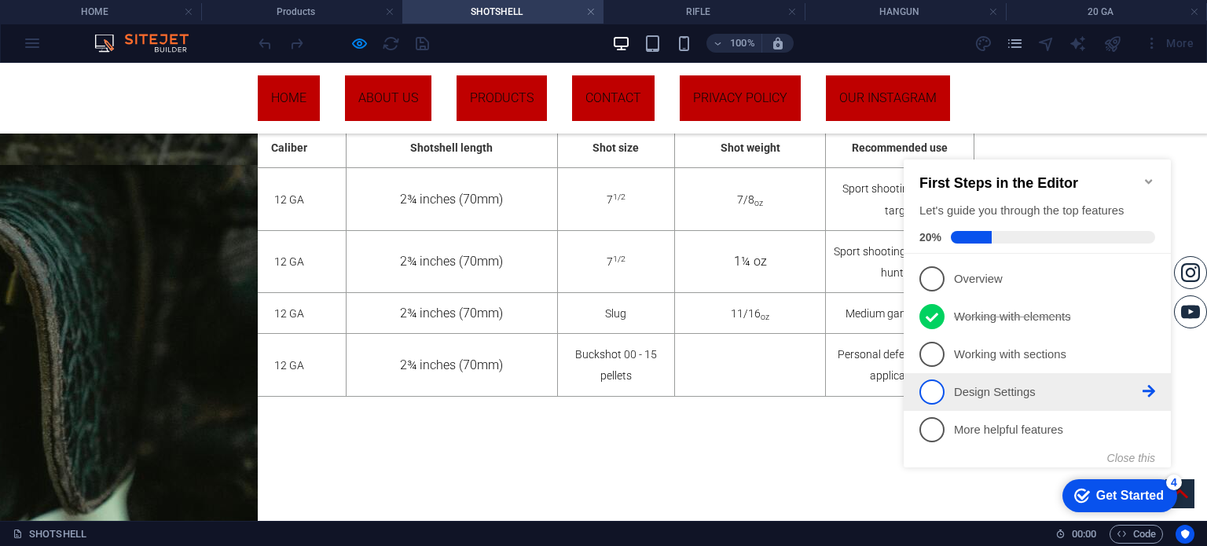
click at [939, 389] on span "4" at bounding box center [931, 391] width 25 height 25
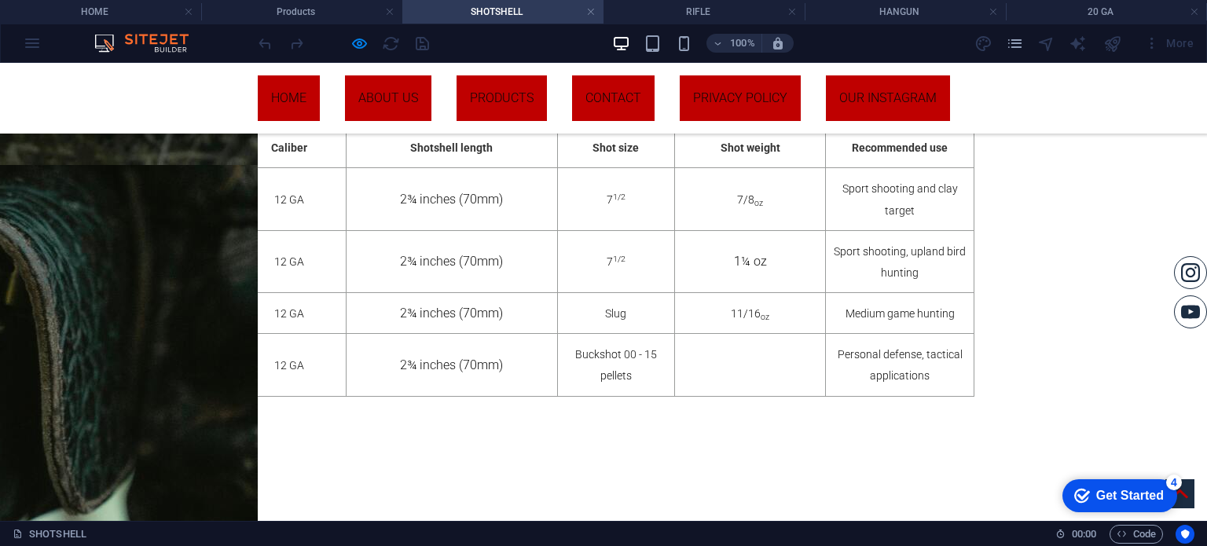
click at [1163, 503] on div "Get Started" at bounding box center [1130, 496] width 68 height 14
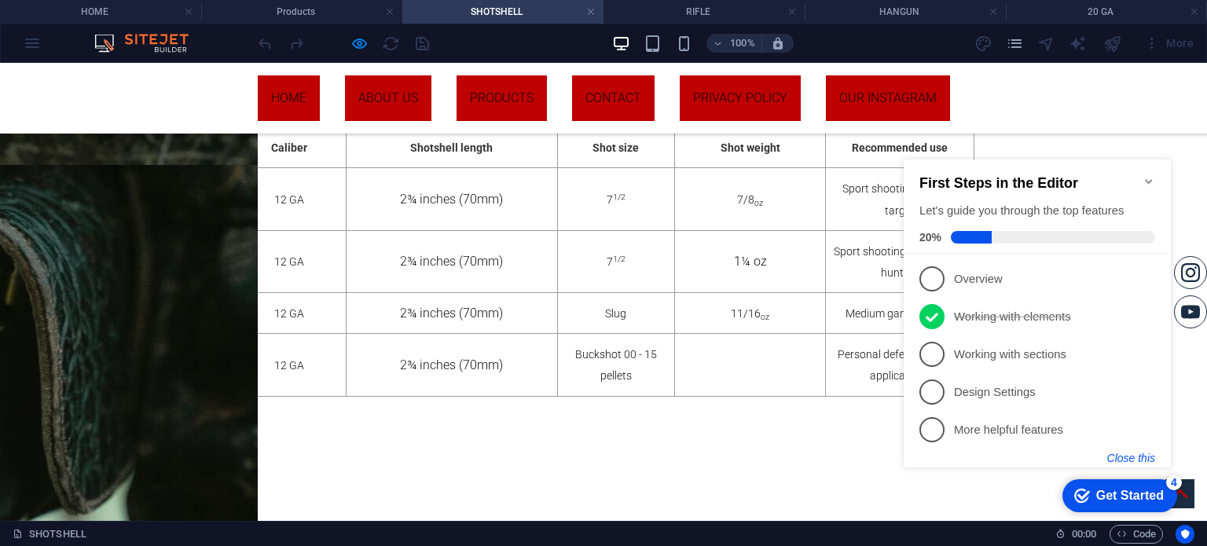
click at [1141, 455] on button "Close this" at bounding box center [1131, 458] width 48 height 13
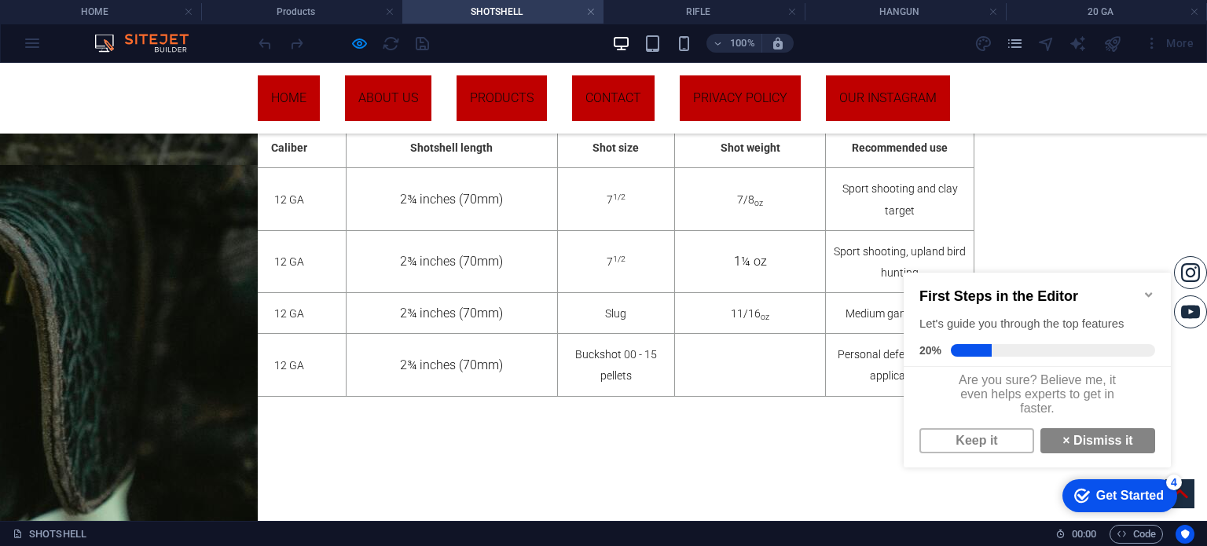
scroll to position [9, 0]
click at [1094, 442] on link "× Dismiss it" at bounding box center [1097, 440] width 115 height 25
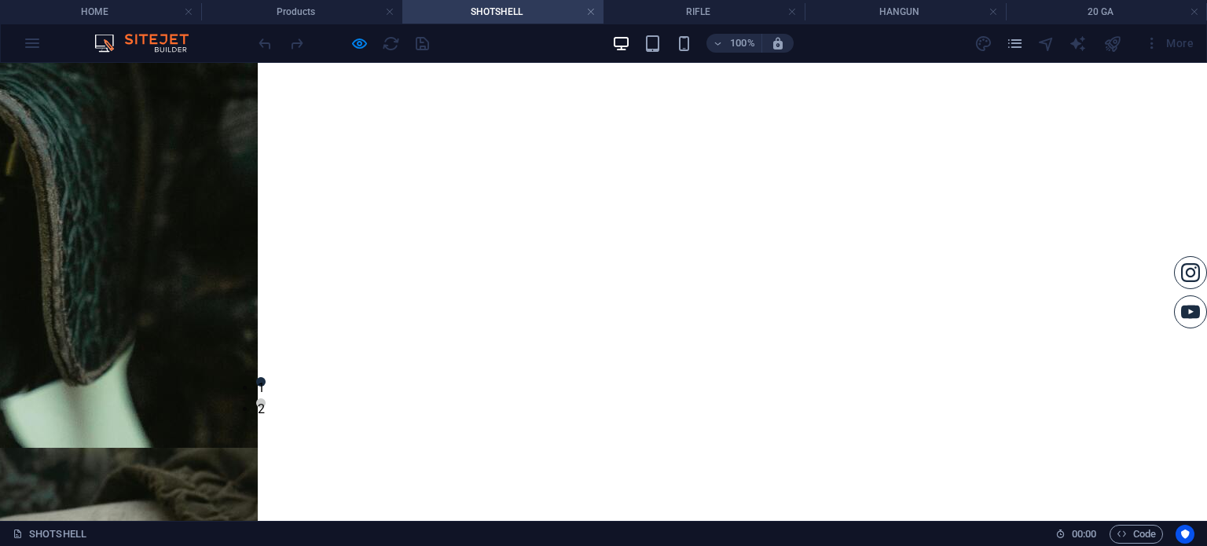
scroll to position [0, 0]
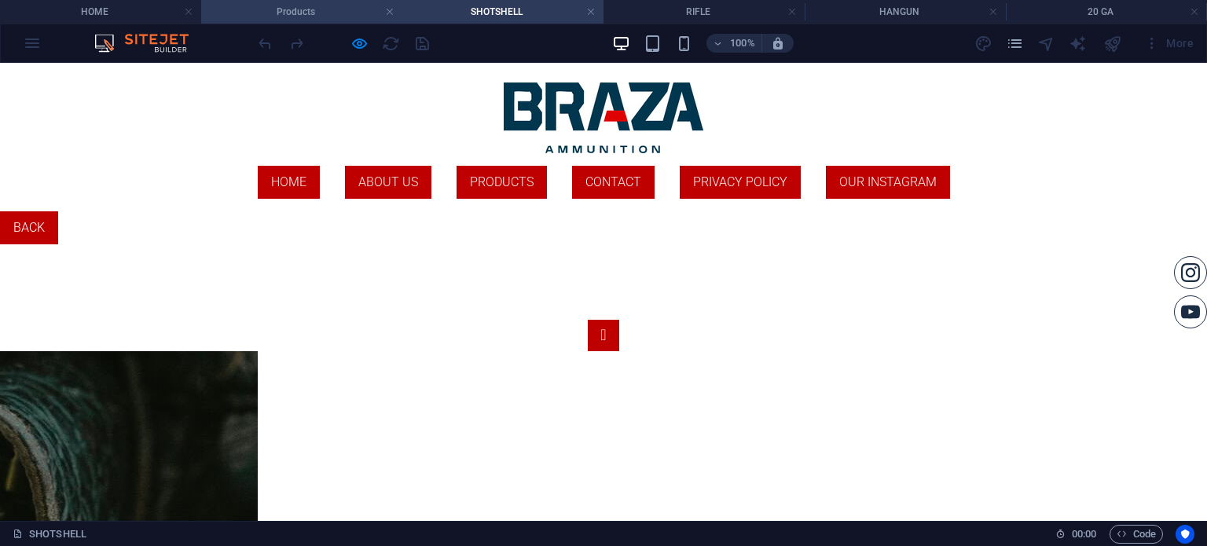
drag, startPoint x: 292, startPoint y: 2, endPoint x: 248, endPoint y: 9, distance: 44.7
click at [292, 2] on li "Products" at bounding box center [301, 12] width 201 height 24
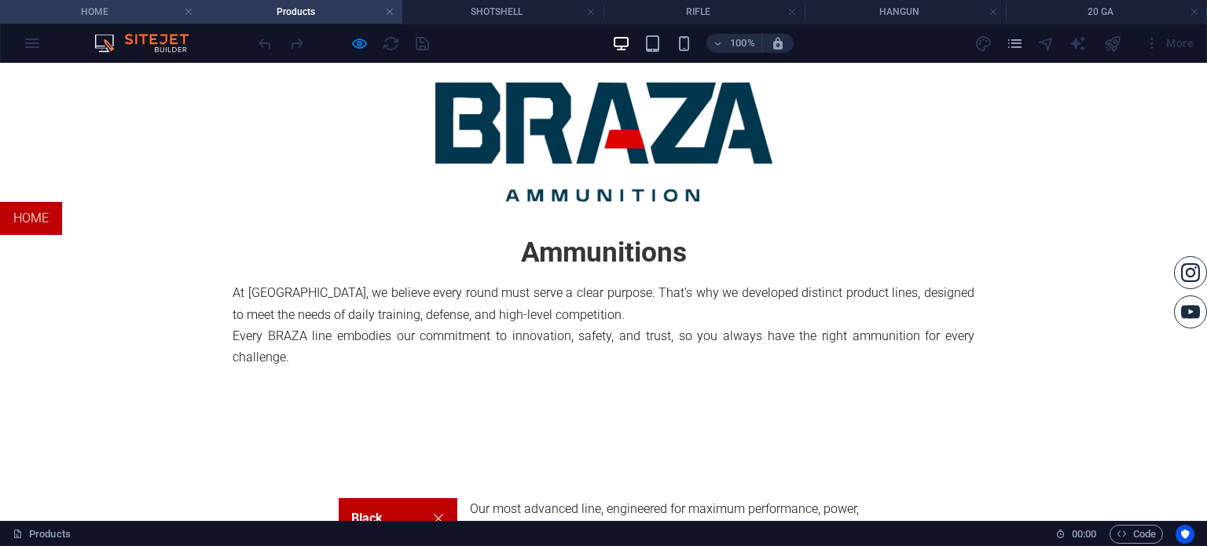
click at [116, 5] on h4 "HOME" at bounding box center [100, 11] width 201 height 17
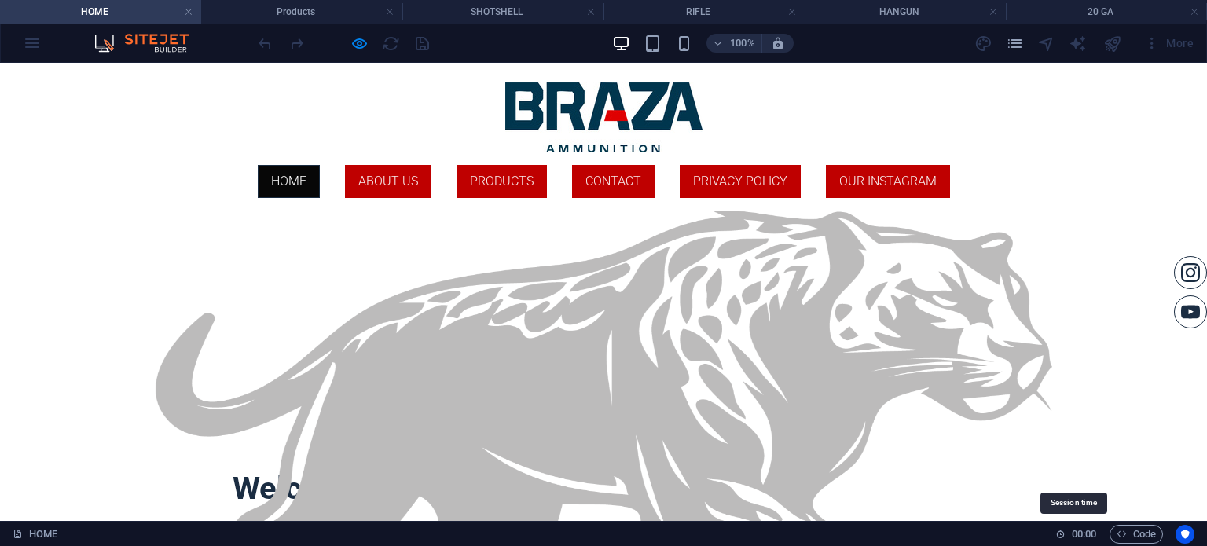
click at [1059, 535] on icon at bounding box center [1060, 534] width 10 height 10
click at [1082, 536] on span ":" at bounding box center [1083, 534] width 2 height 12
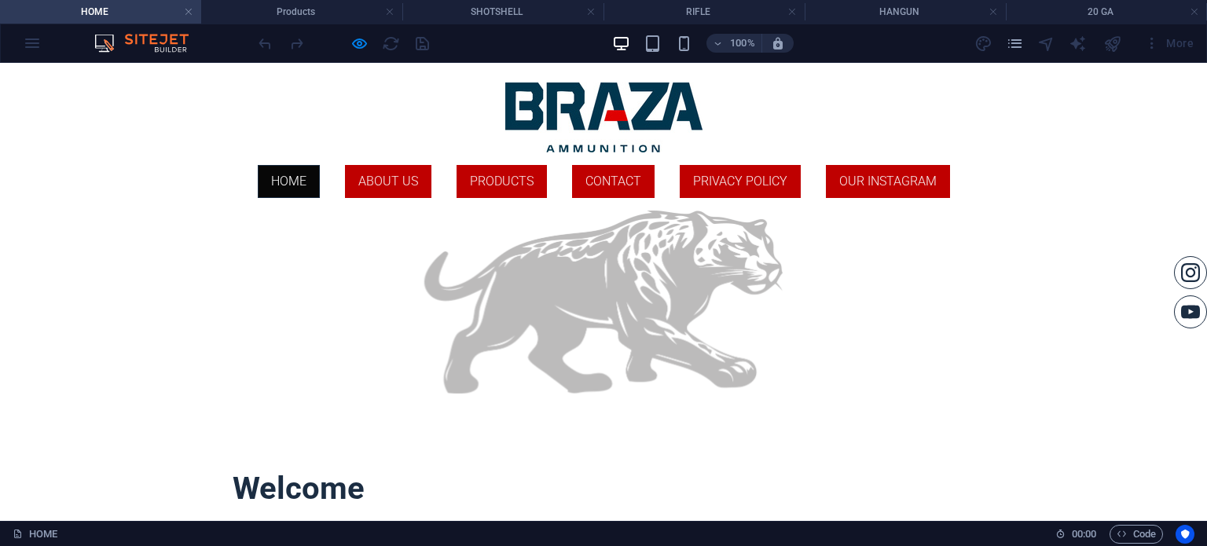
click at [251, 194] on ul "HOME ABOUT US PRODUCTS ContaCT Privacy Policy Our instagram" at bounding box center [604, 181] width 742 height 33
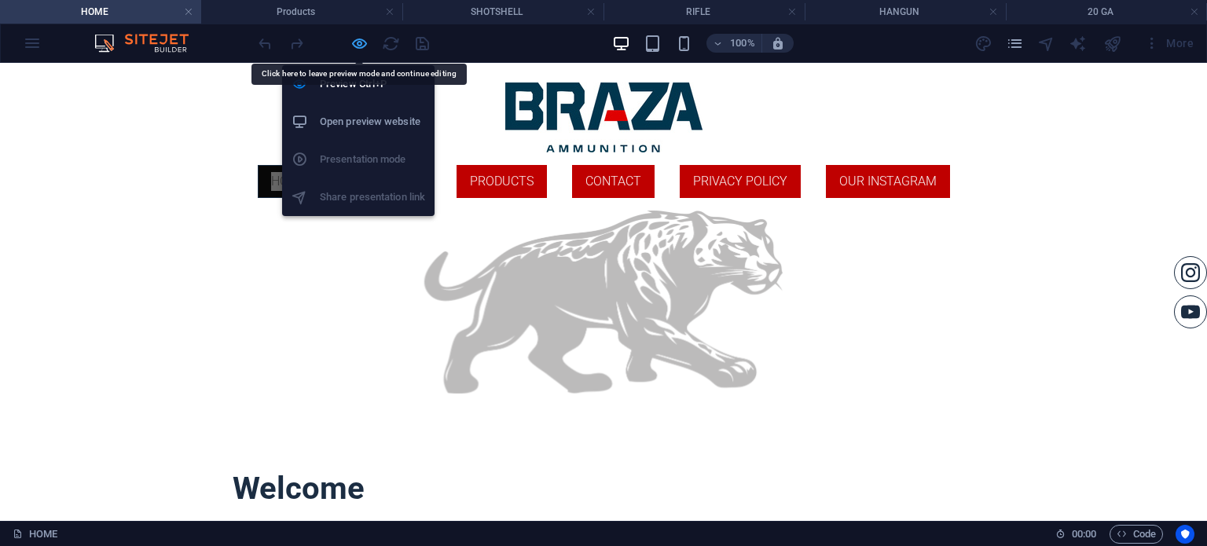
click at [359, 36] on icon "button" at bounding box center [359, 44] width 18 height 18
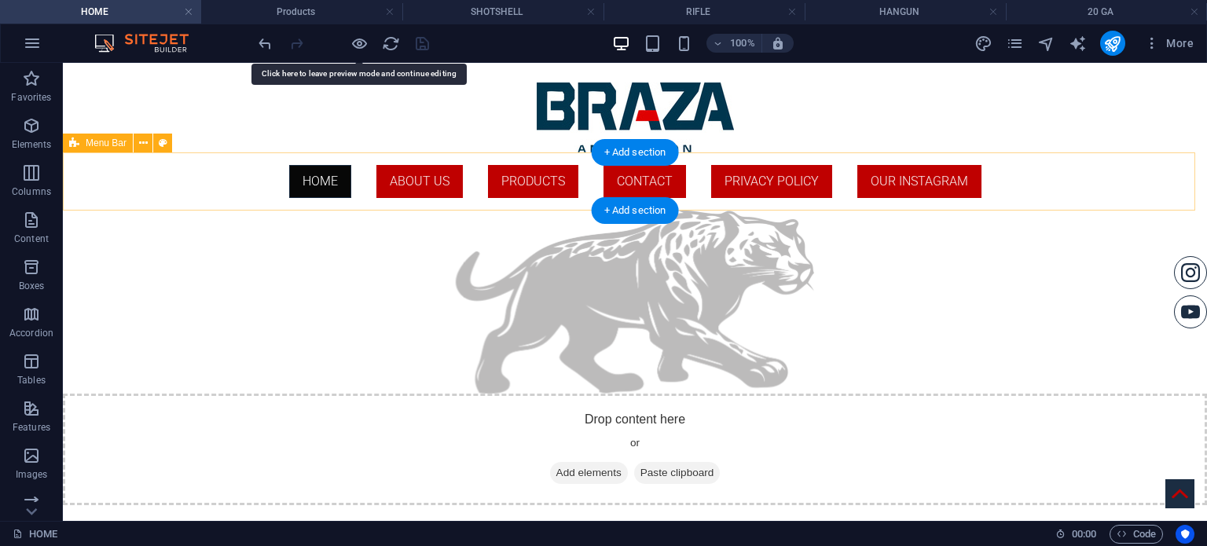
click at [248, 178] on div "HOME ABOUT US PRODUCTS ContaCT Privacy Policy Our instagram" at bounding box center [635, 181] width 1144 height 58
select select "rem"
select select "preset-menu-v2-default"
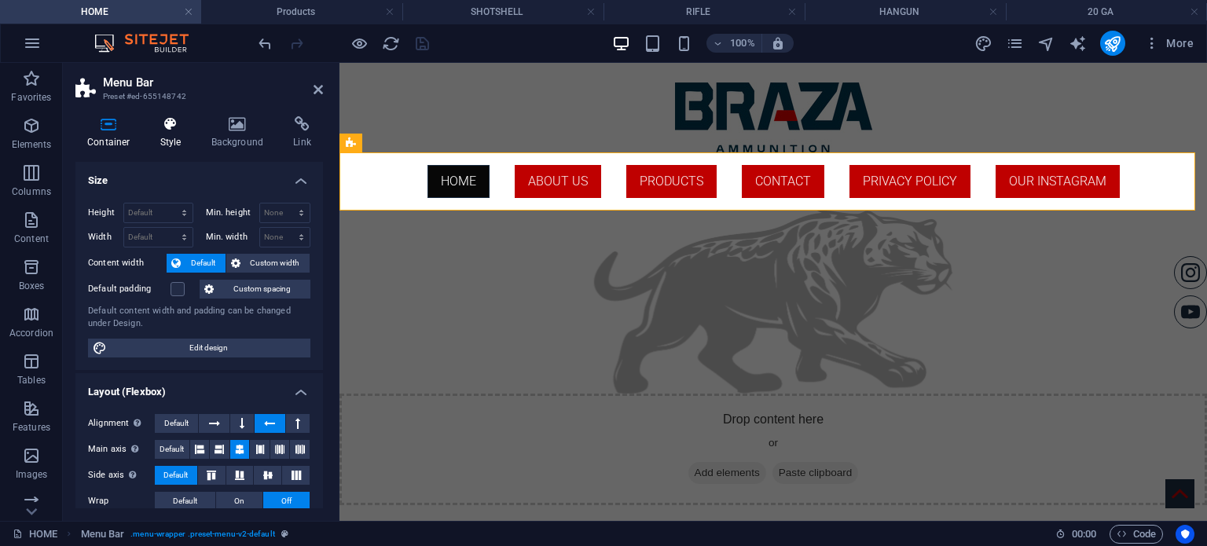
click at [173, 137] on h4 "Style" at bounding box center [173, 132] width 51 height 33
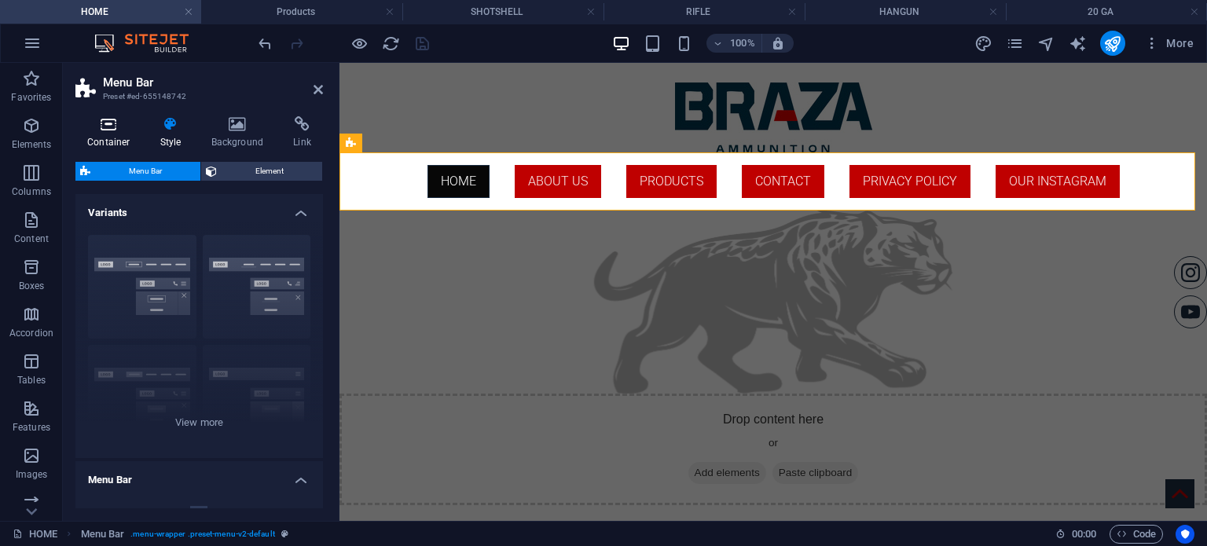
click at [107, 128] on icon at bounding box center [108, 124] width 67 height 16
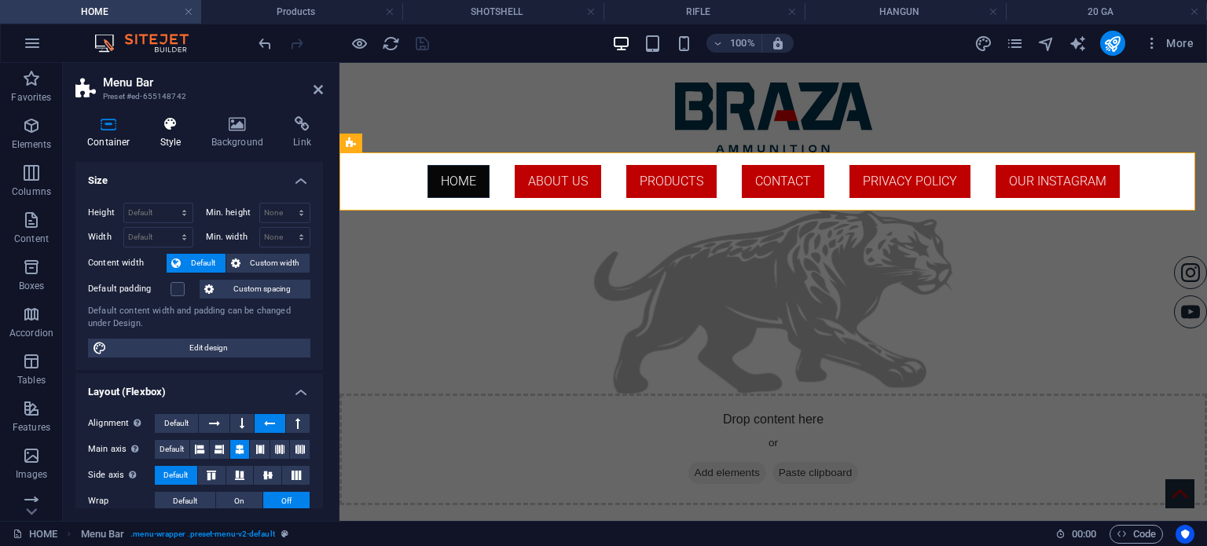
click at [174, 137] on h4 "Style" at bounding box center [173, 132] width 51 height 33
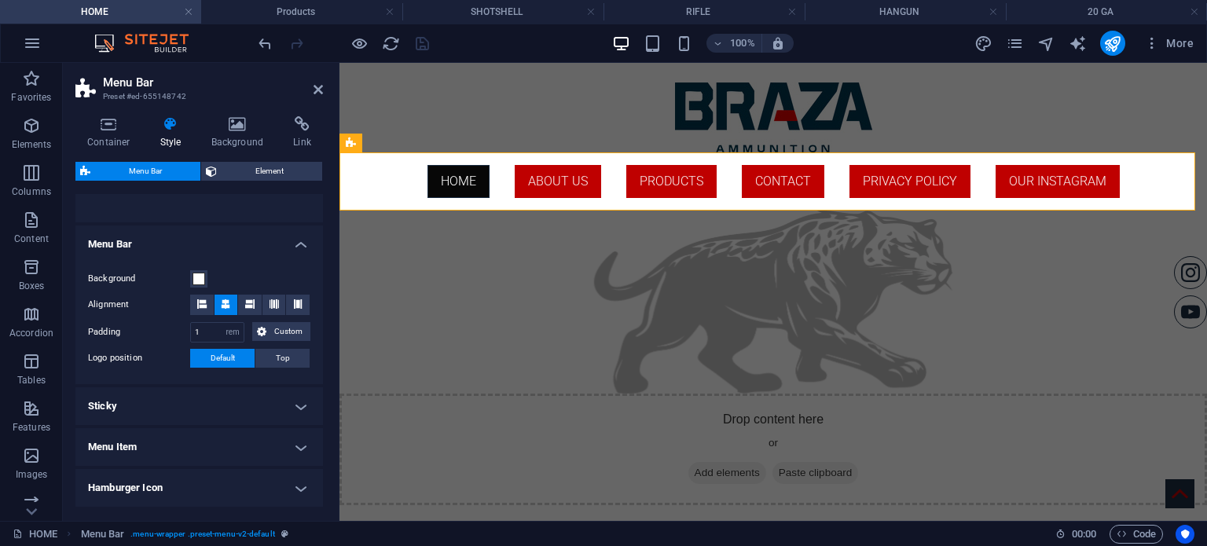
scroll to position [377, 0]
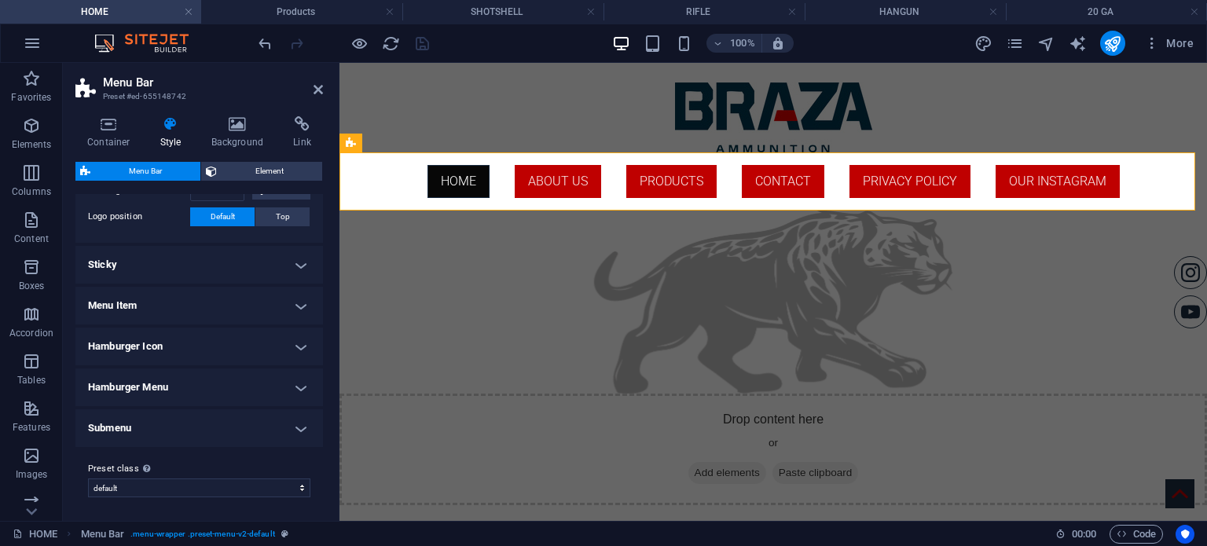
click at [219, 269] on h4 "Sticky" at bounding box center [198, 265] width 247 height 38
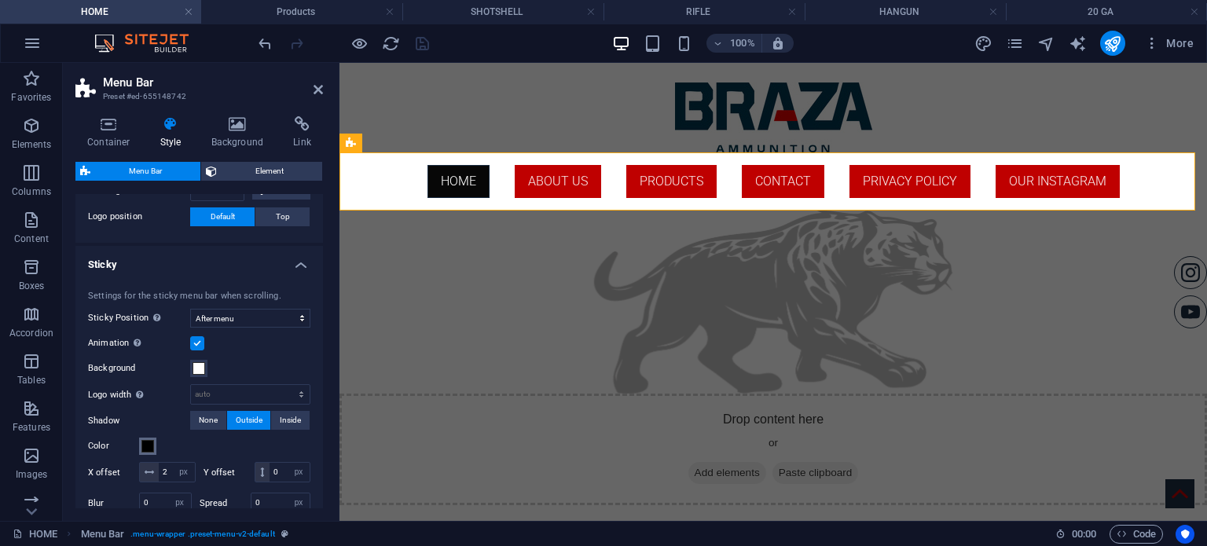
click at [148, 444] on span at bounding box center [147, 446] width 13 height 13
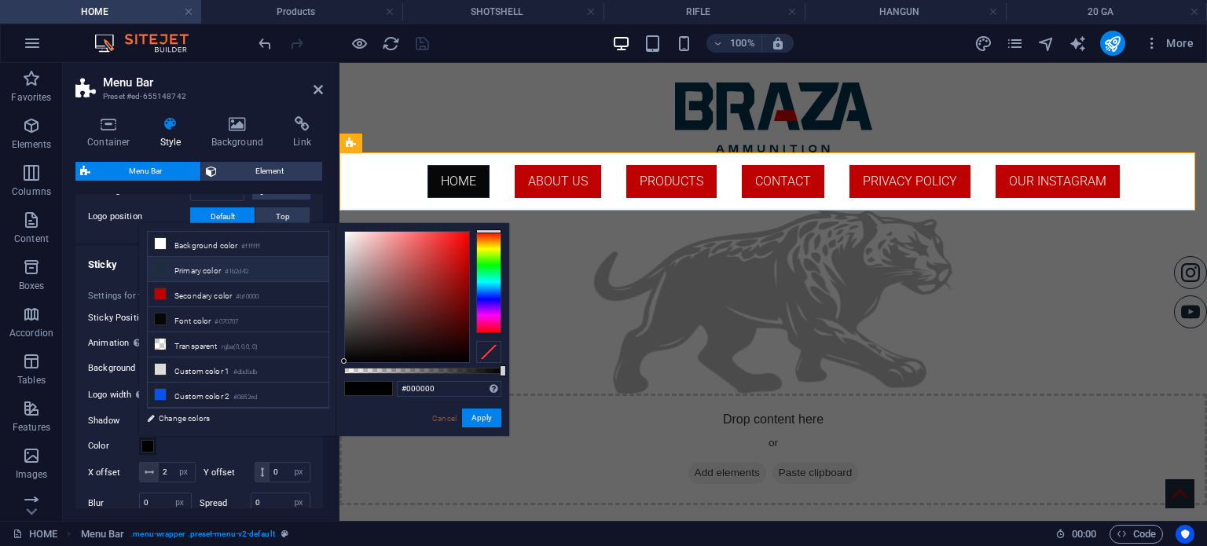
click at [192, 273] on li "Primary color #1b2d42" at bounding box center [238, 269] width 181 height 25
type input "#1b2d42"
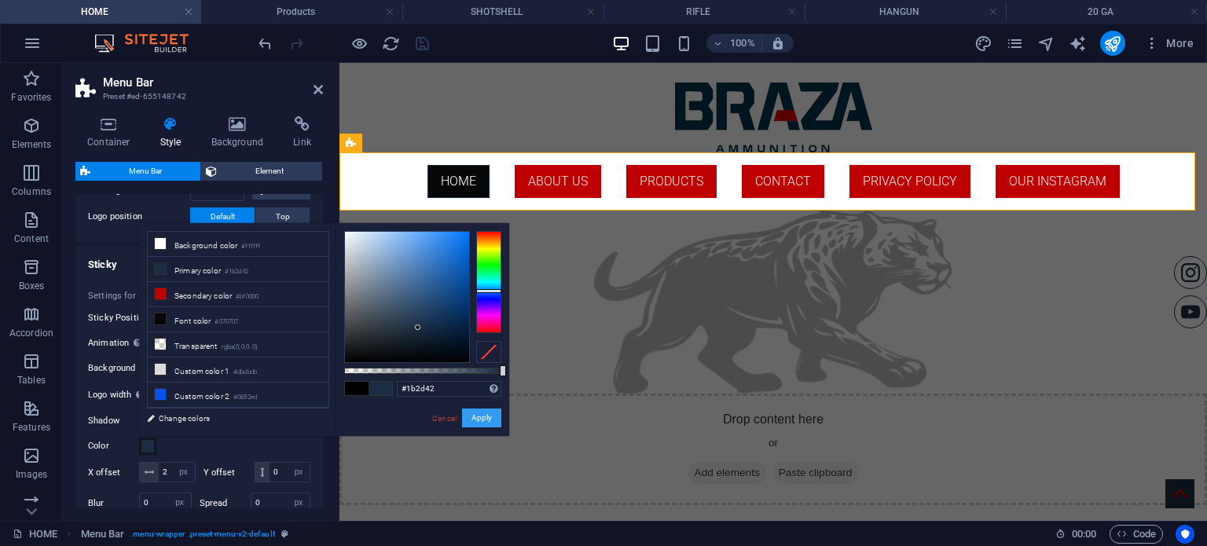
click at [475, 418] on button "Apply" at bounding box center [481, 417] width 39 height 19
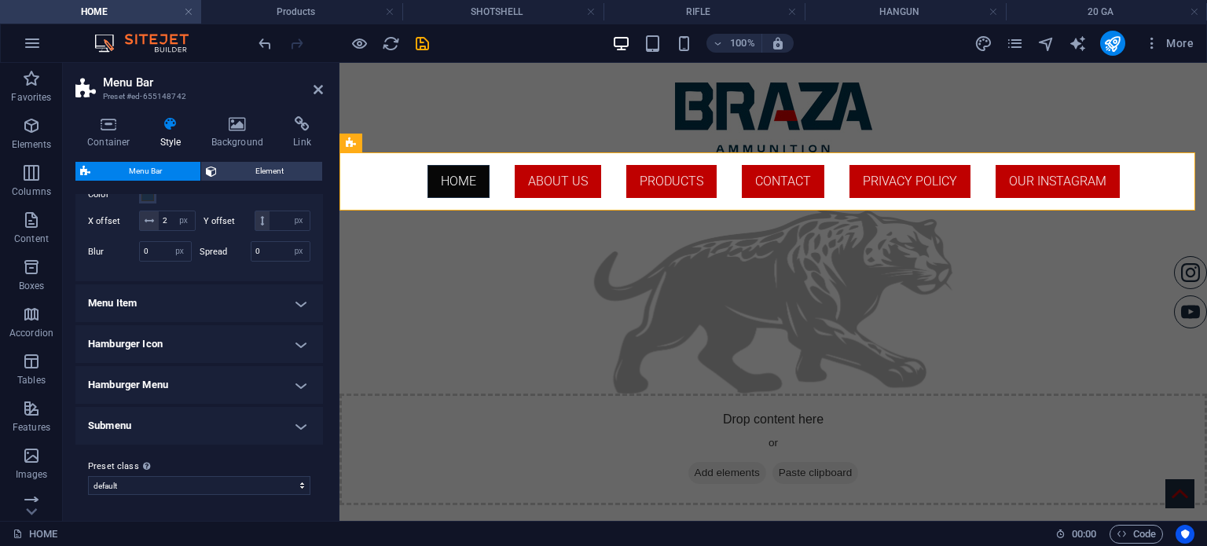
scroll to position [646, 0]
click at [249, 315] on h4 "Menu Item" at bounding box center [198, 303] width 247 height 38
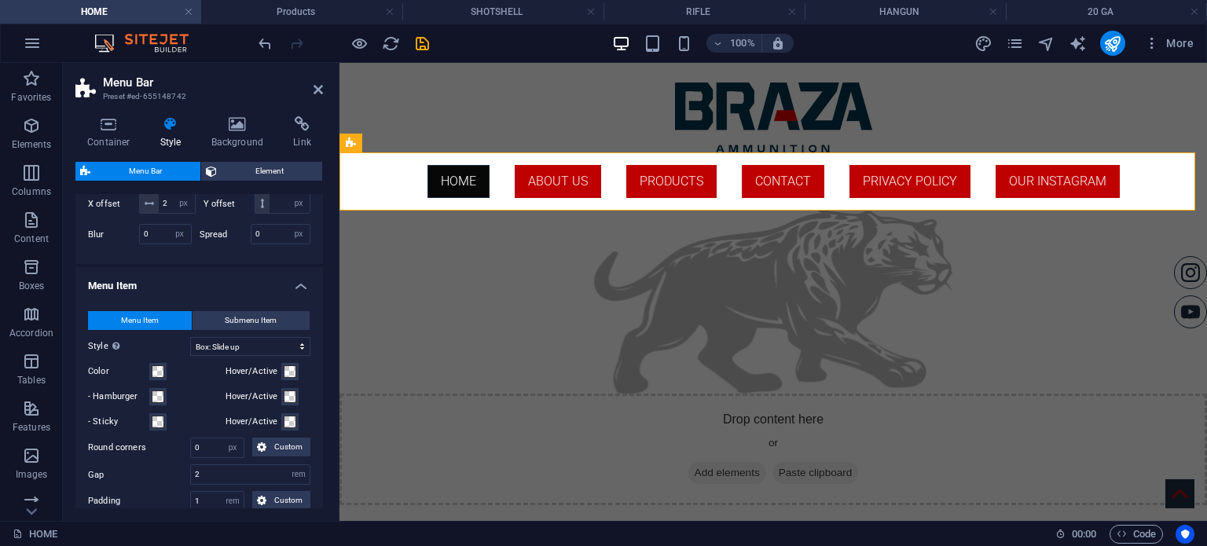
click at [246, 295] on h4 "Menu Item" at bounding box center [198, 281] width 247 height 28
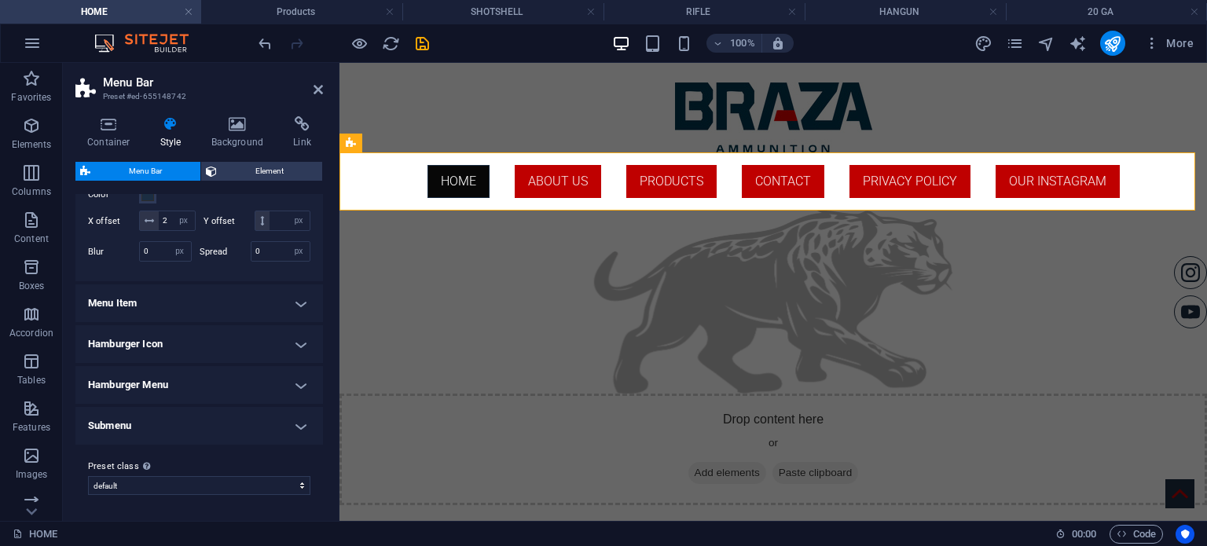
click at [244, 342] on h4 "Hamburger Icon" at bounding box center [198, 344] width 247 height 38
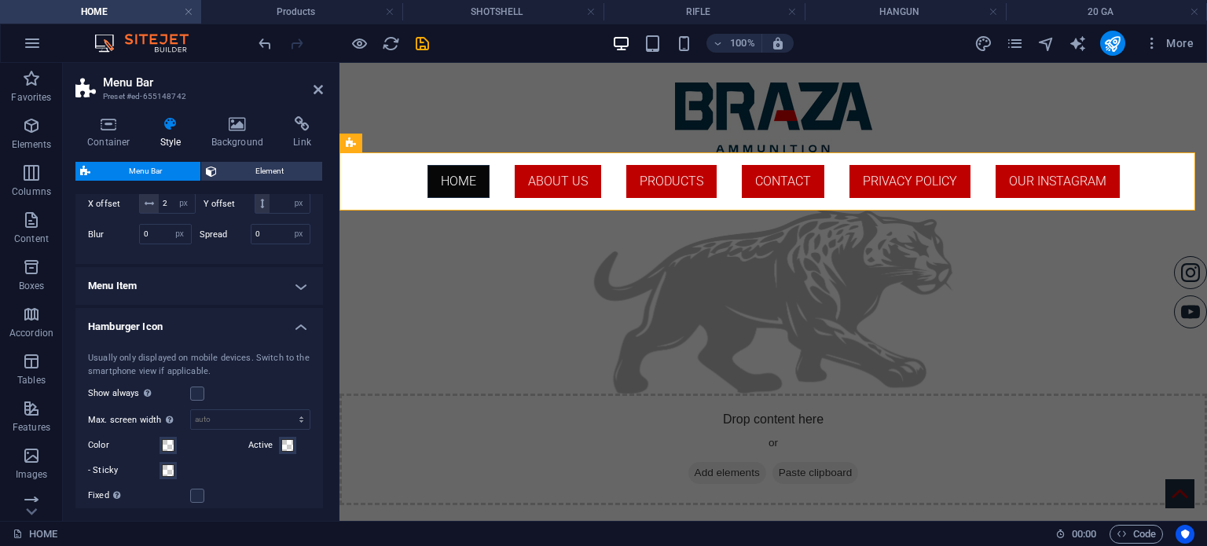
click at [244, 336] on h4 "Hamburger Icon" at bounding box center [198, 322] width 247 height 28
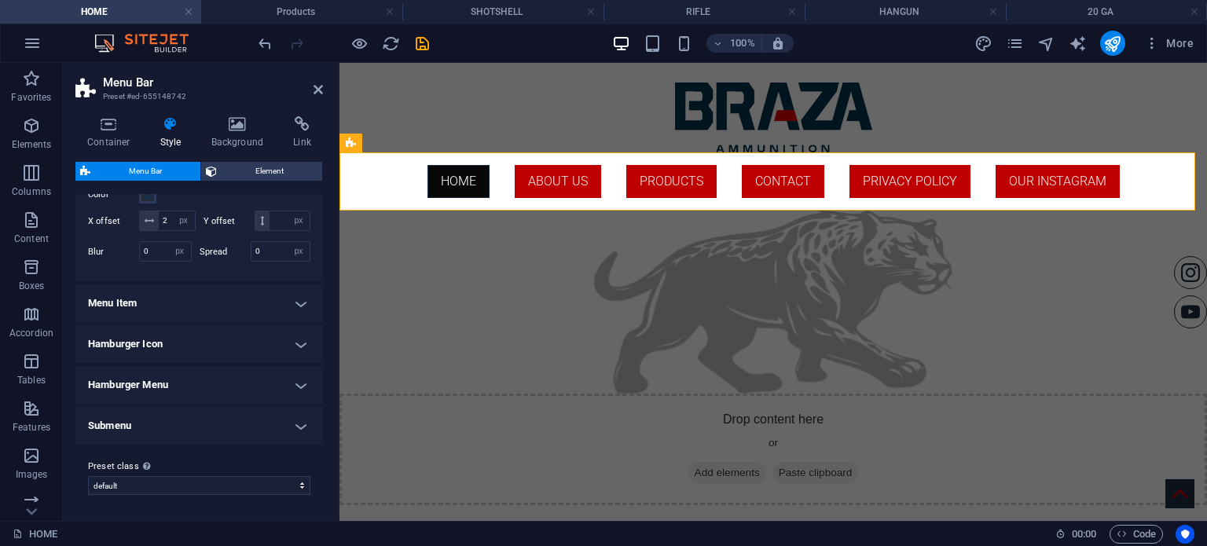
click at [244, 385] on h4 "Hamburger Menu" at bounding box center [198, 385] width 247 height 38
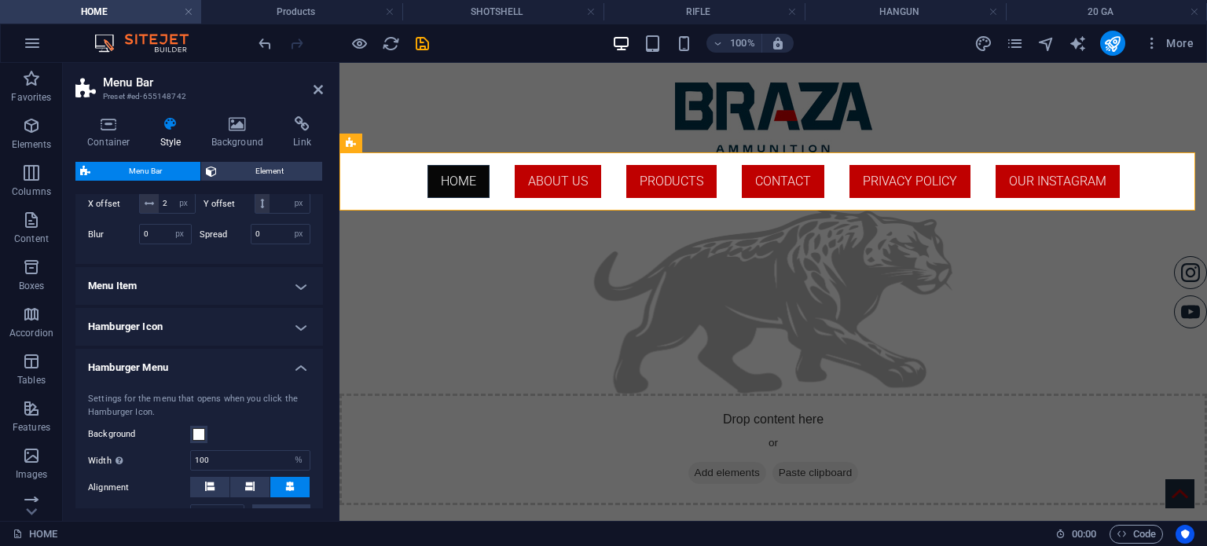
click at [244, 377] on h4 "Hamburger Menu" at bounding box center [198, 363] width 247 height 28
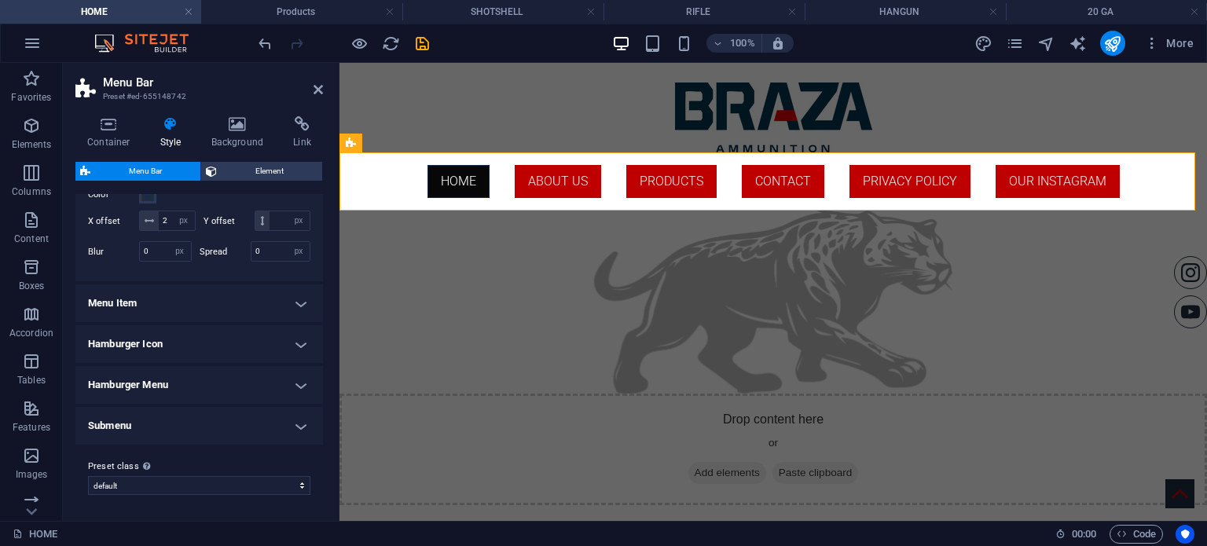
click at [246, 424] on h4 "Submenu" at bounding box center [198, 426] width 247 height 38
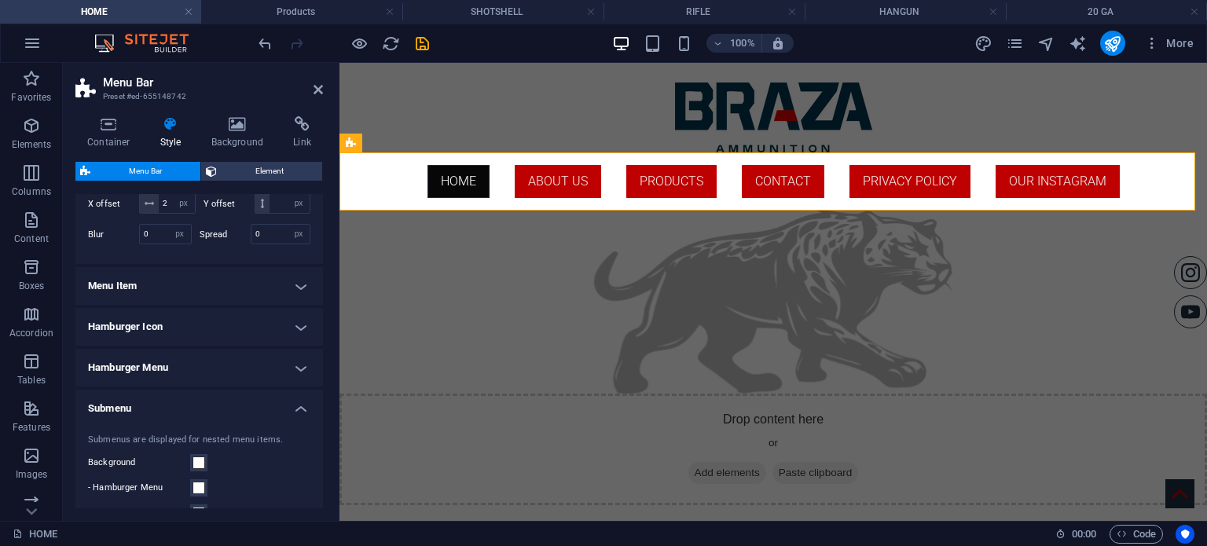
click at [246, 418] on h4 "Submenu" at bounding box center [198, 404] width 247 height 28
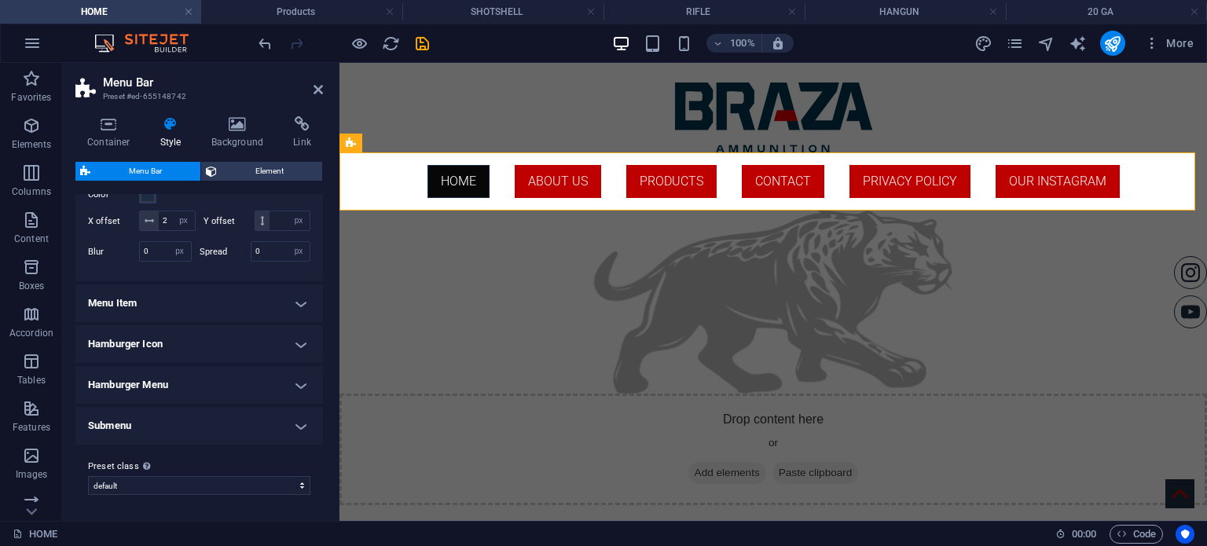
click at [319, 96] on header "Menu Bar Preset #ed-655148742" at bounding box center [198, 83] width 247 height 41
click at [311, 90] on header "Menu Bar Preset #ed-655148742" at bounding box center [198, 83] width 247 height 41
drag, startPoint x: 319, startPoint y: 92, endPoint x: 255, endPoint y: 29, distance: 89.4
click at [319, 92] on icon at bounding box center [317, 89] width 9 height 13
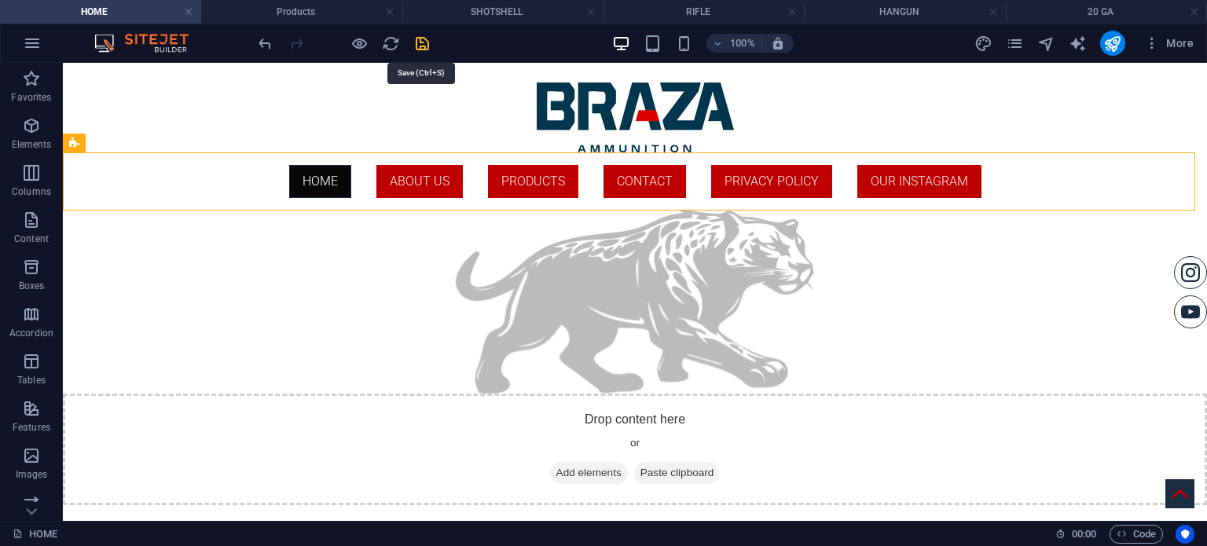
drag, startPoint x: 413, startPoint y: 40, endPoint x: 297, endPoint y: 90, distance: 126.4
click at [413, 40] on icon "save" at bounding box center [422, 44] width 18 height 18
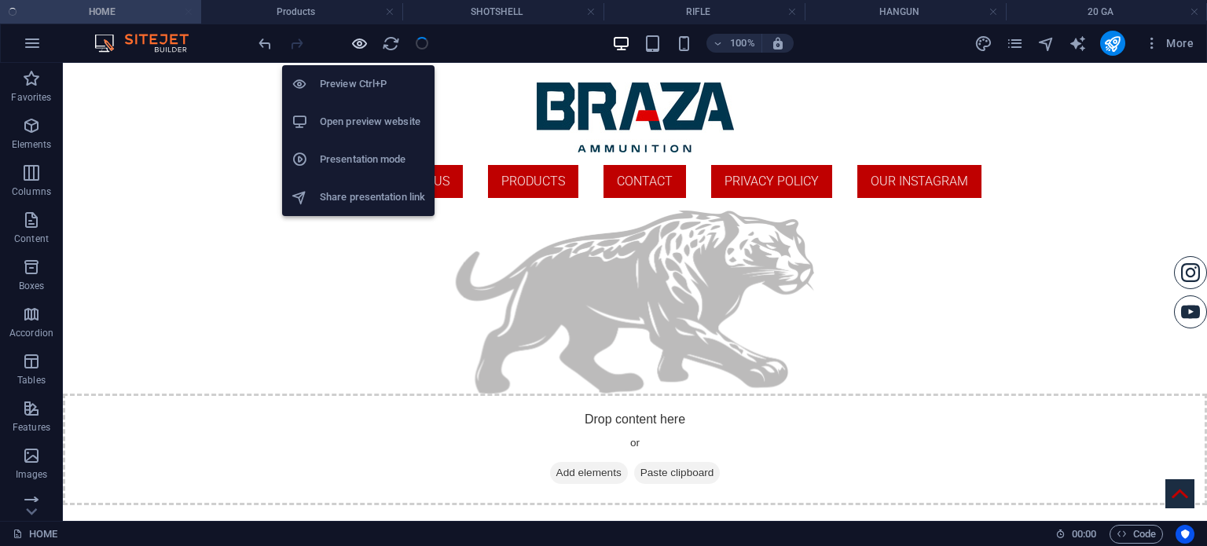
click at [360, 49] on icon "button" at bounding box center [359, 44] width 18 height 18
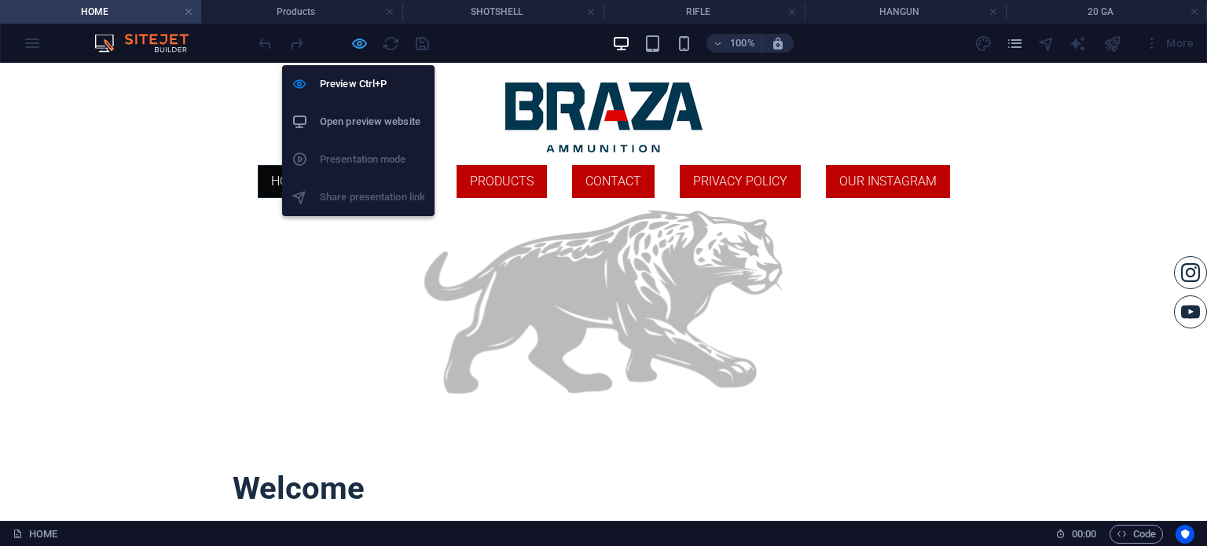
click at [361, 46] on icon "button" at bounding box center [359, 44] width 18 height 18
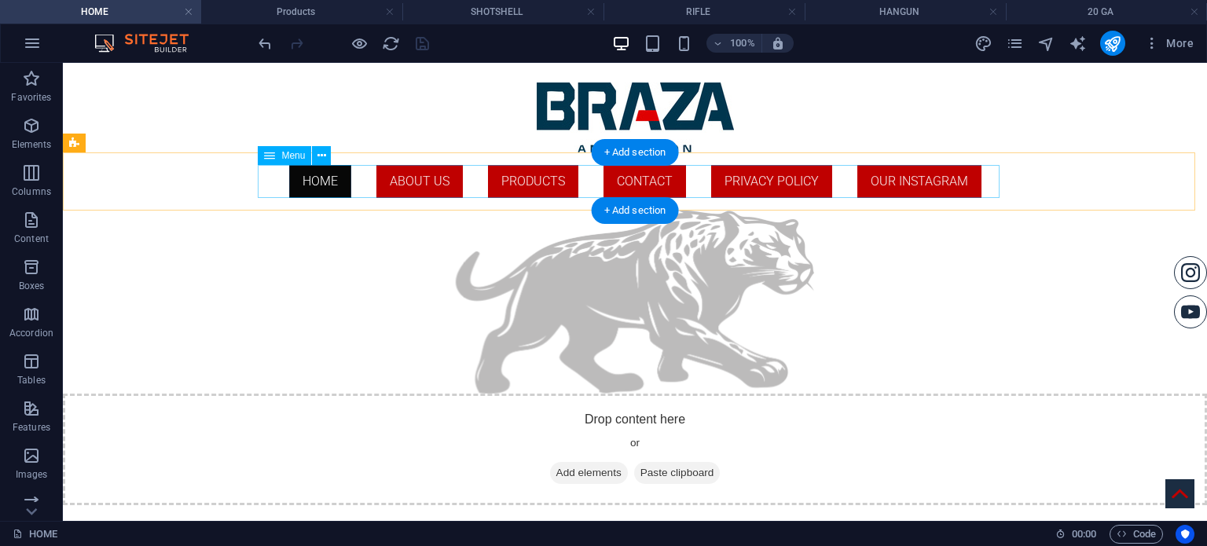
click at [370, 178] on nav "HOME ABOUT US PRODUCTS ContaCT Privacy Policy Our instagram" at bounding box center [635, 181] width 742 height 33
select select
select select "default"
select select "1"
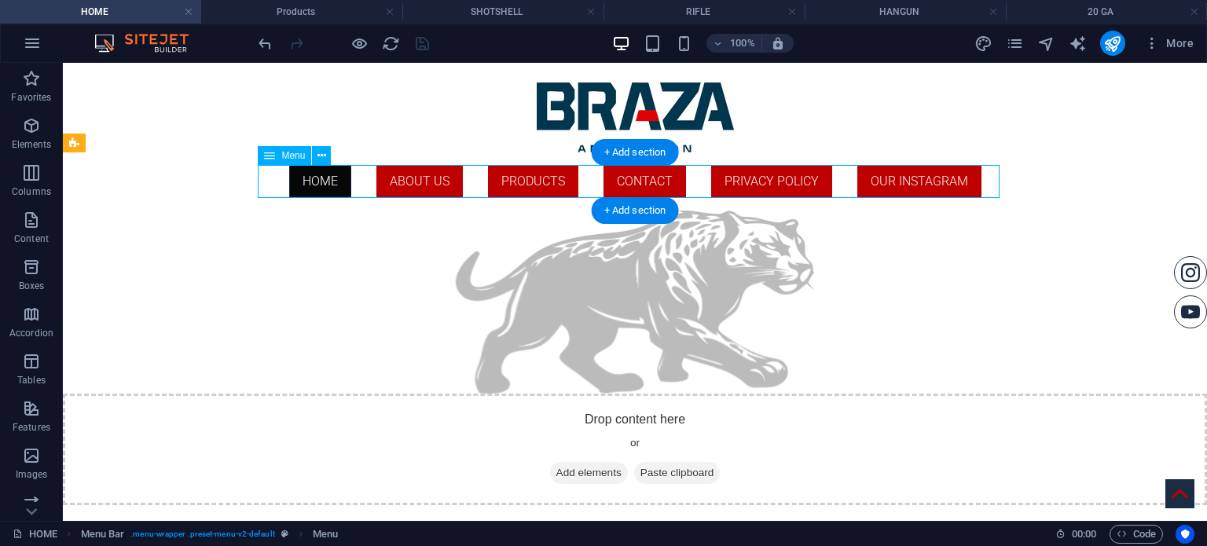
select select
select select "default"
select select "2"
select select
select select "default"
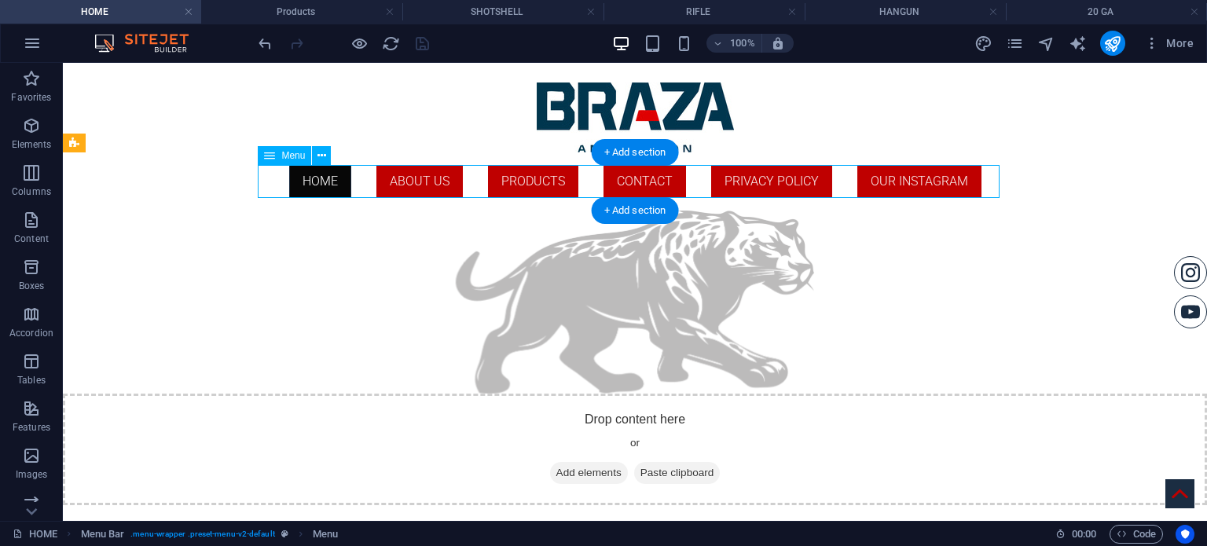
select select "3"
select select
select select "default"
select select "4"
select select
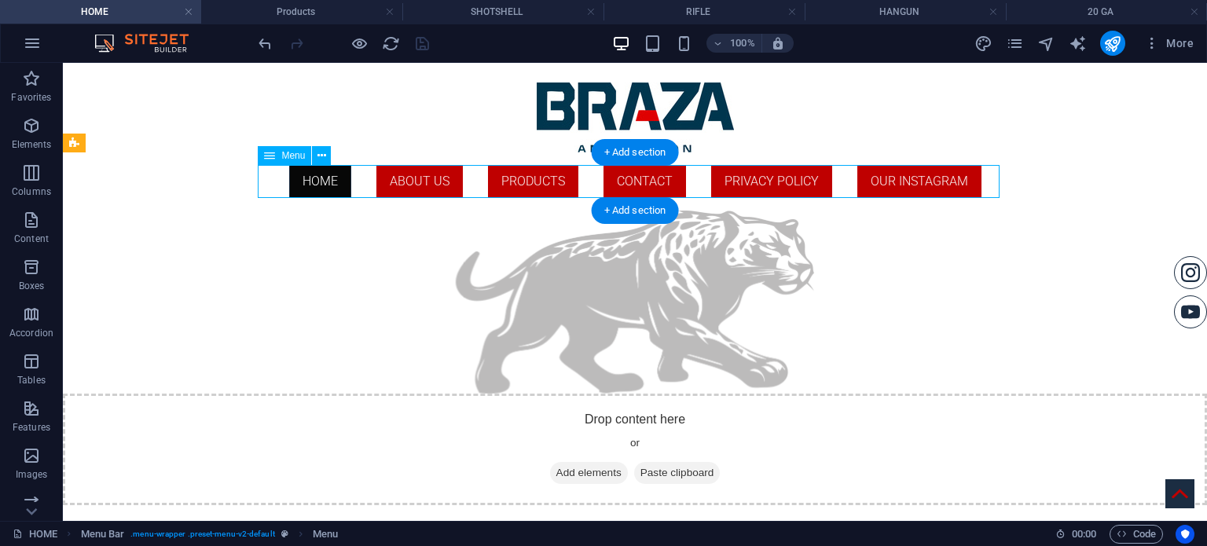
select select "default"
select select "primary"
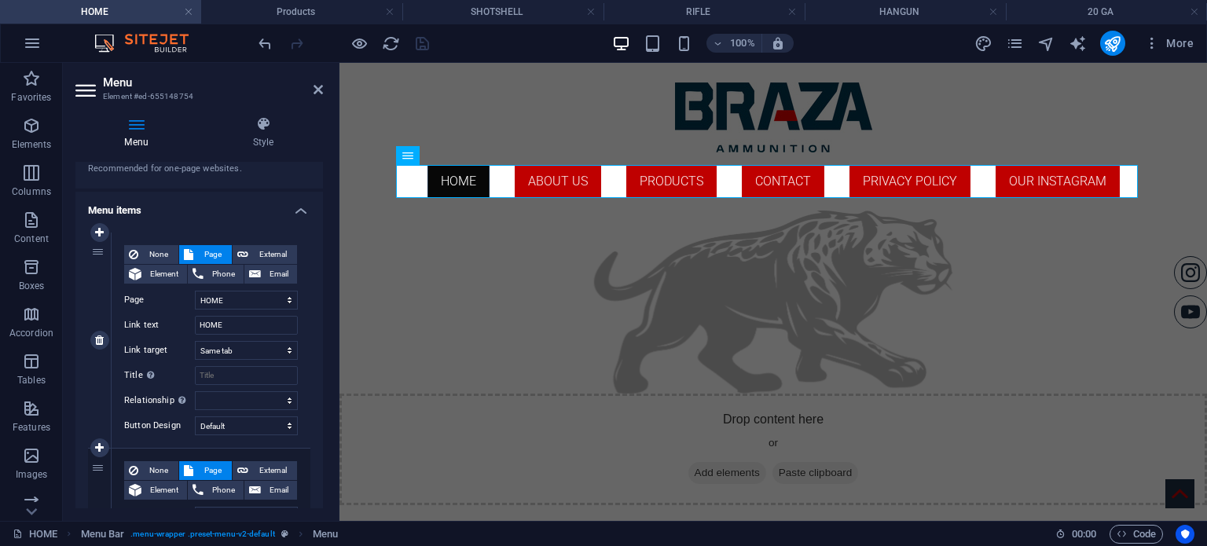
scroll to position [0, 0]
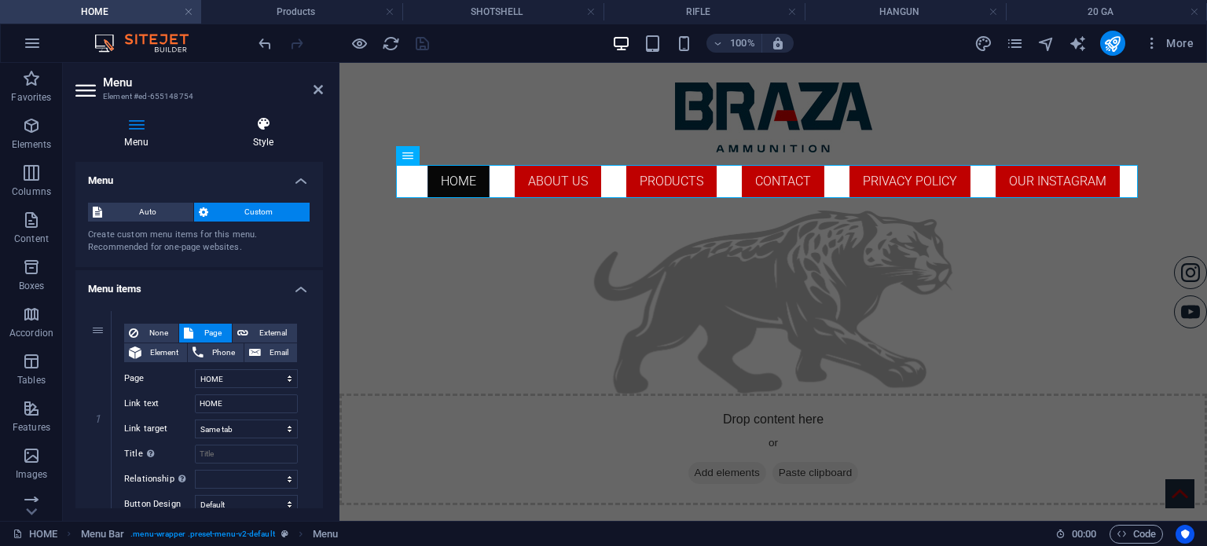
click at [266, 137] on h4 "Style" at bounding box center [262, 132] width 119 height 33
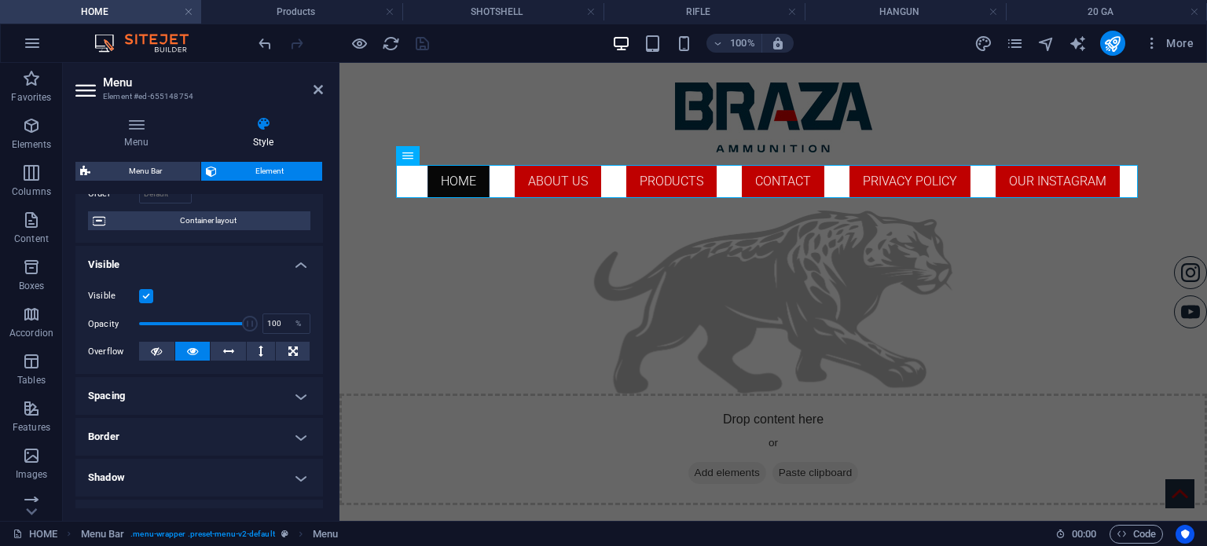
scroll to position [236, 0]
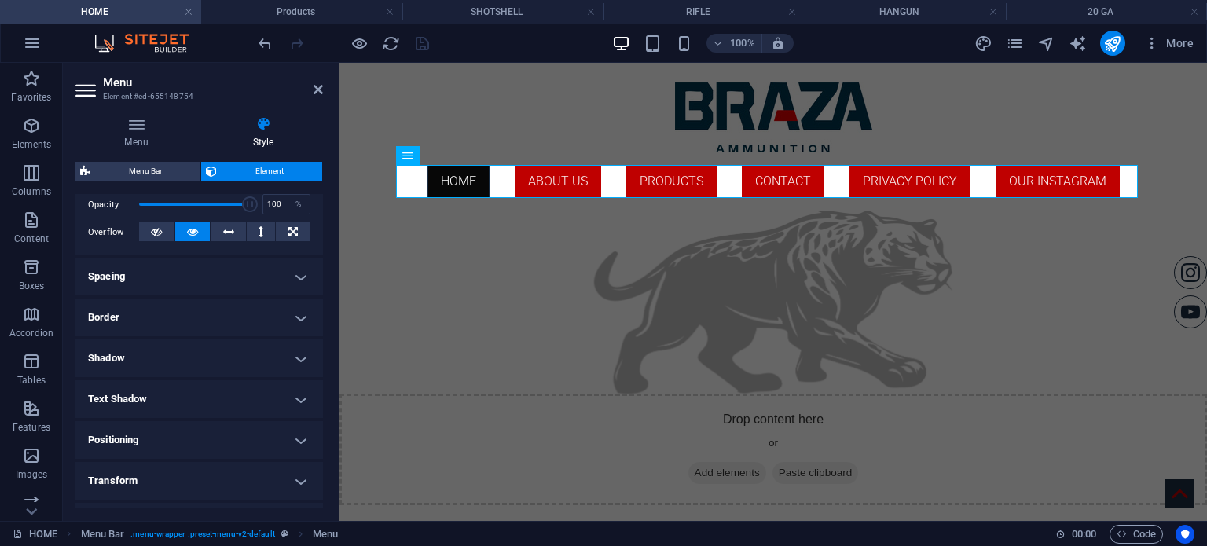
click at [229, 272] on h4 "Spacing" at bounding box center [198, 277] width 247 height 38
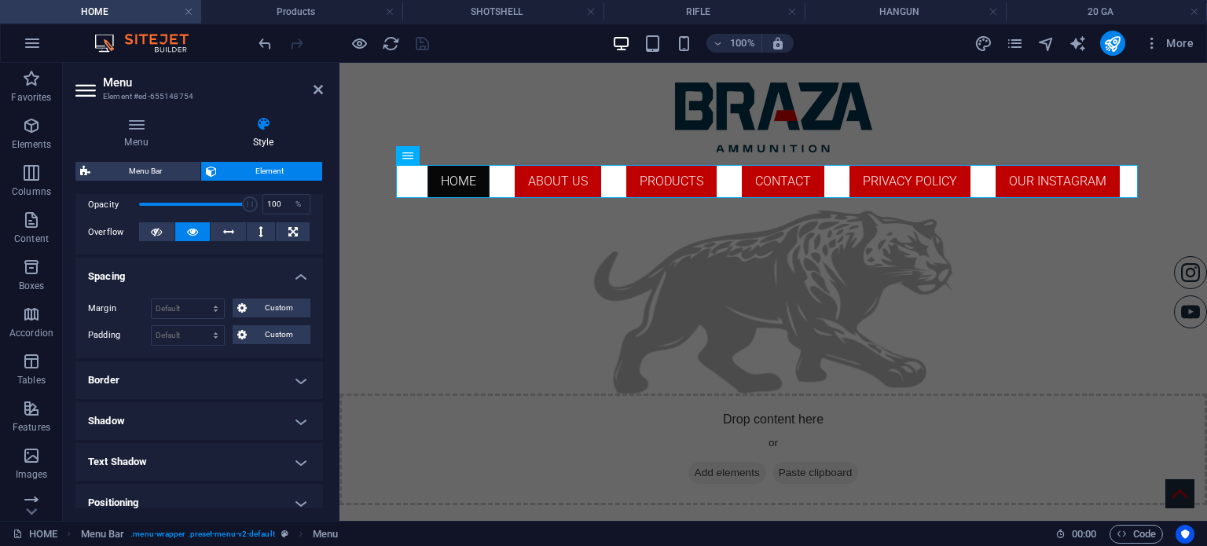
click at [238, 273] on h4 "Spacing" at bounding box center [198, 272] width 247 height 28
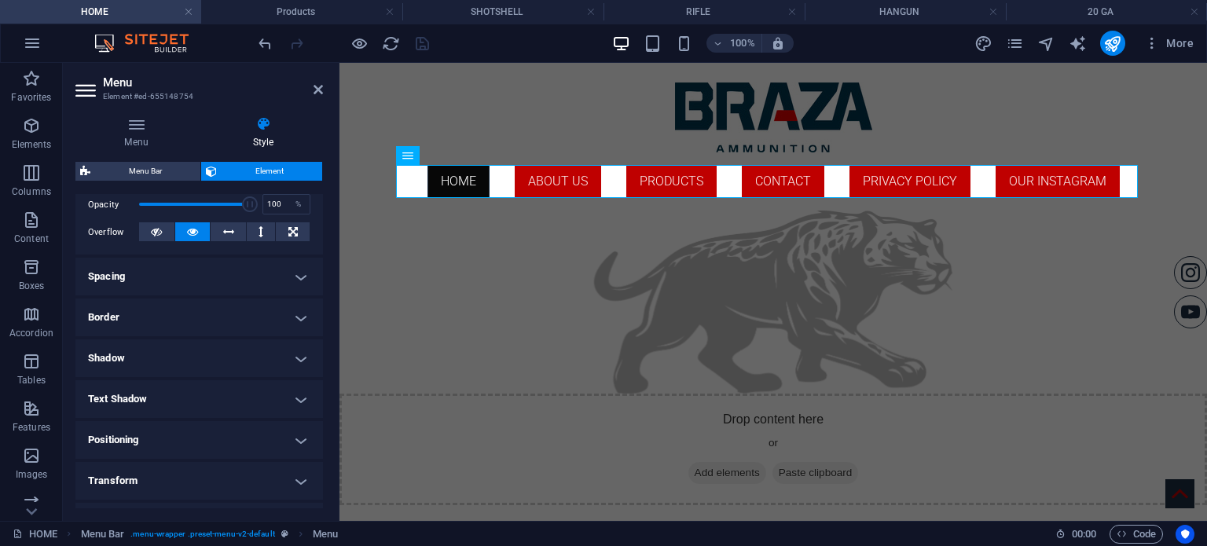
click at [233, 304] on h4 "Border" at bounding box center [198, 318] width 247 height 38
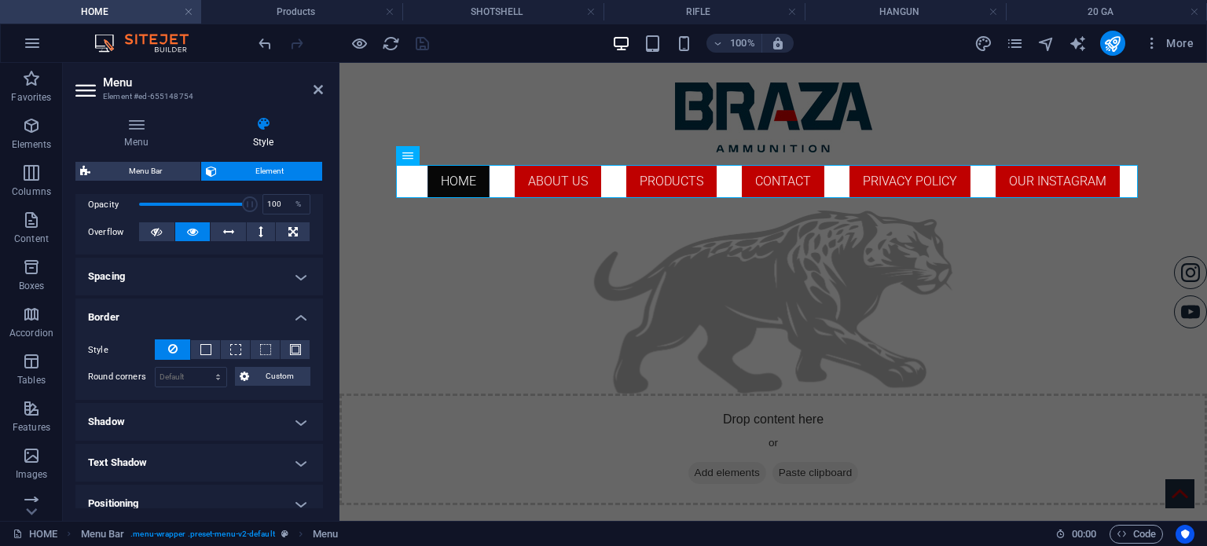
click at [233, 304] on h4 "Border" at bounding box center [198, 313] width 247 height 28
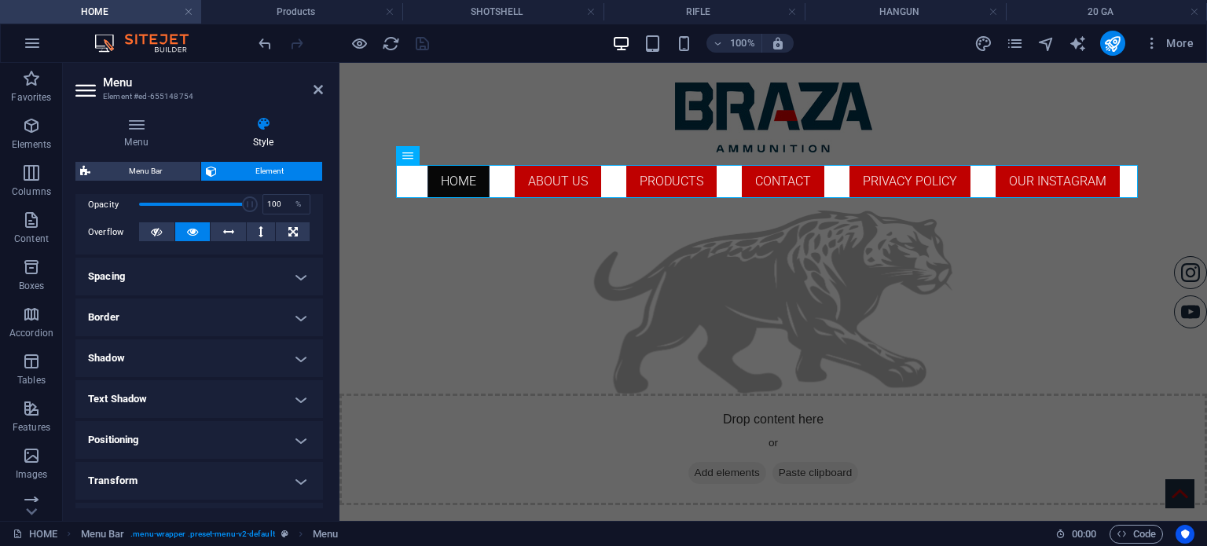
click at [237, 345] on h4 "Shadow" at bounding box center [198, 358] width 247 height 38
click at [237, 345] on h4 "Shadow" at bounding box center [198, 353] width 247 height 28
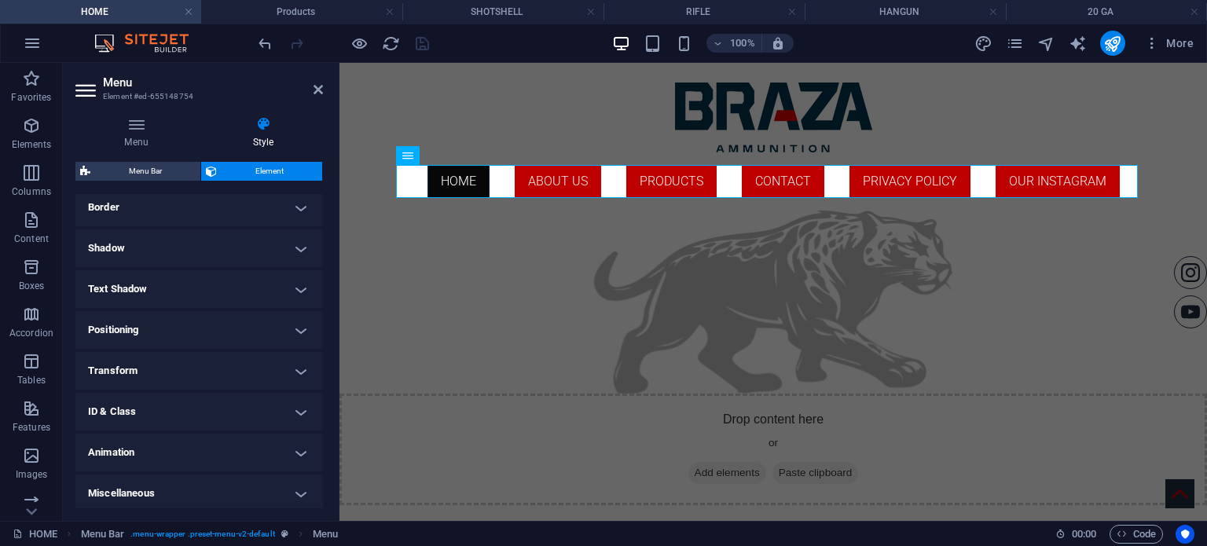
scroll to position [349, 0]
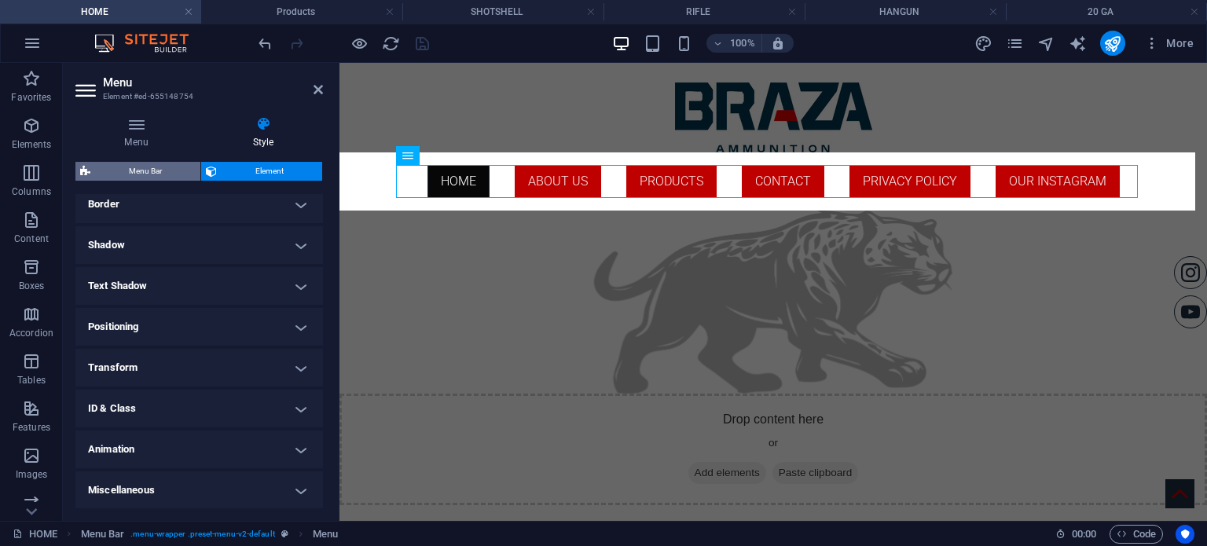
click at [156, 164] on span "Menu Bar" at bounding box center [145, 171] width 101 height 19
select select "rem"
select select "sticky_menu"
select select "px"
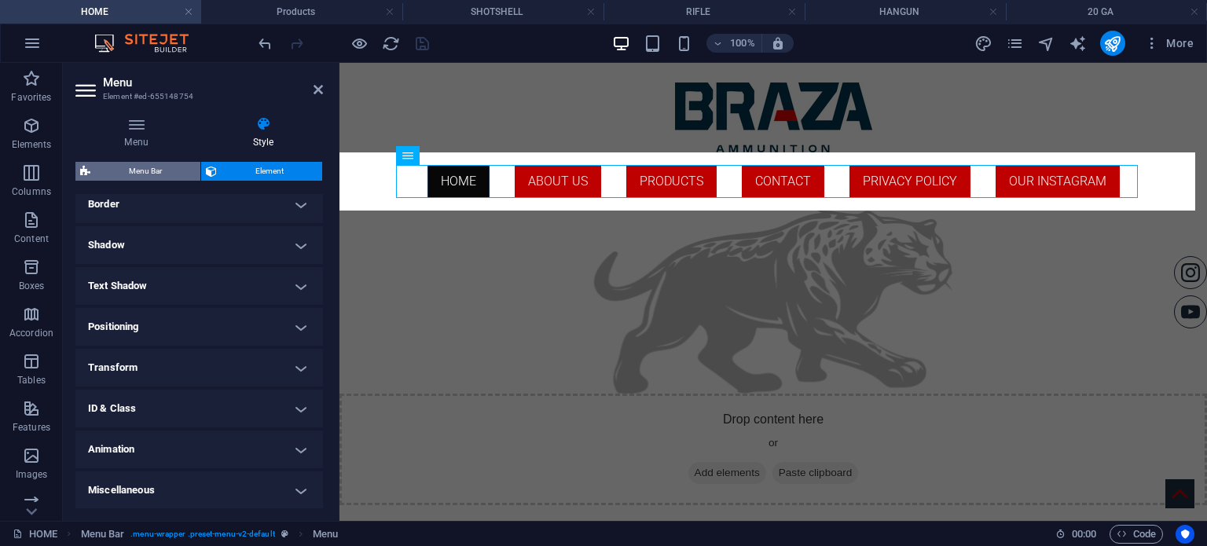
select select "px"
select select "preset-menu-v2-default"
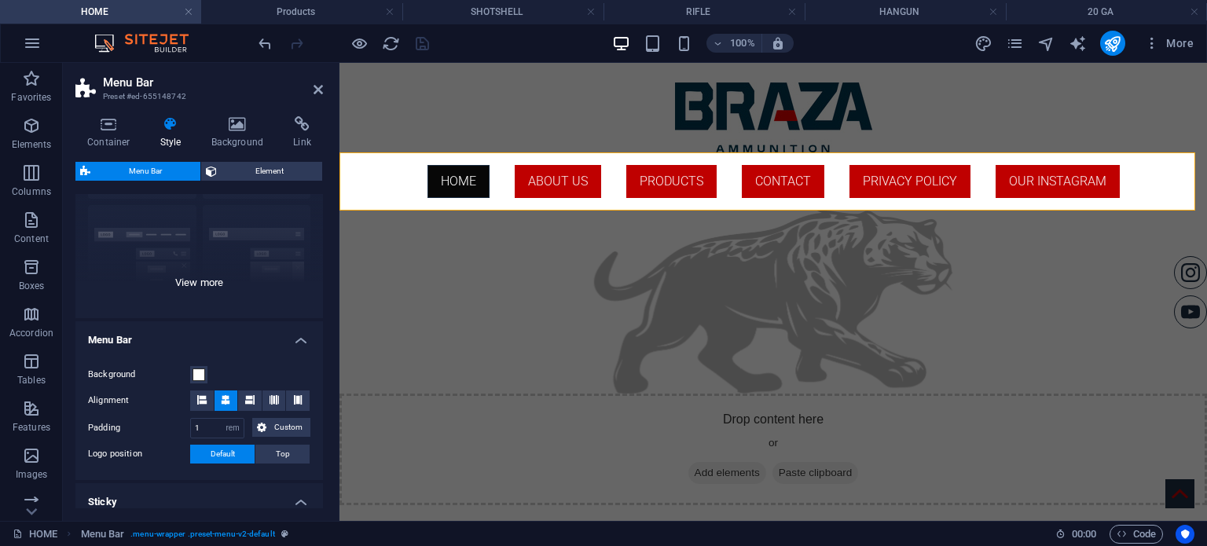
scroll to position [236, 0]
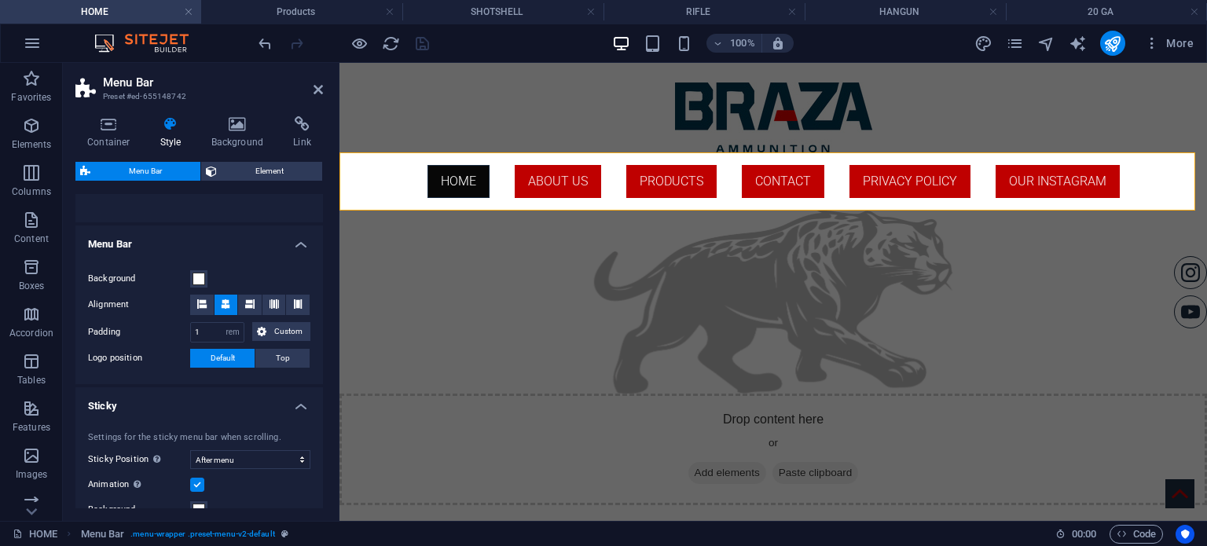
click at [272, 247] on h4 "Menu Bar" at bounding box center [198, 239] width 247 height 28
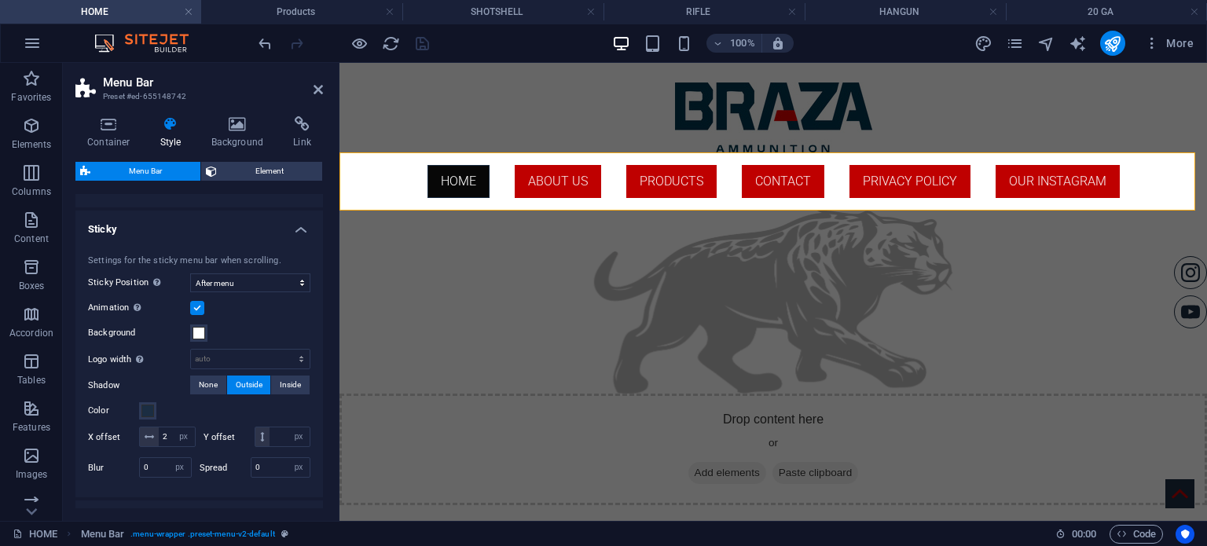
scroll to position [314, 0]
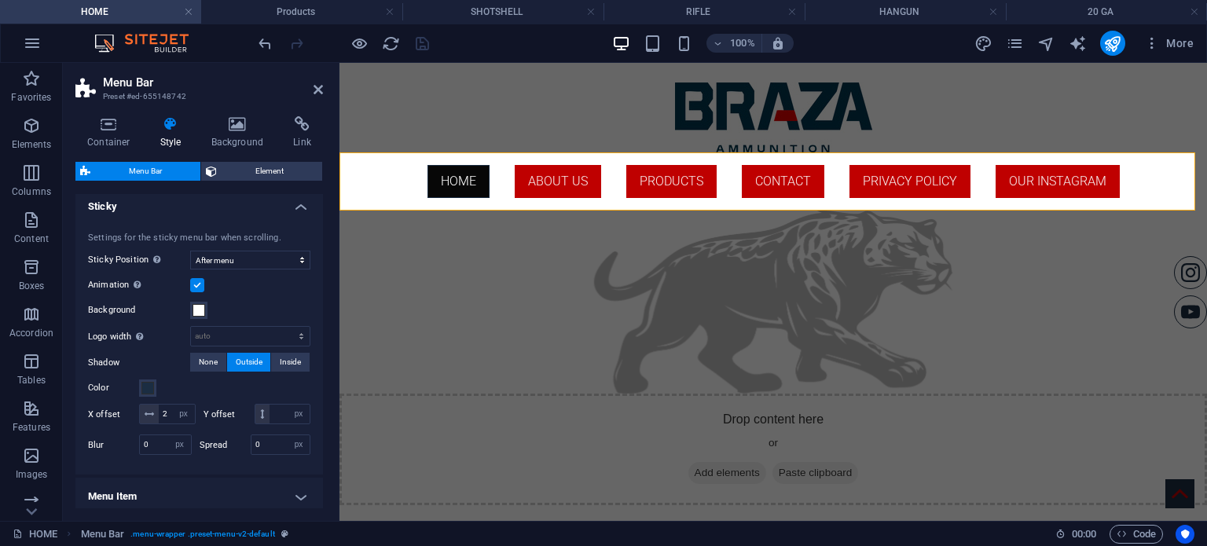
click at [299, 206] on h4 "Sticky" at bounding box center [198, 202] width 247 height 28
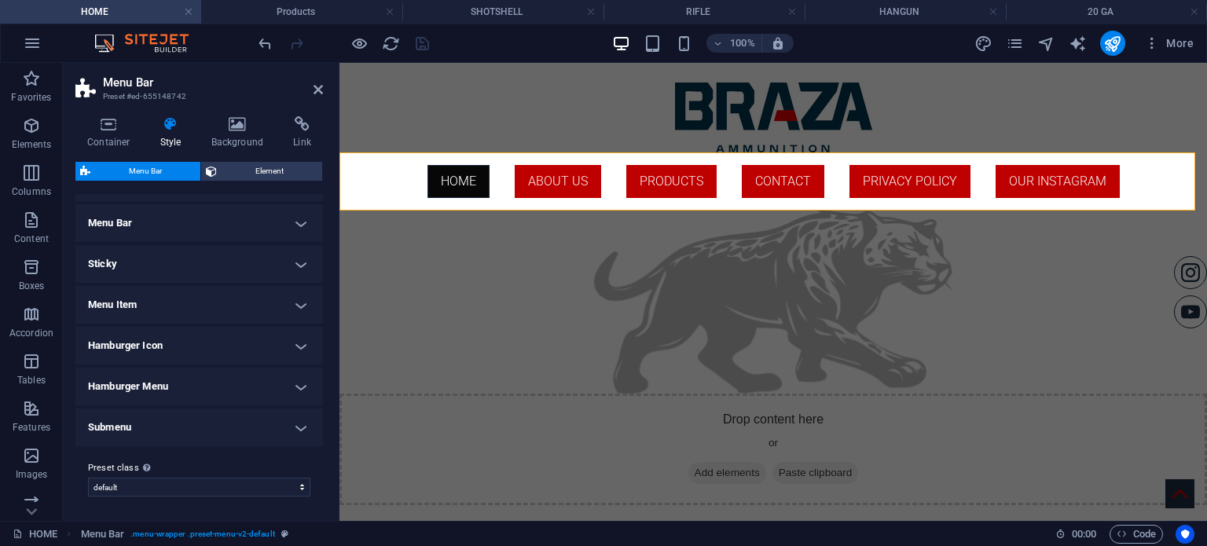
click at [211, 257] on h4 "Sticky" at bounding box center [198, 264] width 247 height 38
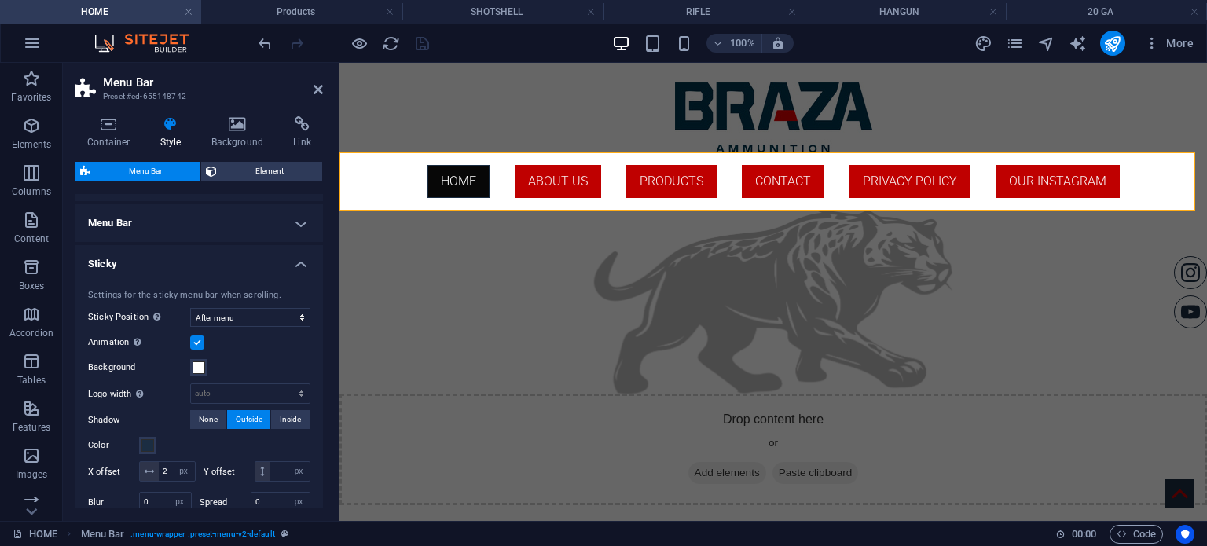
click at [211, 257] on h4 "Sticky" at bounding box center [198, 259] width 247 height 28
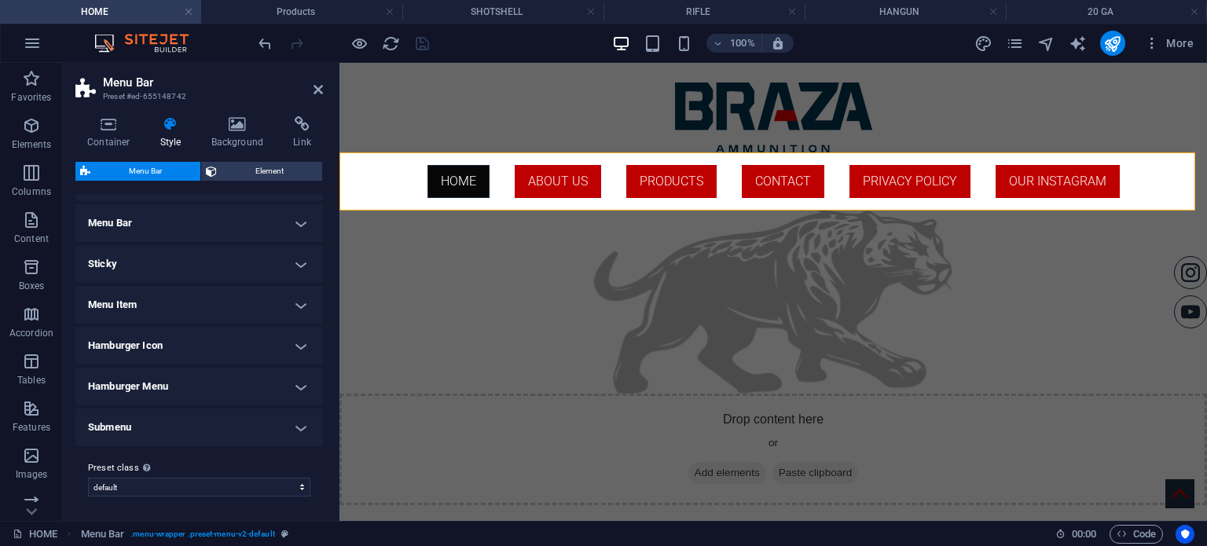
click at [206, 319] on h4 "Menu Item" at bounding box center [198, 305] width 247 height 38
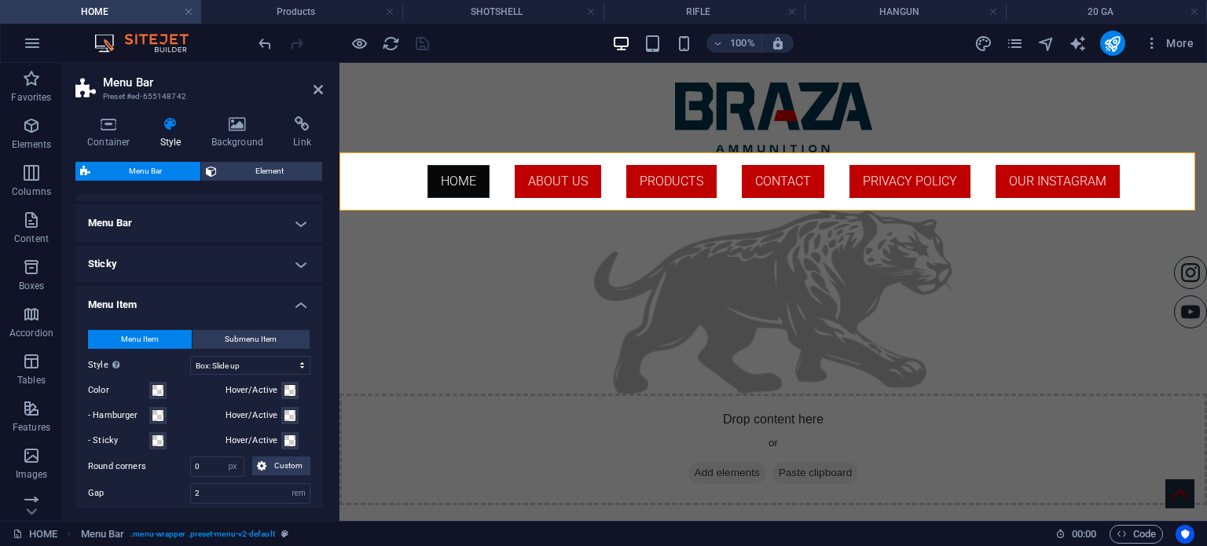
click at [246, 306] on h4 "Menu Item" at bounding box center [198, 300] width 247 height 28
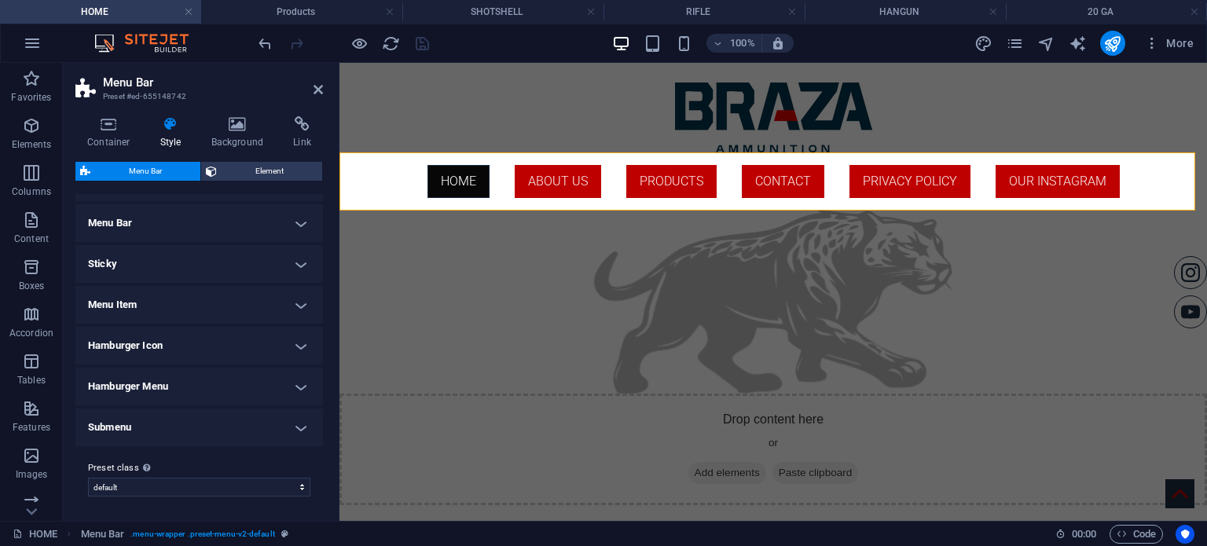
click at [222, 345] on h4 "Hamburger Icon" at bounding box center [198, 346] width 247 height 38
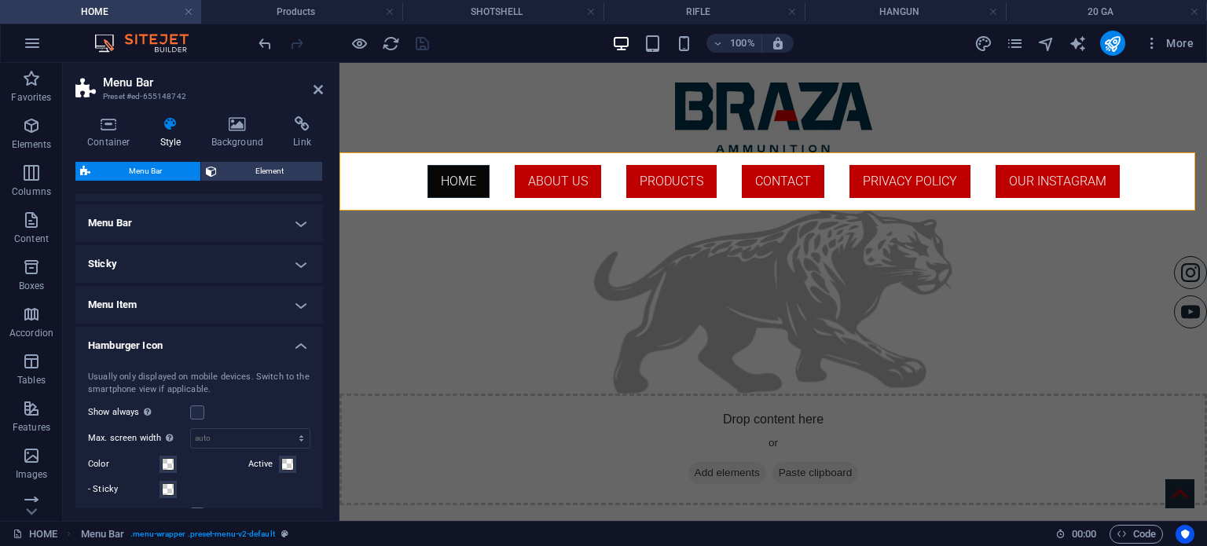
click at [277, 345] on h4 "Hamburger Icon" at bounding box center [198, 341] width 247 height 28
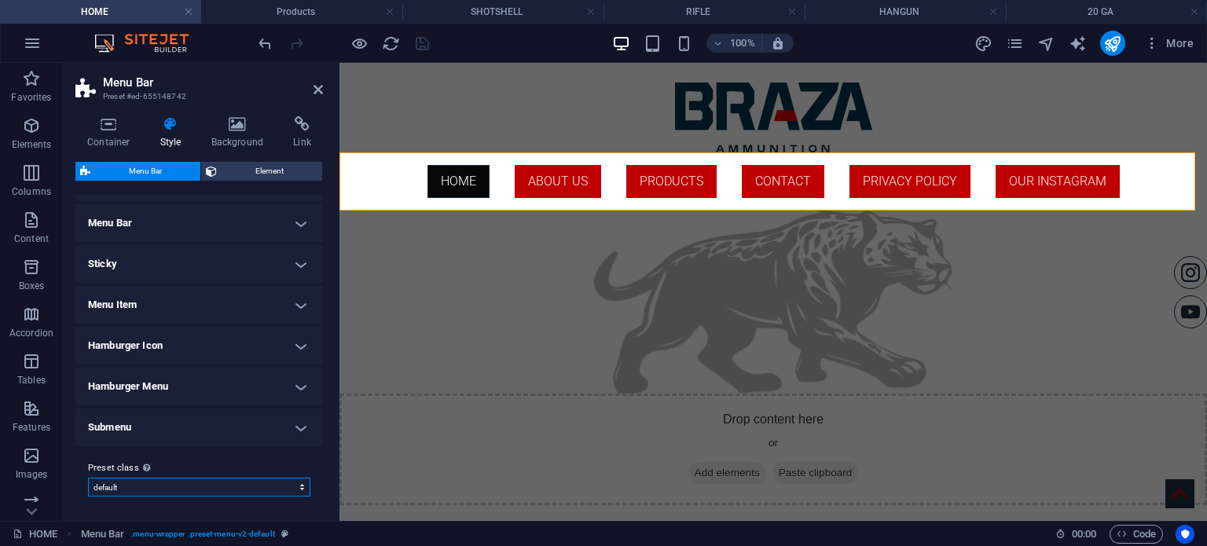
click at [251, 481] on select "wireframe-one border default Add preset class" at bounding box center [199, 487] width 222 height 19
click at [258, 489] on select "wireframe-one border default Add preset class" at bounding box center [199, 487] width 222 height 19
click at [320, 93] on icon at bounding box center [317, 89] width 9 height 13
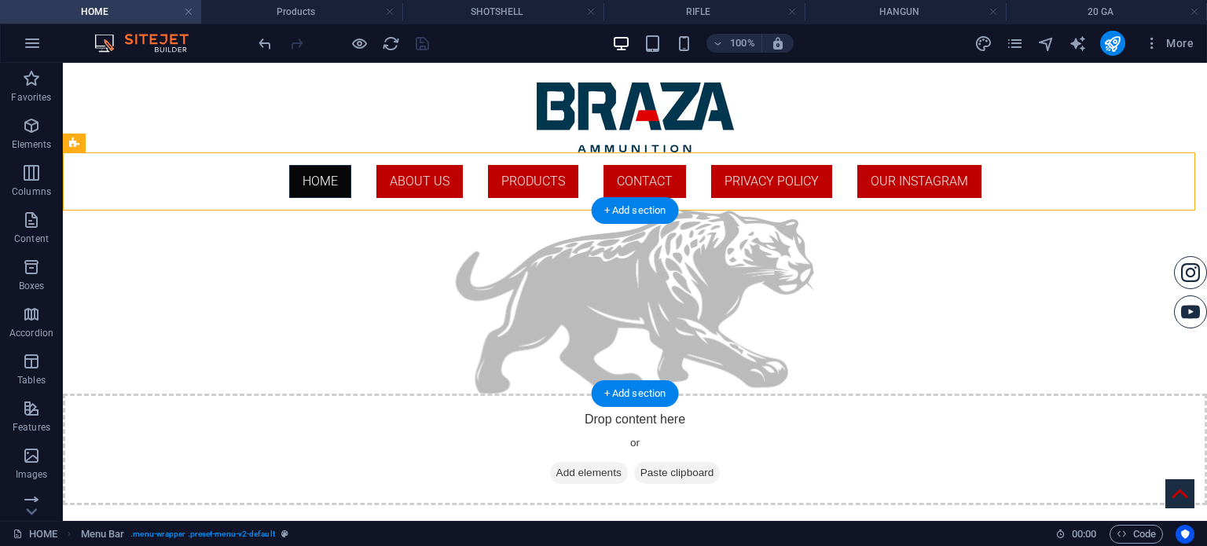
click at [481, 361] on figure at bounding box center [635, 302] width 1144 height 183
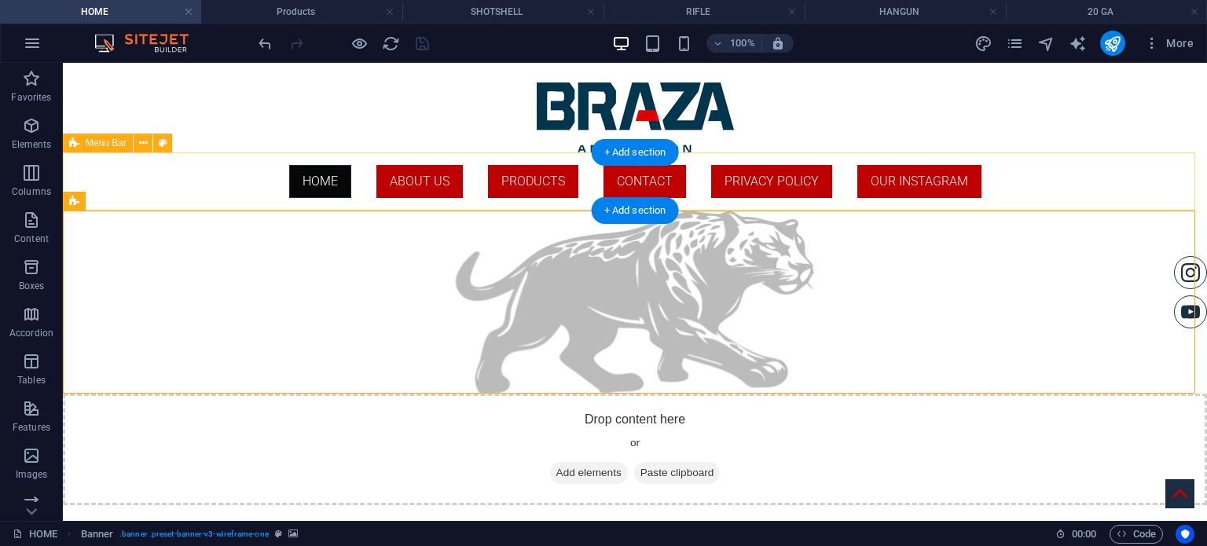
click at [1060, 162] on div "HOME ABOUT US PRODUCTS ContaCT Privacy Policy Our instagram" at bounding box center [635, 181] width 1144 height 58
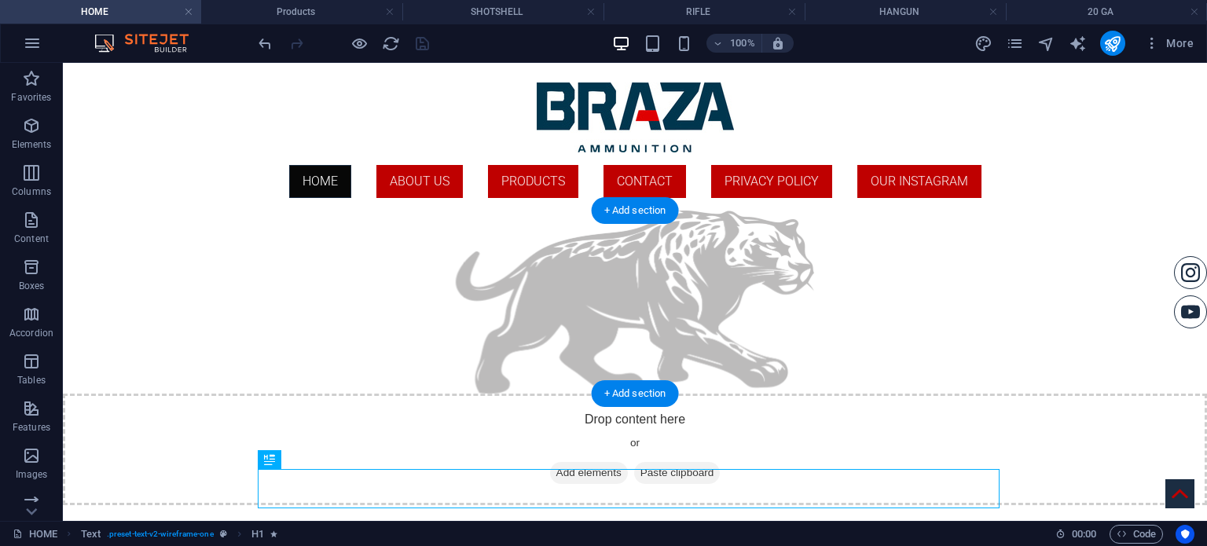
click at [1024, 269] on figure at bounding box center [635, 302] width 1144 height 183
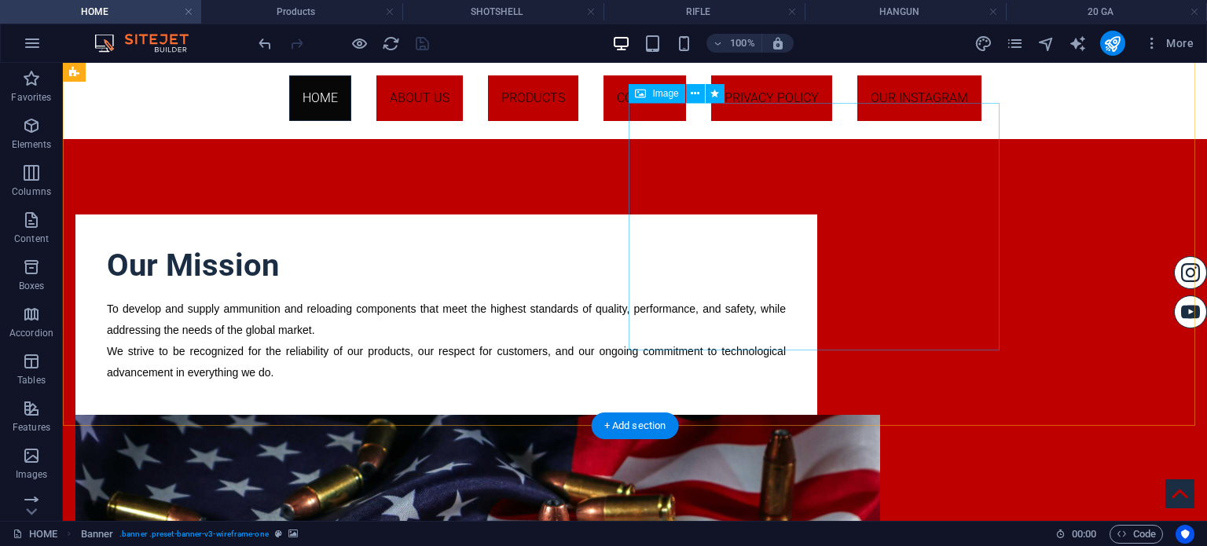
scroll to position [484, 0]
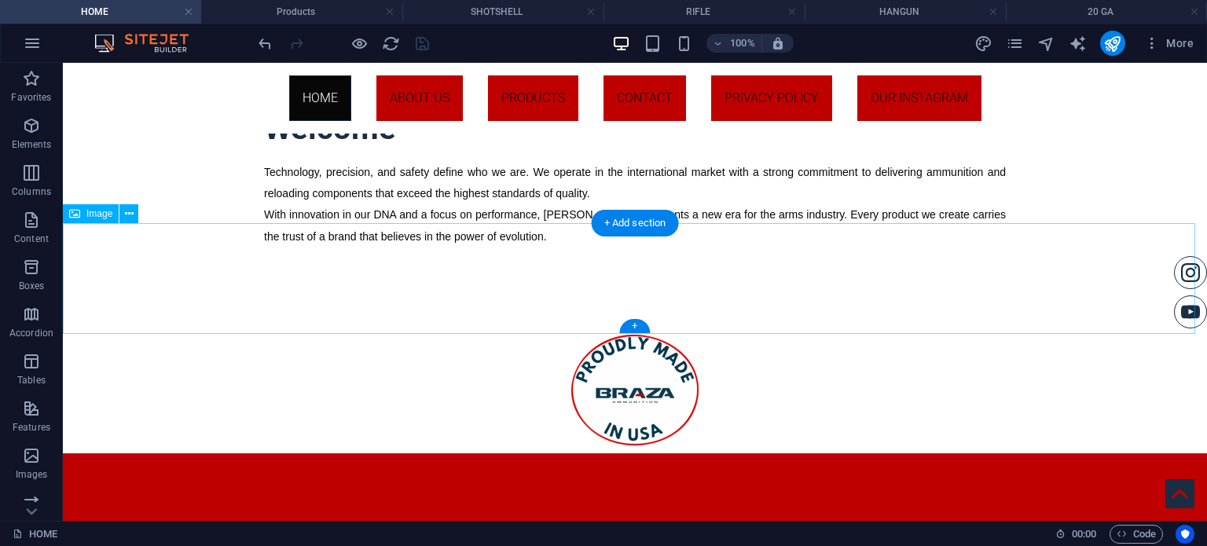
click at [1035, 335] on figure at bounding box center [635, 390] width 1144 height 111
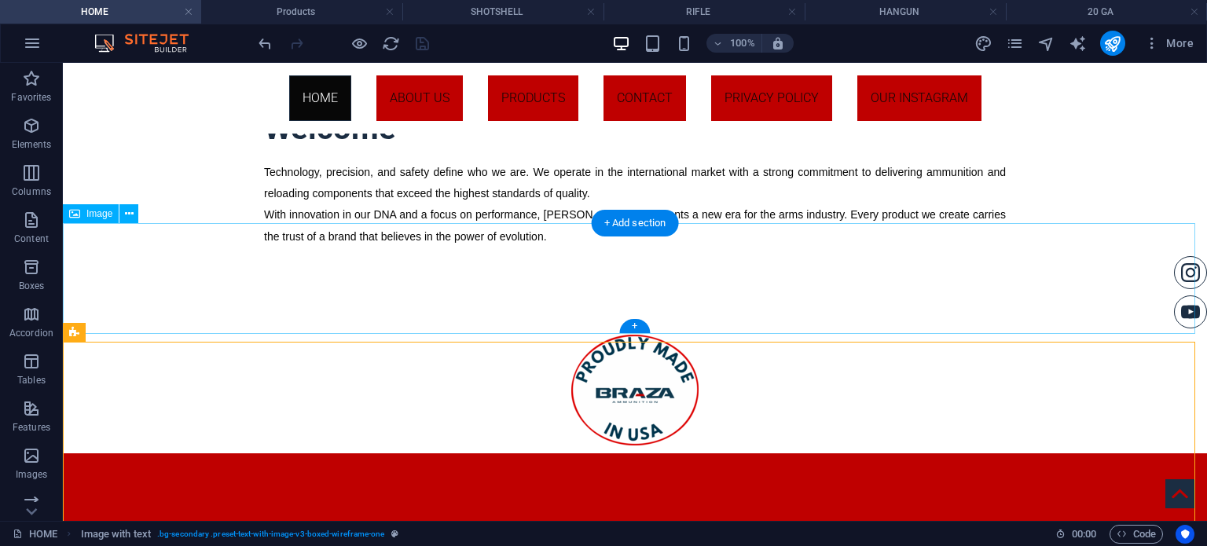
click at [947, 335] on figure at bounding box center [635, 390] width 1144 height 111
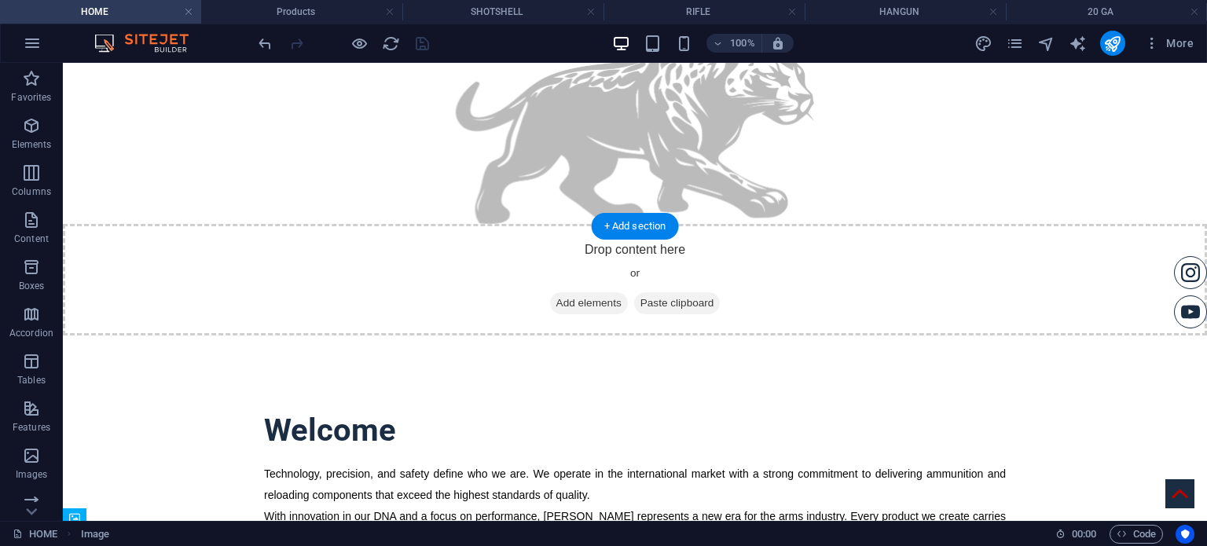
scroll to position [0, 0]
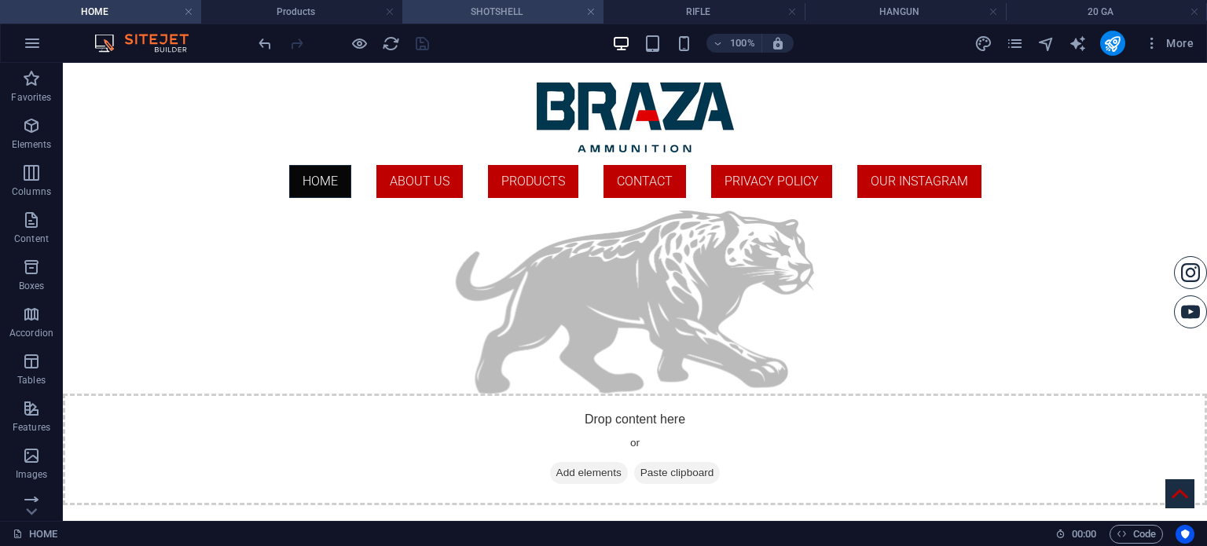
click at [536, 12] on h4 "SHOTSHELL" at bounding box center [502, 11] width 201 height 17
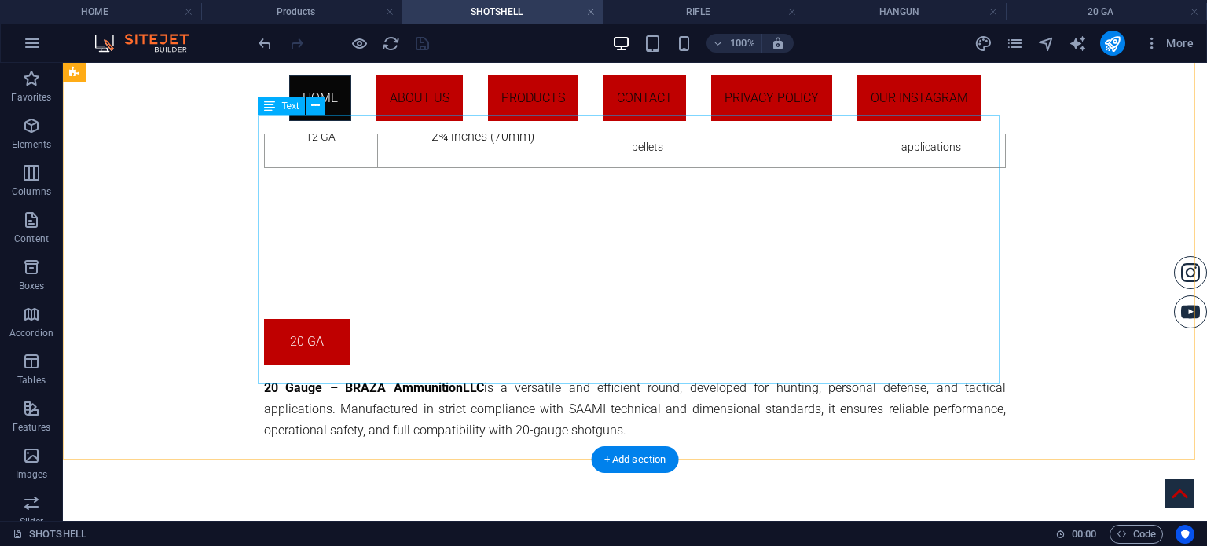
scroll to position [1504, 0]
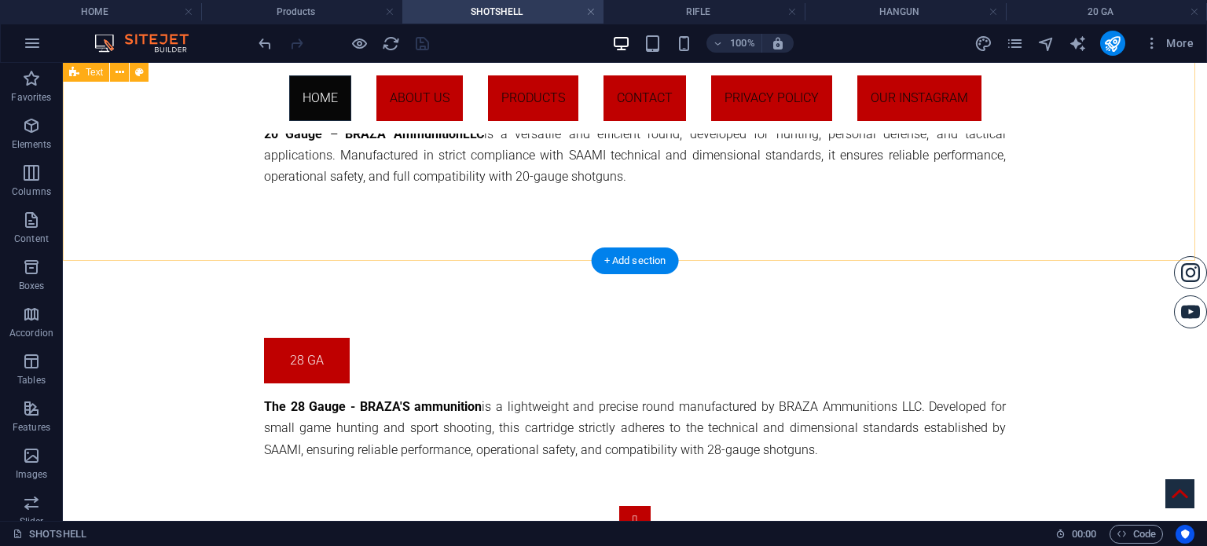
click at [899, 216] on div "20 GA 20 Gauge – BRAZA Ammunition LLC is a versatile and efficient round, devel…" at bounding box center [635, 126] width 1144 height 273
